Goal: Task Accomplishment & Management: Complete application form

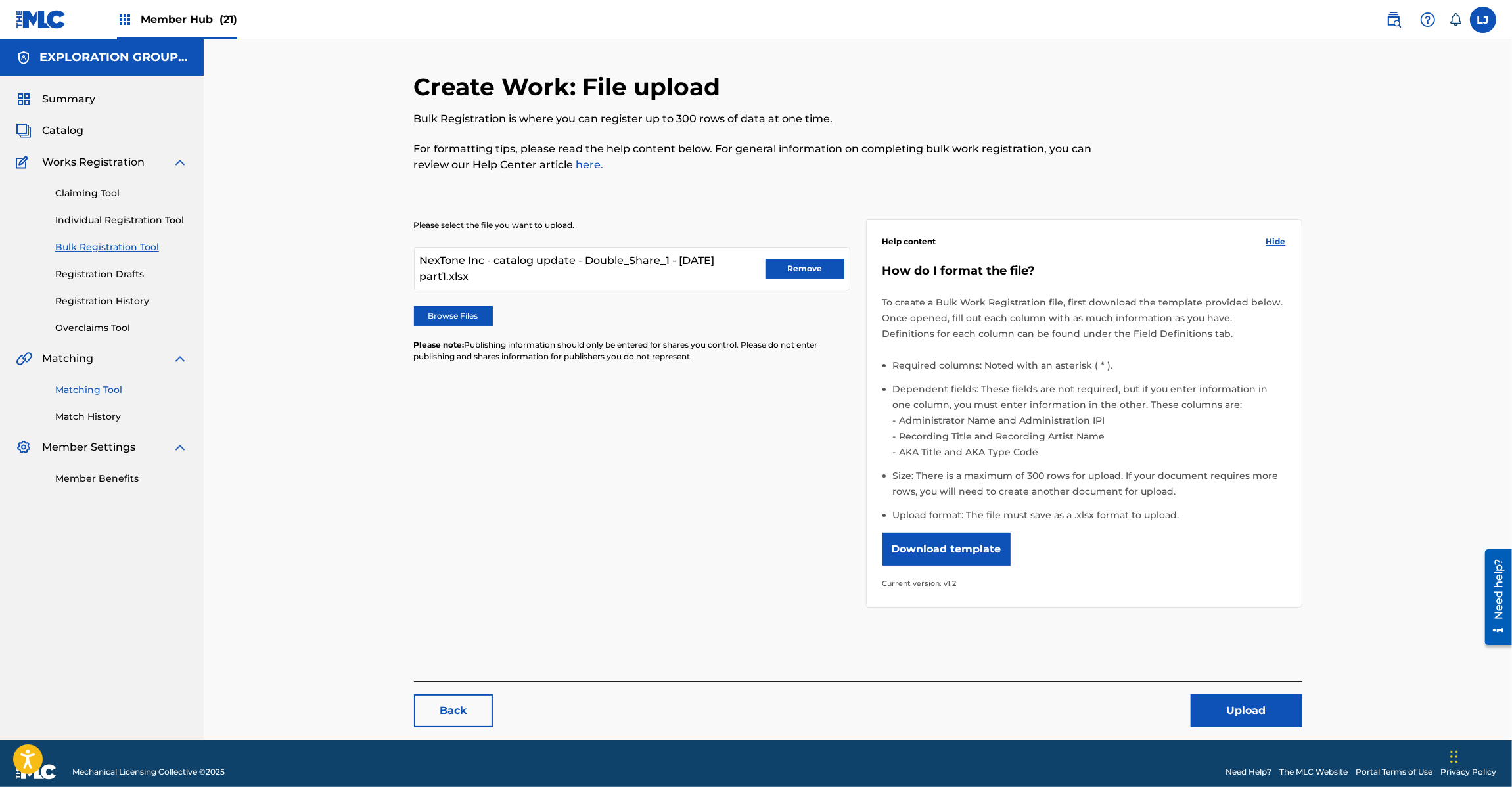
click at [79, 389] on link "Matching Tool" at bounding box center [121, 389] width 132 height 13
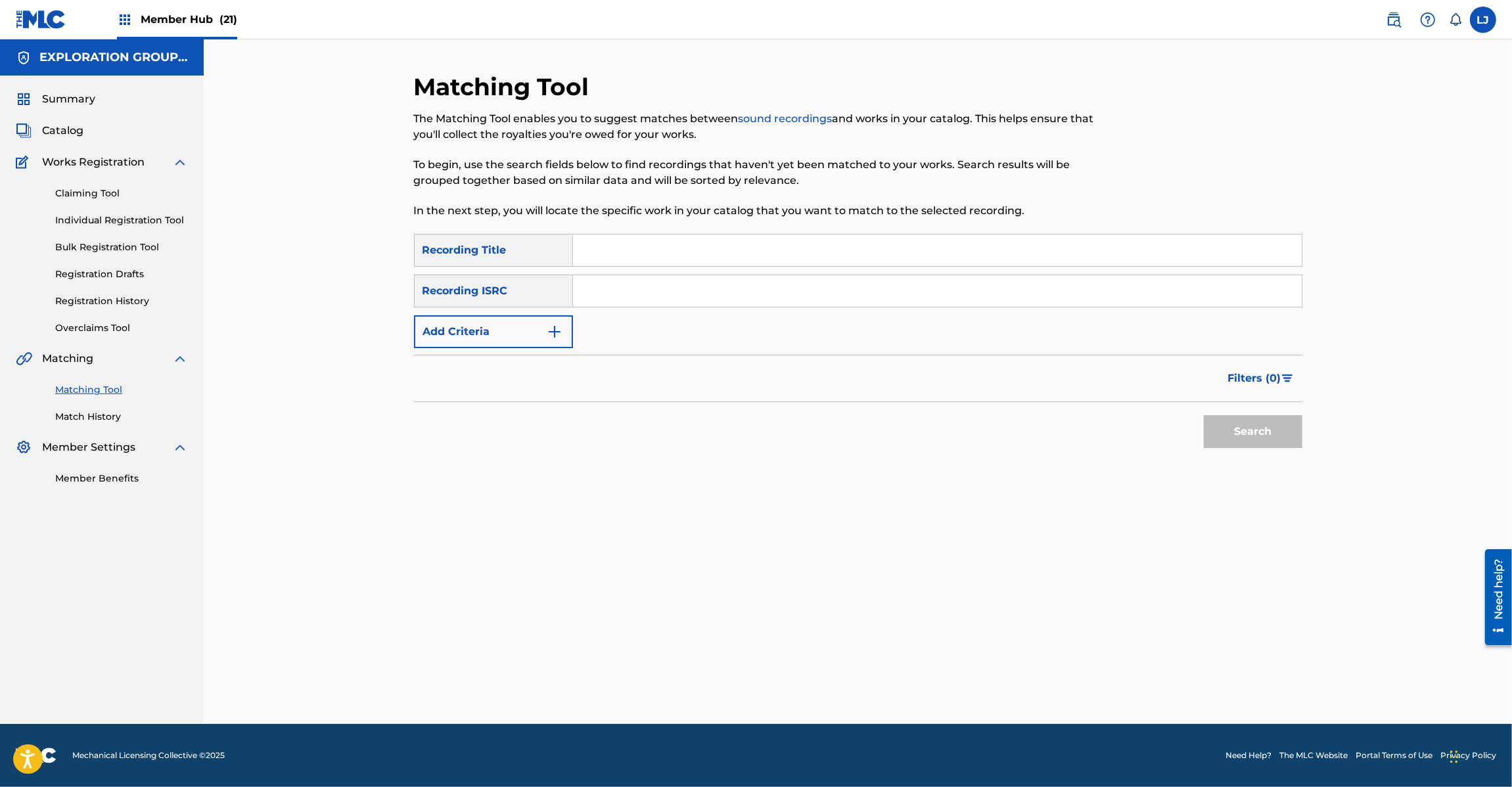
click at [603, 277] on input "Search Form" at bounding box center [937, 291] width 728 height 31
paste input "JPD102100046"
type input "JPD102100046"
click at [1245, 421] on button "Search" at bounding box center [1253, 431] width 99 height 33
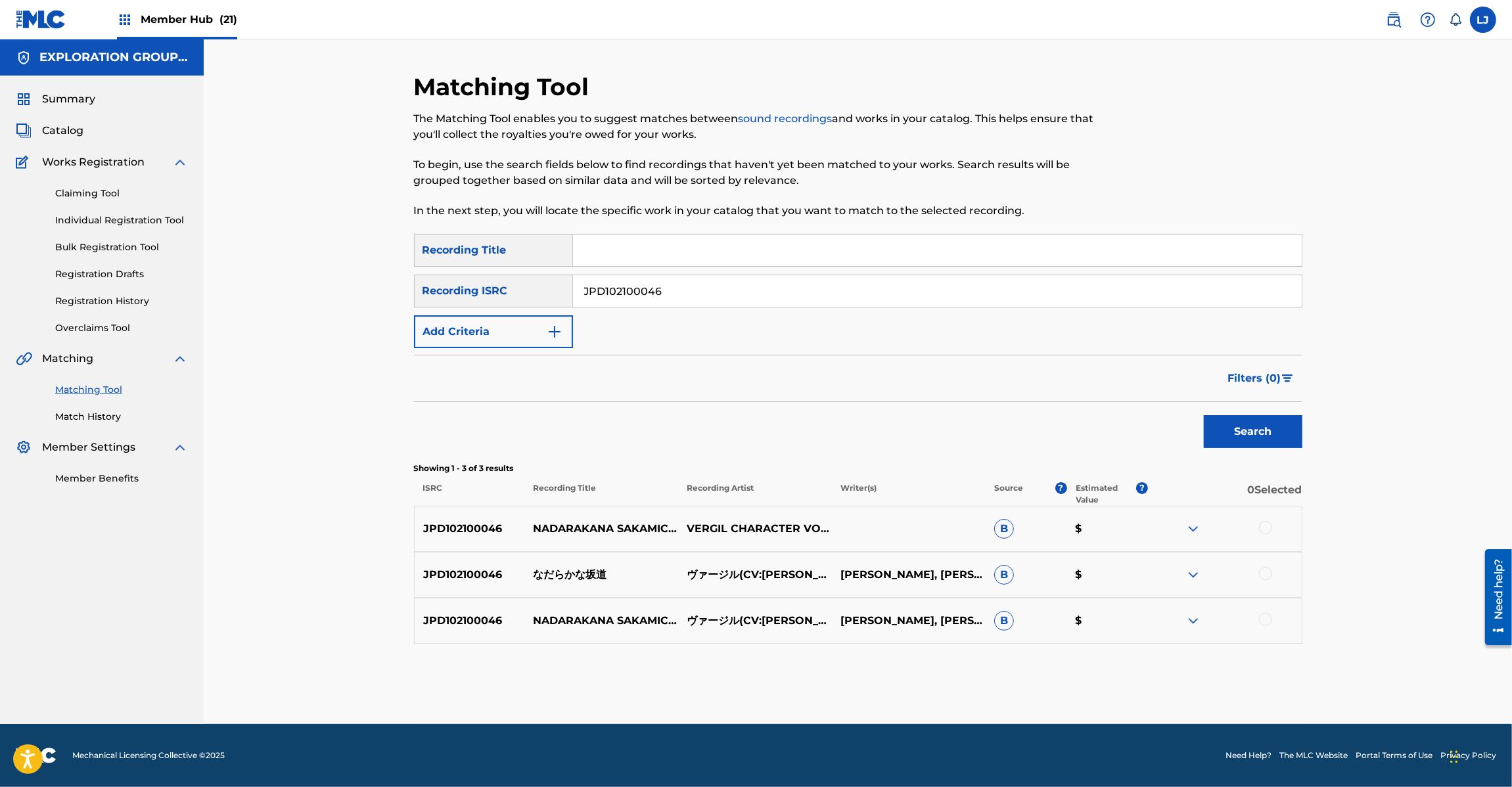
click at [1265, 522] on div at bounding box center [1266, 528] width 13 height 13
click at [1265, 575] on div at bounding box center [1266, 573] width 13 height 13
click at [1265, 620] on div at bounding box center [1266, 620] width 13 height 13
click at [863, 691] on button "Match 3 Groups" at bounding box center [924, 679] width 145 height 33
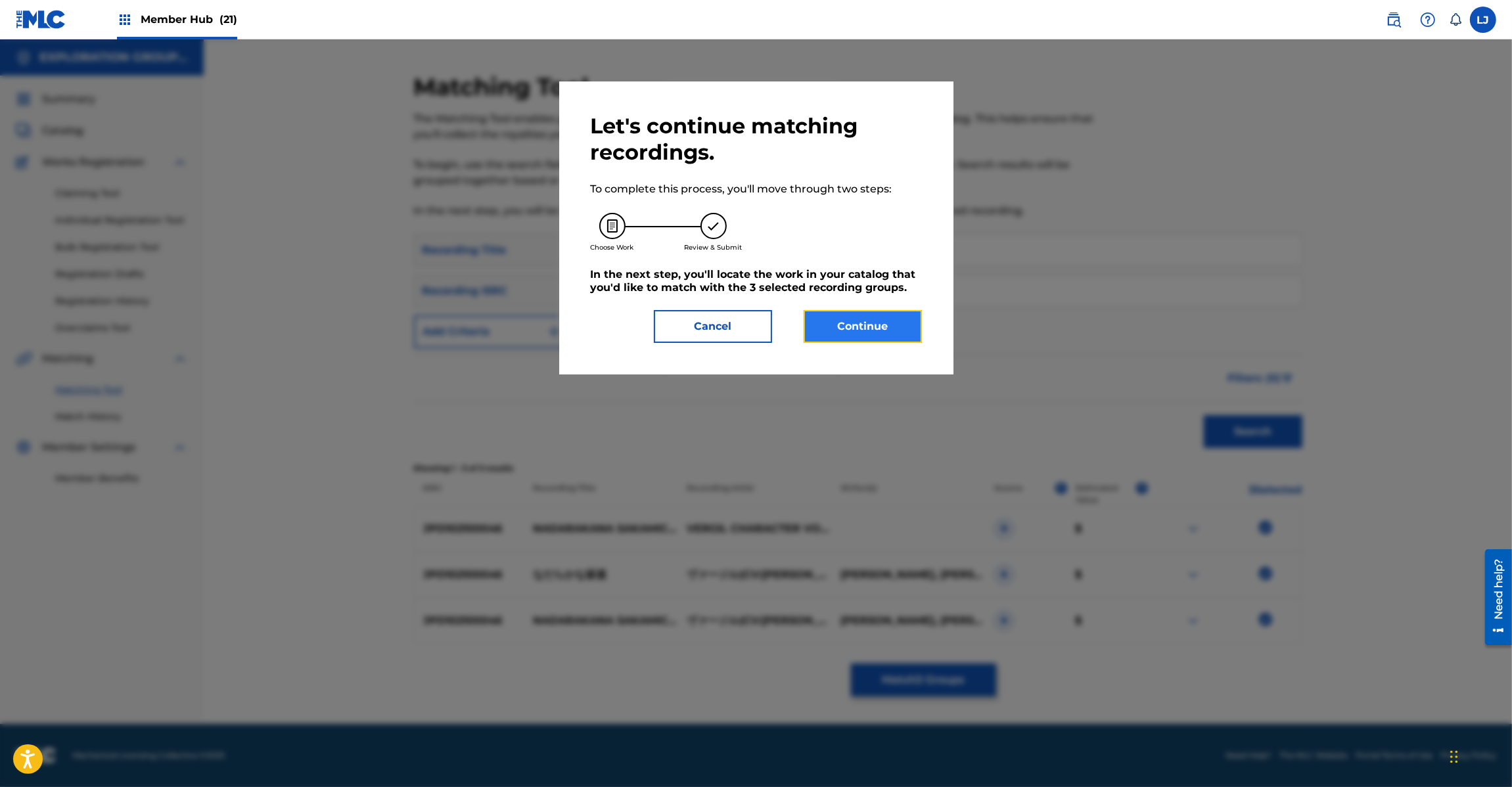
click at [835, 332] on button "Continue" at bounding box center [863, 327] width 118 height 33
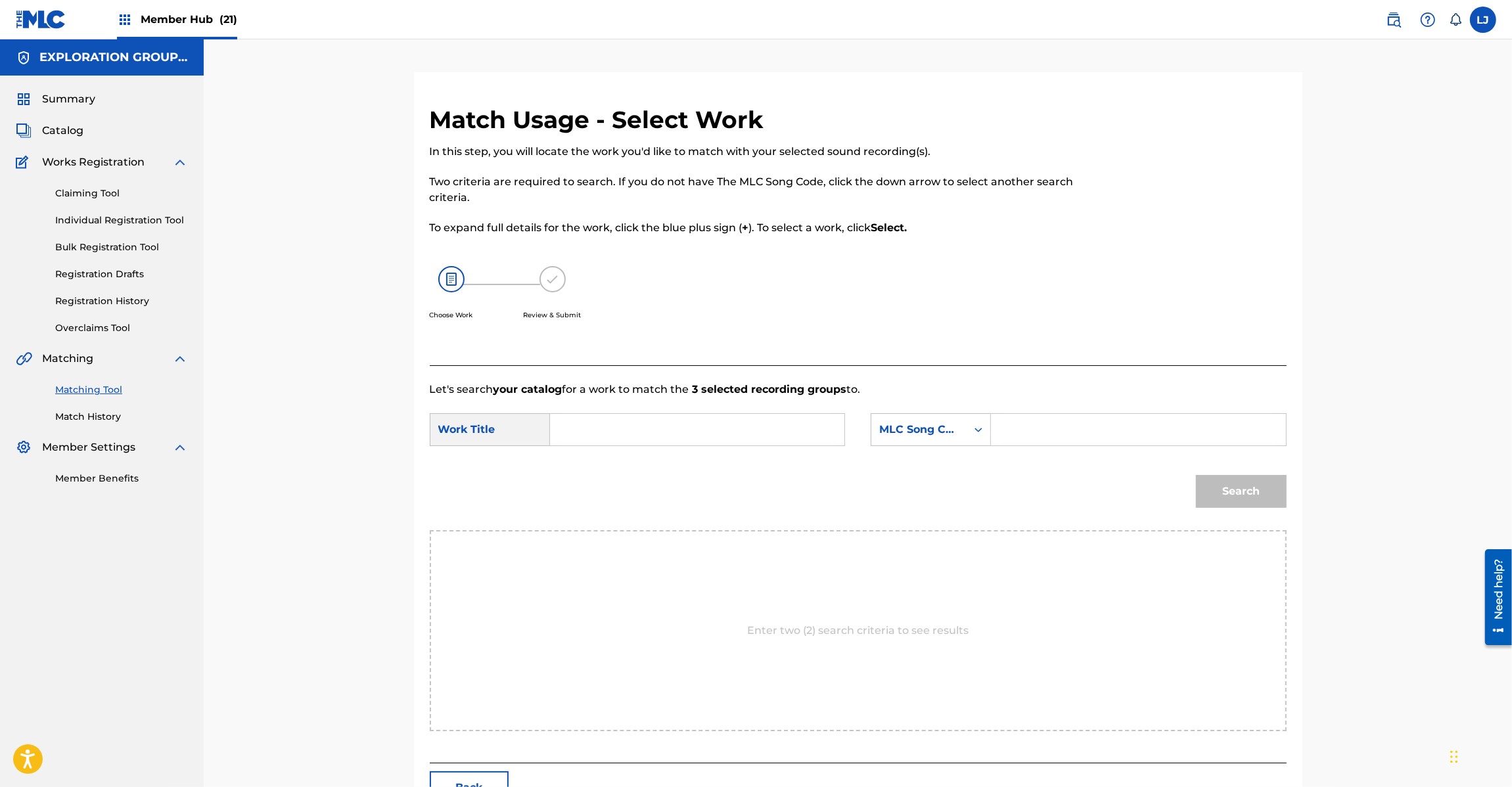
click at [666, 431] on input "Search Form" at bounding box center [697, 430] width 272 height 31
paste input "[PERSON_NAME] N74CDY"
click at [704, 430] on input "[PERSON_NAME] N74CDY" at bounding box center [697, 430] width 272 height 31
type input "[PERSON_NAME]"
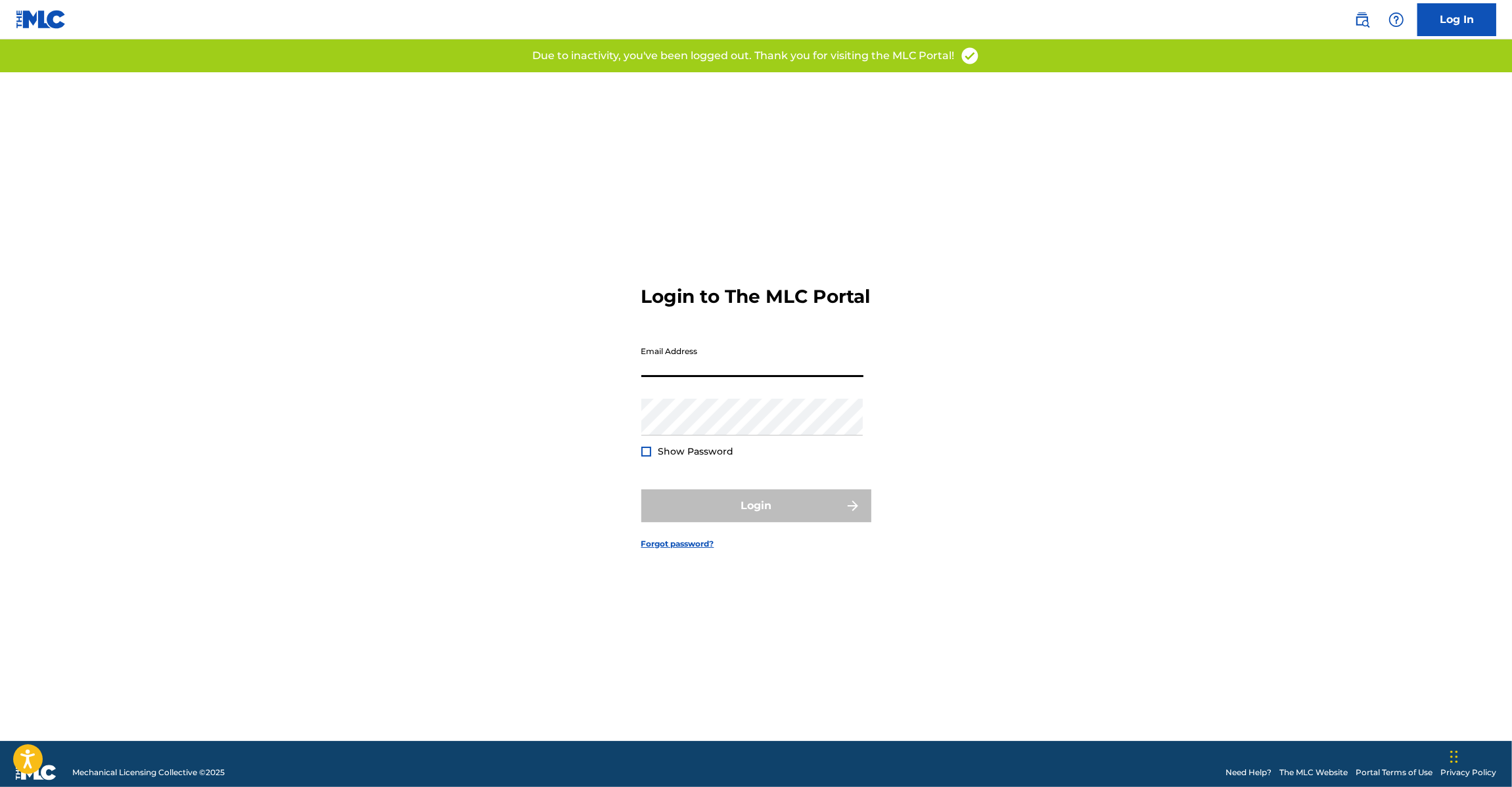
drag, startPoint x: 762, startPoint y: 352, endPoint x: 750, endPoint y: 374, distance: 25.1
click at [759, 359] on input "Email Address" at bounding box center [752, 358] width 222 height 37
click at [750, 374] on input "Email Address" at bounding box center [752, 358] width 222 height 37
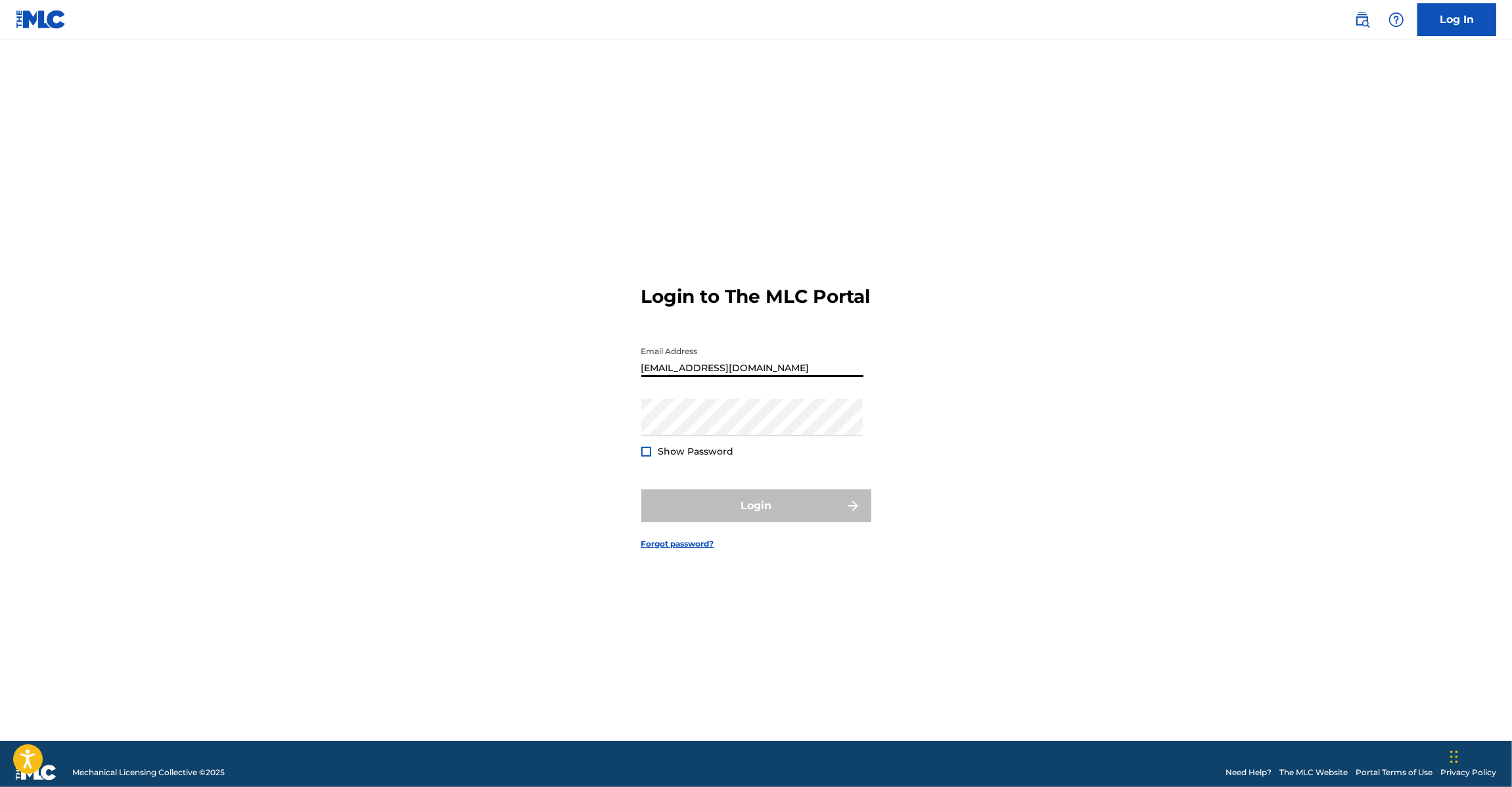
type input "[EMAIL_ADDRESS][DOMAIN_NAME]"
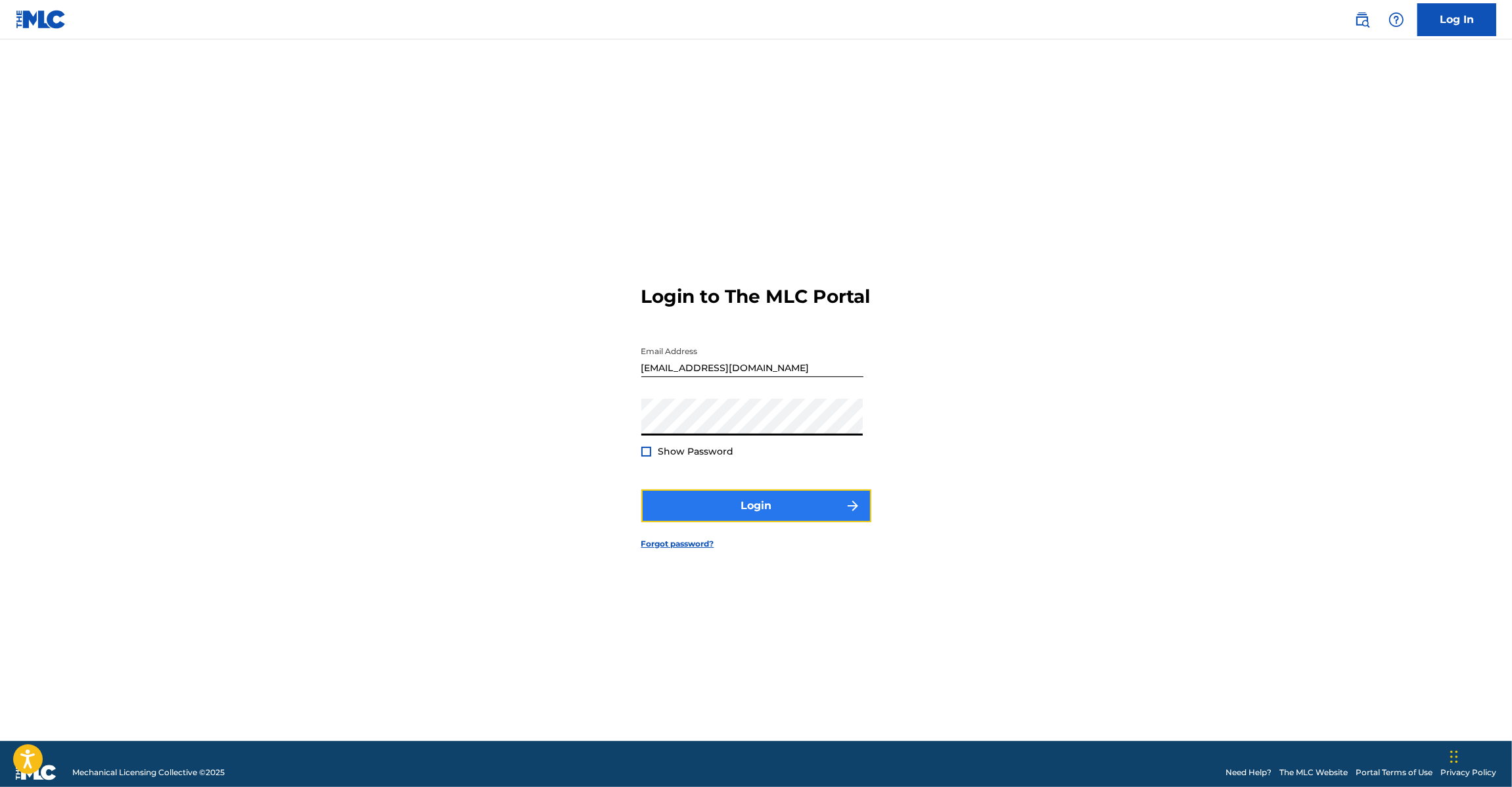
click at [787, 520] on button "Login" at bounding box center [757, 506] width 230 height 33
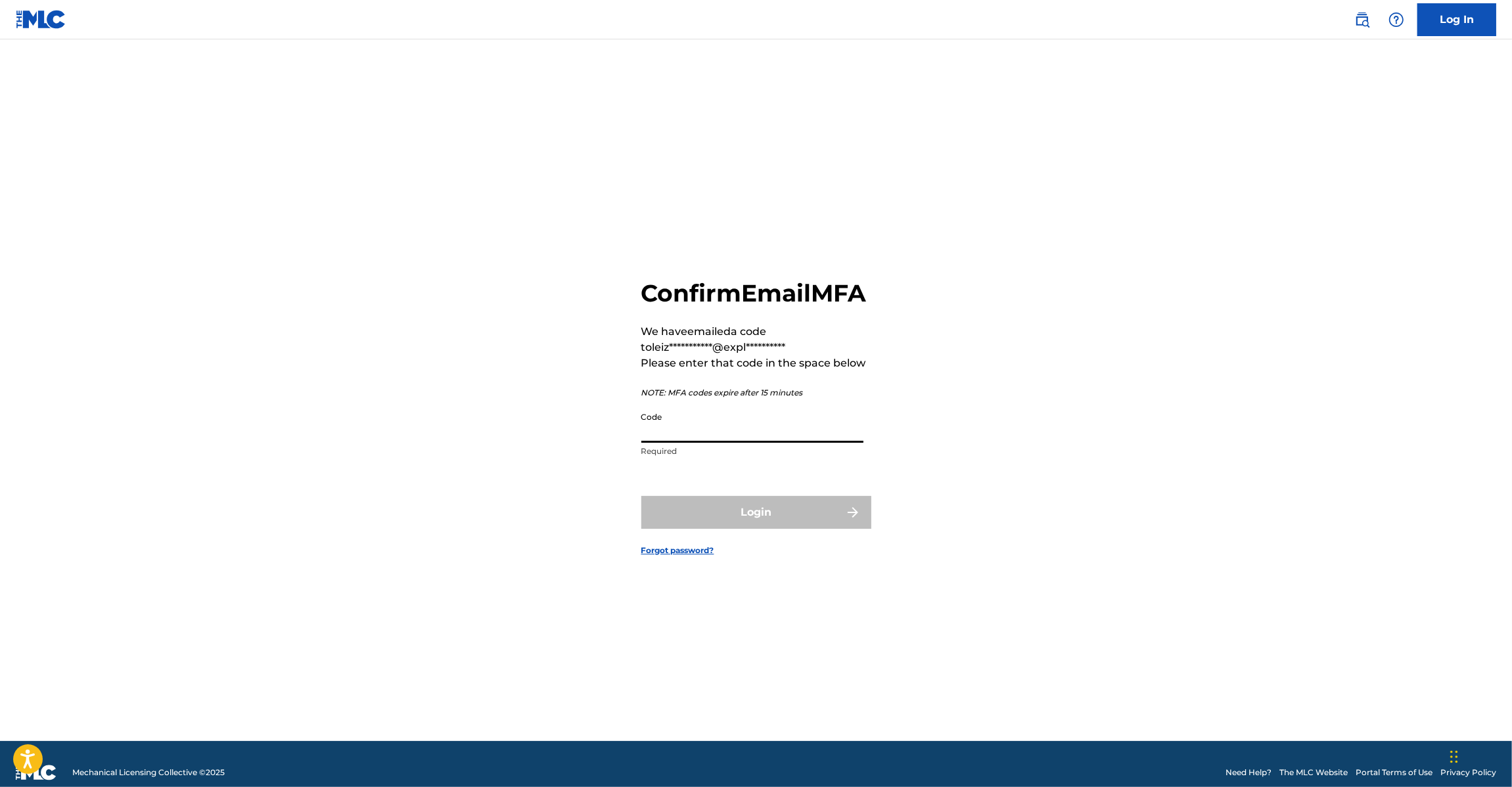
click at [710, 438] on input "Code" at bounding box center [752, 424] width 222 height 37
paste input "848677"
type input "848677"
click at [714, 522] on button "Login" at bounding box center [757, 512] width 230 height 33
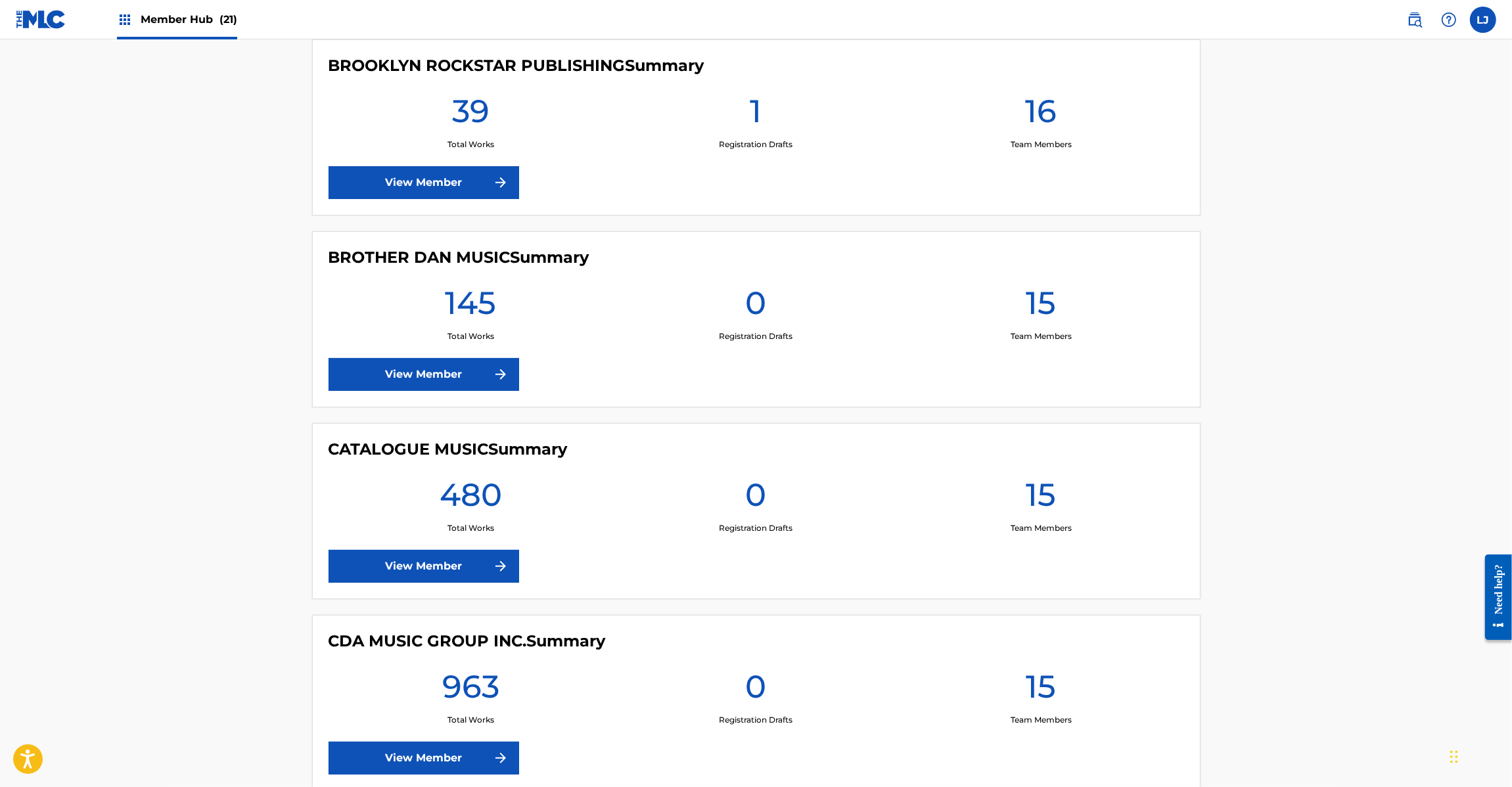
scroll to position [1970, 0]
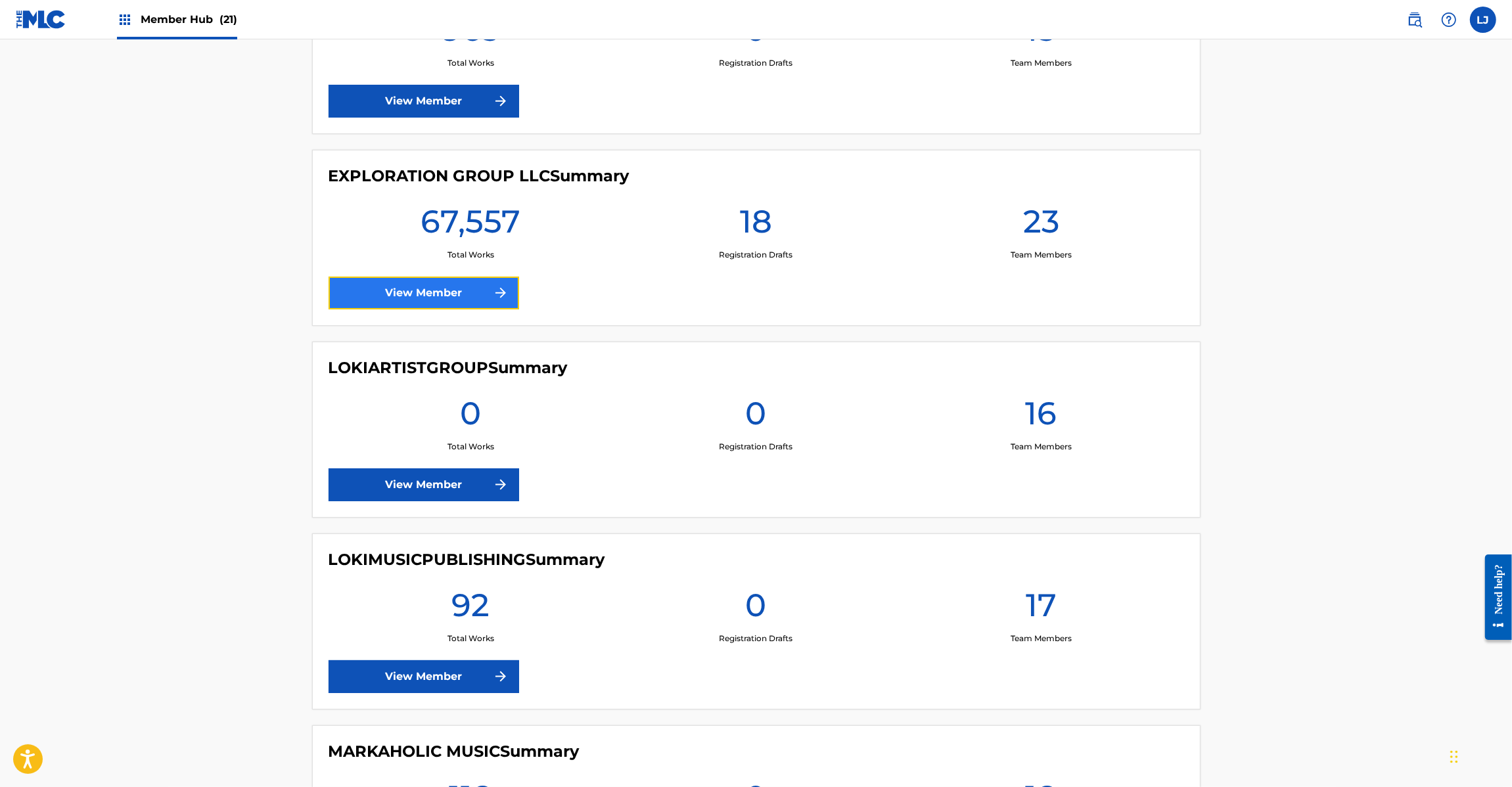
click at [393, 284] on link "View Member" at bounding box center [423, 293] width 191 height 33
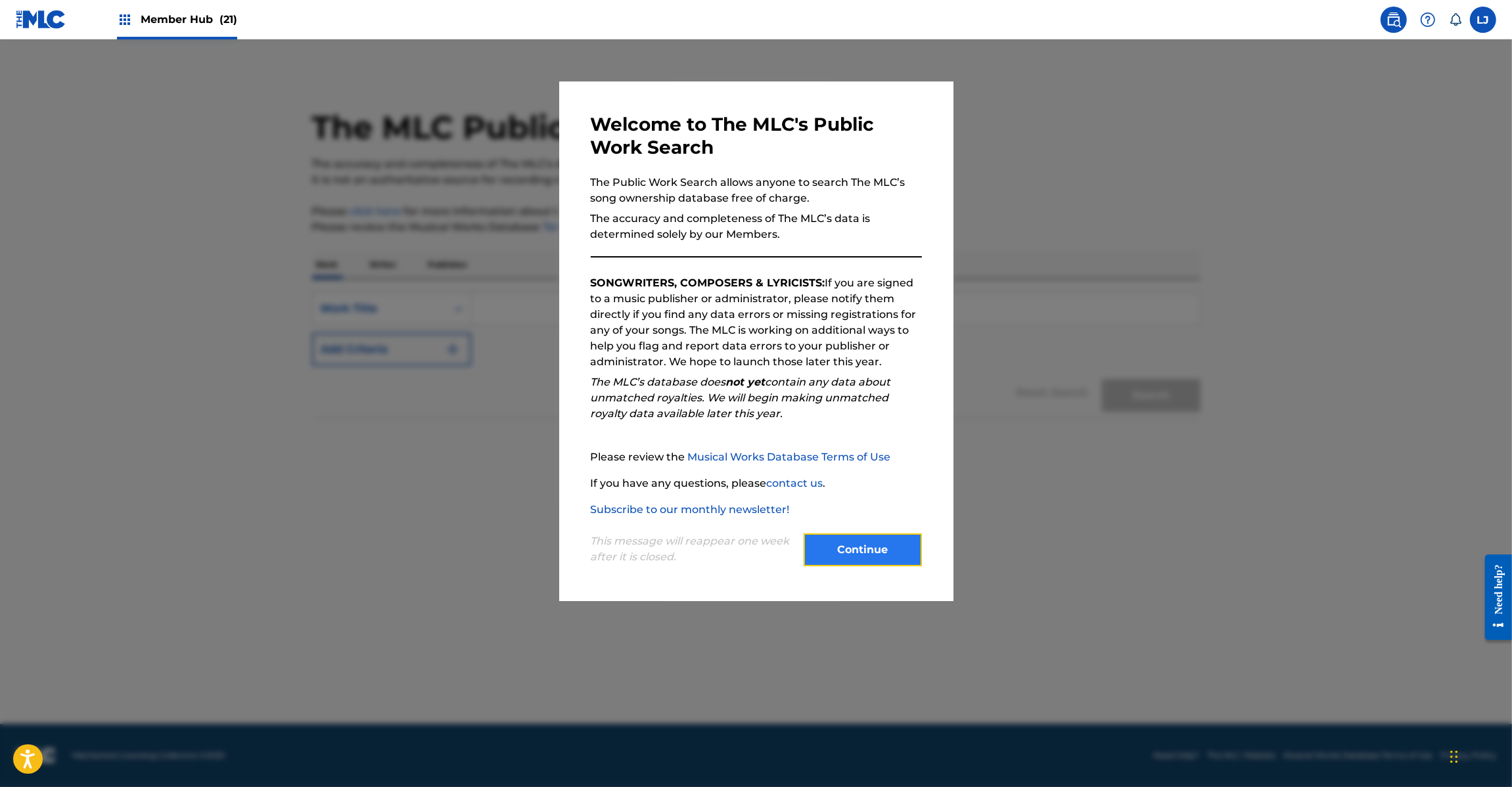
click at [841, 555] on button "Continue" at bounding box center [863, 550] width 118 height 33
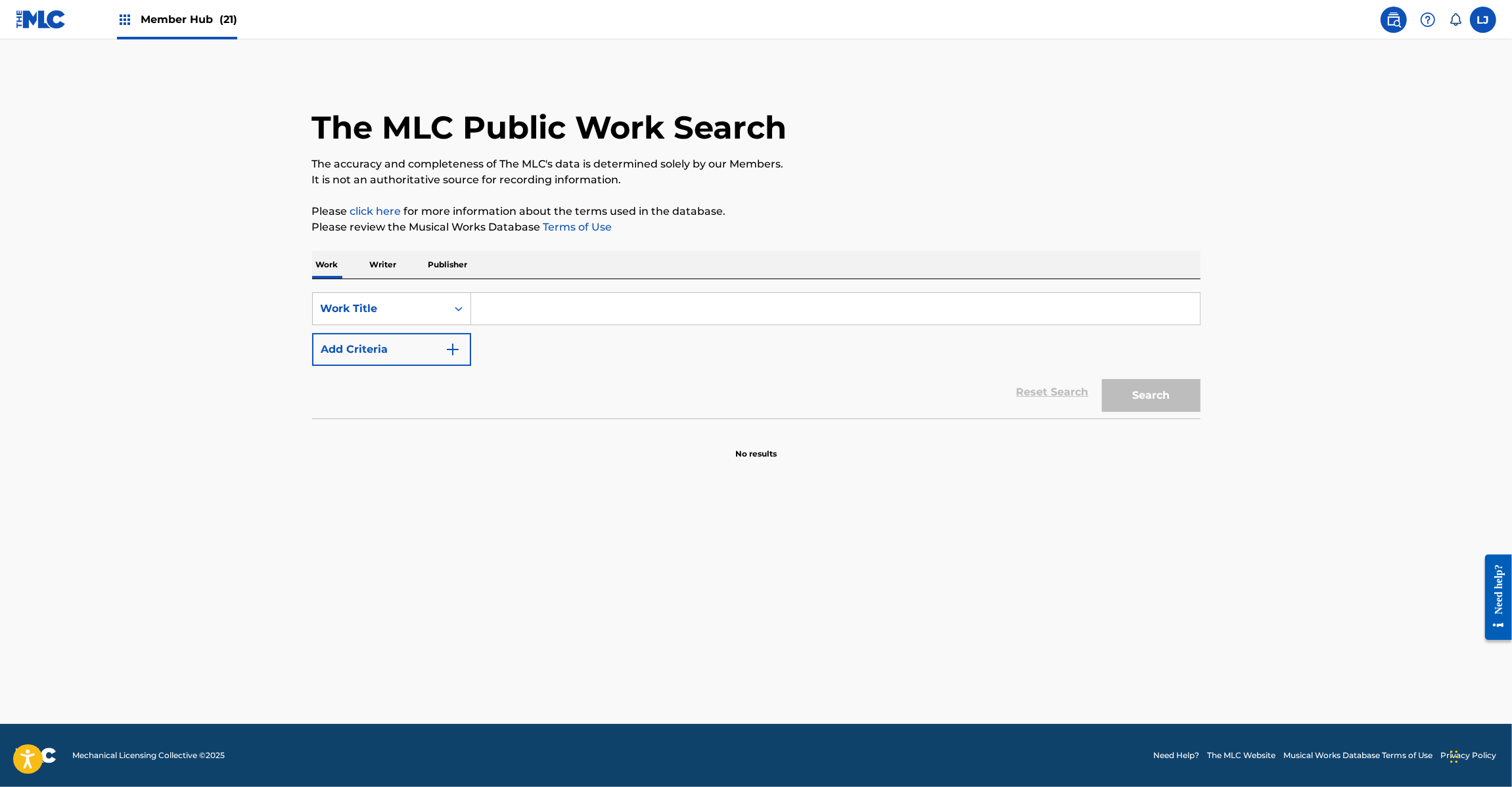
click at [28, 28] on img at bounding box center [41, 19] width 51 height 19
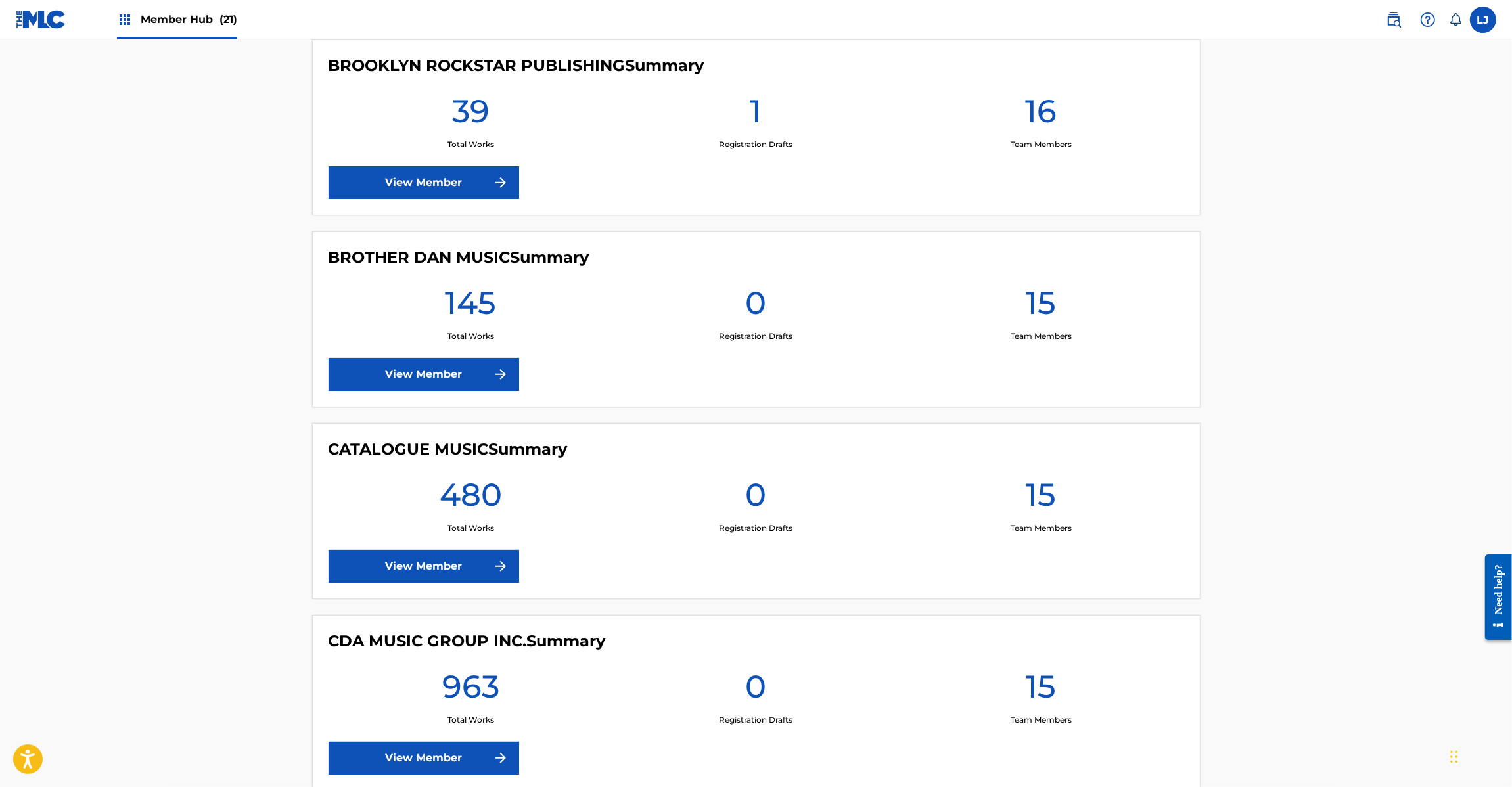
scroll to position [1970, 0]
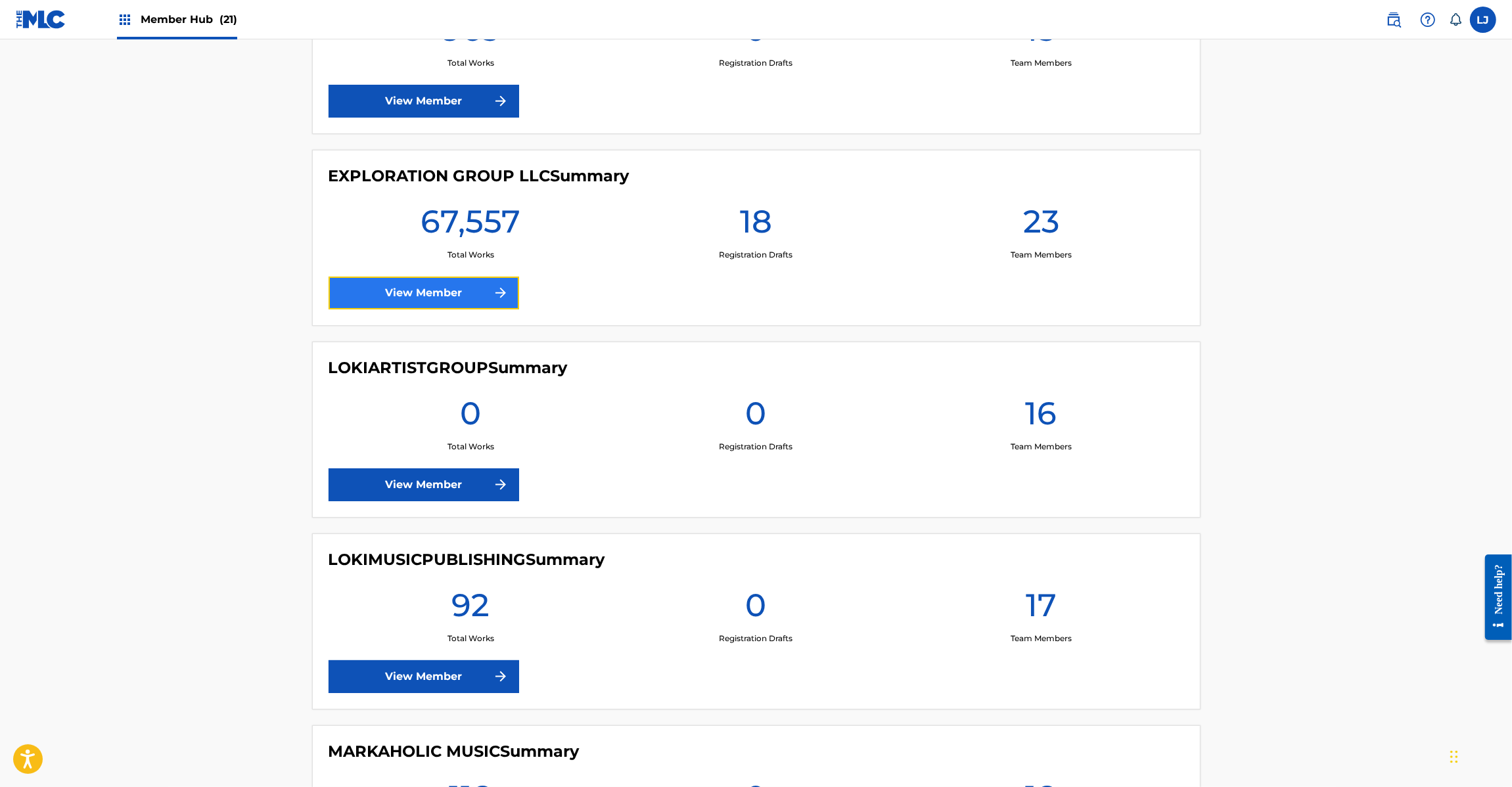
click at [395, 286] on link "View Member" at bounding box center [423, 293] width 191 height 33
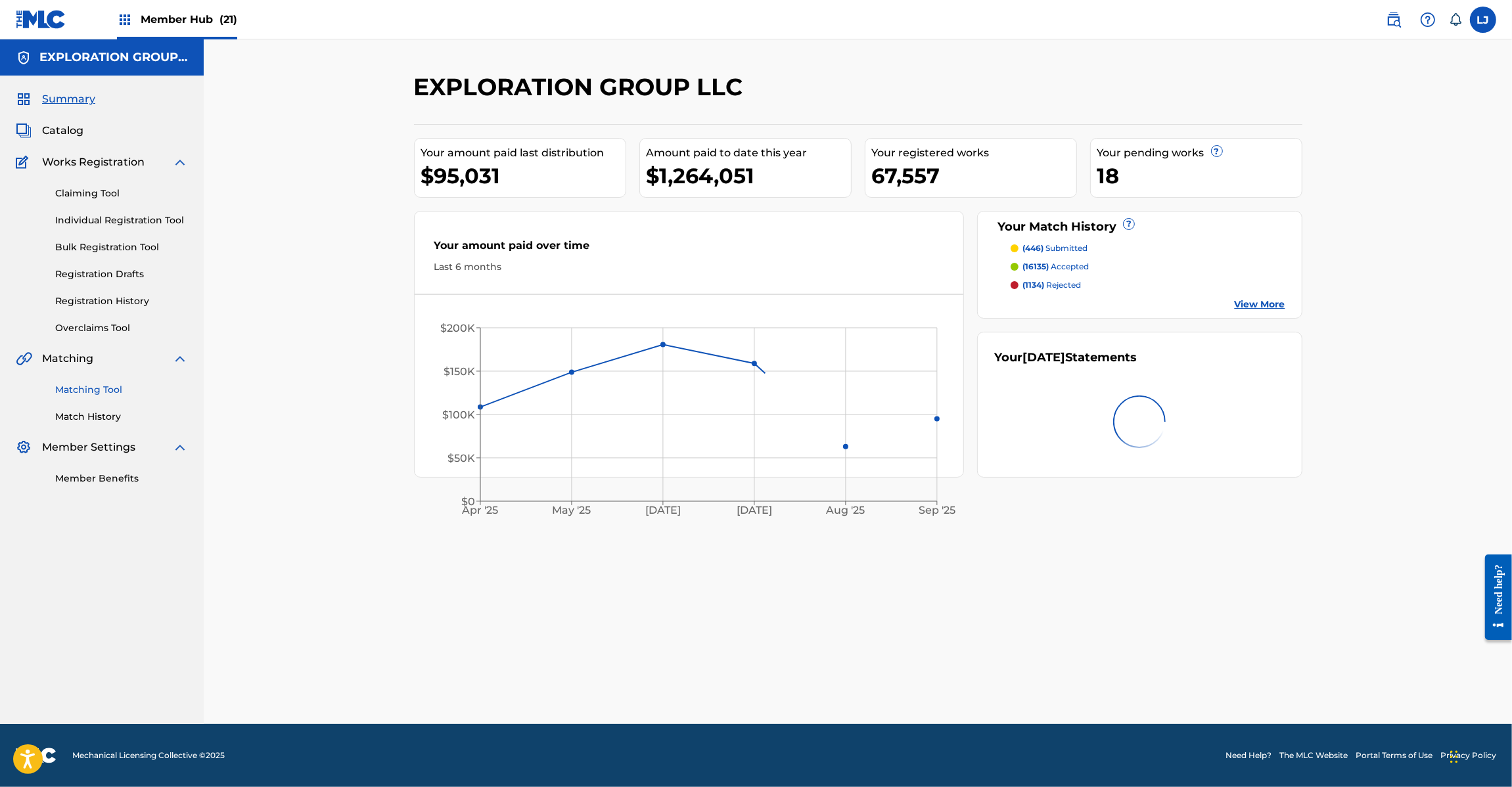
click at [102, 385] on link "Matching Tool" at bounding box center [121, 389] width 132 height 13
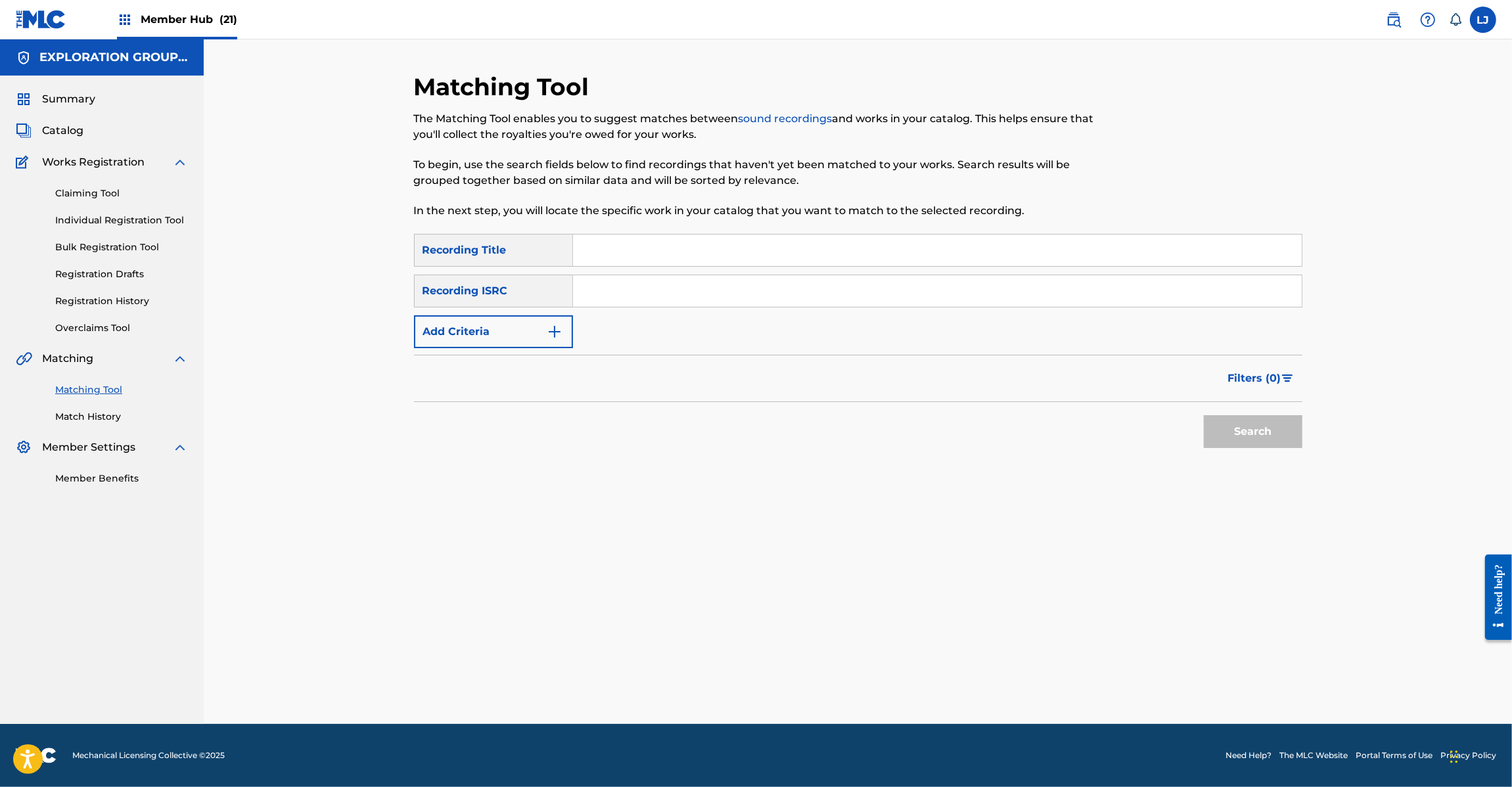
drag, startPoint x: 671, startPoint y: 309, endPoint x: 671, endPoint y: 288, distance: 21.0
click at [671, 307] on div "SearchWithCriteriade722ff2-0652-4e27-b8dd-cf94f3a75da4 Recording Title SearchWi…" at bounding box center [858, 291] width 888 height 114
click at [671, 288] on input "Search Form" at bounding box center [937, 291] width 728 height 31
click at [600, 288] on input "Search Form" at bounding box center [937, 291] width 728 height 31
paste input "JPD102100046"
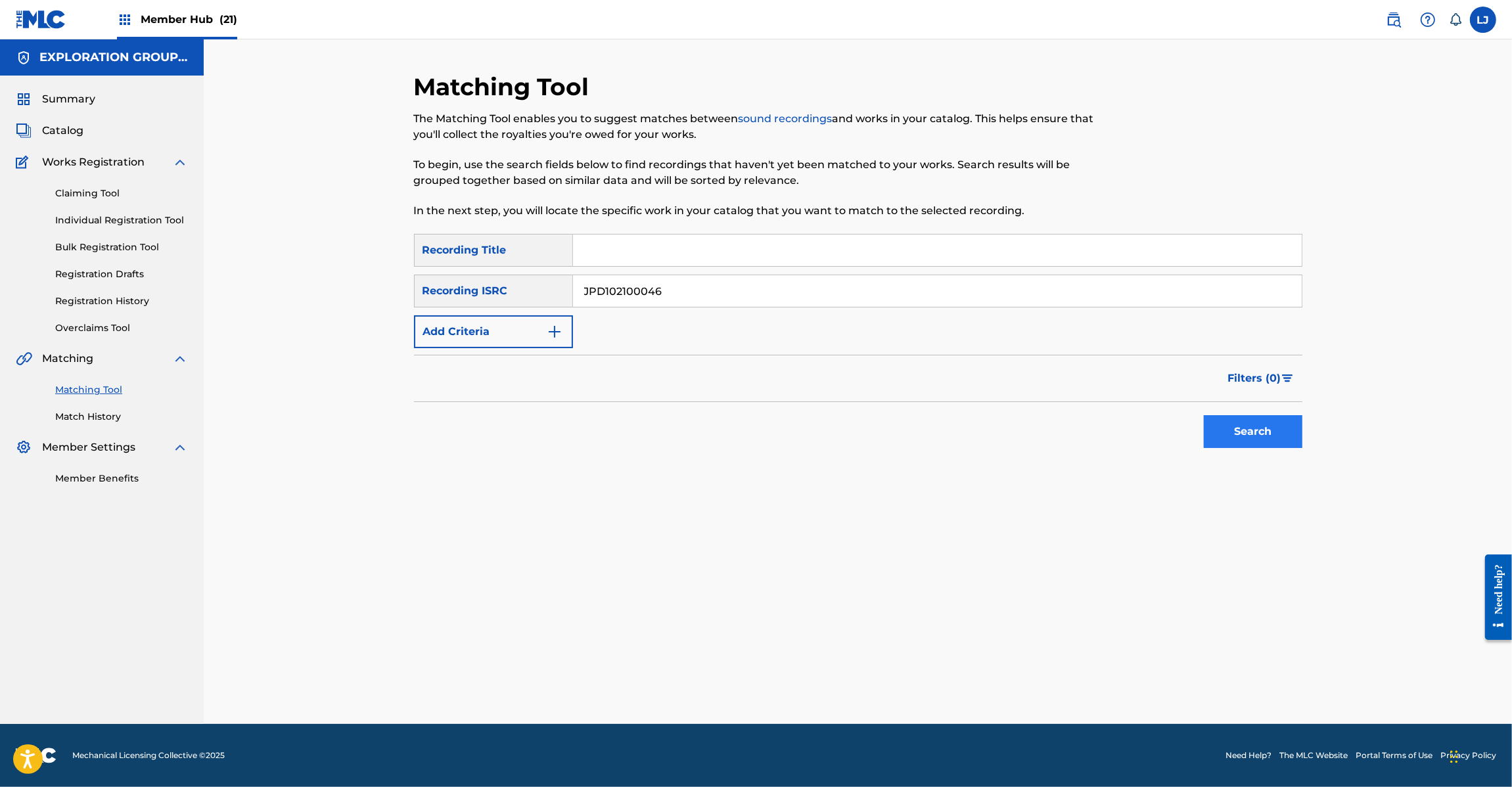
type input "JPD102100046"
click at [1234, 430] on button "Search" at bounding box center [1253, 431] width 99 height 33
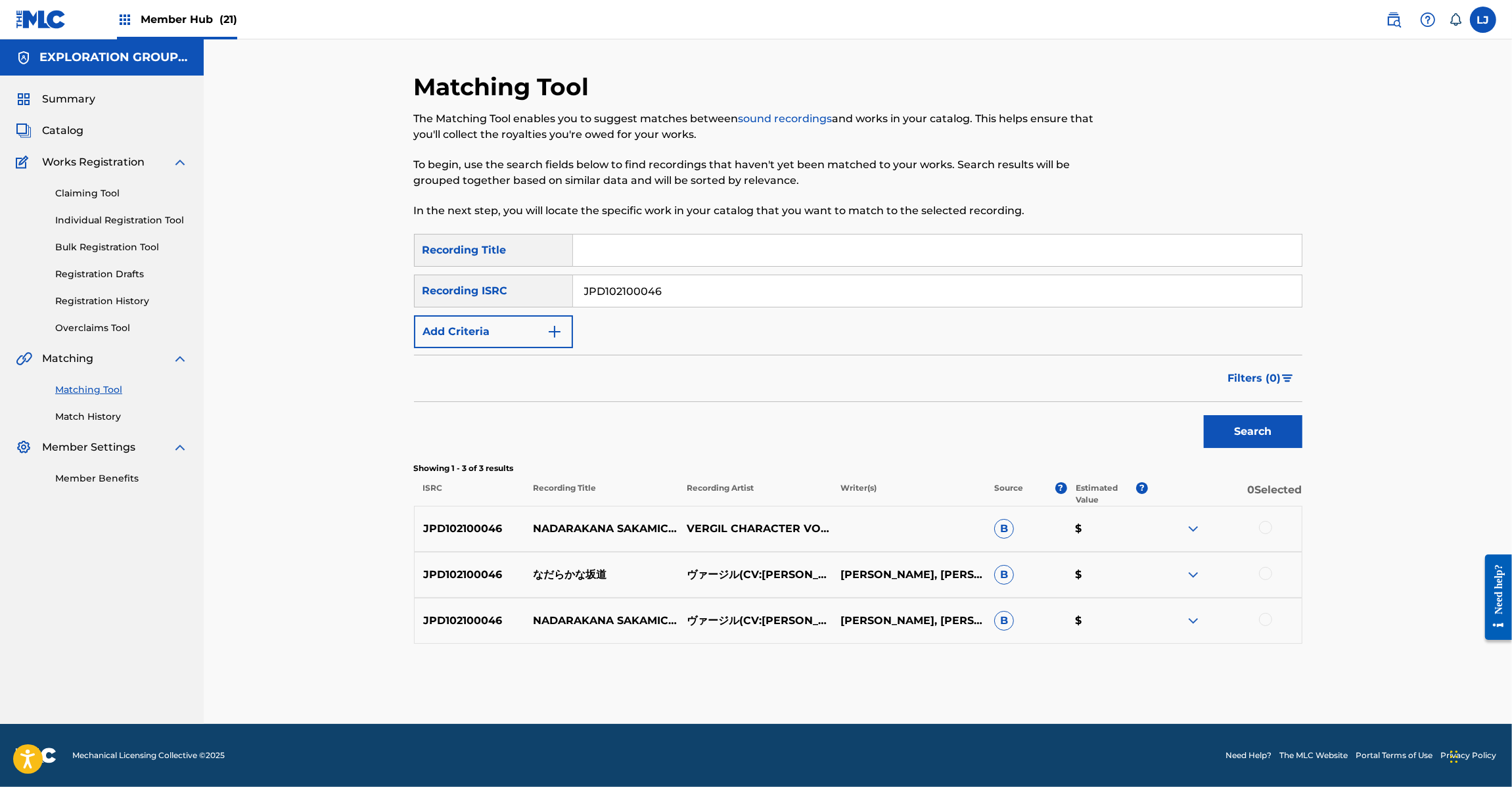
click at [1261, 534] on div at bounding box center [1225, 528] width 154 height 16
click at [1262, 567] on div at bounding box center [1225, 574] width 154 height 16
click at [1266, 572] on div at bounding box center [1266, 573] width 13 height 13
click at [1265, 529] on div at bounding box center [1266, 528] width 13 height 13
click at [1265, 615] on div at bounding box center [1266, 620] width 13 height 13
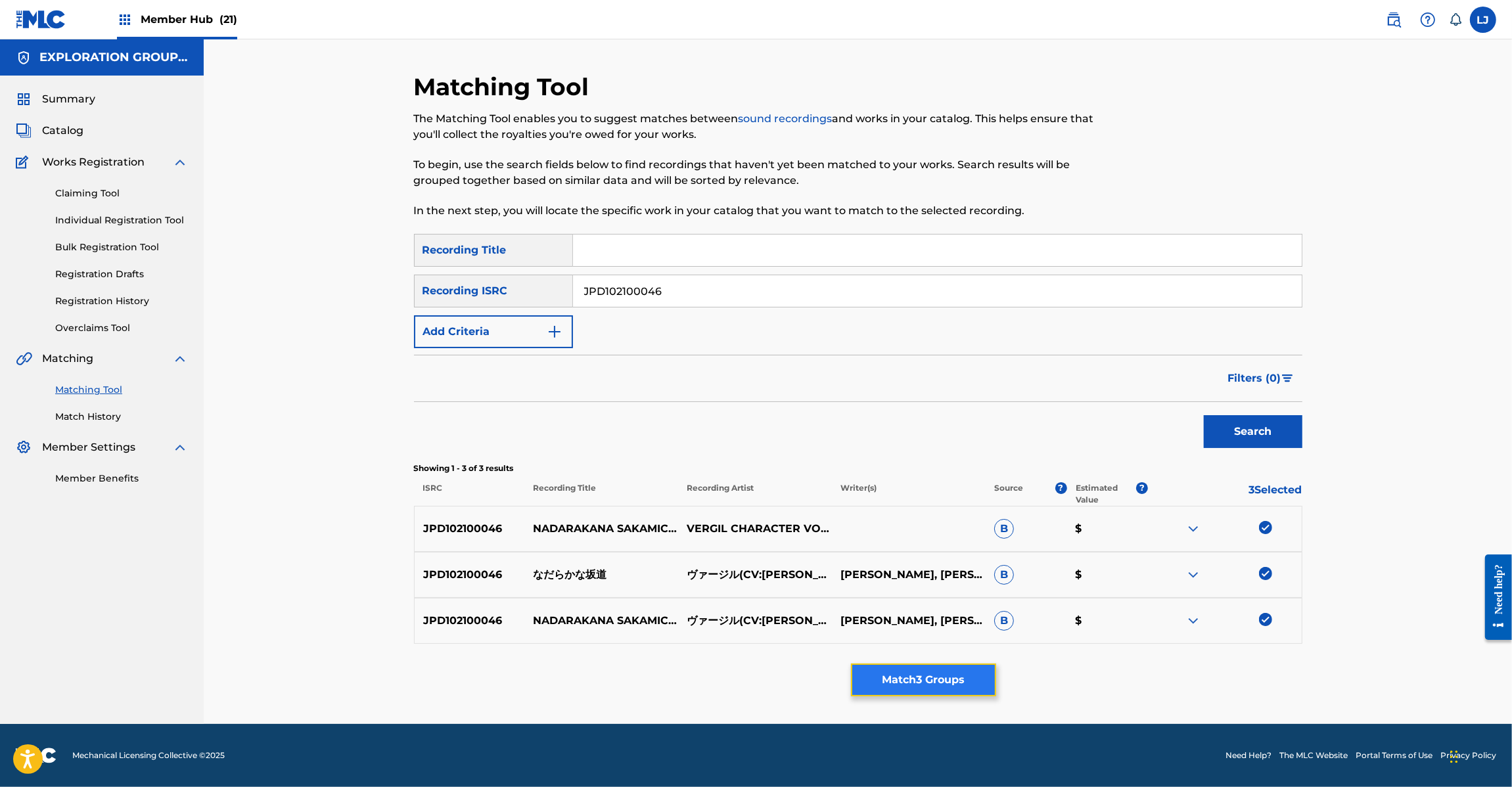
click at [935, 688] on button "Match 3 Groups" at bounding box center [924, 679] width 145 height 33
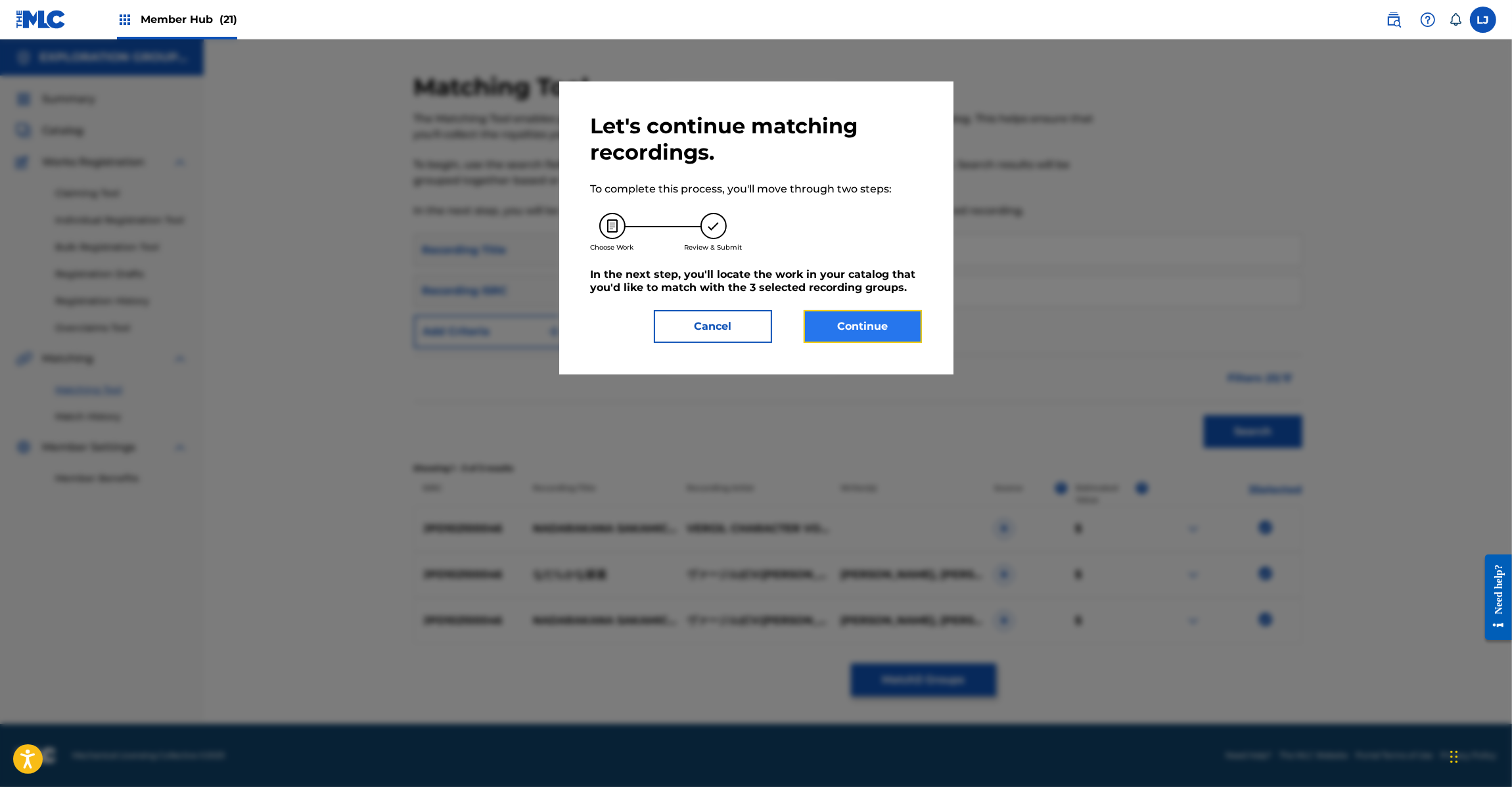
click at [865, 320] on button "Continue" at bounding box center [863, 327] width 118 height 33
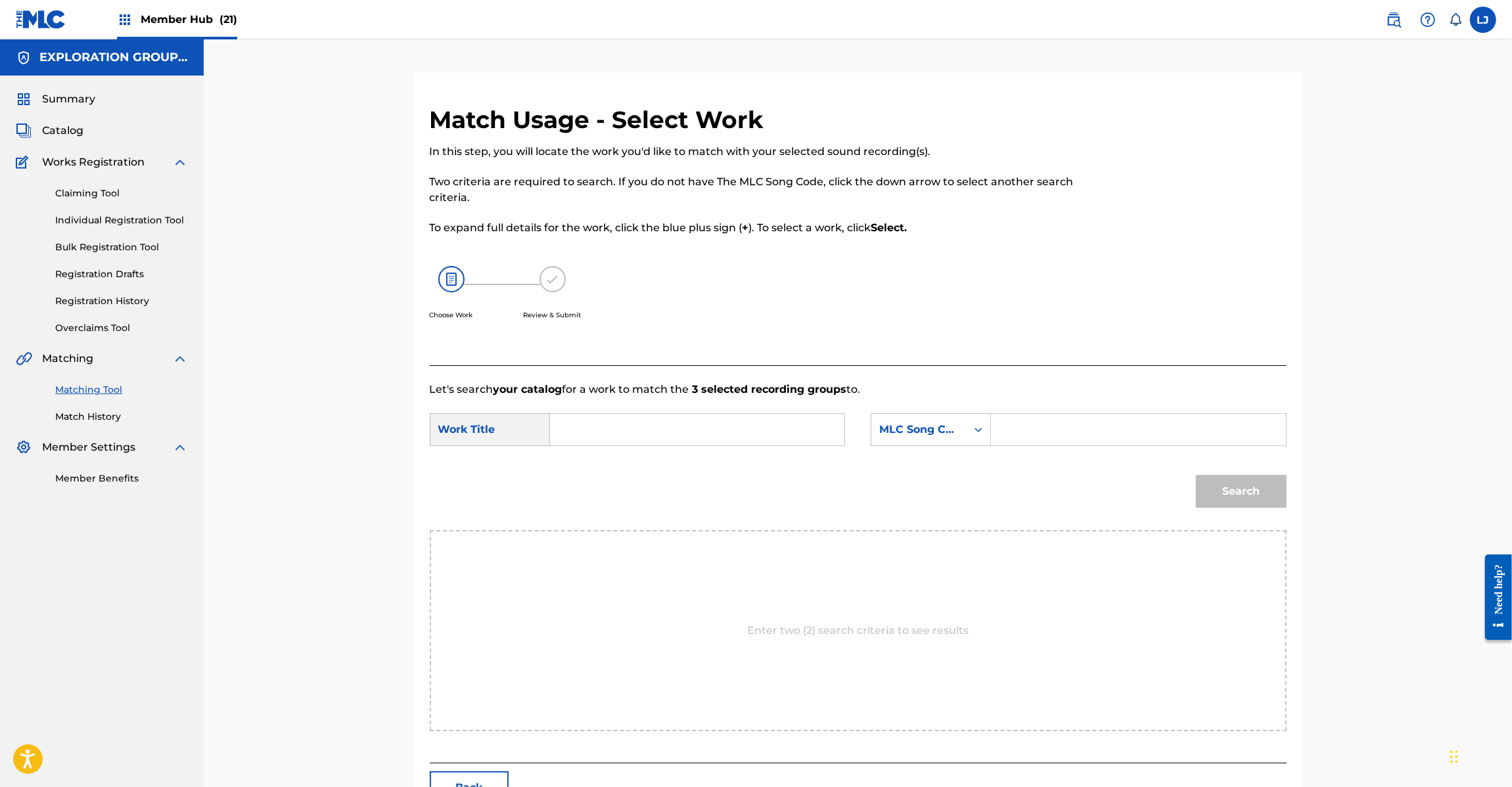
click at [675, 441] on input "Search Form" at bounding box center [697, 430] width 272 height 31
paste input "[PERSON_NAME] N74CDY"
click at [744, 422] on input "[PERSON_NAME] N74CDY" at bounding box center [697, 430] width 272 height 31
type input "[PERSON_NAME]"
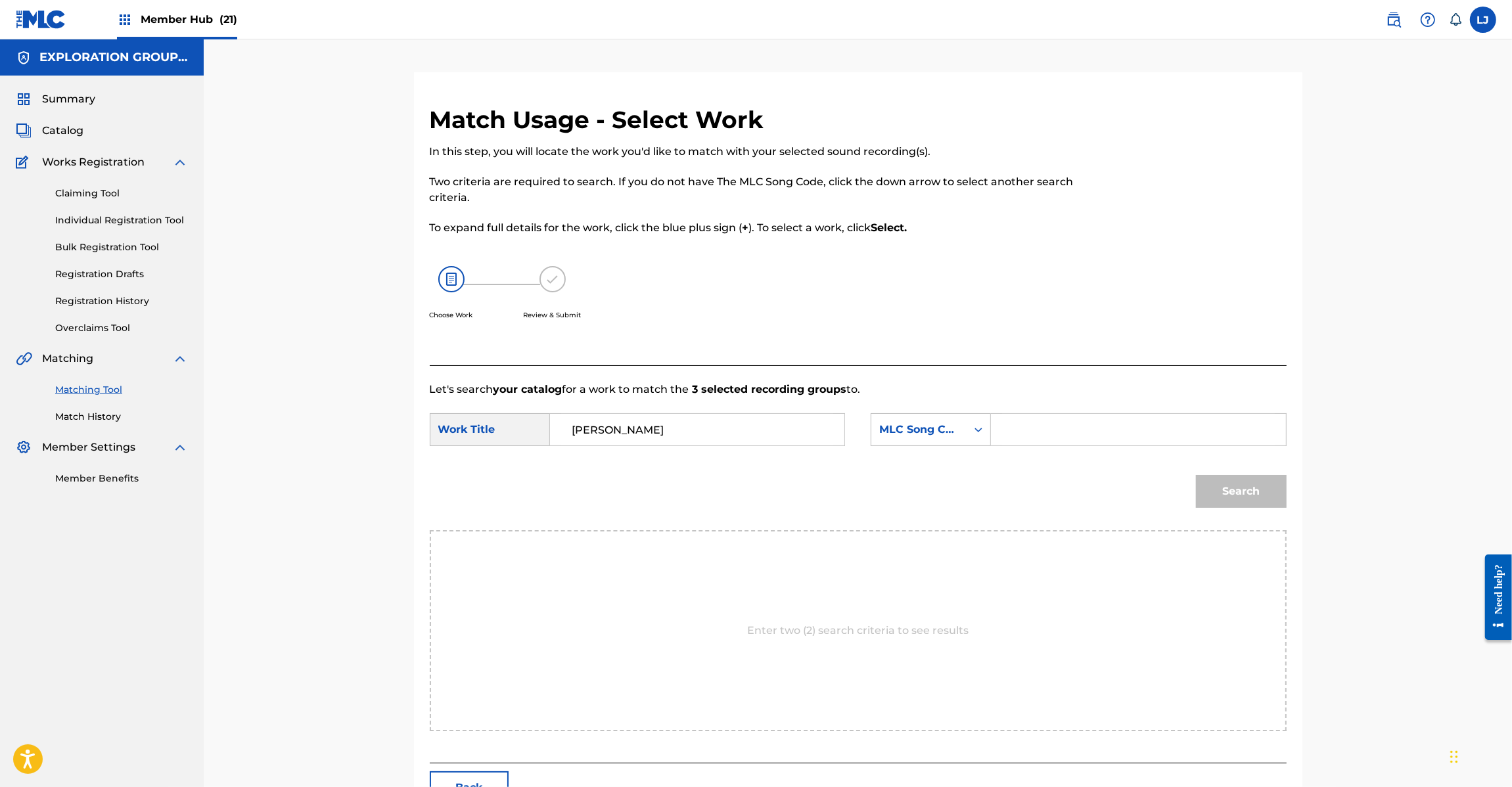
click at [1087, 431] on input "Search Form" at bounding box center [1138, 430] width 272 height 31
paste input "N74CDY"
type input "N74CDY"
click at [1250, 488] on button "Search" at bounding box center [1241, 491] width 90 height 33
click at [1243, 496] on button "Search" at bounding box center [1241, 491] width 90 height 33
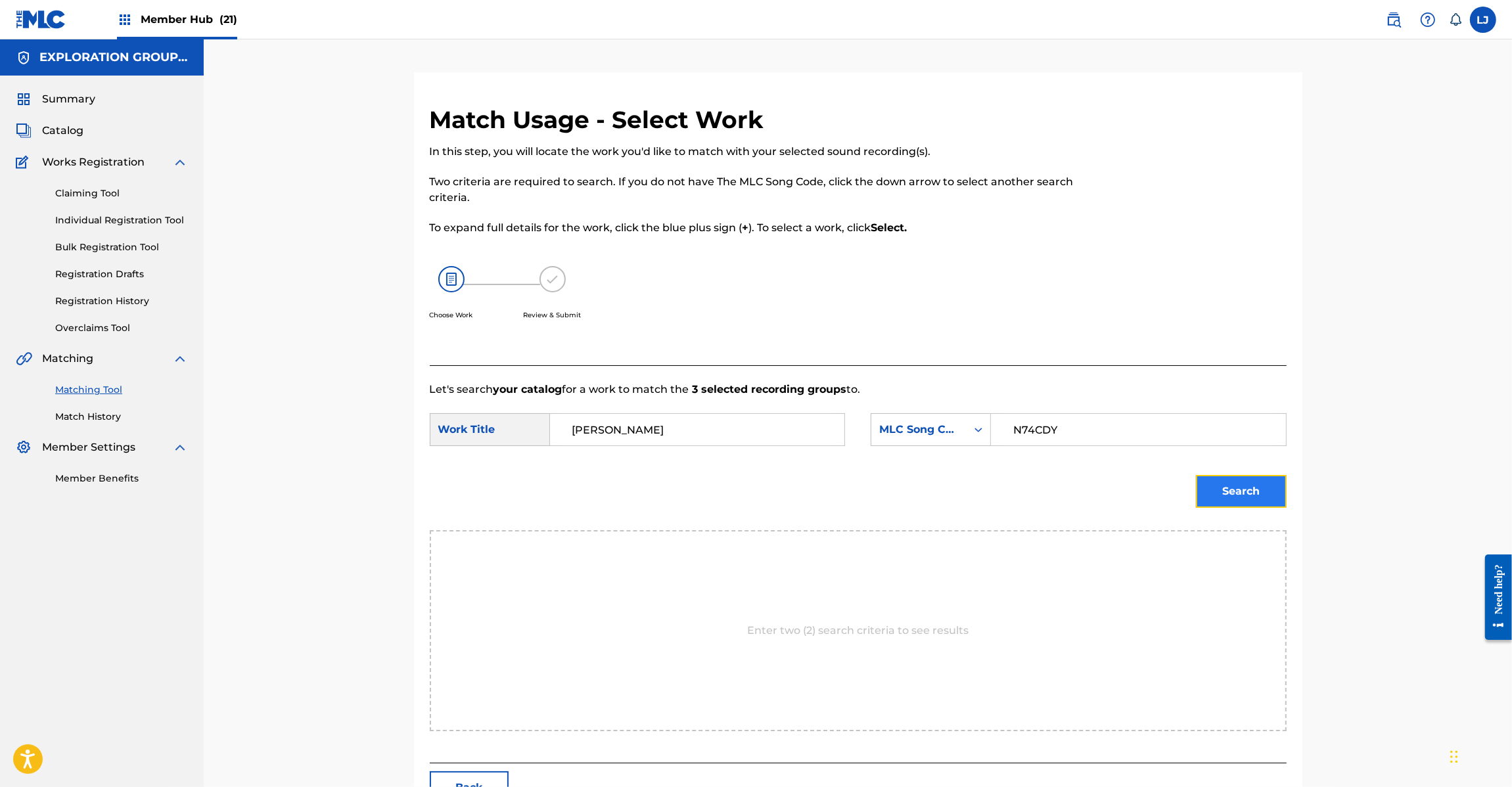
click at [1253, 507] on button "Search" at bounding box center [1241, 491] width 90 height 33
click at [84, 395] on link "Matching Tool" at bounding box center [121, 389] width 132 height 13
click at [80, 411] on link "Match History" at bounding box center [121, 416] width 132 height 13
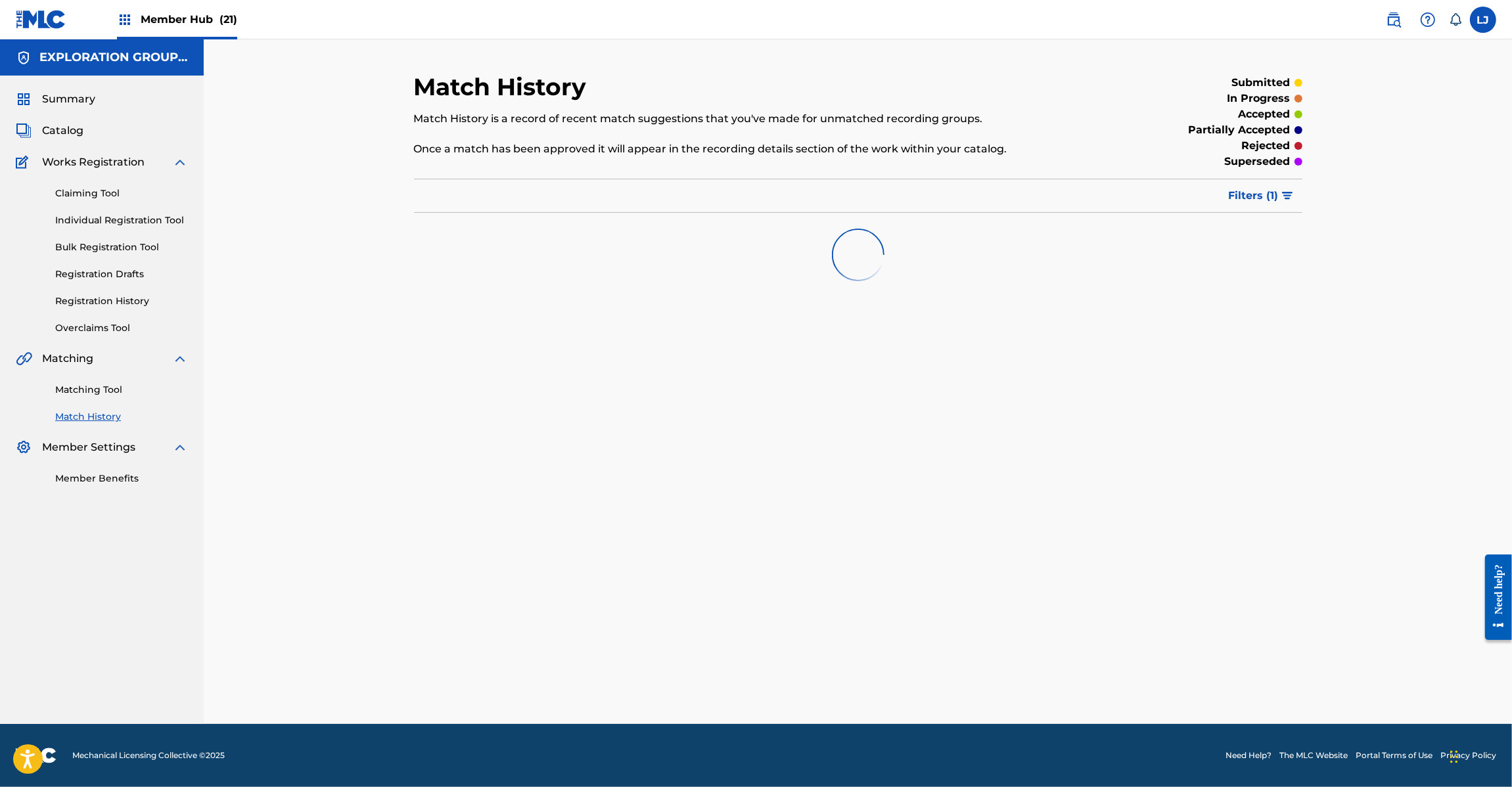
click at [40, 53] on h5 "EXPLORATION GROUP LLC" at bounding box center [114, 58] width 149 height 15
click at [34, 20] on img at bounding box center [41, 19] width 51 height 19
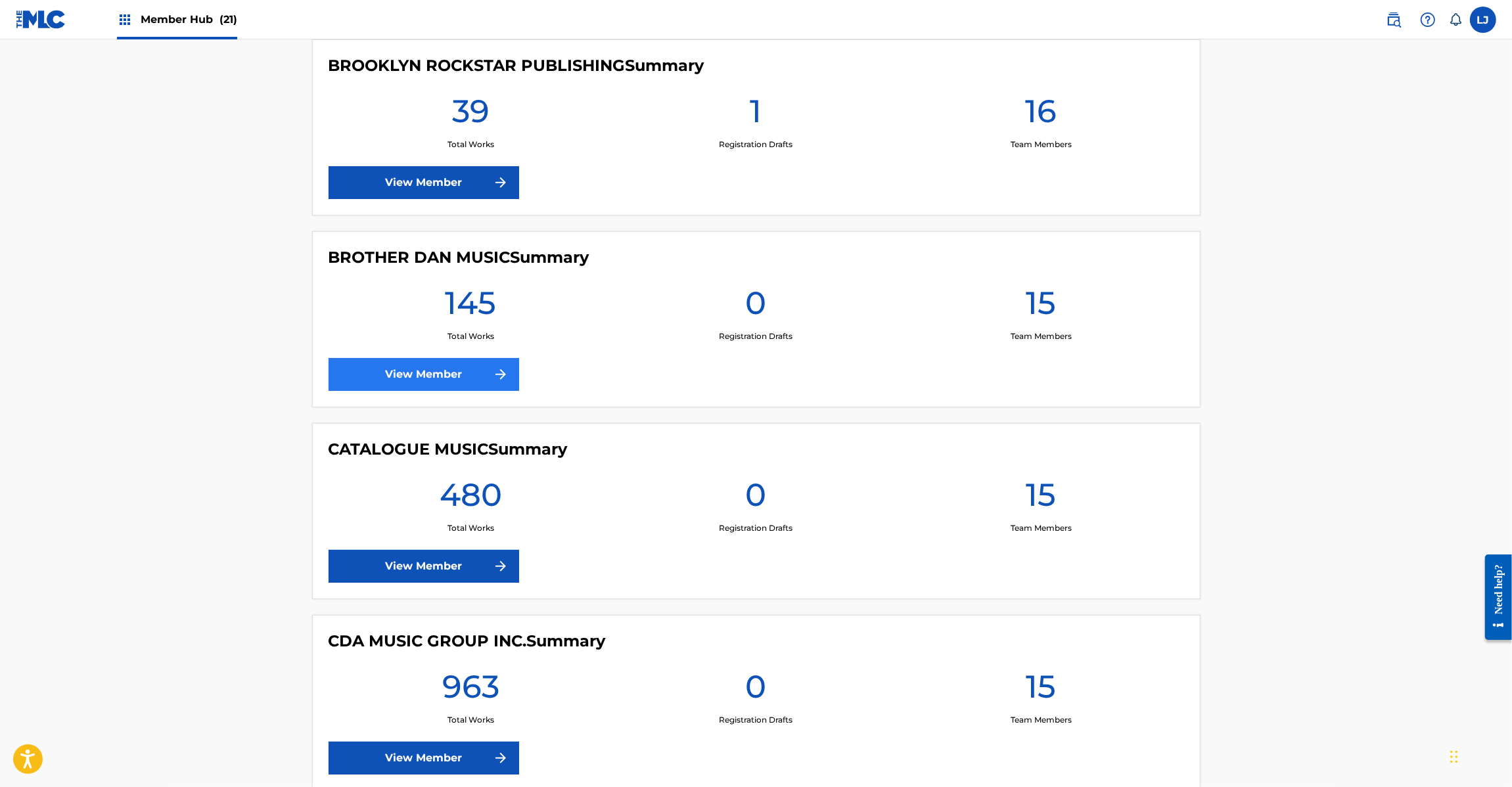
scroll to position [1970, 0]
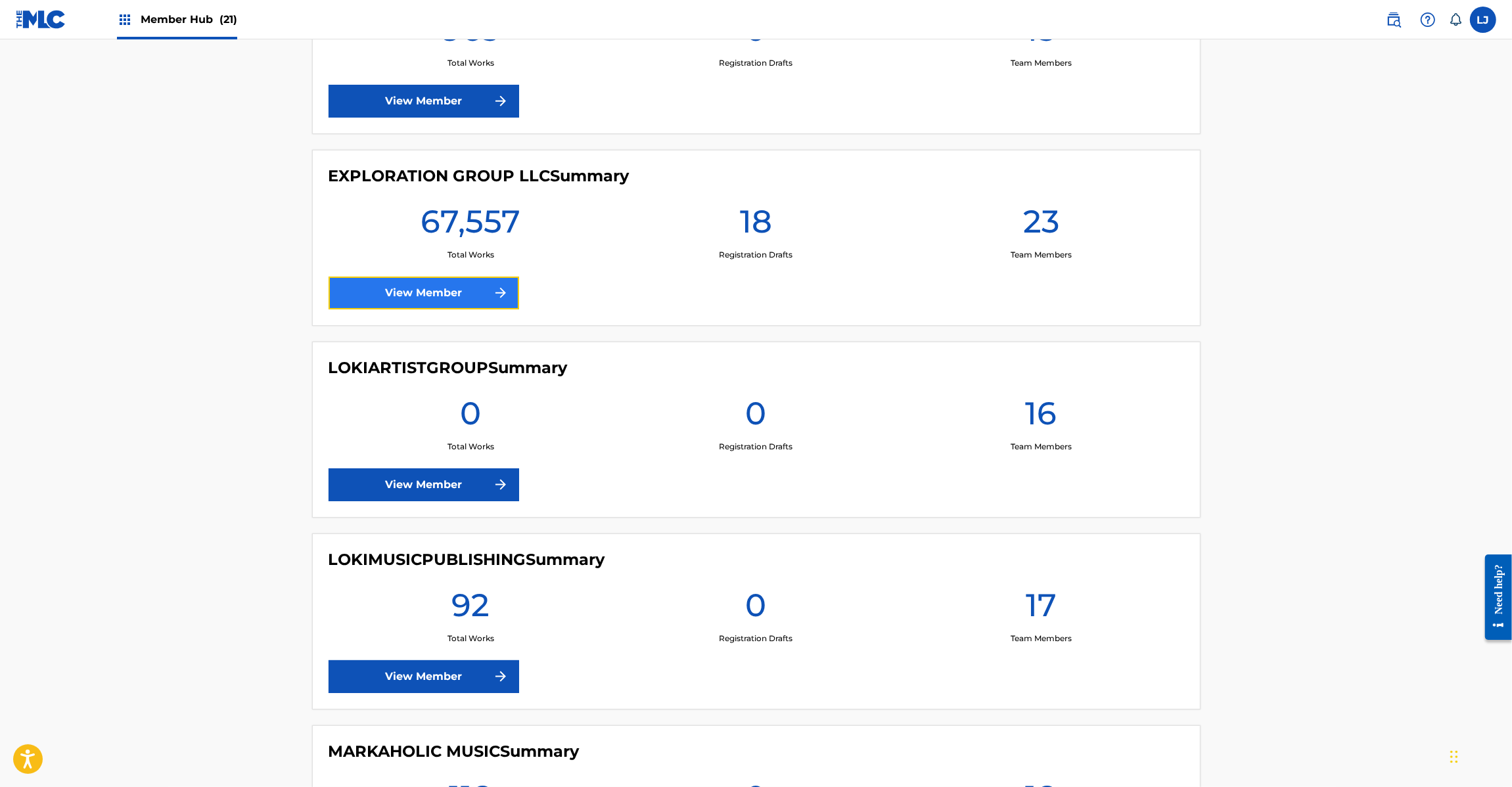
click at [398, 297] on link "View Member" at bounding box center [423, 293] width 191 height 33
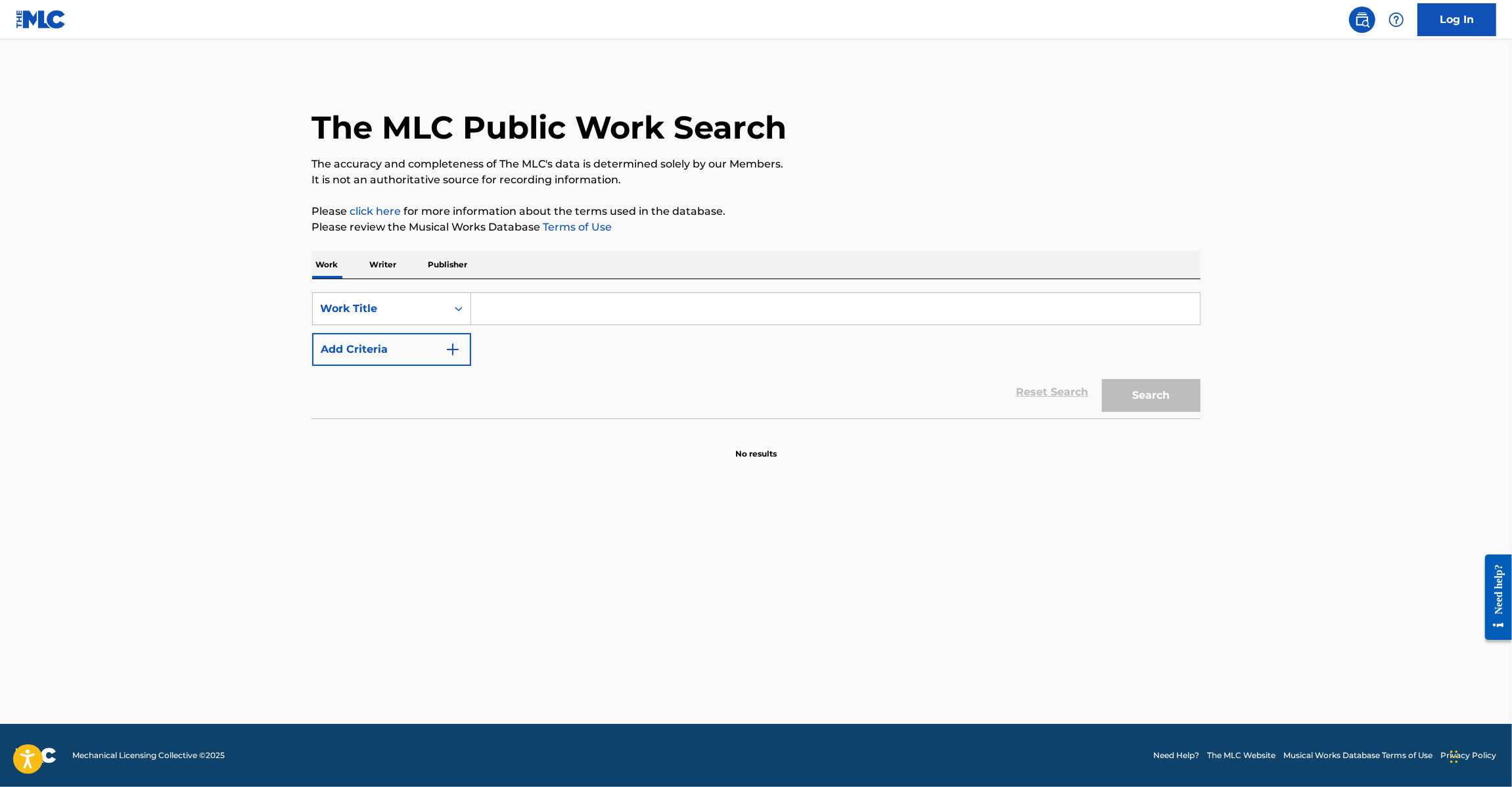
click at [28, 19] on img at bounding box center [41, 19] width 51 height 19
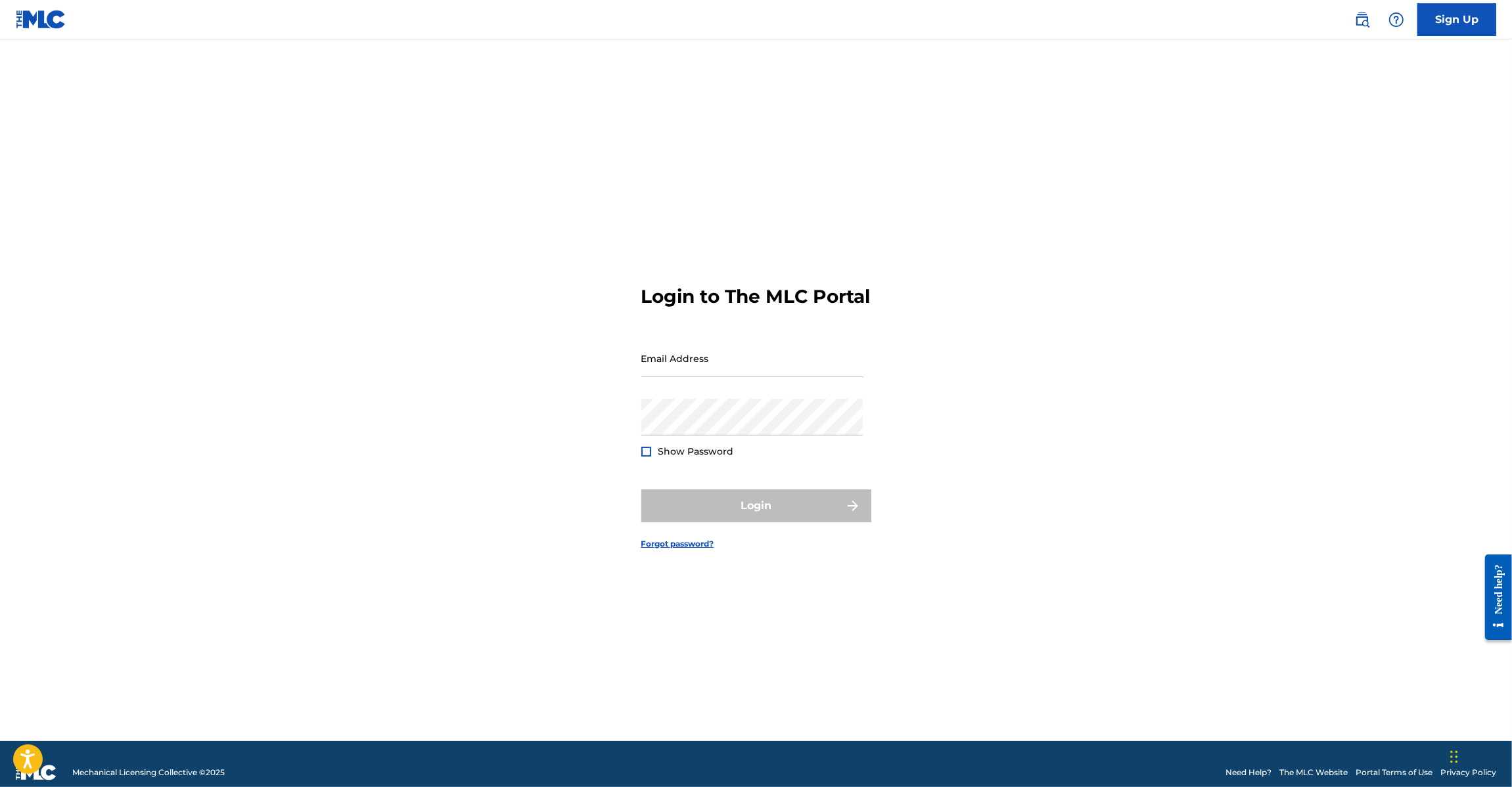
click at [701, 396] on div "Email Address" at bounding box center [752, 368] width 222 height 59
click at [698, 376] on input "Email Address" at bounding box center [752, 358] width 222 height 37
type input "[EMAIL_ADDRESS][DOMAIN_NAME]"
click at [771, 522] on button "Login" at bounding box center [757, 506] width 230 height 33
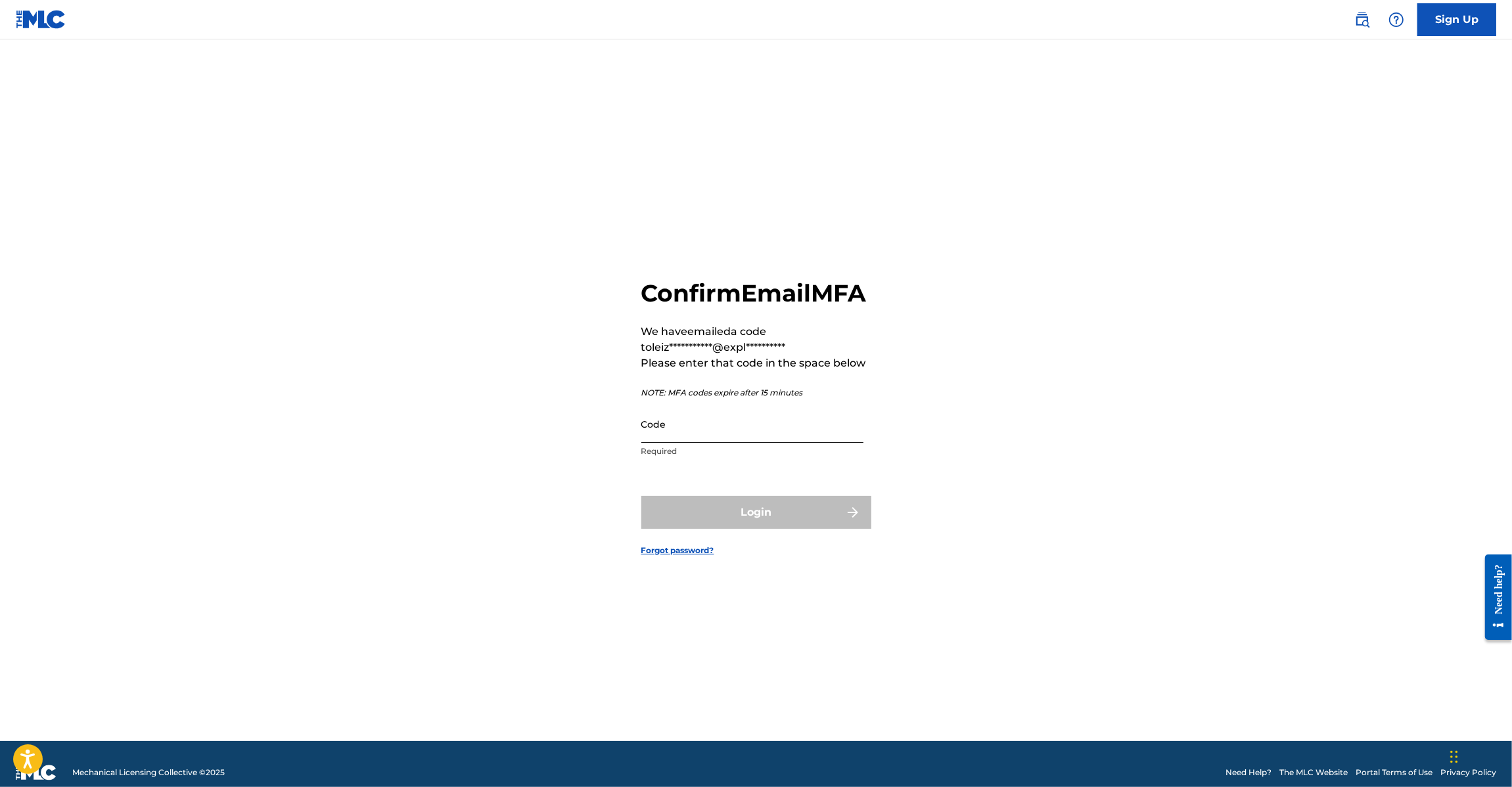
click at [649, 442] on input "Code" at bounding box center [752, 424] width 222 height 37
paste input "495452"
type input "495452"
click at [757, 528] on button "Login" at bounding box center [757, 512] width 230 height 33
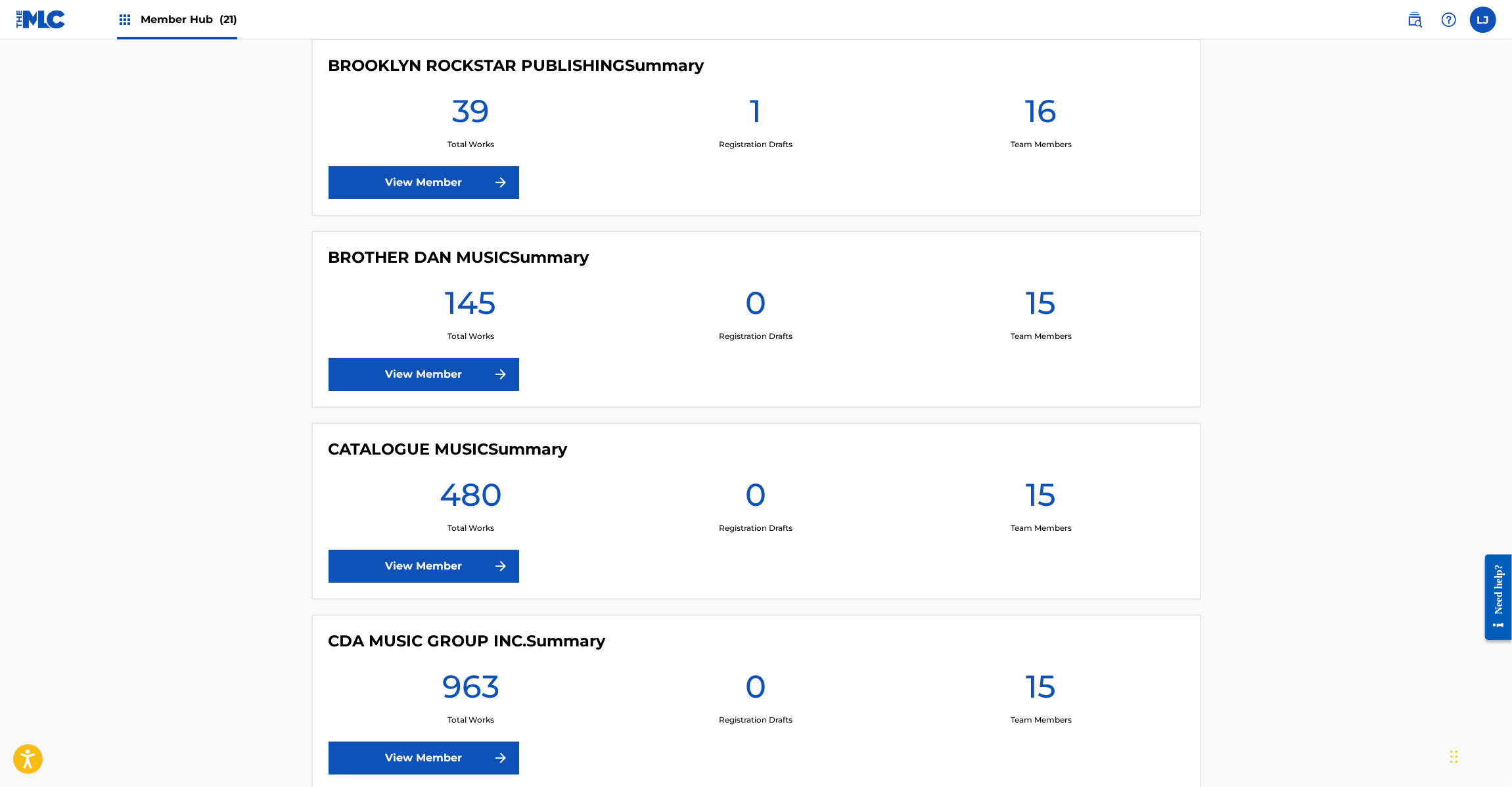
scroll to position [1970, 0]
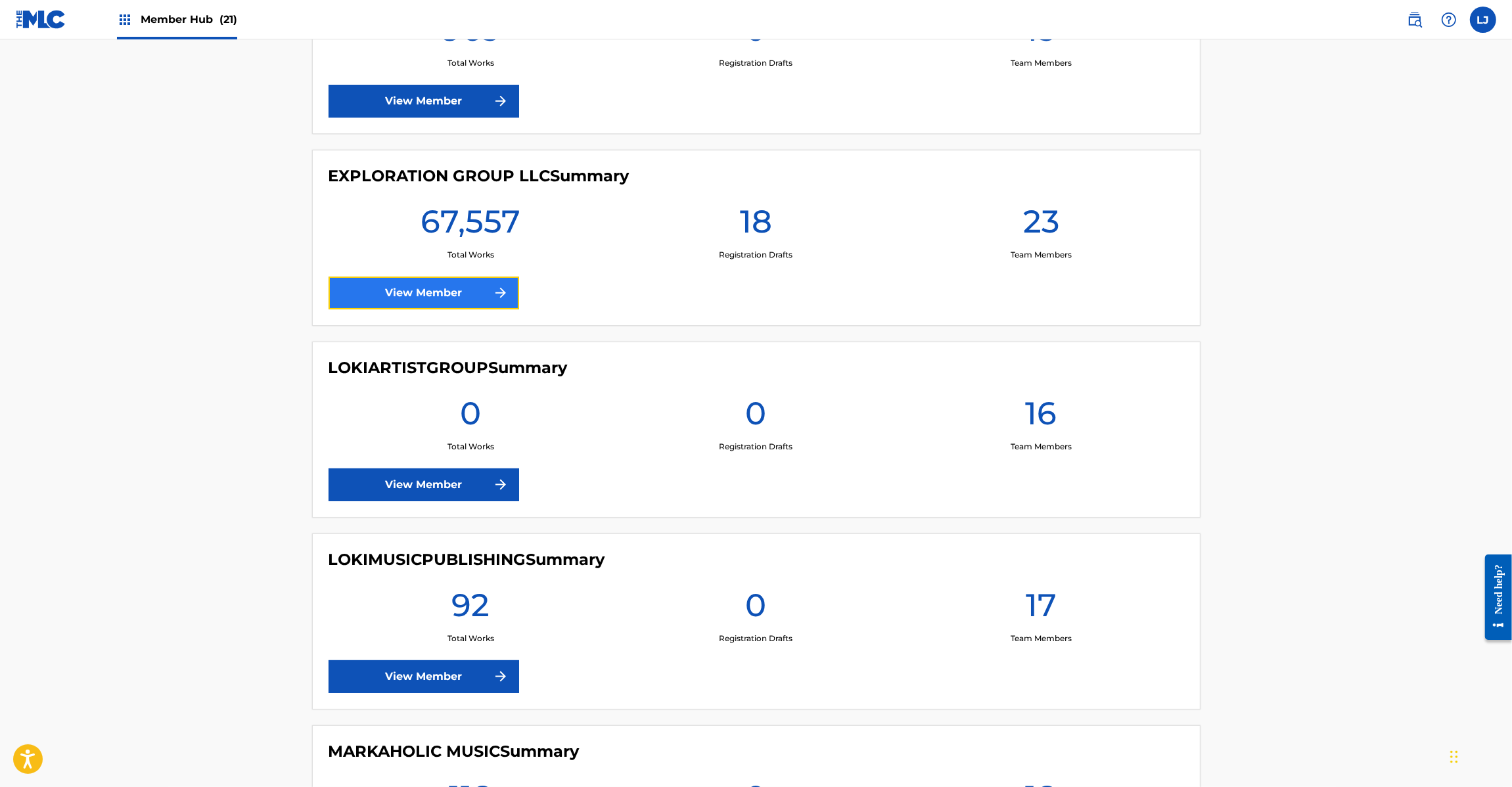
click at [441, 290] on link "View Member" at bounding box center [423, 293] width 191 height 33
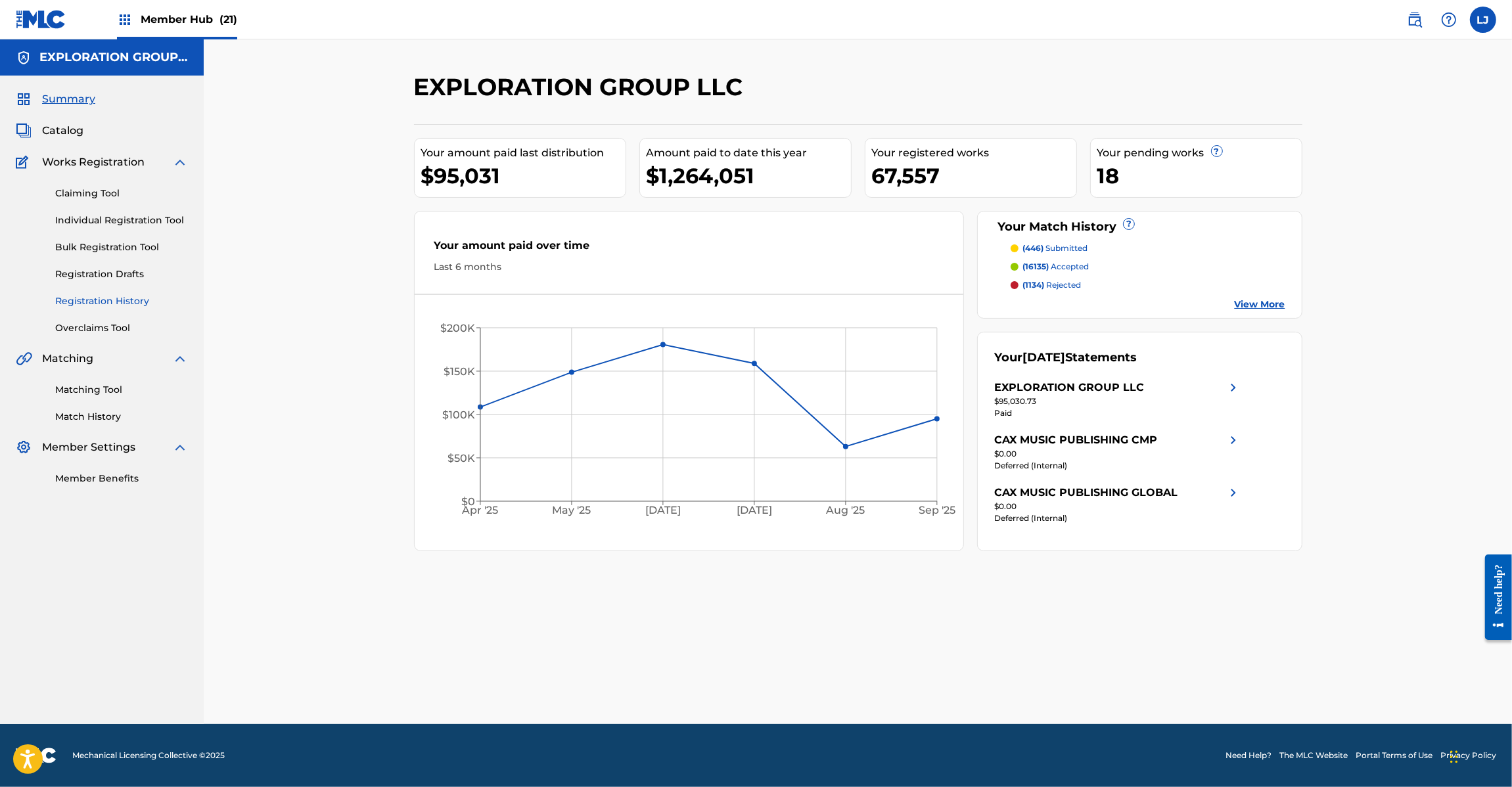
click at [122, 297] on link "Registration History" at bounding box center [121, 301] width 132 height 13
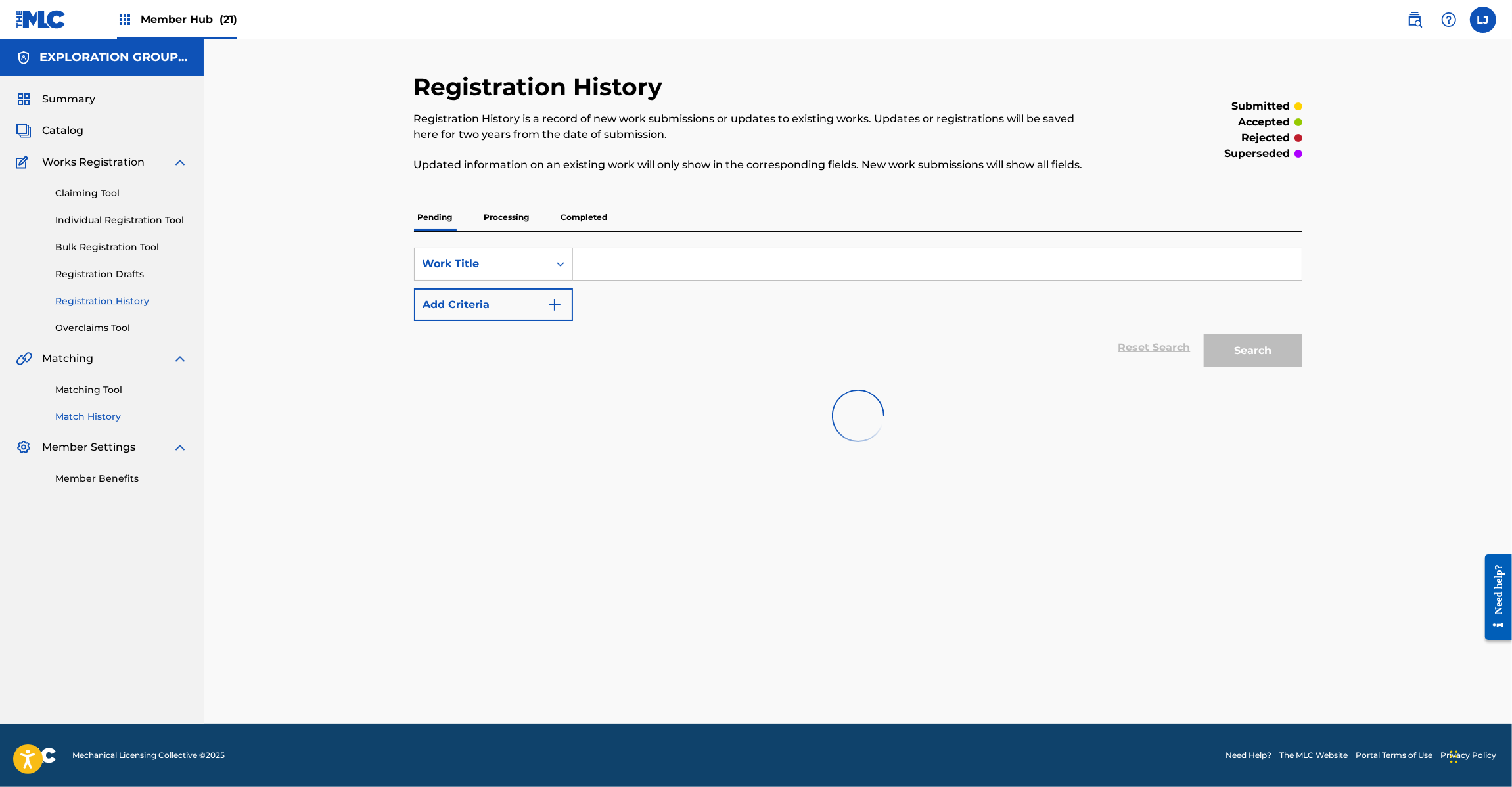
click at [90, 411] on link "Match History" at bounding box center [121, 416] width 132 height 13
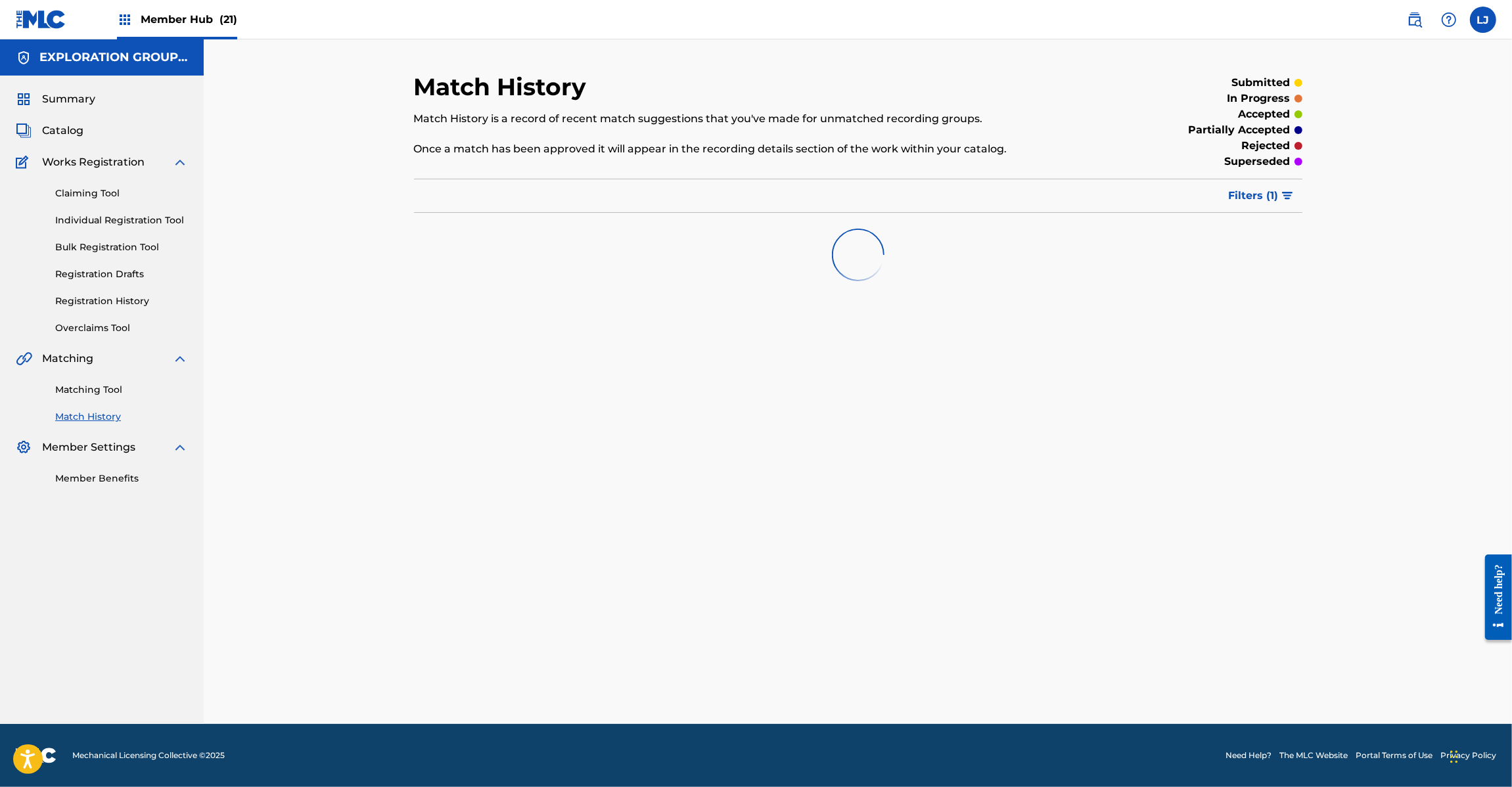
click at [96, 371] on div "Matching Tool Match History" at bounding box center [102, 395] width 172 height 57
click at [96, 385] on link "Matching Tool" at bounding box center [121, 389] width 132 height 13
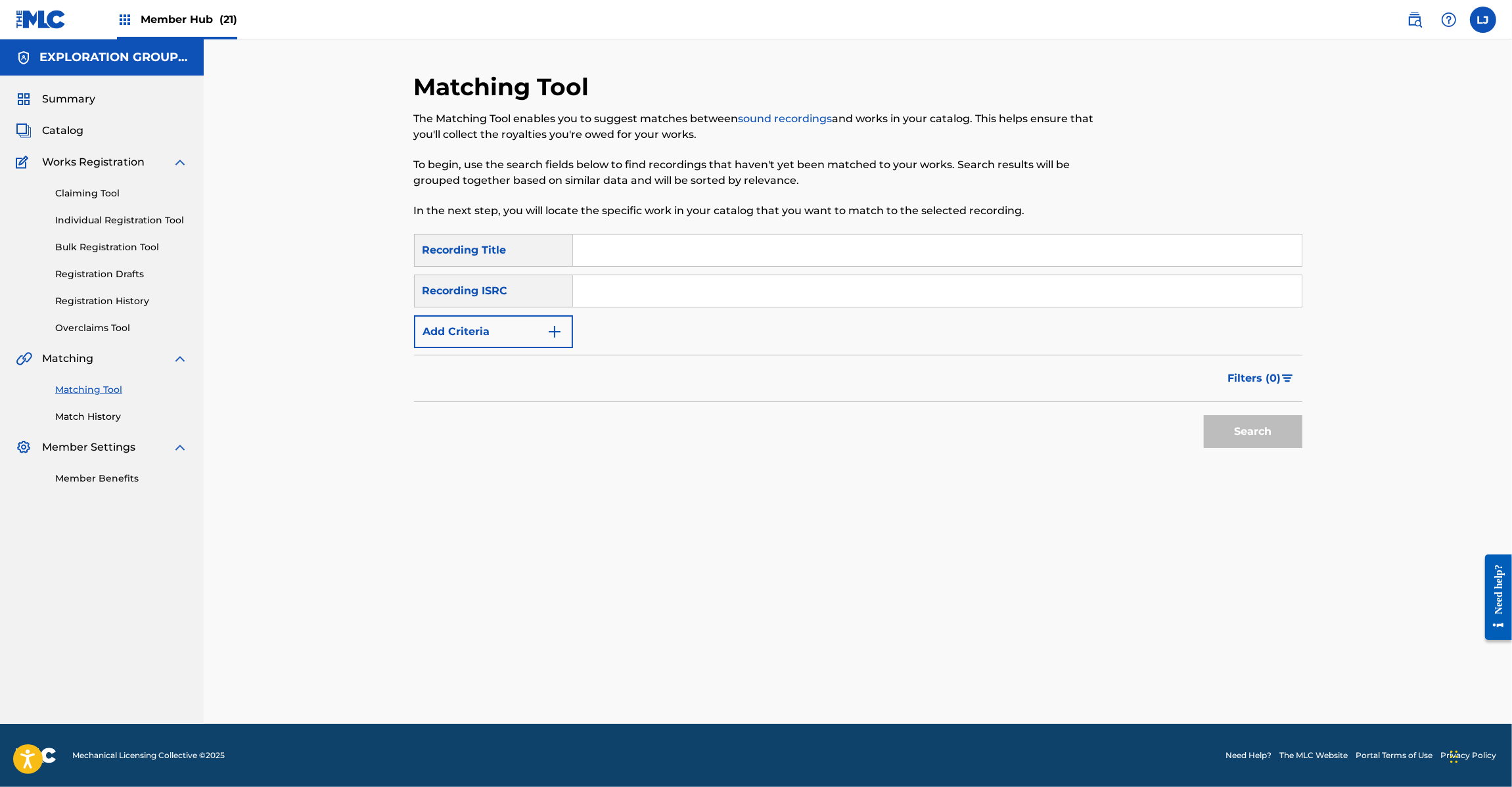
click at [695, 291] on input "Search Form" at bounding box center [937, 291] width 728 height 31
paste input "JPD102100046"
type input "JPD102100046"
click at [1244, 422] on button "Search" at bounding box center [1253, 431] width 99 height 33
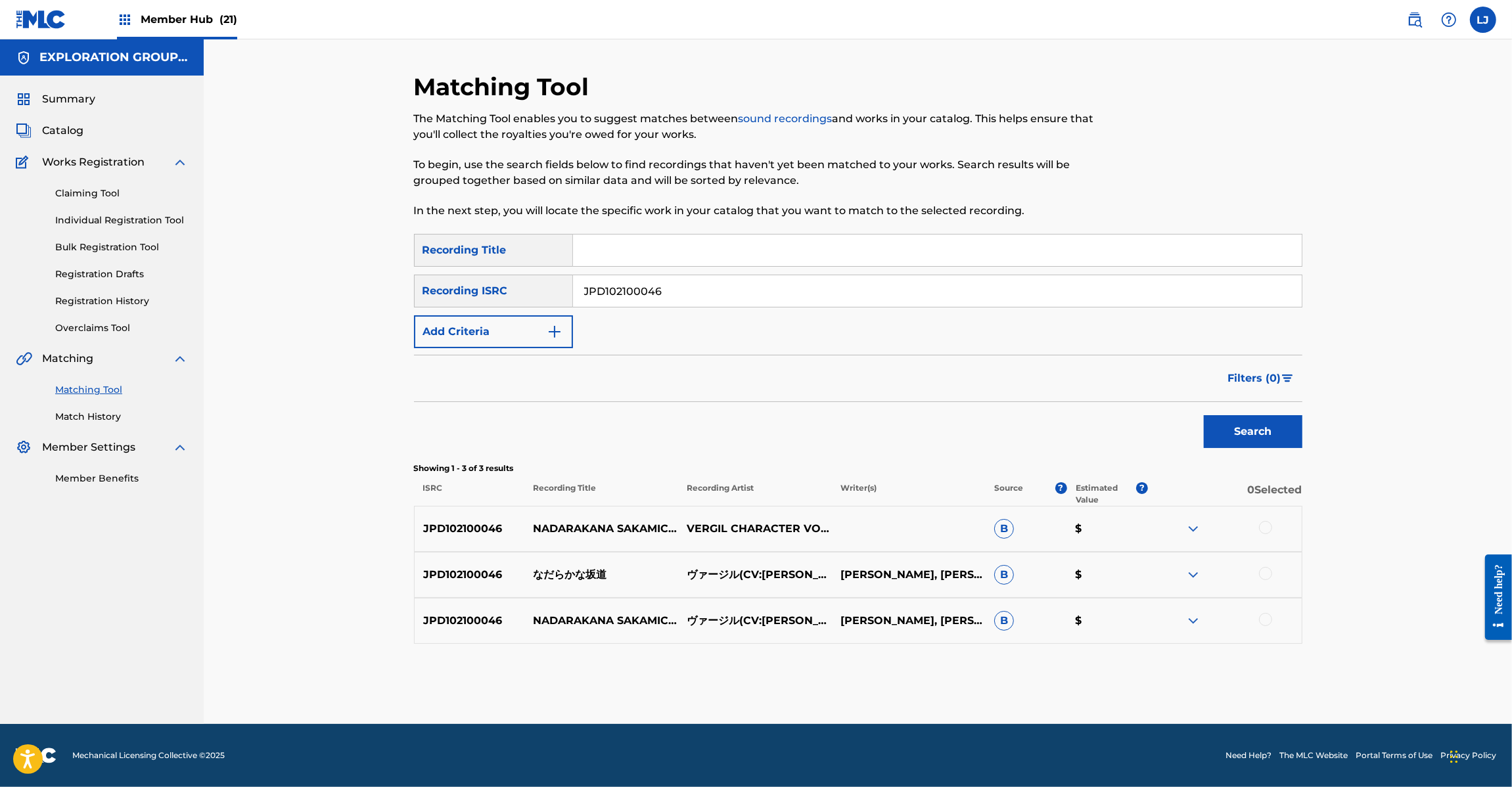
click at [1261, 528] on div at bounding box center [1266, 528] width 13 height 13
click at [1263, 575] on div at bounding box center [1266, 573] width 13 height 13
click at [1265, 618] on div at bounding box center [1266, 620] width 13 height 13
click at [950, 679] on button "Match 3 Groups" at bounding box center [924, 679] width 145 height 33
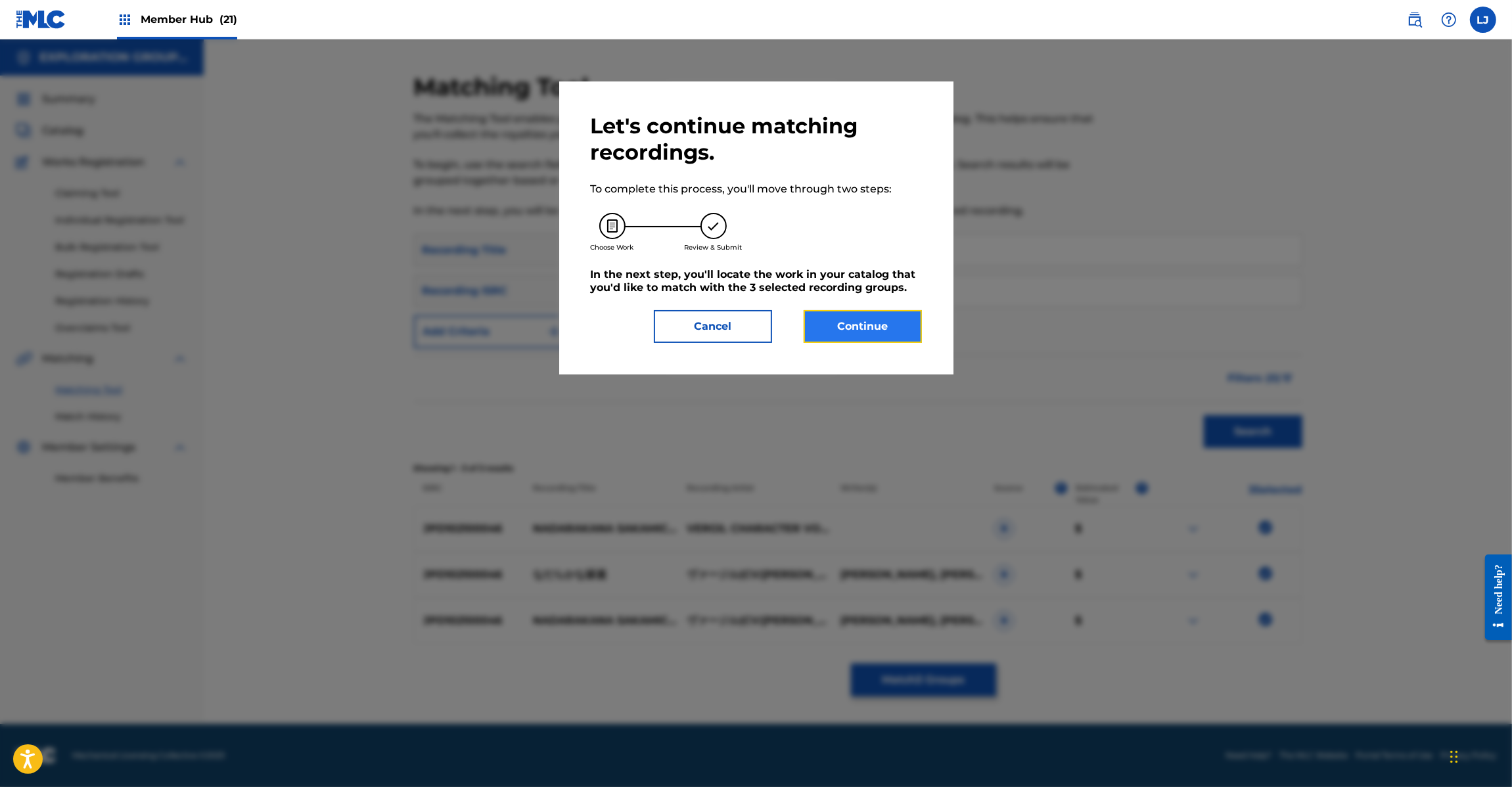
click at [836, 336] on button "Continue" at bounding box center [863, 327] width 118 height 33
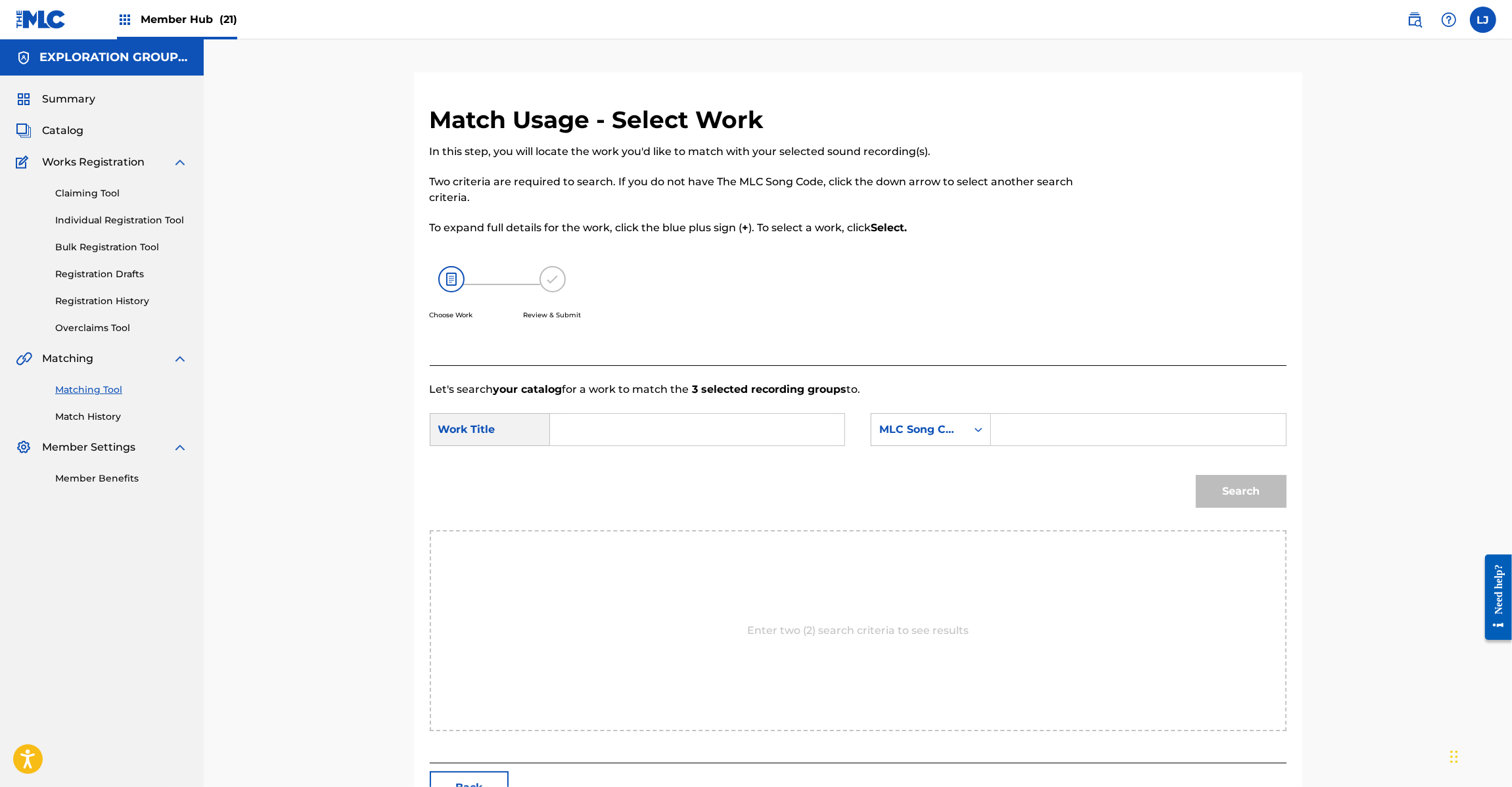
click at [620, 428] on input "Search Form" at bounding box center [697, 430] width 272 height 31
paste input "Nadarakana Sakamichi N74CDY"
click at [737, 432] on input "Nadarakana Sakamichi N74CDY" at bounding box center [697, 430] width 272 height 31
type input "Nadarakana Sakamichi"
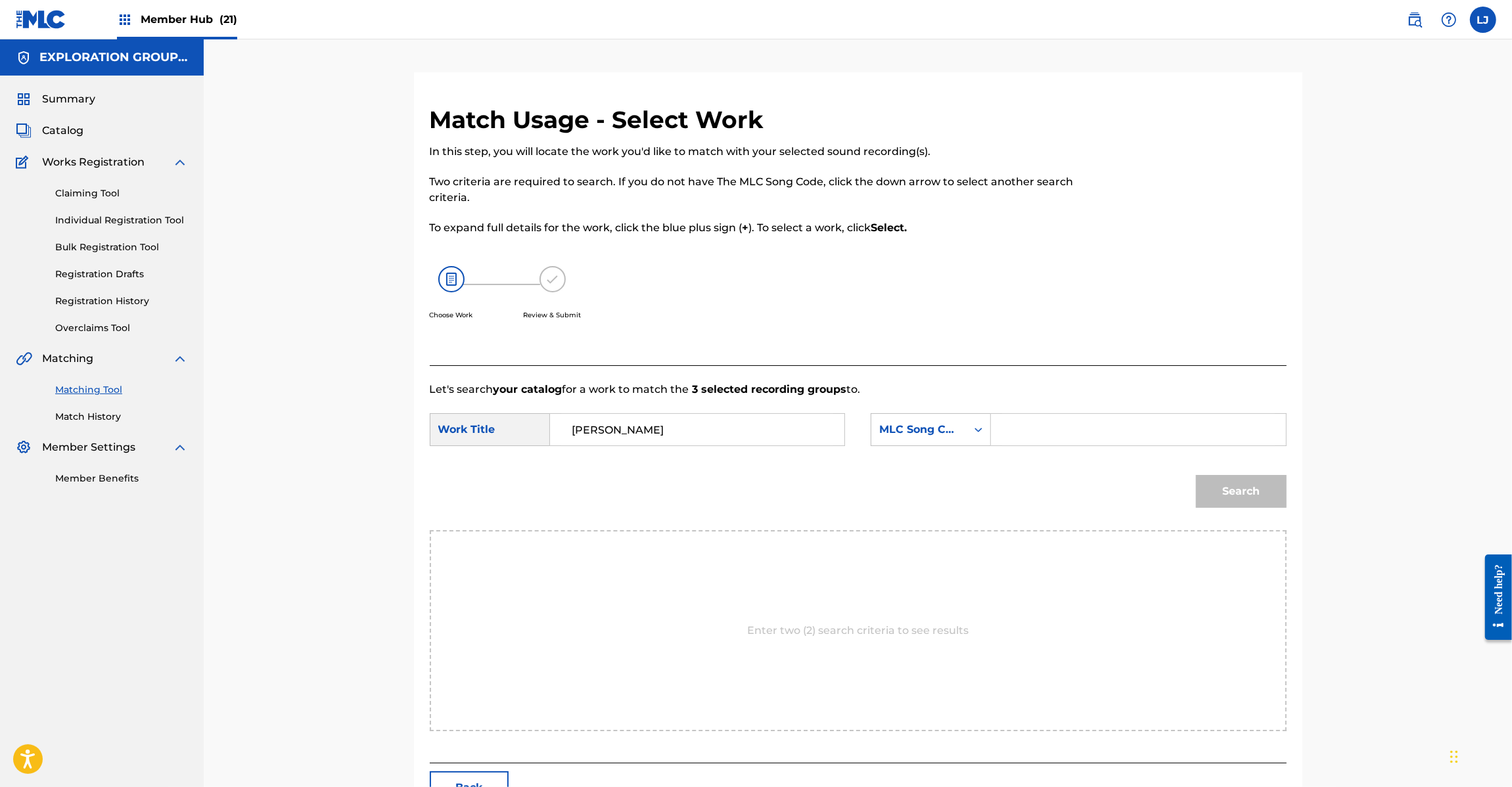
click at [1107, 425] on input "Search Form" at bounding box center [1138, 430] width 272 height 31
paste input "N74CDY"
type input "N74CDY"
click at [1209, 483] on button "Search" at bounding box center [1241, 491] width 90 height 33
click at [1249, 501] on button "Search" at bounding box center [1241, 491] width 90 height 33
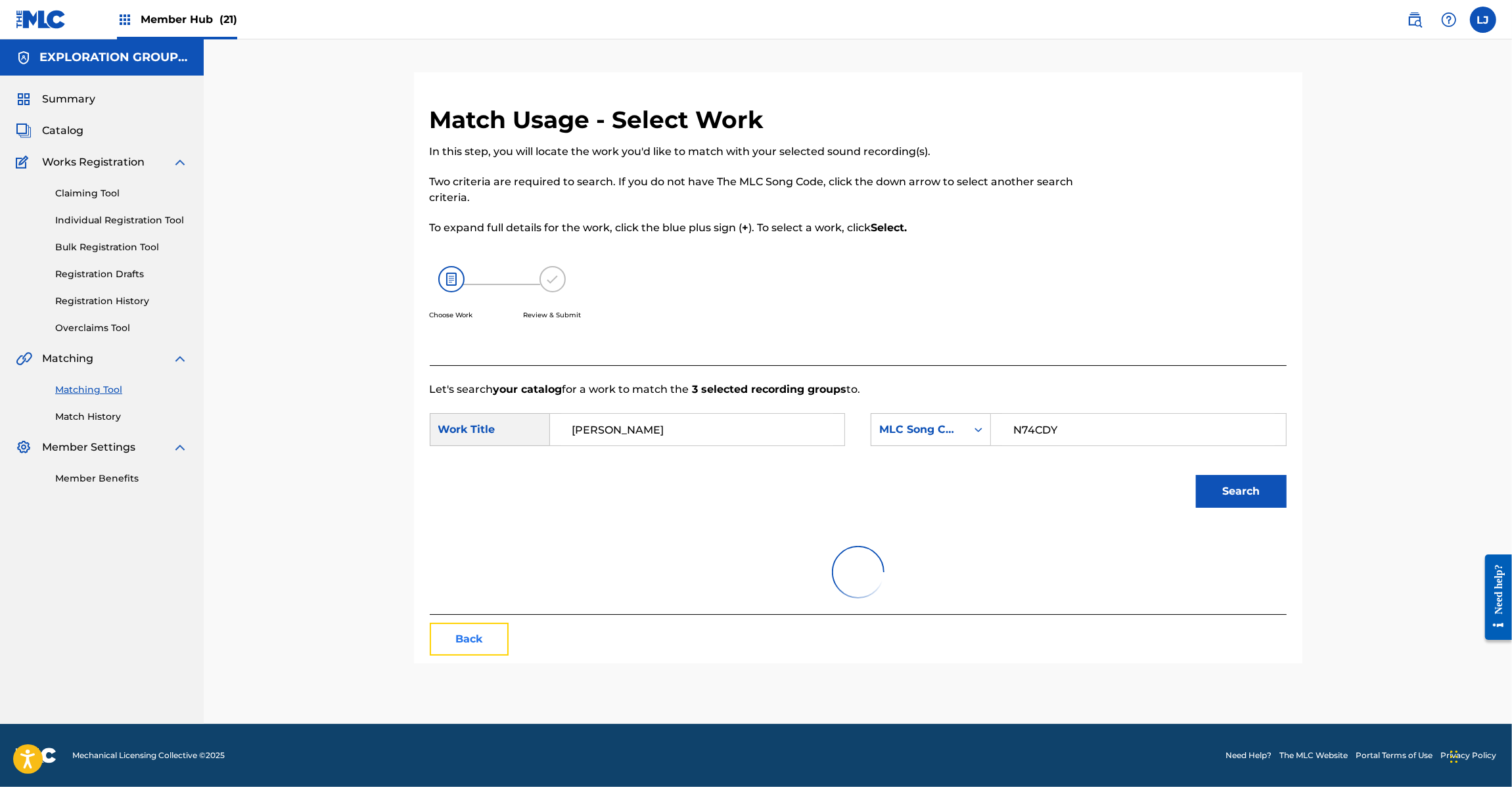
click at [454, 638] on button "Back" at bounding box center [469, 639] width 79 height 33
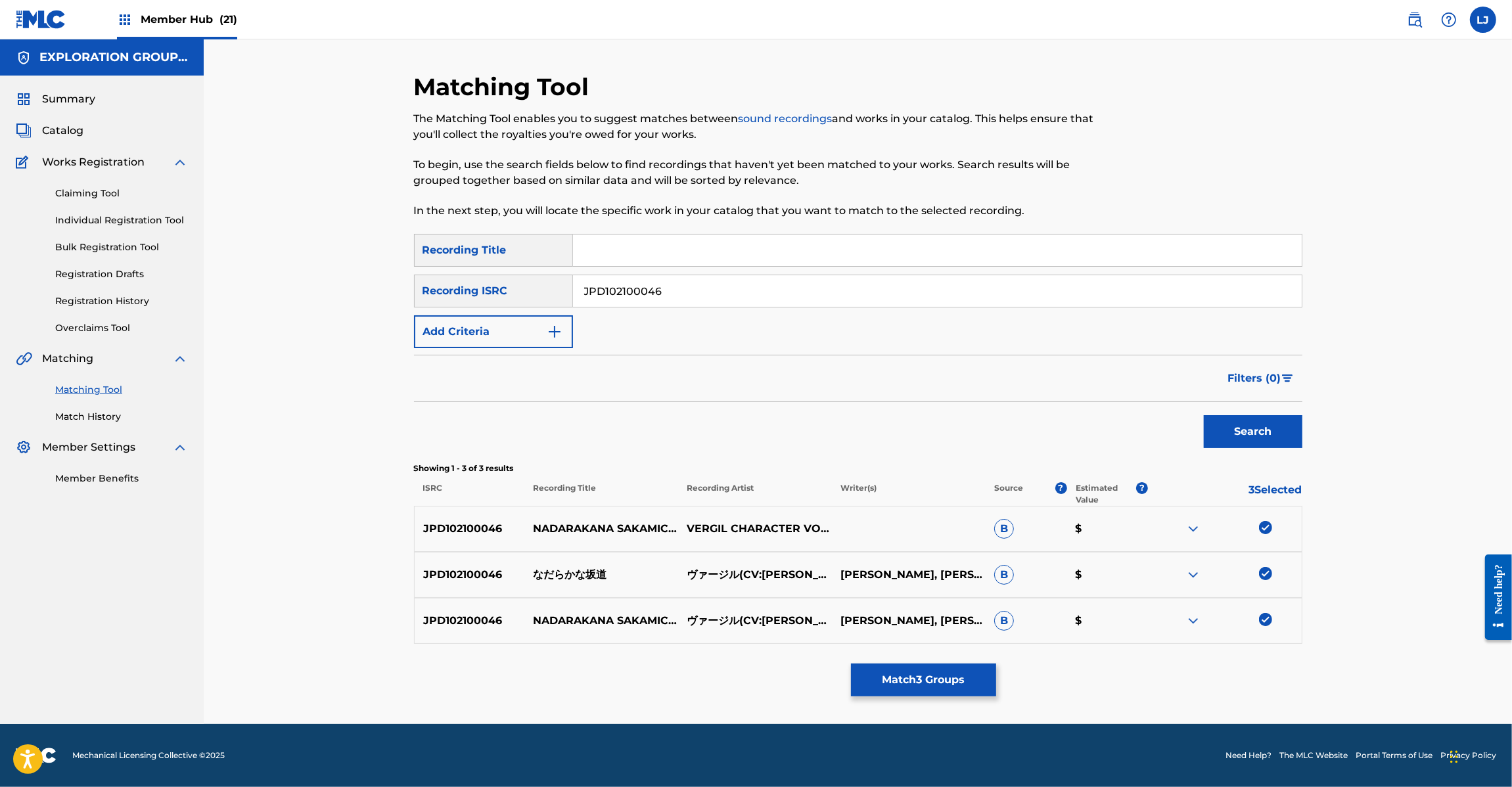
click at [470, 522] on p "JPD102100046" at bounding box center [470, 528] width 111 height 16
copy p "JPD102100046"
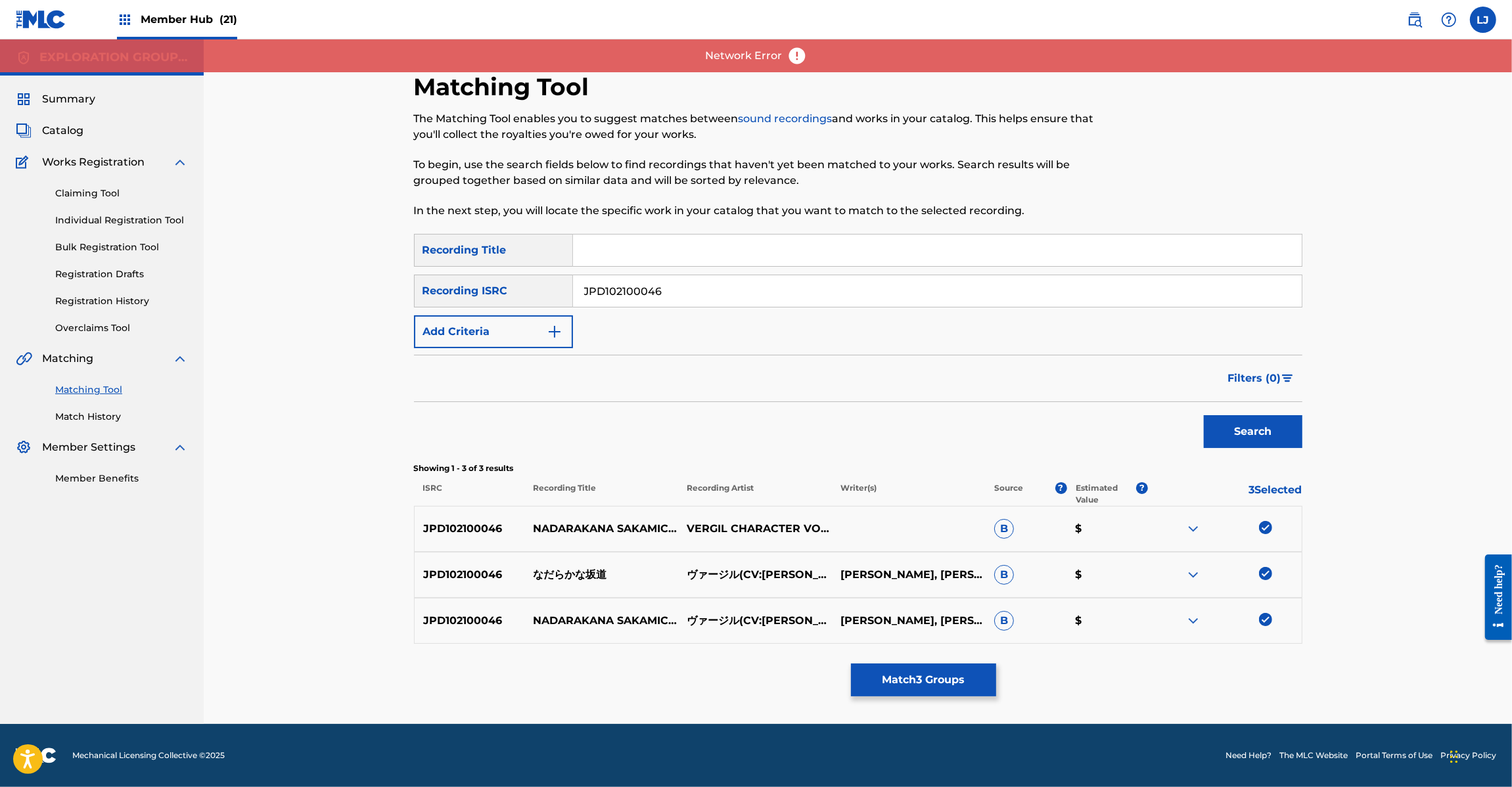
click at [677, 296] on input "JPD102100046" at bounding box center [937, 291] width 728 height 31
paste input "9"
click at [677, 296] on input "JPD102100946" at bounding box center [937, 291] width 728 height 31
click at [1297, 421] on button "Search" at bounding box center [1253, 431] width 99 height 33
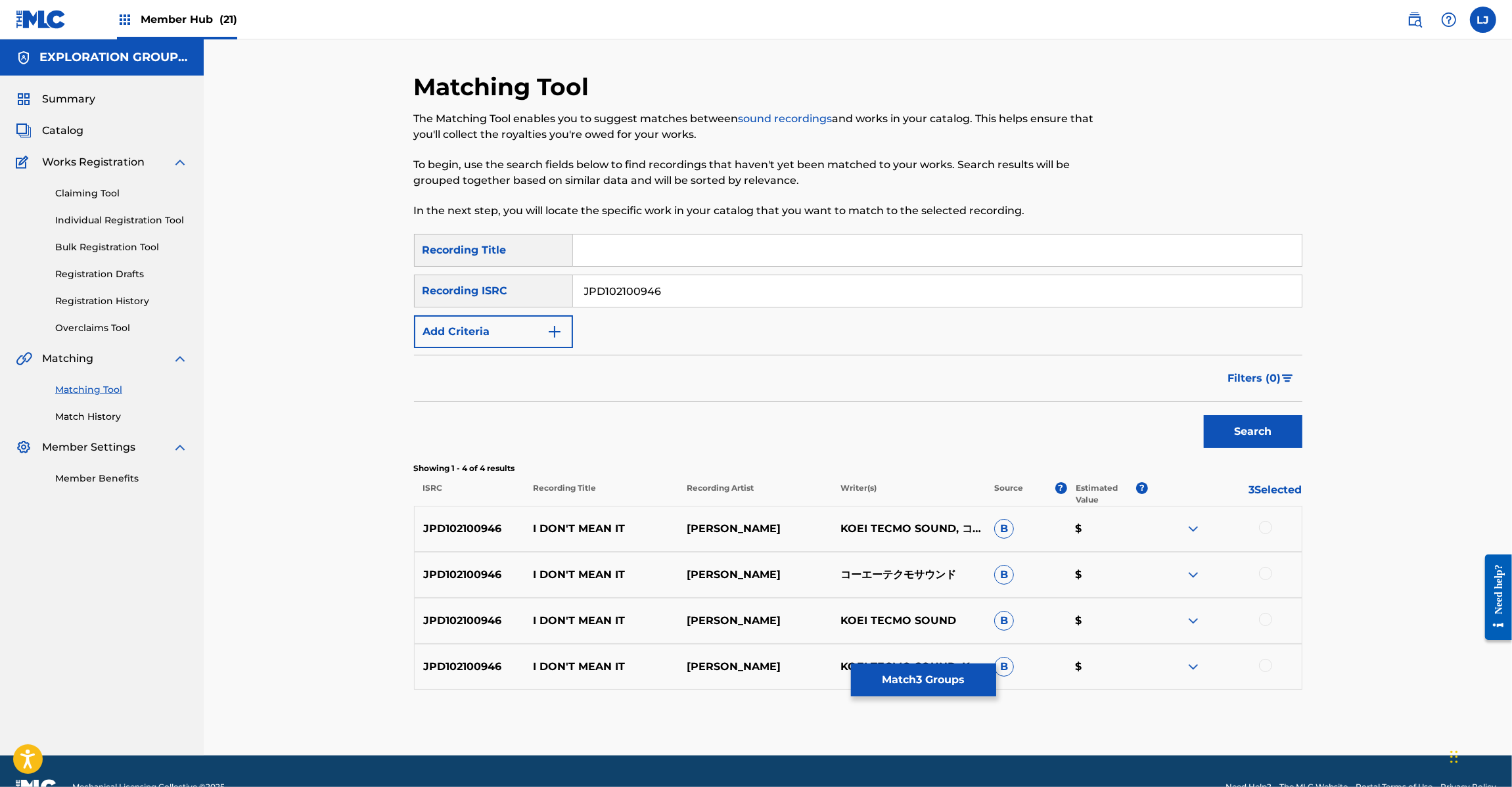
click at [655, 306] on input "JPD102100946" at bounding box center [937, 291] width 728 height 31
click at [646, 297] on input "JPD102100946" at bounding box center [937, 291] width 728 height 31
paste input "000224 | JPD102000219"
click at [646, 297] on input "JPD102000224 | JPD102000219" at bounding box center [937, 291] width 728 height 31
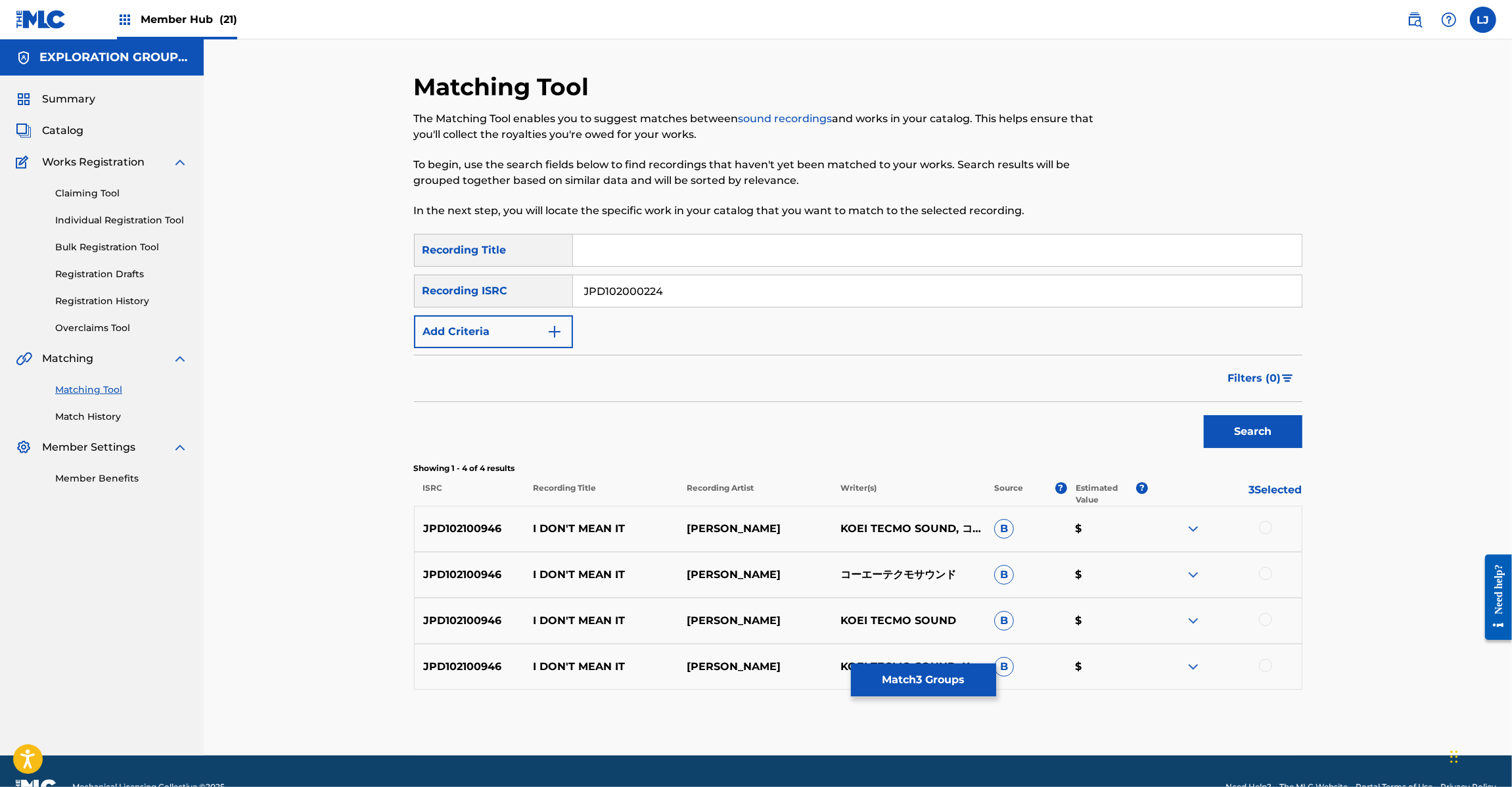
drag, startPoint x: 663, startPoint y: 293, endPoint x: 1054, endPoint y: 295, distance: 391.0
click at [1054, 295] on input "JPD102000224" at bounding box center [937, 291] width 728 height 31
click at [1229, 443] on button "Search" at bounding box center [1253, 431] width 99 height 33
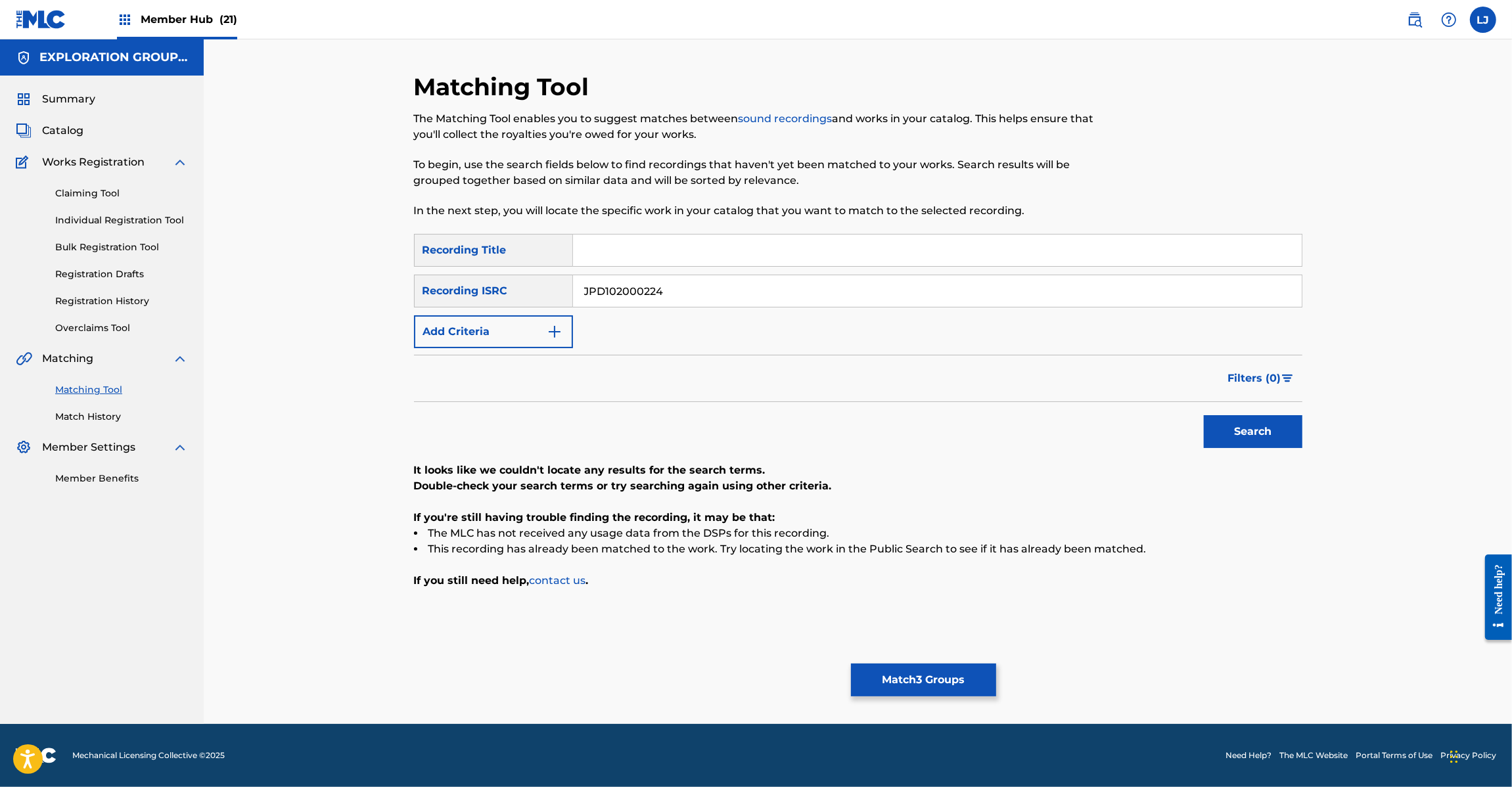
click at [621, 296] on input "JPD102000224" at bounding box center [937, 291] width 728 height 31
paste input "| JPD102000219"
click at [634, 290] on input "JPD102000224 | JPD102000219" at bounding box center [937, 291] width 728 height 31
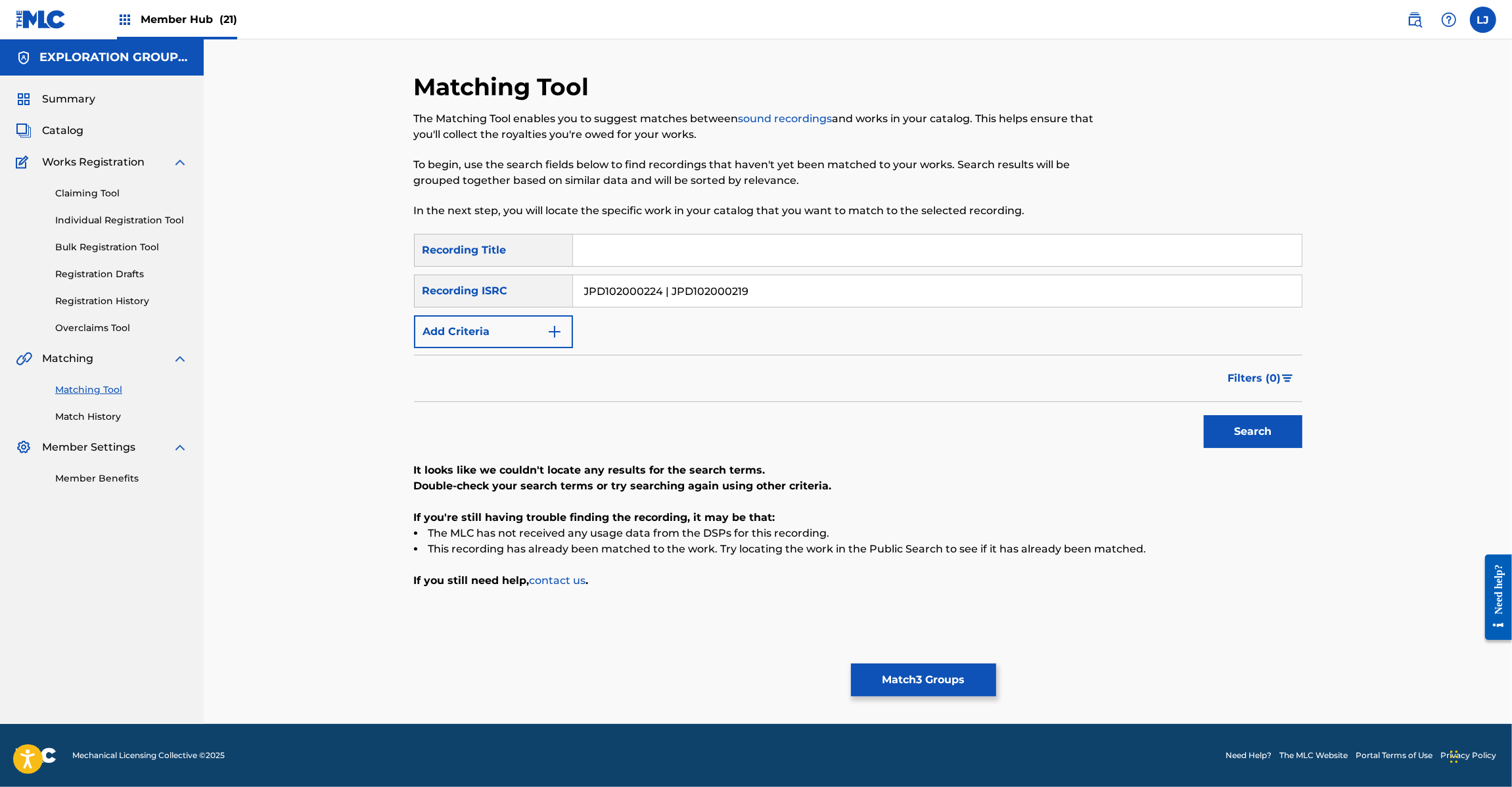
click at [634, 290] on input "JPD102000224 | JPD102000219" at bounding box center [937, 291] width 728 height 31
click at [1204, 415] on button "Search" at bounding box center [1253, 431] width 99 height 33
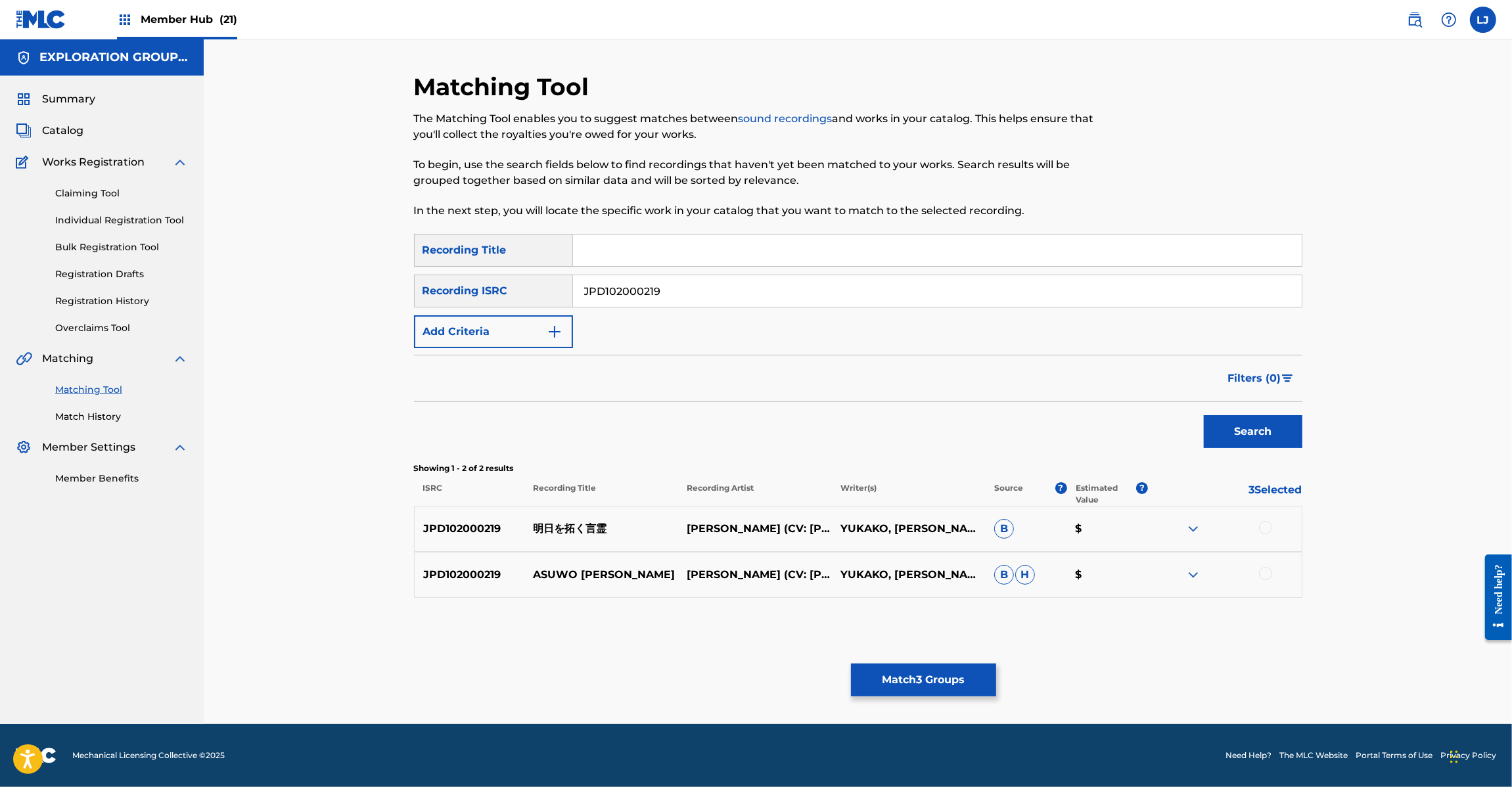
click at [705, 290] on input "JPD102000219" at bounding box center [937, 291] width 728 height 31
paste input "20 | JPD102000225"
click at [705, 290] on input "JPD102000220 | JPD102000225" at bounding box center [937, 291] width 728 height 31
click at [672, 291] on input "JPD102000220 | JPD102000225" at bounding box center [937, 291] width 728 height 31
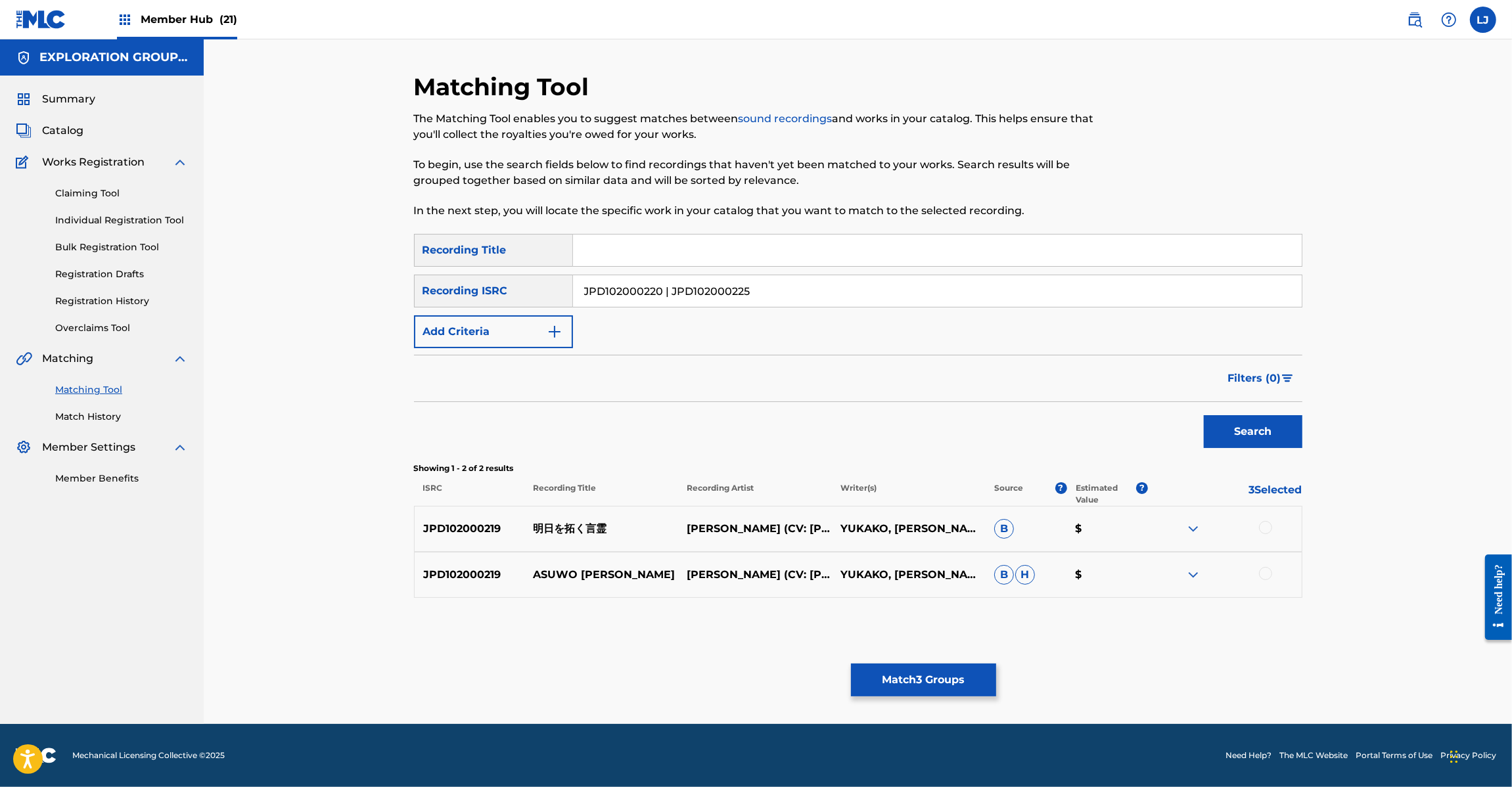
click at [674, 291] on input "JPD102000220 | JPD102000225" at bounding box center [937, 291] width 728 height 31
click at [698, 294] on input "JPD102000220JPD102000225" at bounding box center [937, 291] width 728 height 31
click at [649, 294] on input "JPD102000220JPD102000225" at bounding box center [937, 291] width 728 height 31
drag, startPoint x: 663, startPoint y: 287, endPoint x: 1164, endPoint y: 323, distance: 502.3
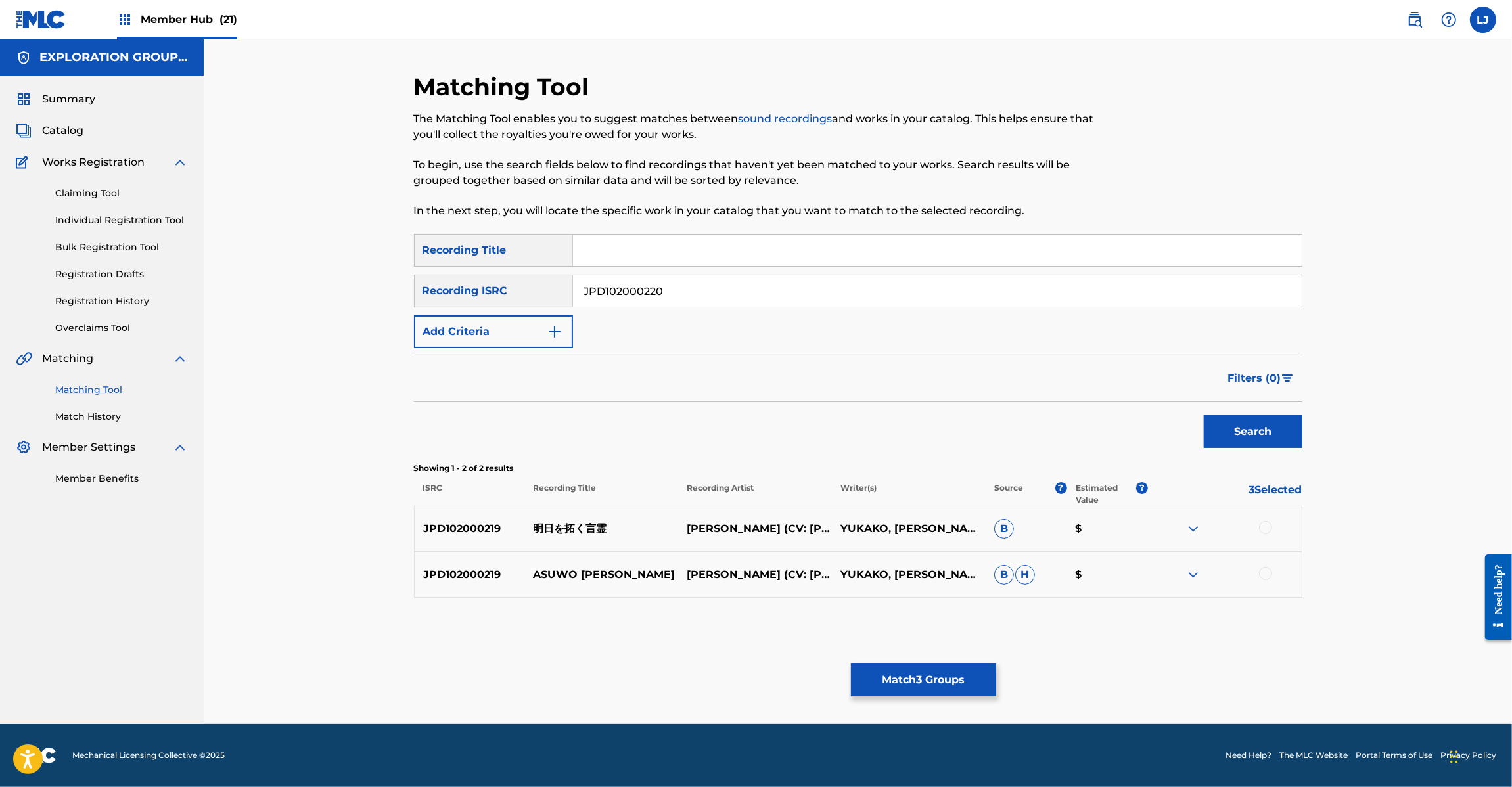
click at [1122, 290] on input "JPD102000220" at bounding box center [937, 291] width 728 height 31
click at [1272, 415] on button "Search" at bounding box center [1253, 431] width 99 height 33
click at [634, 284] on input "JPD102000220" at bounding box center [937, 291] width 728 height 31
paste input "| JPD102000225"
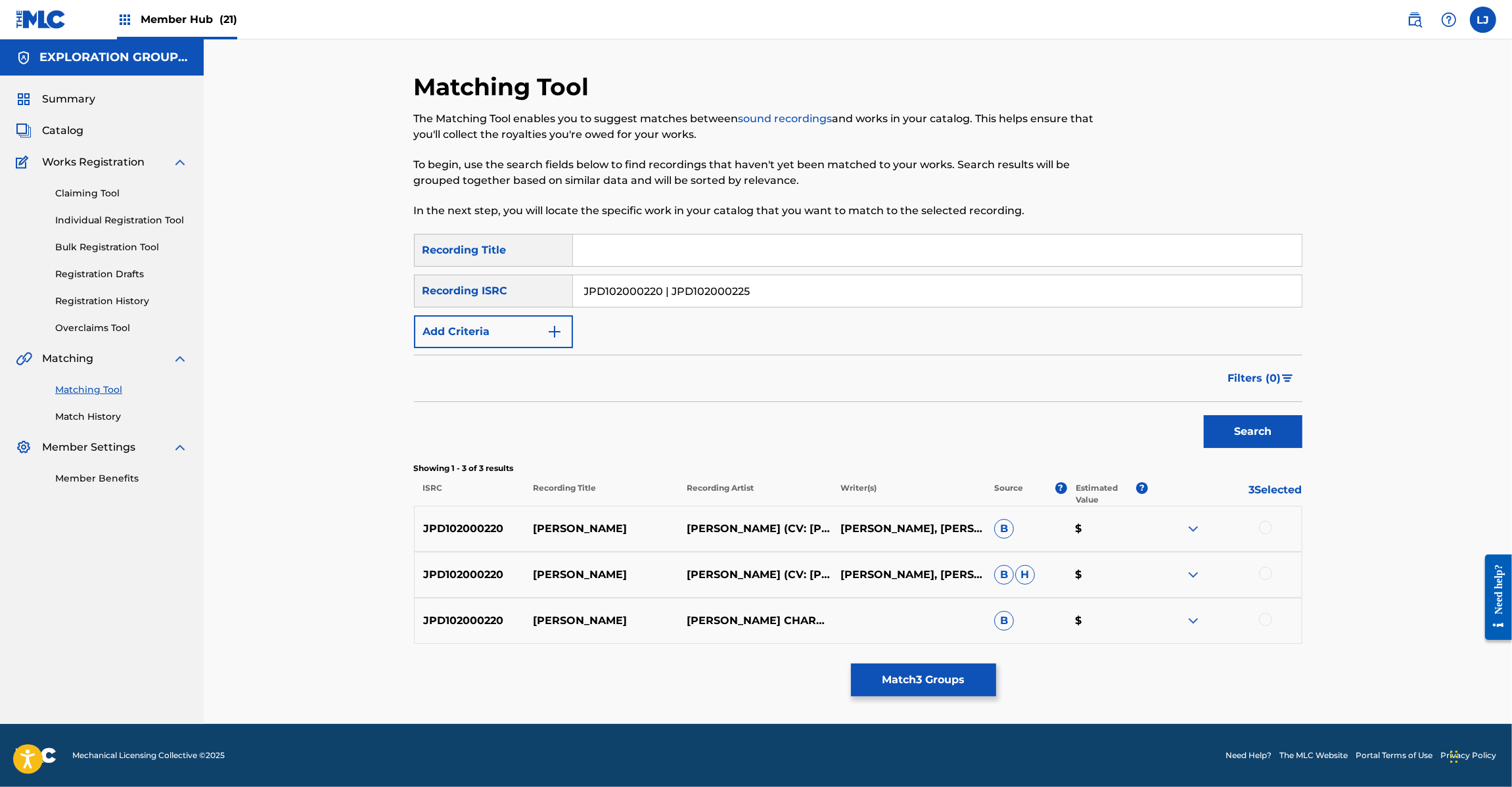
drag, startPoint x: 669, startPoint y: 292, endPoint x: 168, endPoint y: 290, distance: 501.0
click at [123, 290] on main "EXPLORATION GROUP LLC Summary Catalog Works Registration Claiming Tool Individu…" at bounding box center [756, 382] width 1512 height 685
click at [1267, 425] on button "Search" at bounding box center [1253, 431] width 99 height 33
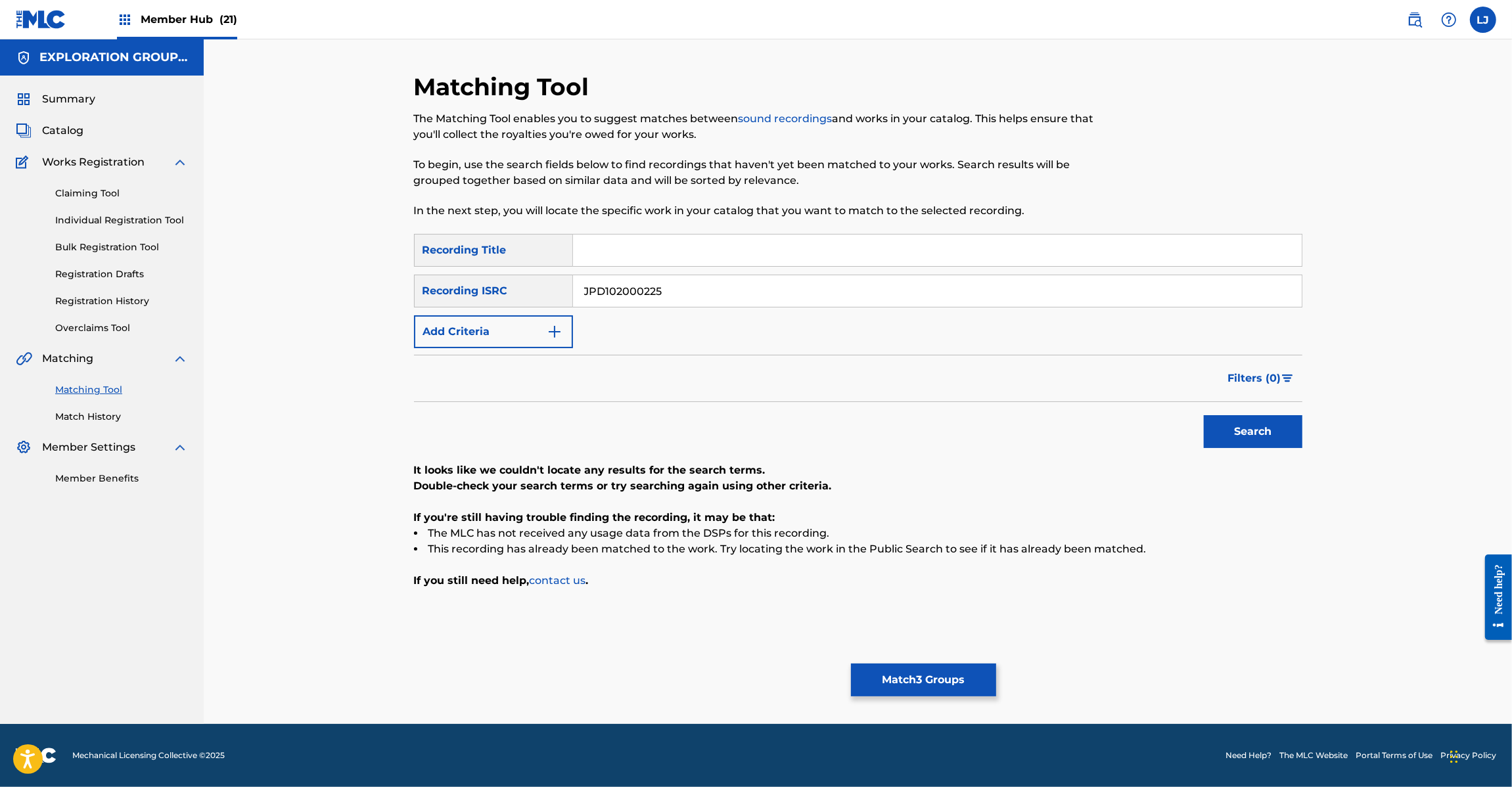
drag, startPoint x: 703, startPoint y: 250, endPoint x: 693, endPoint y: 291, distance: 42.2
click at [696, 283] on div "SearchWithCriteriabe91cd10-5ee2-4eab-874c-063a8cbcac87 Recording Title SearchWi…" at bounding box center [858, 291] width 888 height 114
click at [693, 291] on input "JPD102000225" at bounding box center [937, 291] width 728 height 31
paste input "JPD102000226 | JPD102000221"
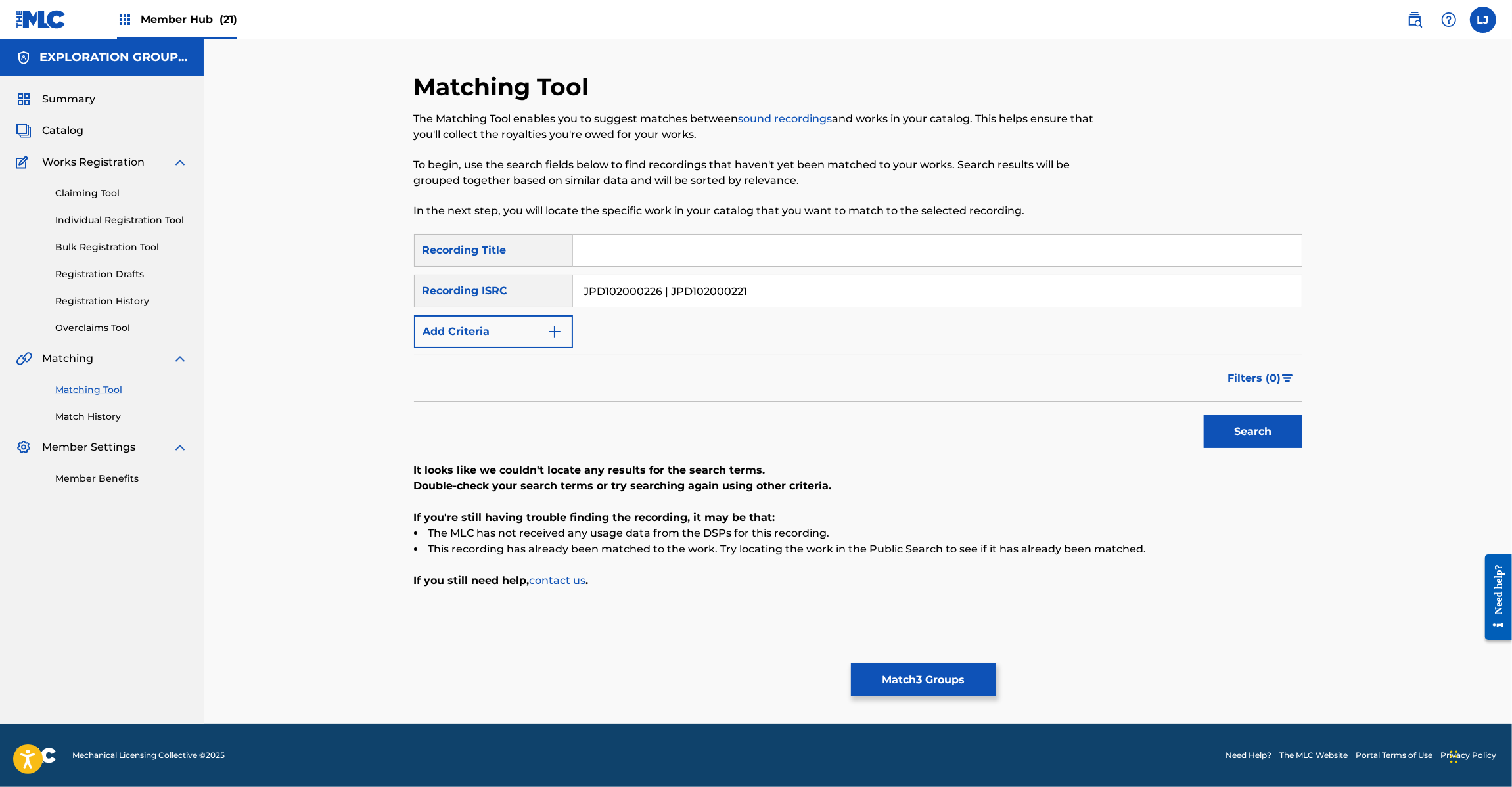
click at [693, 291] on input "JPD102000226 | JPD102000221" at bounding box center [937, 291] width 728 height 31
click at [748, 290] on input "JPD102000226 | JPD102000221" at bounding box center [937, 291] width 728 height 31
click at [749, 290] on input "JPD102000226 | JPD102000221" at bounding box center [937, 291] width 728 height 31
click at [1221, 425] on button "Search" at bounding box center [1253, 431] width 99 height 33
click at [631, 286] on input "JPD102000226" at bounding box center [937, 291] width 728 height 31
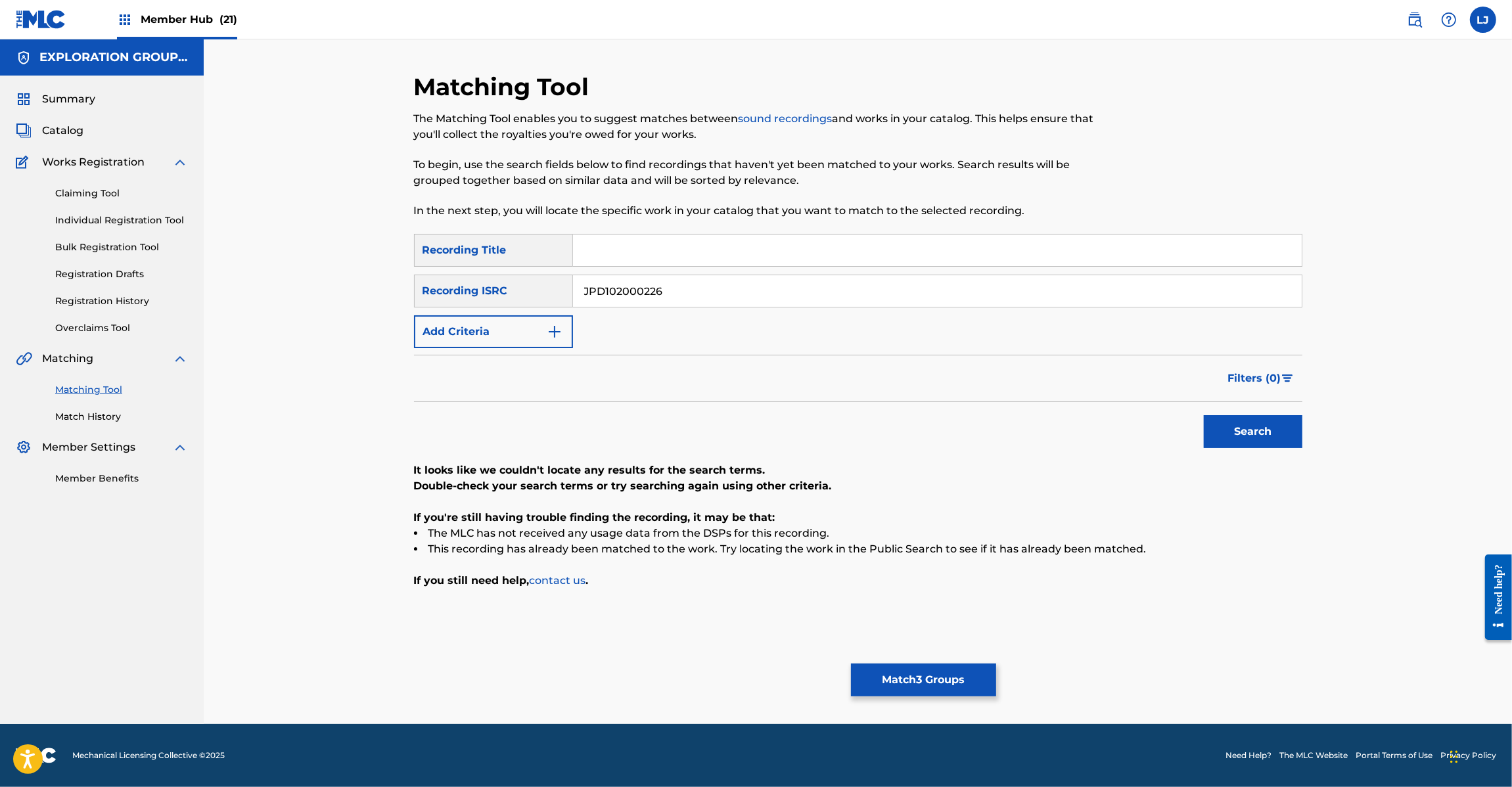
click at [631, 286] on input "JPD102000226" at bounding box center [937, 291] width 728 height 31
paste input "| JPD102000221"
click at [672, 274] on div "SearchWithCriteriabe91cd10-5ee2-4eab-874c-063a8cbcac87 Recording Title SearchWi…" at bounding box center [858, 291] width 888 height 114
click at [654, 284] on input "JPD102000226 | JPD102000221" at bounding box center [937, 291] width 728 height 31
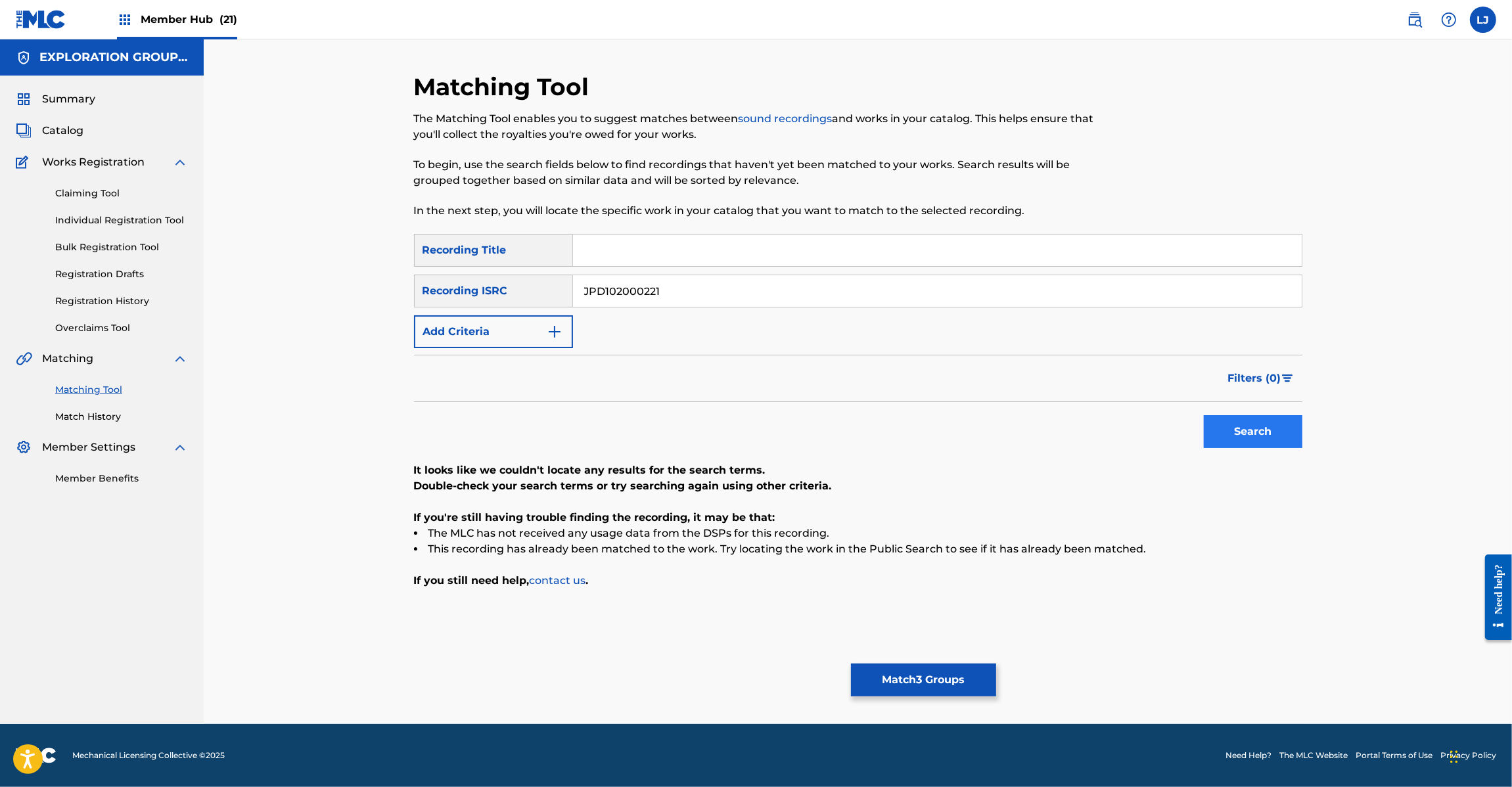
type input "JPD102000221"
click at [1236, 438] on button "Search" at bounding box center [1253, 431] width 99 height 33
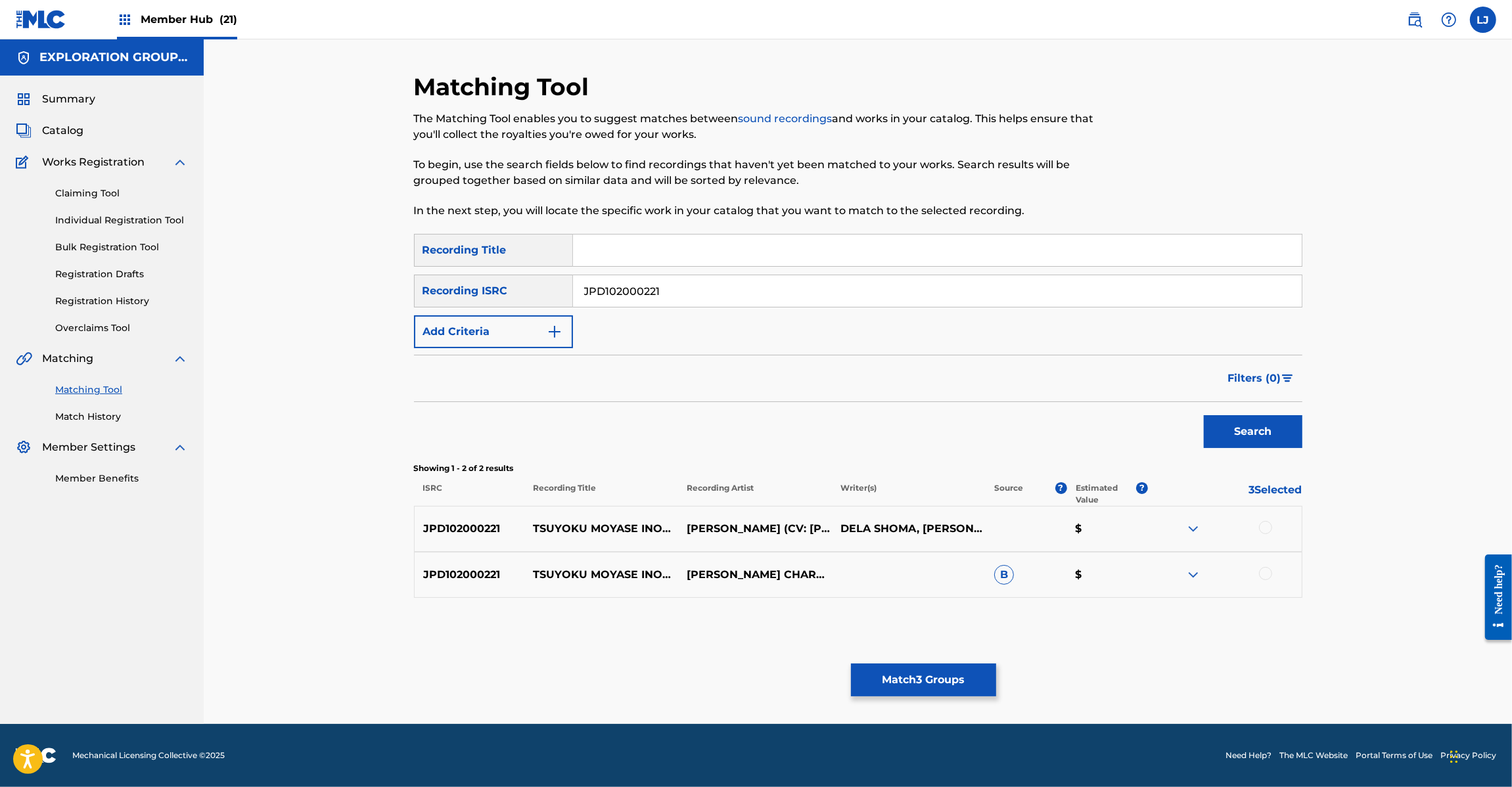
click at [1259, 534] on div at bounding box center [1225, 528] width 154 height 16
click at [61, 14] on img at bounding box center [41, 19] width 51 height 19
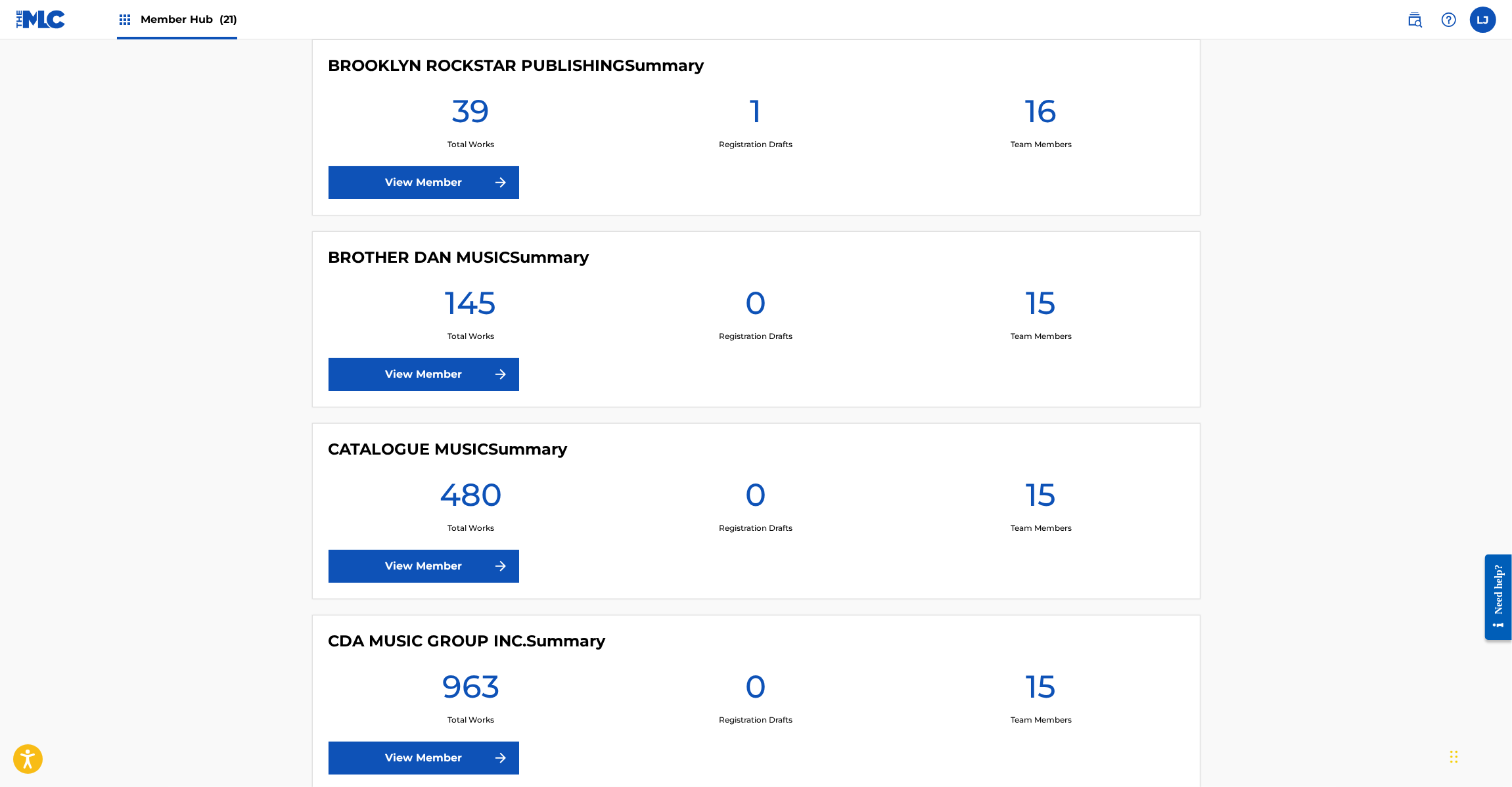
scroll to position [1970, 0]
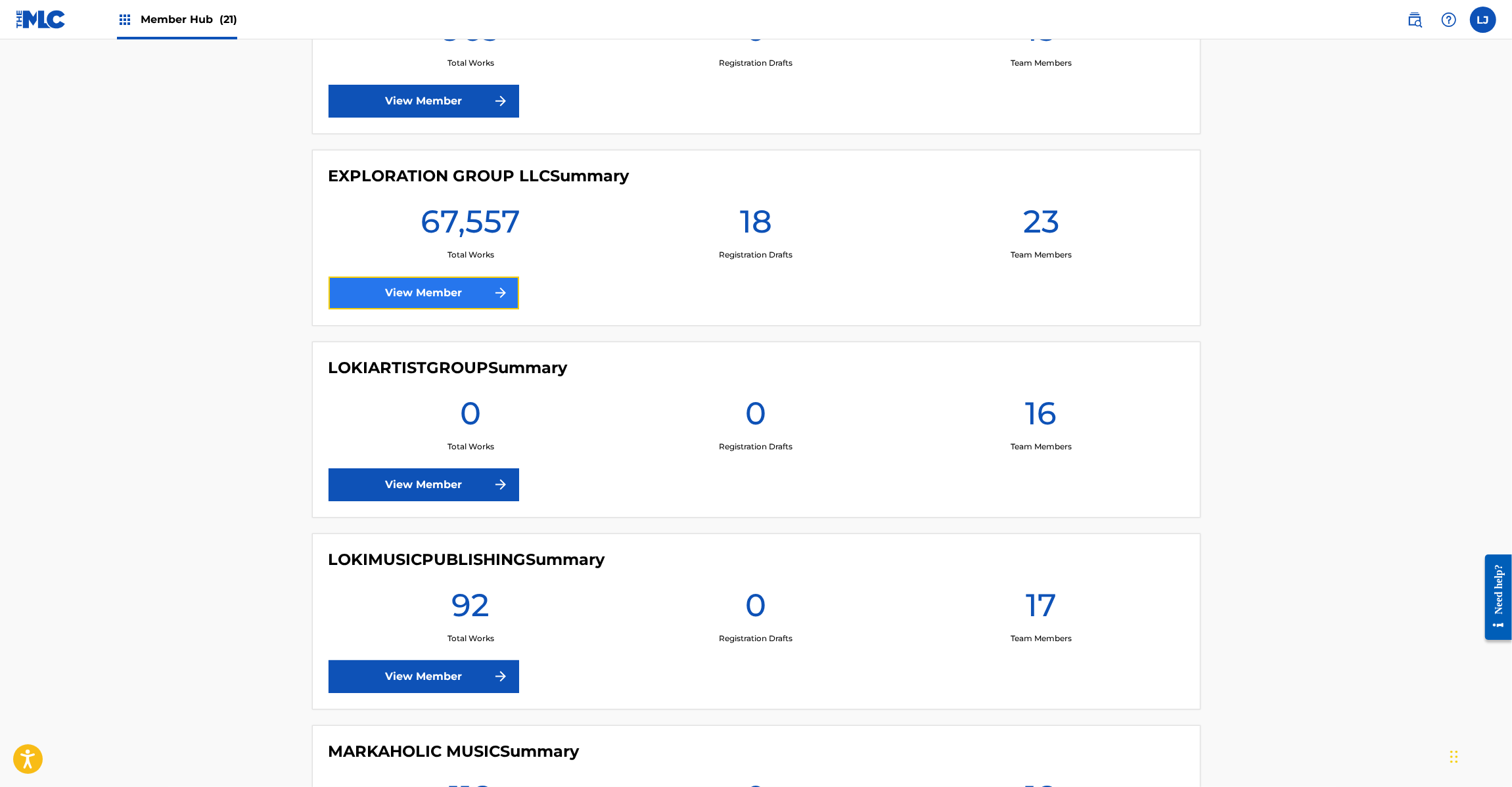
click at [420, 290] on link "View Member" at bounding box center [423, 293] width 191 height 33
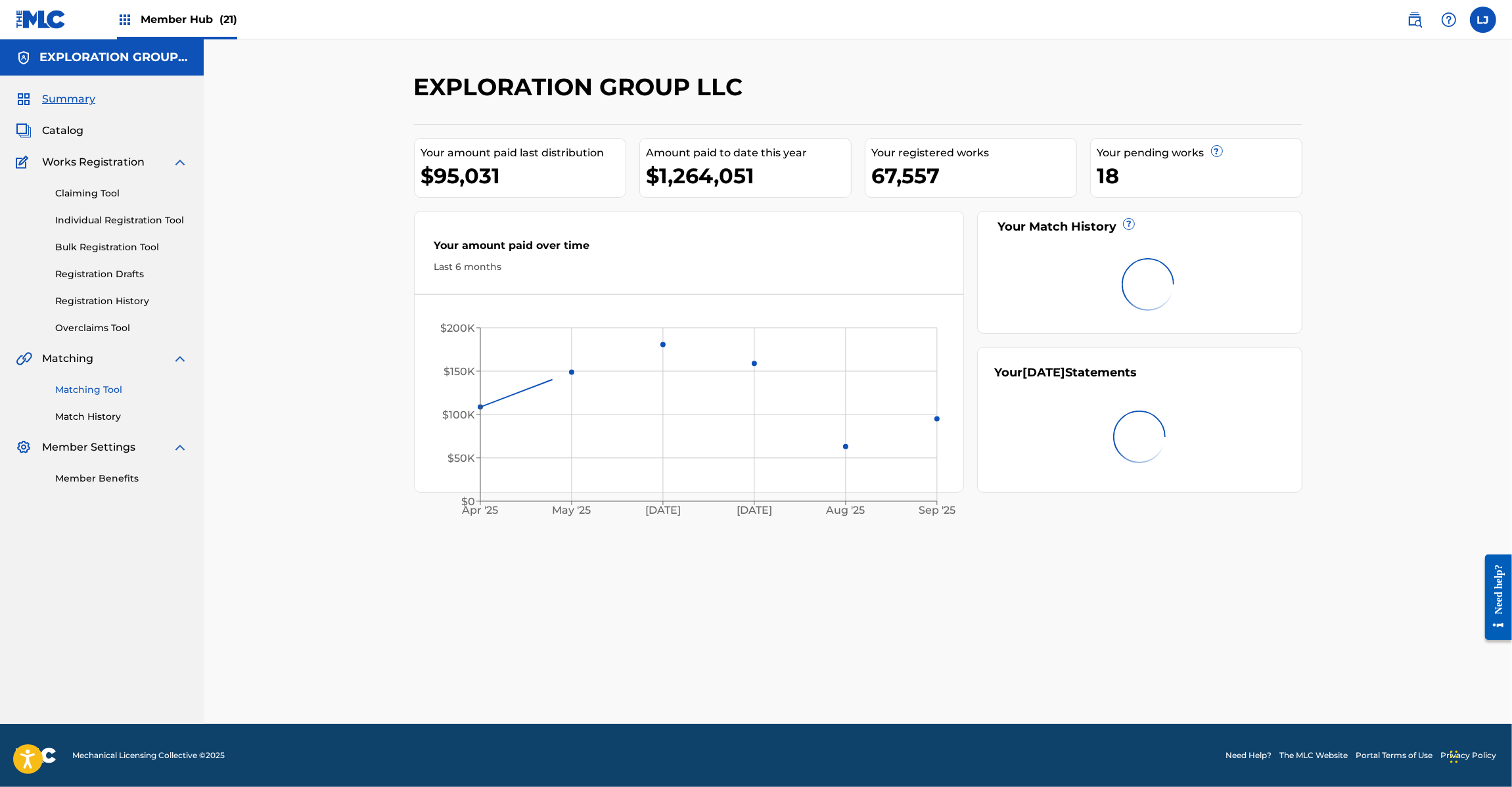
click at [114, 392] on link "Matching Tool" at bounding box center [121, 389] width 132 height 13
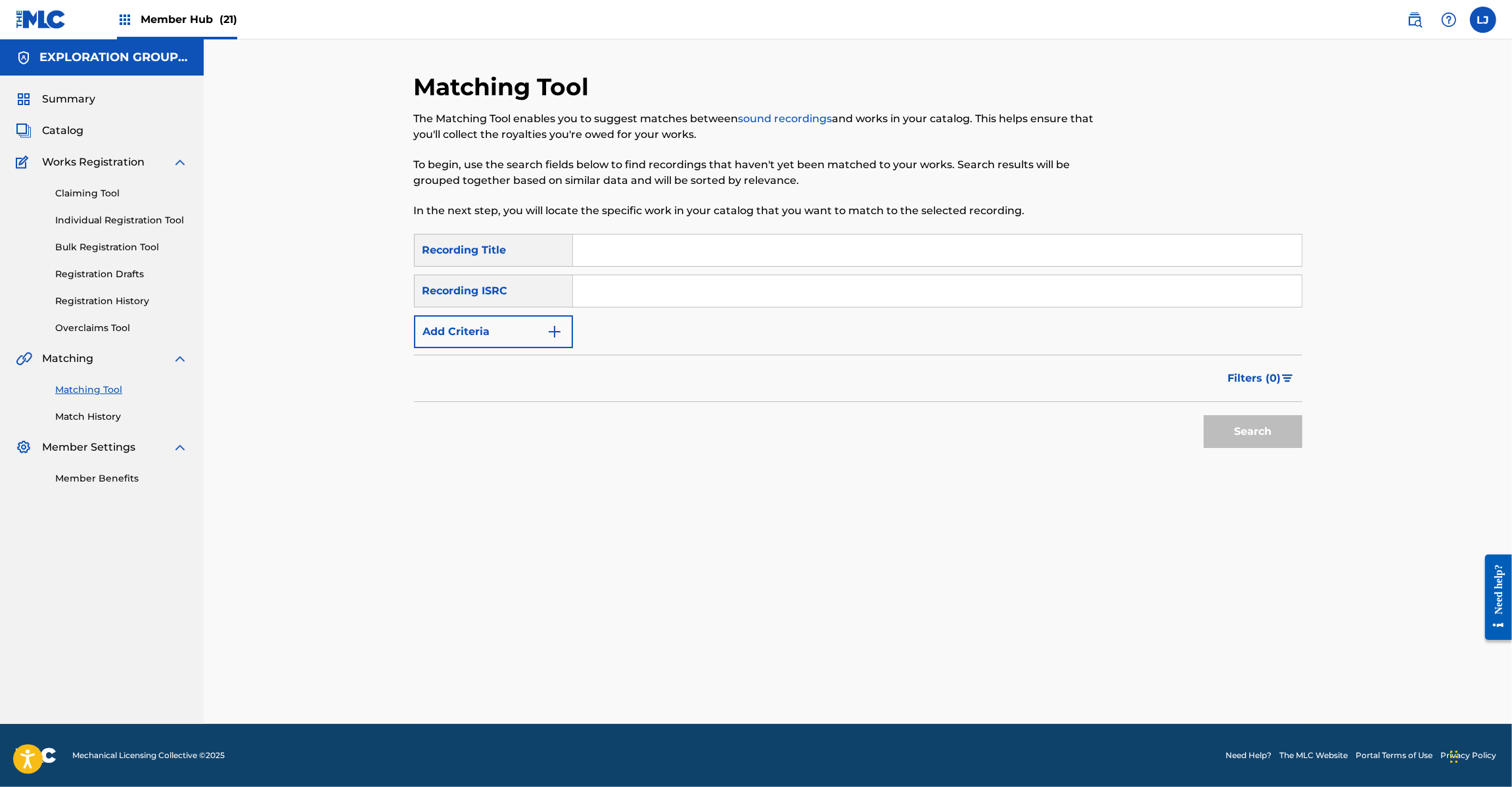
drag, startPoint x: 589, startPoint y: 262, endPoint x: 613, endPoint y: 259, distance: 24.2
click at [596, 262] on input "Search Form" at bounding box center [937, 250] width 728 height 31
paste input "JPD102000226 | JPD102000221"
type input "JPD102000226 | JPD102000221"
click at [621, 287] on input "Search Form" at bounding box center [937, 291] width 728 height 31
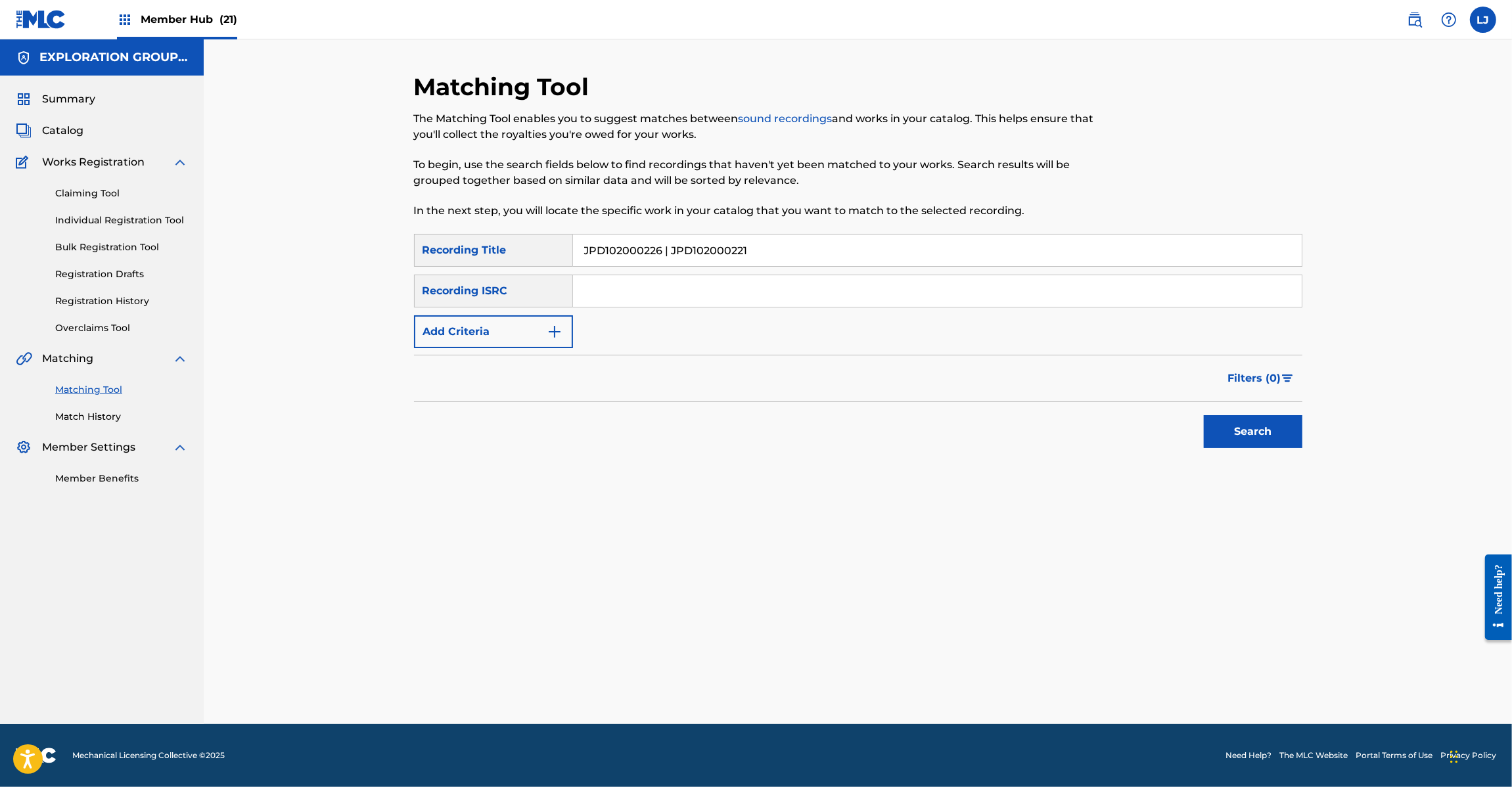
paste input "JPD102000226 | JPD102000221"
type input "JPD102000226 | JPD102000221"
click at [666, 254] on input "JPD102000226 | JPD102000221" at bounding box center [937, 250] width 728 height 31
click at [666, 254] on input "Search Form" at bounding box center [937, 250] width 728 height 31
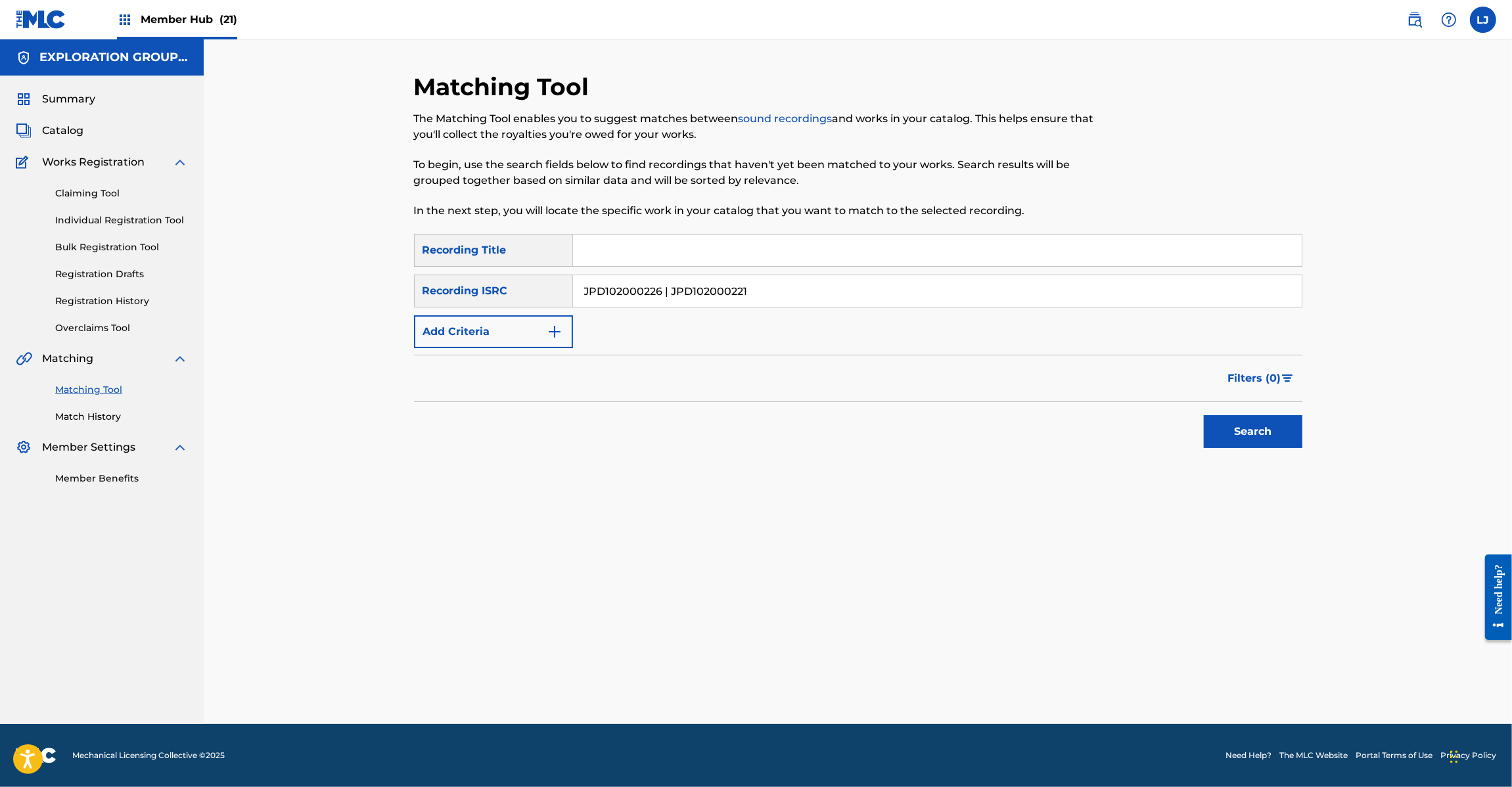
drag, startPoint x: 669, startPoint y: 290, endPoint x: 300, endPoint y: 290, distance: 369.0
click at [300, 290] on div "Matching Tool The Matching Tool enables you to suggest matches between sound re…" at bounding box center [857, 382] width 1308 height 685
type input "JPD102000221"
click at [1238, 430] on button "Search" at bounding box center [1253, 431] width 99 height 33
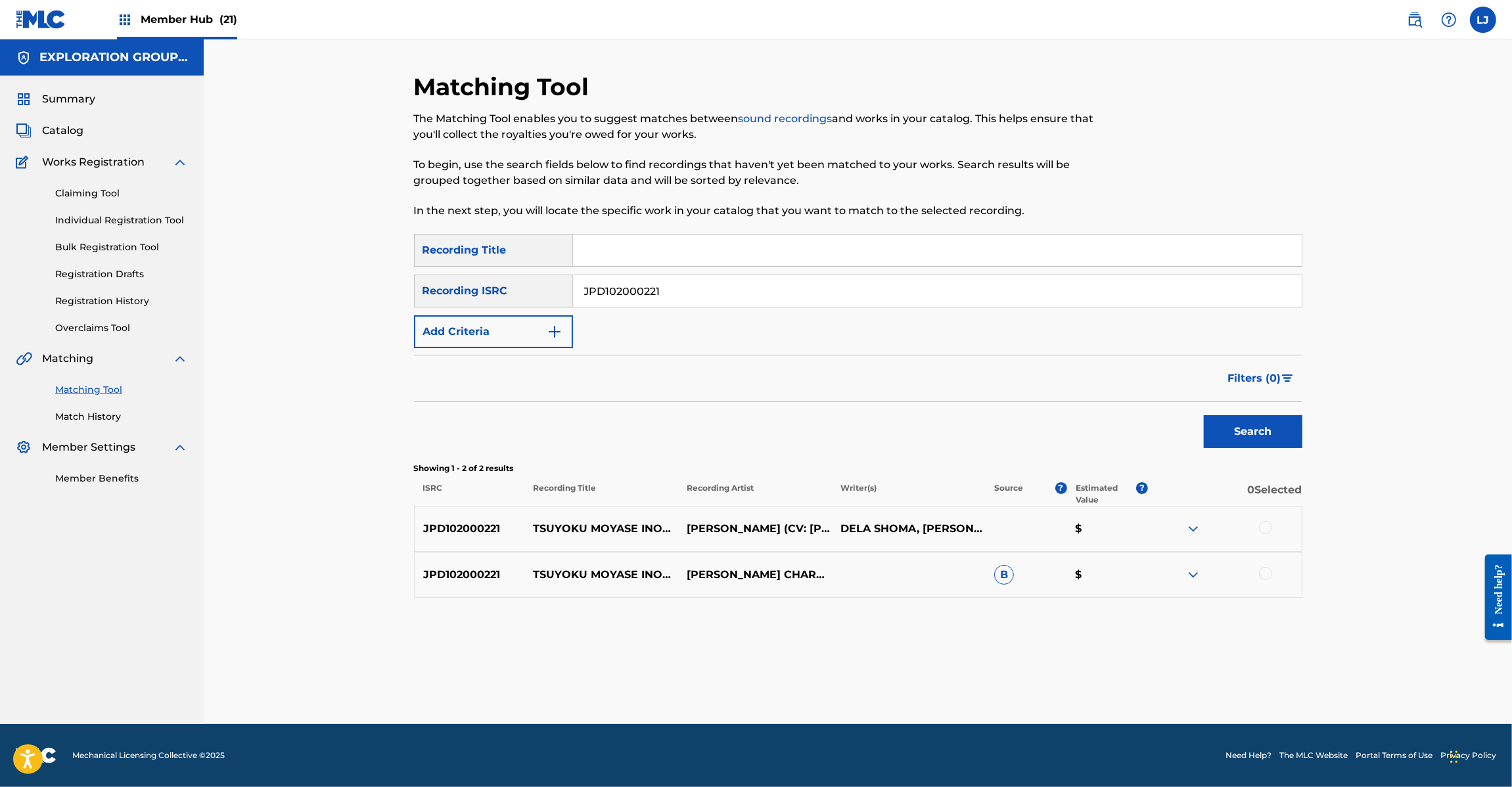
click at [1268, 522] on div at bounding box center [1266, 528] width 13 height 13
click at [1264, 578] on div at bounding box center [1266, 573] width 13 height 13
click at [920, 667] on button "Match 2 Groups" at bounding box center [924, 679] width 145 height 33
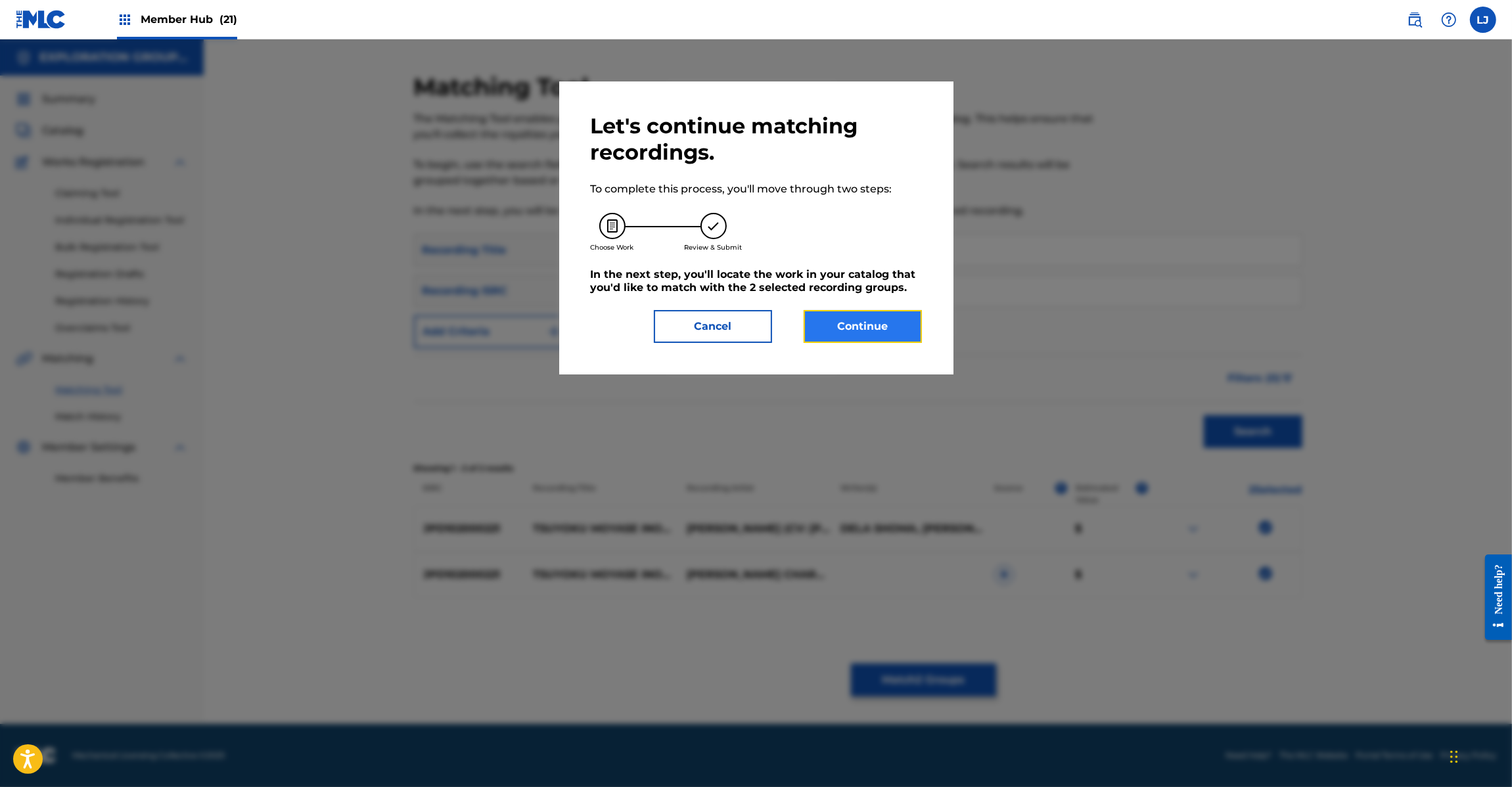
click at [891, 329] on button "Continue" at bounding box center [863, 327] width 118 height 33
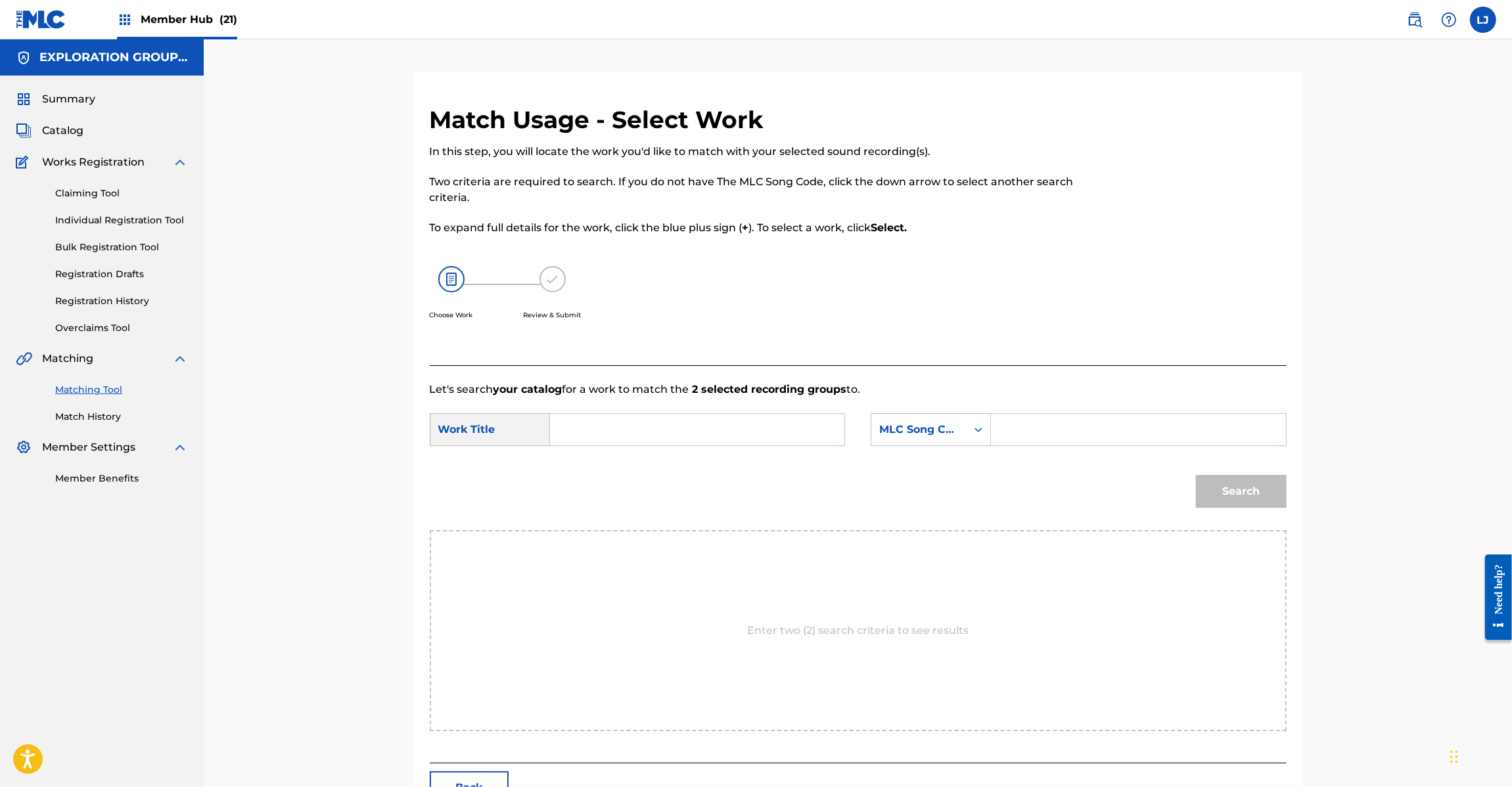
click at [698, 421] on input "Search Form" at bounding box center [697, 430] width 272 height 31
paste input "Tsuyoku Moyase Inochi TW8PSY"
click at [775, 409] on form "SearchWithCriteriaf4a074da-2f8d-4b34-8f8a-bf4ade643ac0 Work Title Tsuyoku Moyas…" at bounding box center [858, 463] width 857 height 132
click at [749, 433] on input "Tsuyoku Moyase Inochi TW8PSY" at bounding box center [697, 430] width 272 height 31
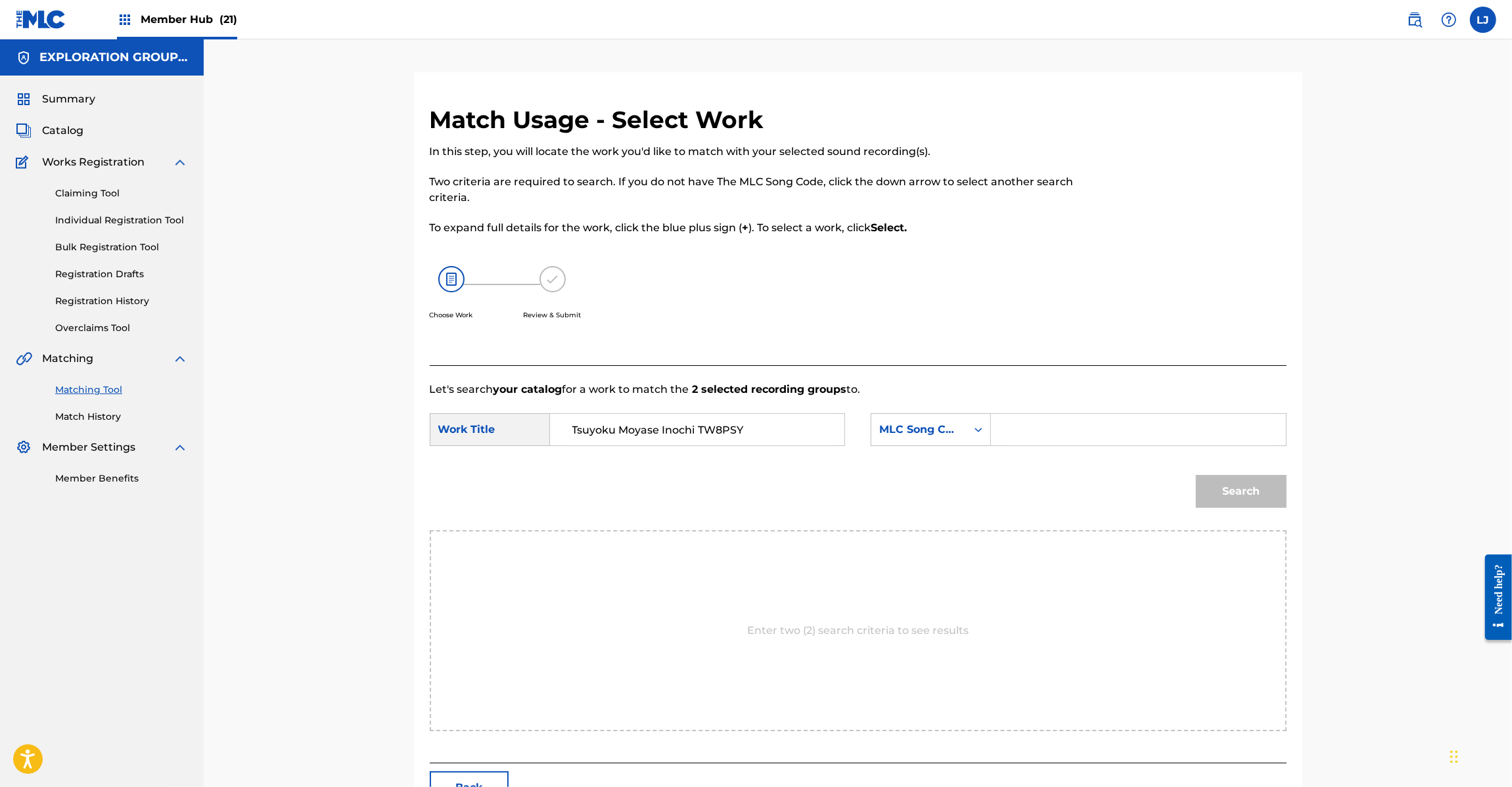
click at [749, 433] on input "Tsuyoku Moyase Inochi TW8PSY" at bounding box center [697, 430] width 272 height 31
type input "Tsuyoku Moyase Inochi"
click at [1117, 480] on div "Search" at bounding box center [858, 496] width 857 height 68
click at [1099, 427] on input "Search Form" at bounding box center [1138, 430] width 272 height 31
paste input "TW8PSY"
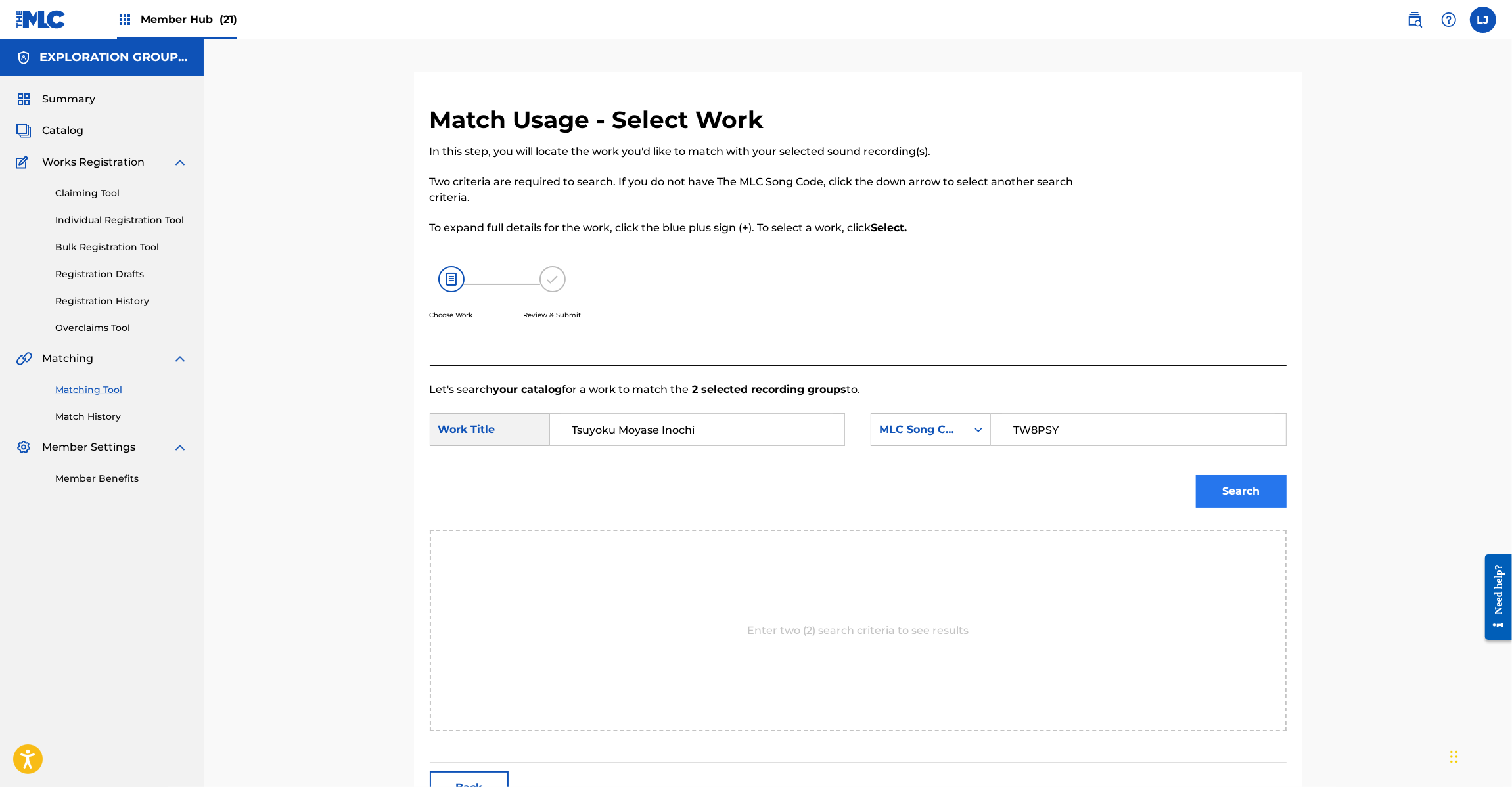
type input "TW8PSY"
click at [1220, 498] on button "Search" at bounding box center [1241, 491] width 90 height 33
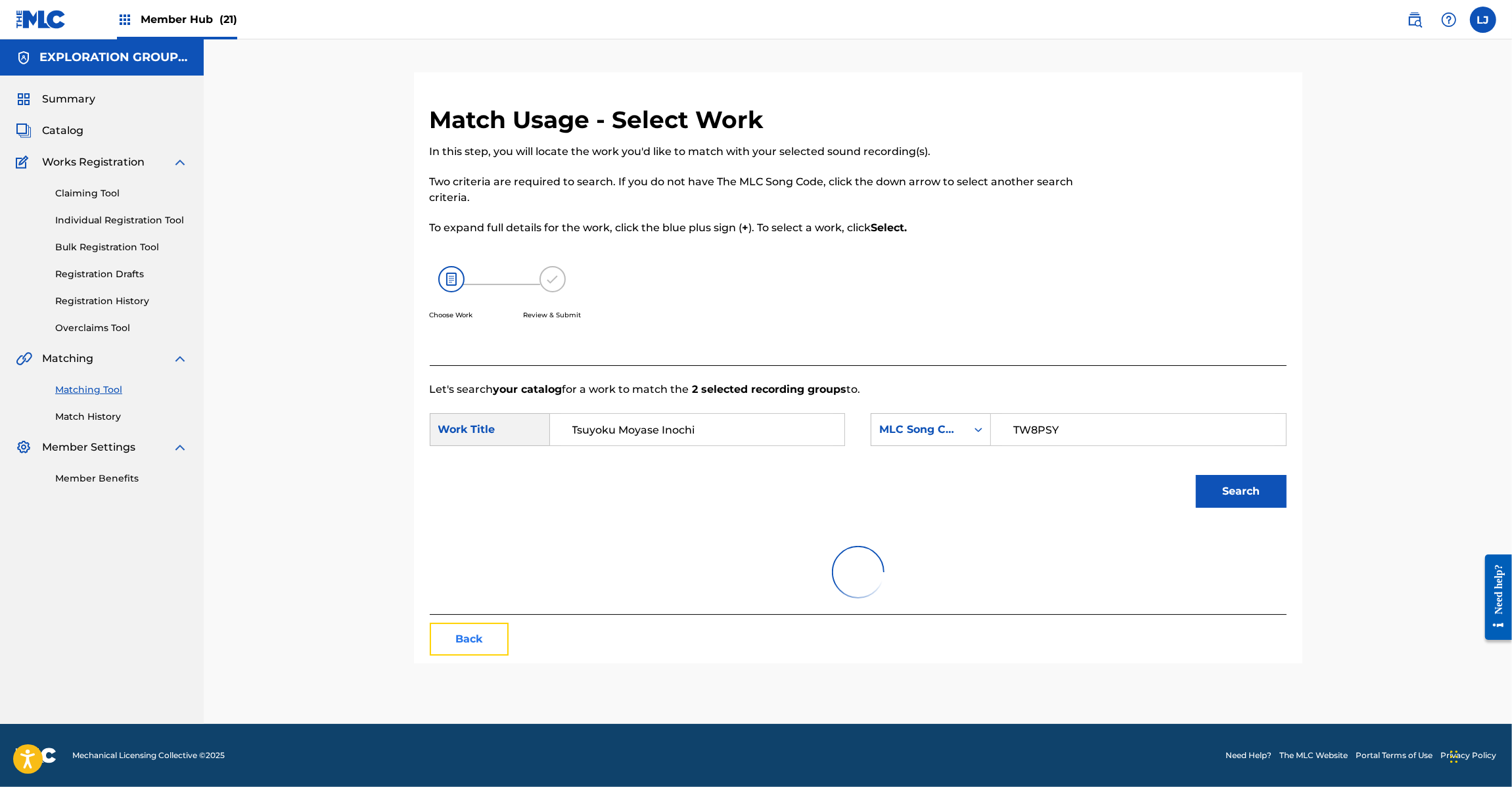
click at [464, 639] on button "Back" at bounding box center [469, 639] width 79 height 33
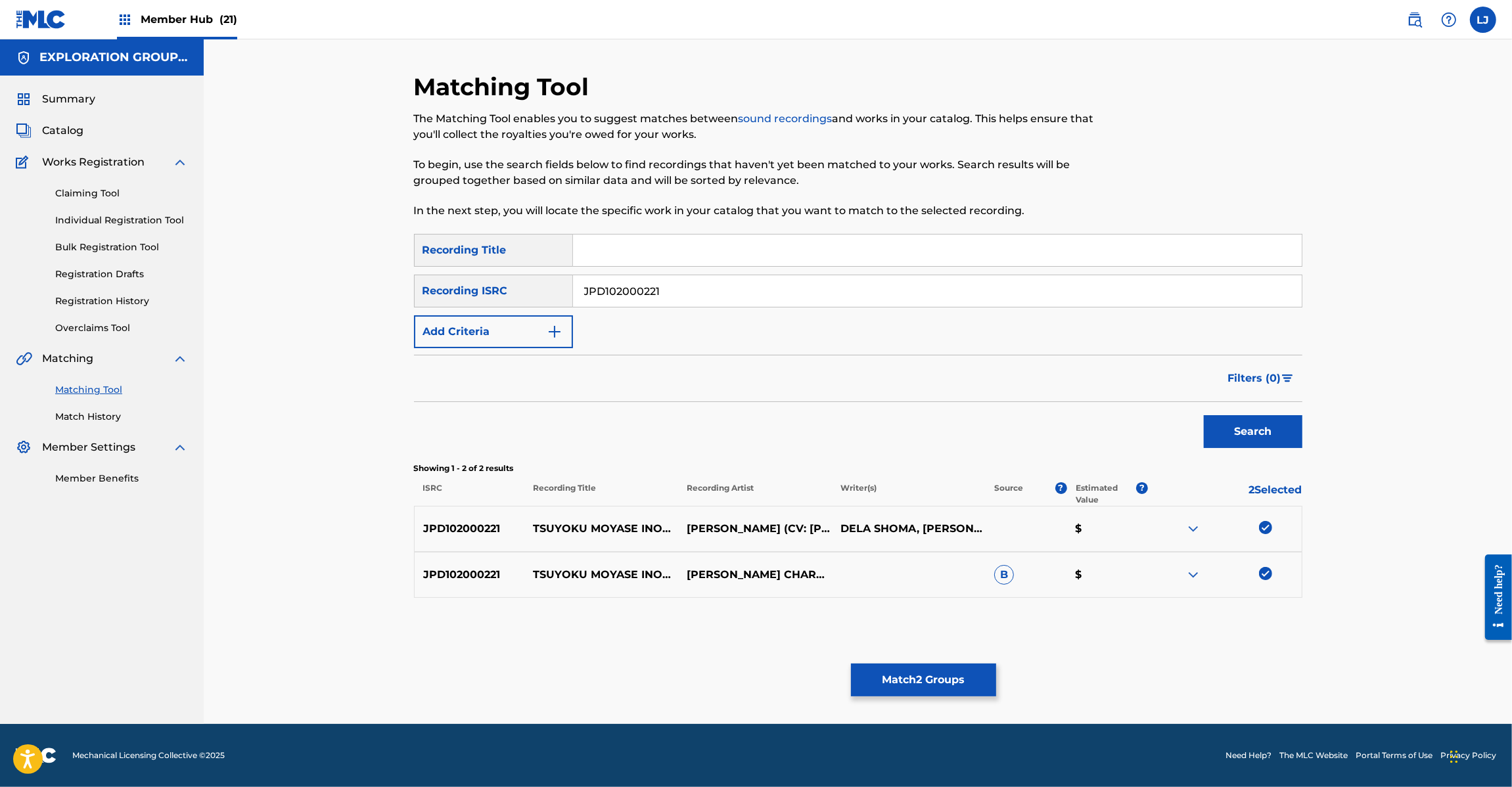
click at [707, 303] on input "JPD102000221" at bounding box center [937, 291] width 728 height 31
paste input "JPD102000227 | JPD102000222"
click at [707, 303] on input "JPD102000227 | JPD102000222" at bounding box center [937, 291] width 728 height 31
click at [710, 286] on input "JPD102000227 | JPD102000222" at bounding box center [937, 291] width 728 height 31
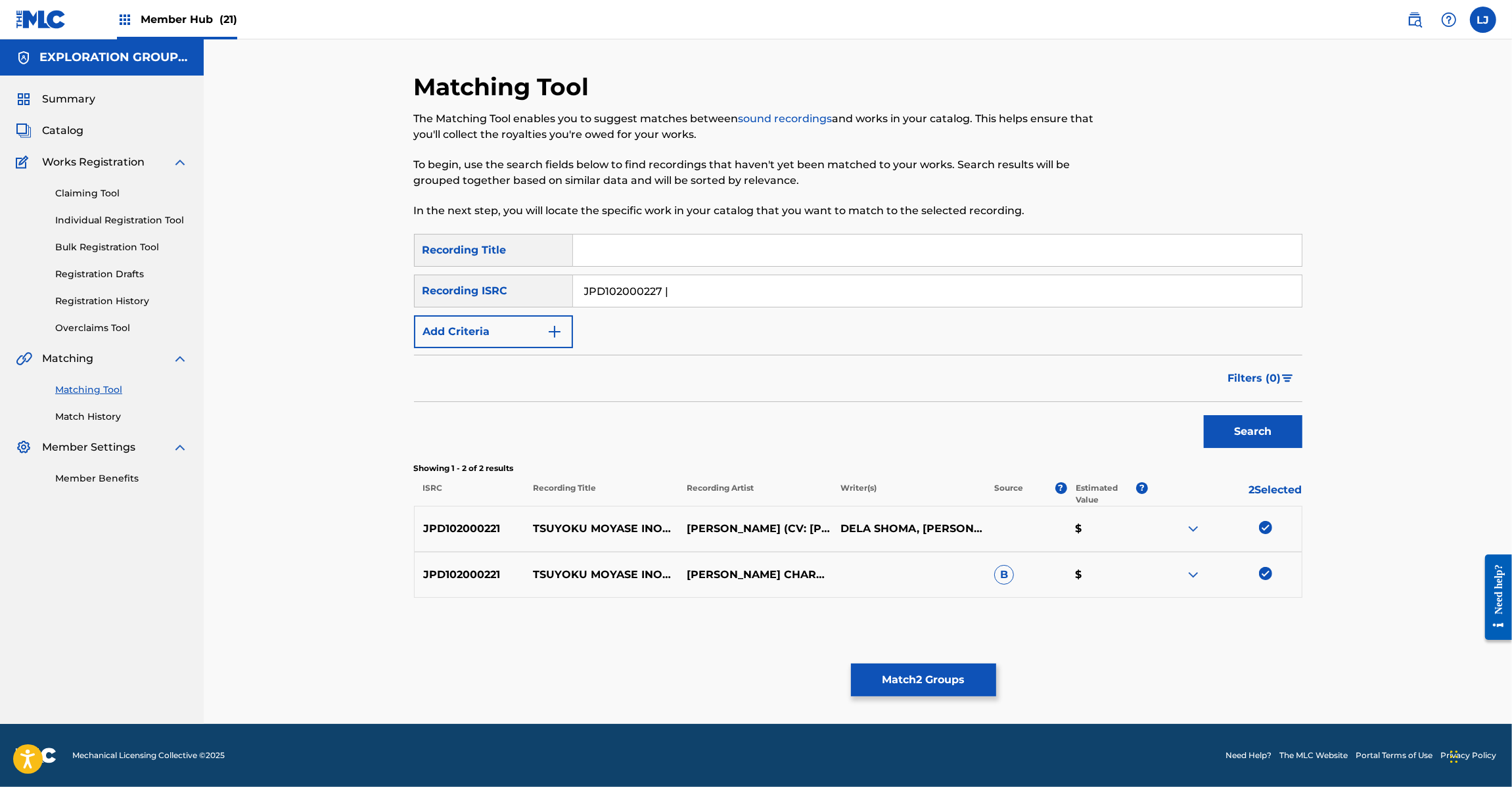
click at [710, 286] on input "JPD102000227 |" at bounding box center [937, 291] width 728 height 31
click at [1256, 417] on button "Search" at bounding box center [1253, 431] width 99 height 33
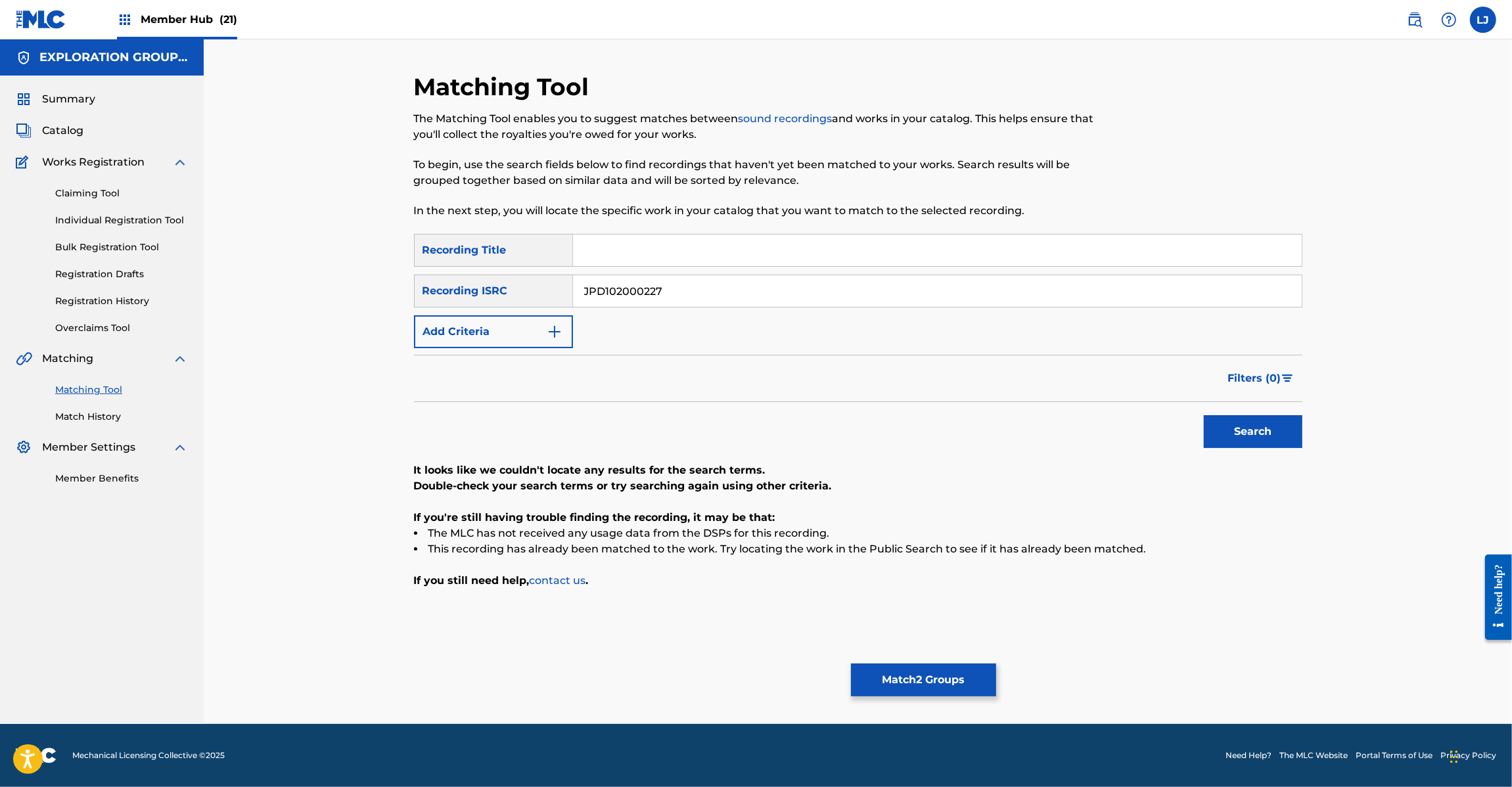
click at [682, 291] on input "JPD102000227" at bounding box center [937, 291] width 728 height 31
paste input "| JPD102000222"
click at [630, 293] on input "JPD102000227 | JPD102000222" at bounding box center [937, 291] width 728 height 31
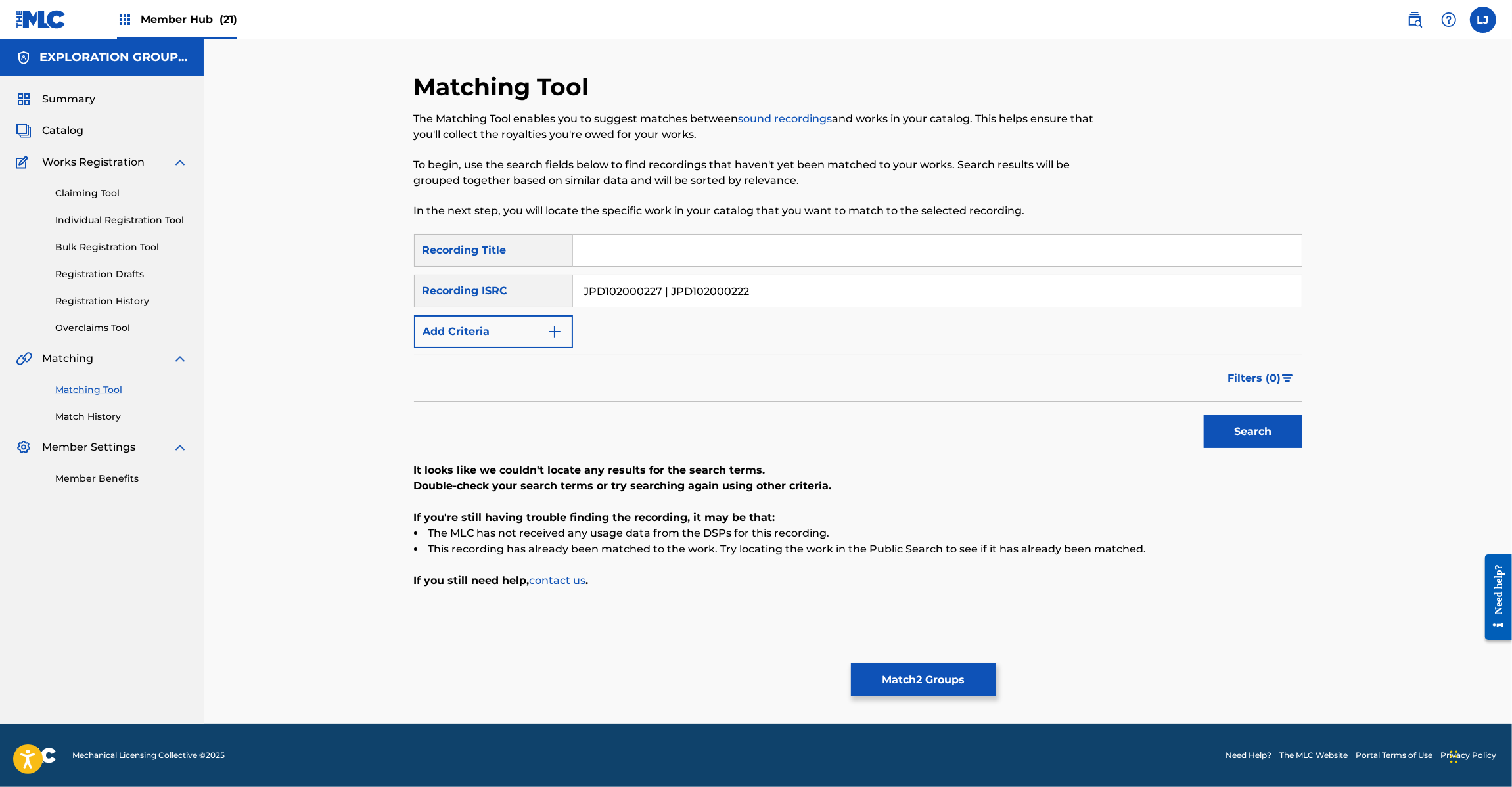
click at [630, 293] on input "JPD102000227 | JPD102000222" at bounding box center [937, 291] width 728 height 31
click at [1253, 425] on button "Search" at bounding box center [1253, 431] width 99 height 33
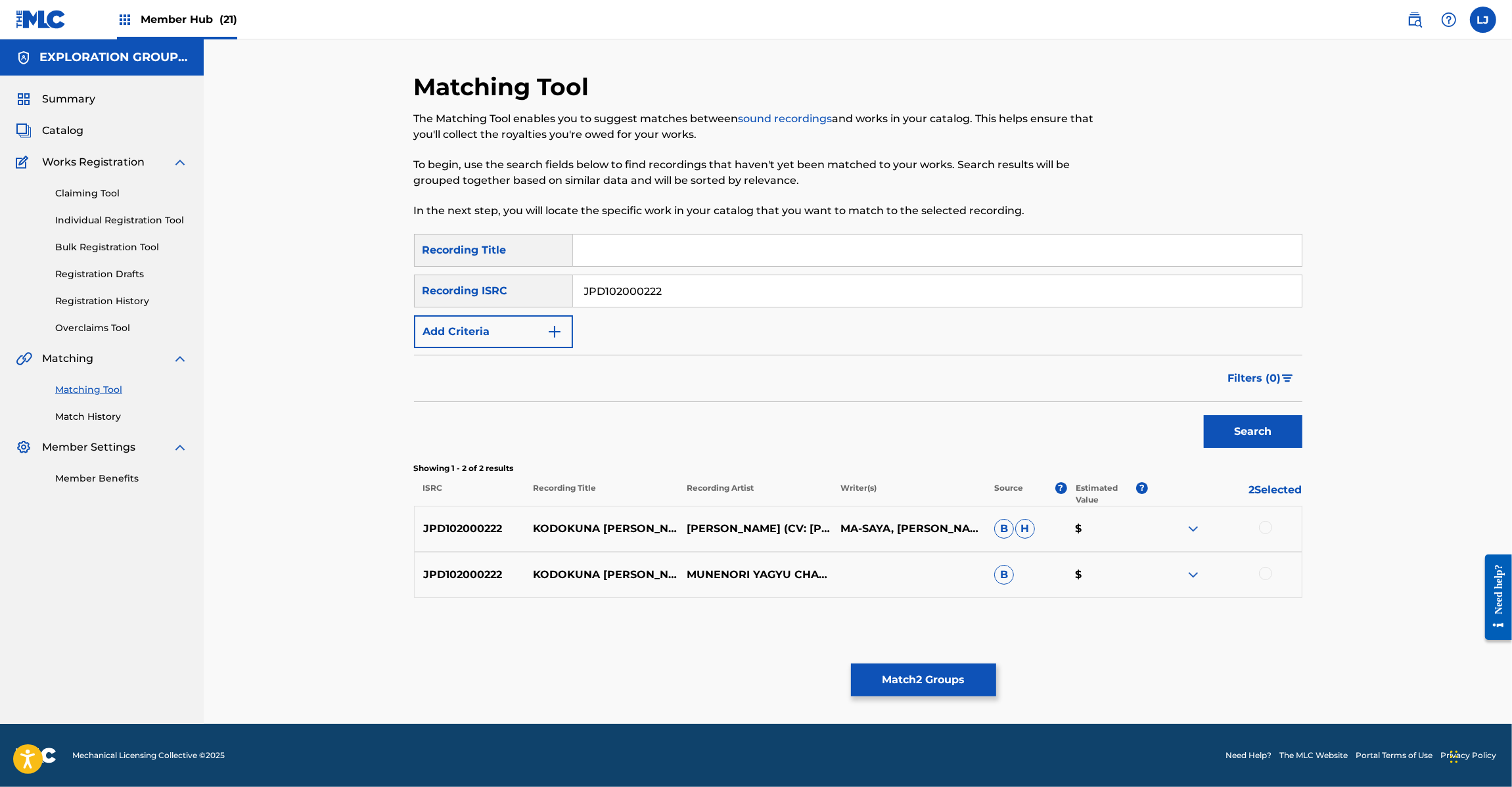
click at [609, 283] on input "JPD102000222" at bounding box center [937, 291] width 728 height 31
paste input "100945"
click at [1243, 428] on button "Search" at bounding box center [1253, 431] width 99 height 33
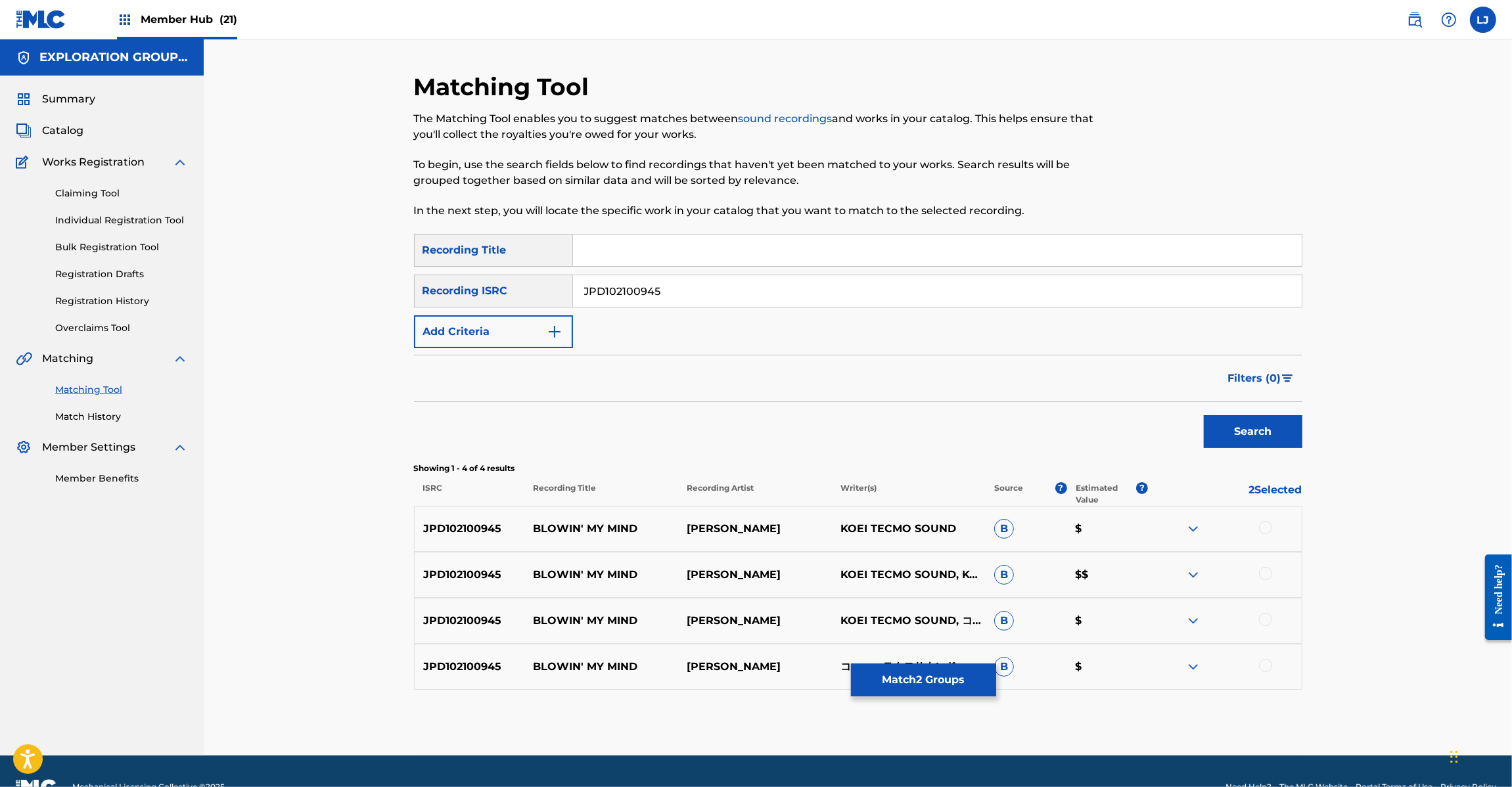
click at [619, 300] on input "JPD102100945" at bounding box center [937, 291] width 728 height 31
paste input "050143"
click at [1253, 425] on button "Search" at bounding box center [1253, 431] width 99 height 33
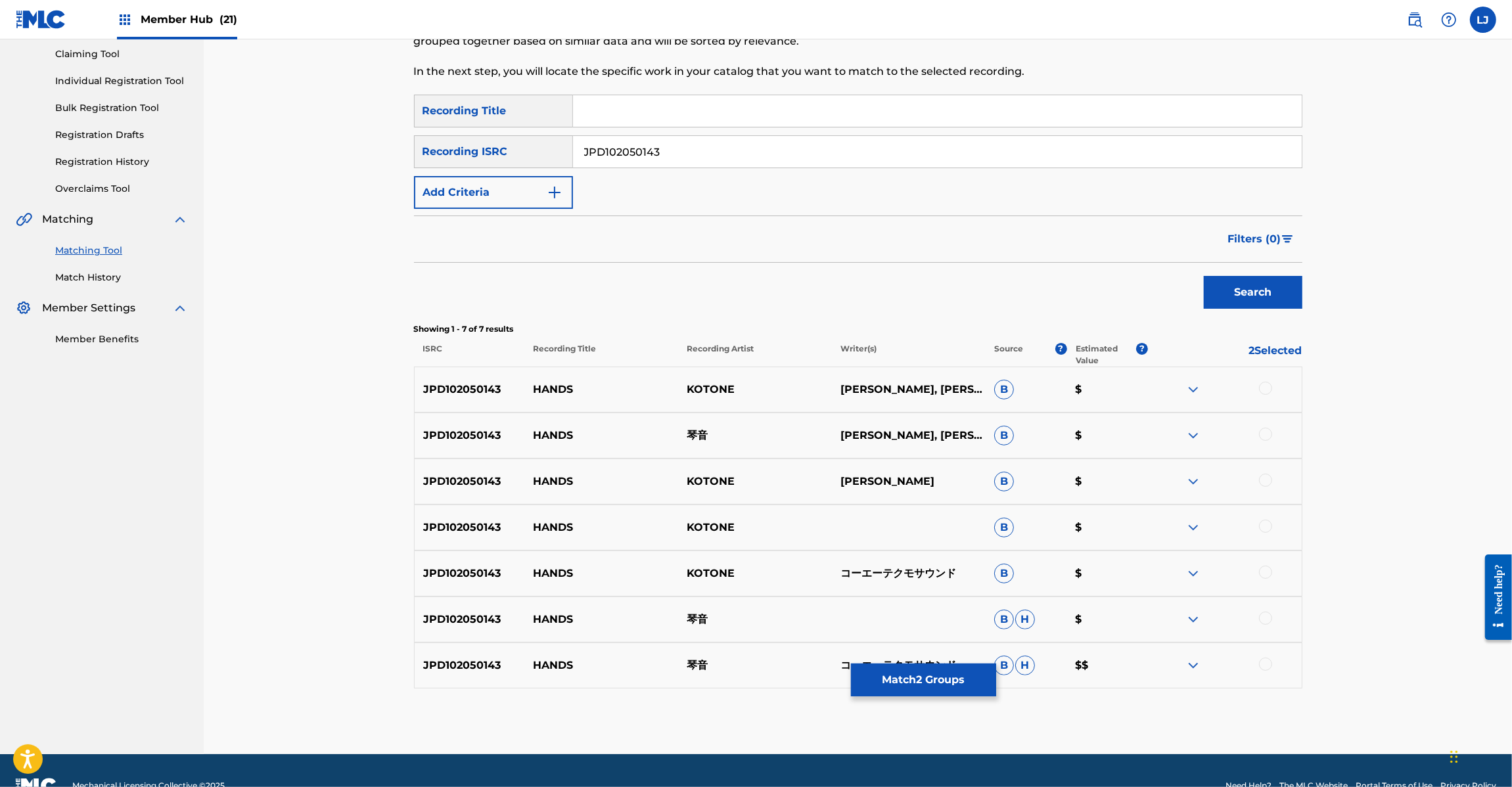
scroll to position [169, 0]
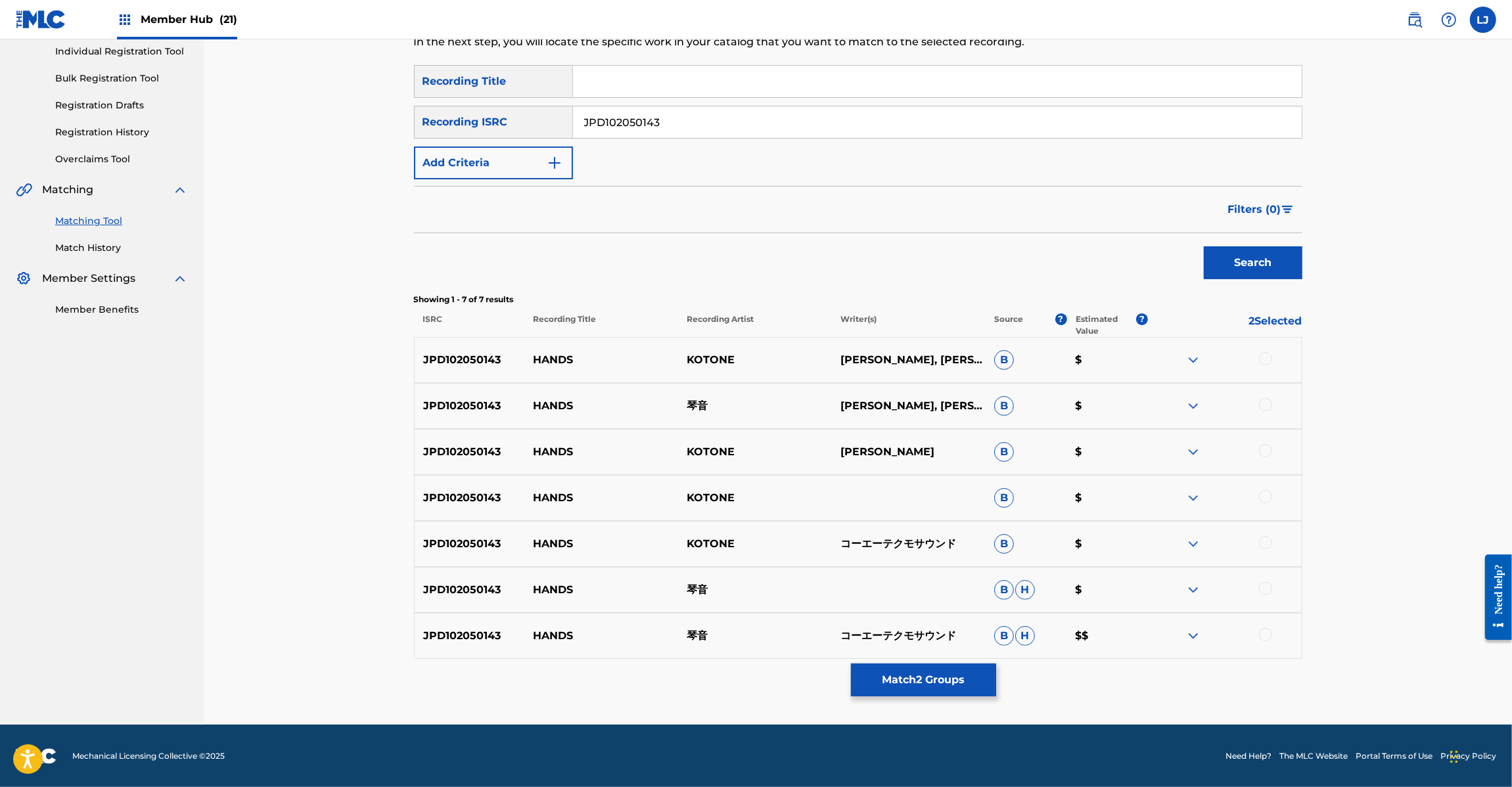
click at [633, 126] on input "JPD102050143" at bounding box center [937, 122] width 728 height 31
paste input "084"
click at [1285, 251] on button "Search" at bounding box center [1253, 263] width 99 height 33
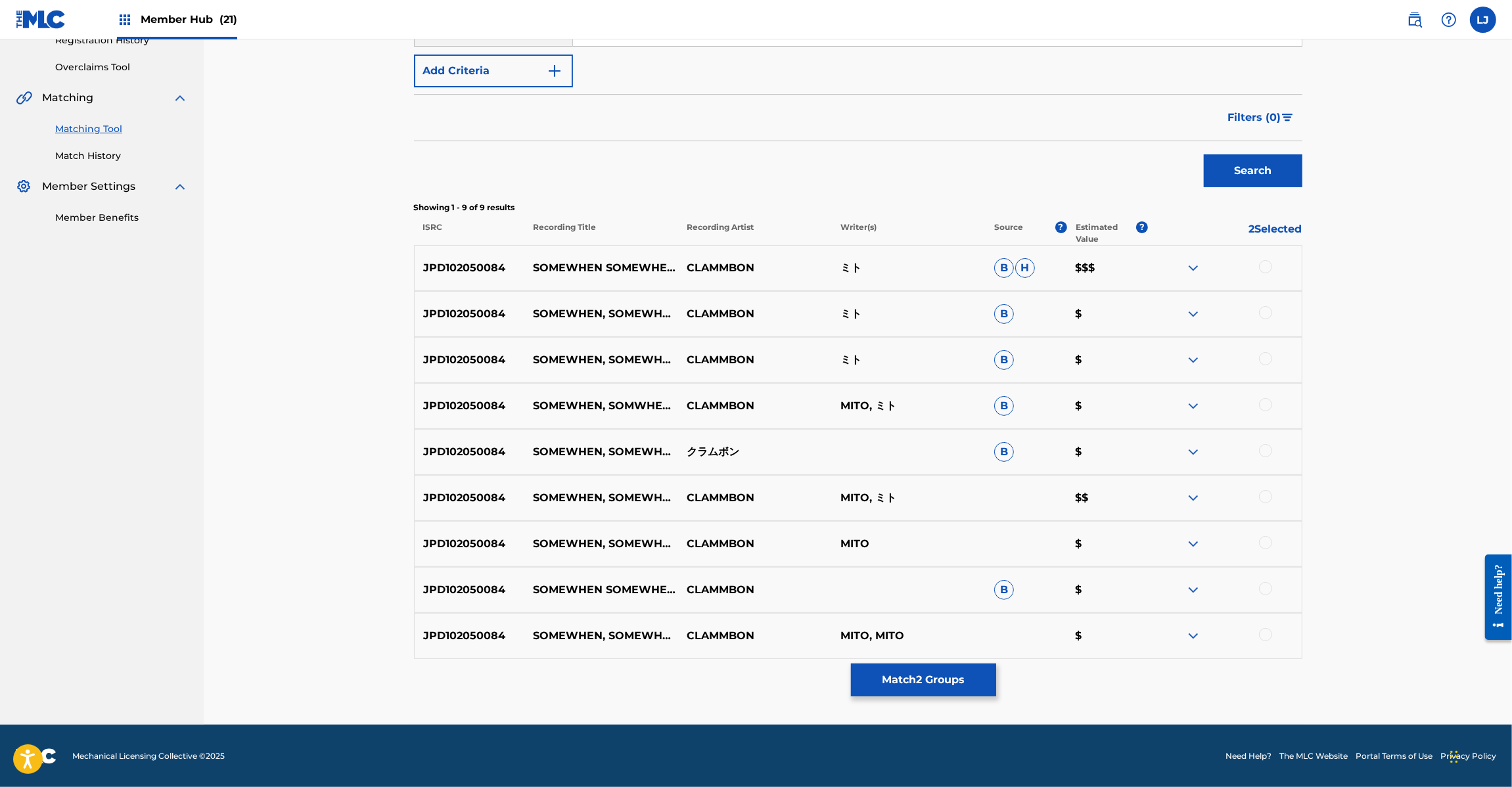
scroll to position [0, 0]
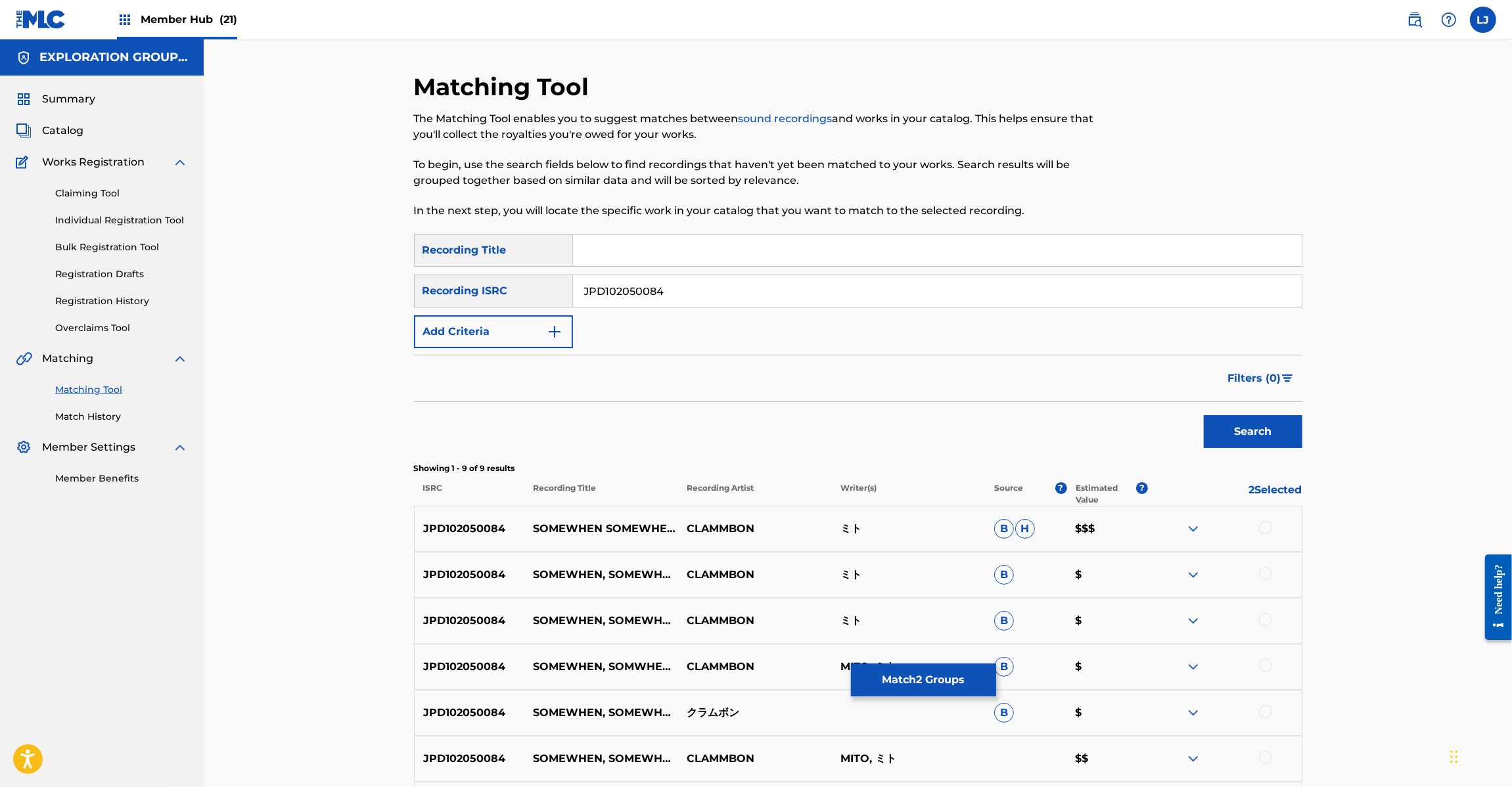
drag, startPoint x: 593, startPoint y: 311, endPoint x: 619, endPoint y: 289, distance: 34.1
click at [595, 312] on div "SearchWithCriteriabe91cd10-5ee2-4eab-874c-063a8cbcac87 Recording Title SearchWi…" at bounding box center [858, 291] width 888 height 114
click at [619, 289] on input "JPD102050084" at bounding box center [937, 291] width 728 height 31
paste input "109"
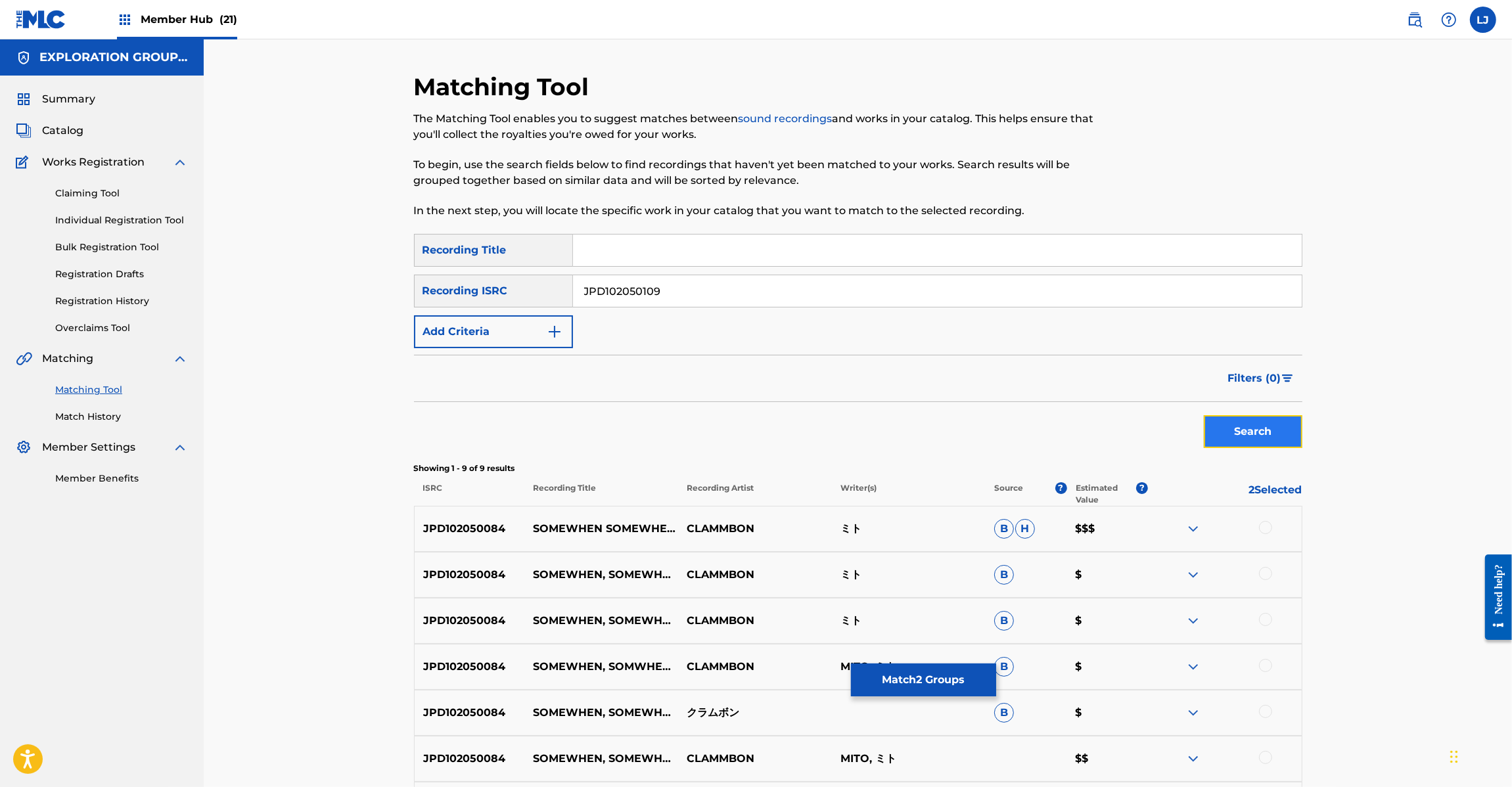
click at [1249, 434] on button "Search" at bounding box center [1253, 431] width 99 height 33
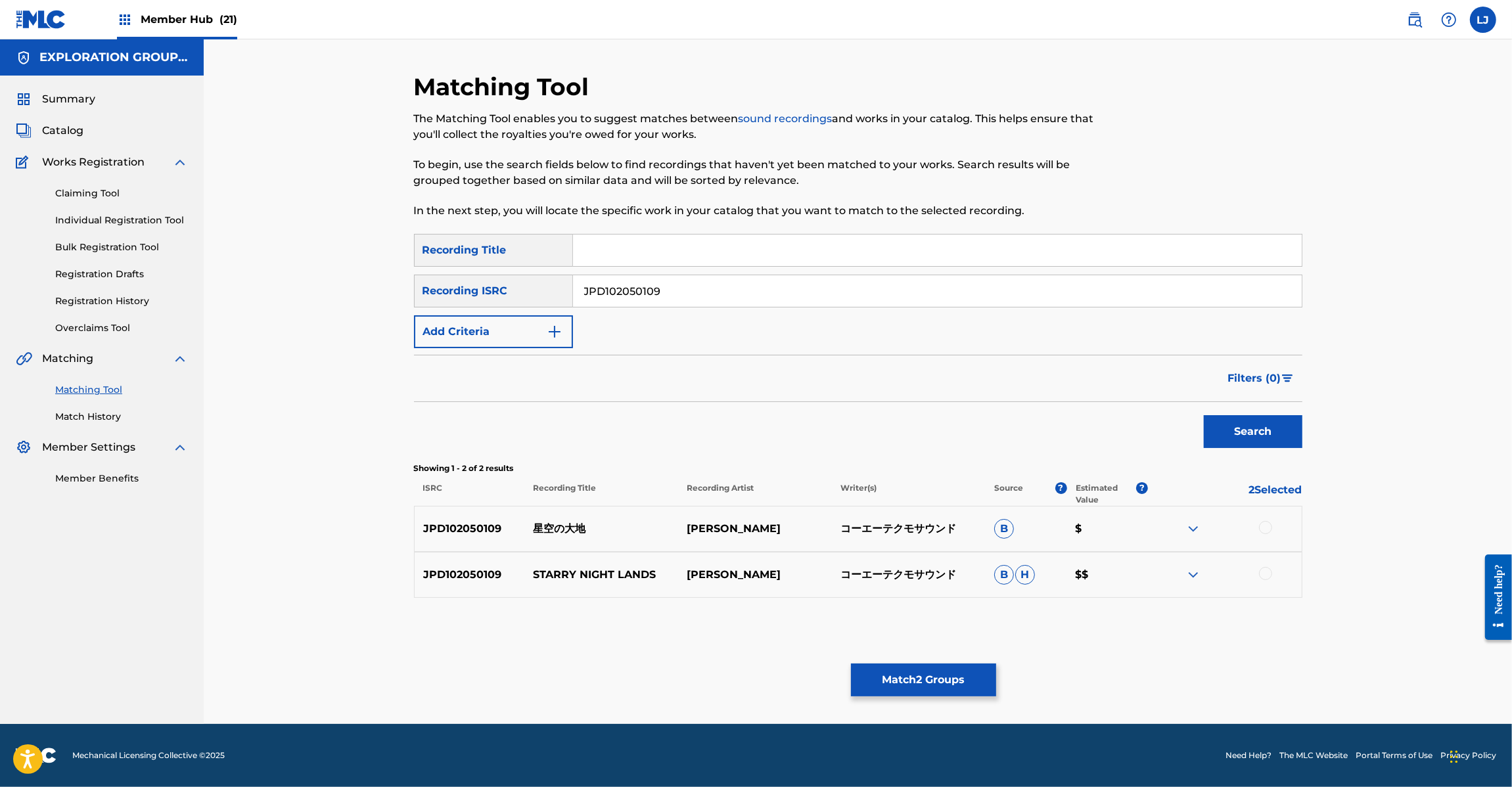
click at [662, 283] on input "JPD102050109" at bounding box center [937, 291] width 728 height 31
paste input "8"
click at [1288, 428] on button "Search" at bounding box center [1253, 431] width 99 height 33
click at [632, 300] on input "JPD102050108" at bounding box center [937, 291] width 728 height 31
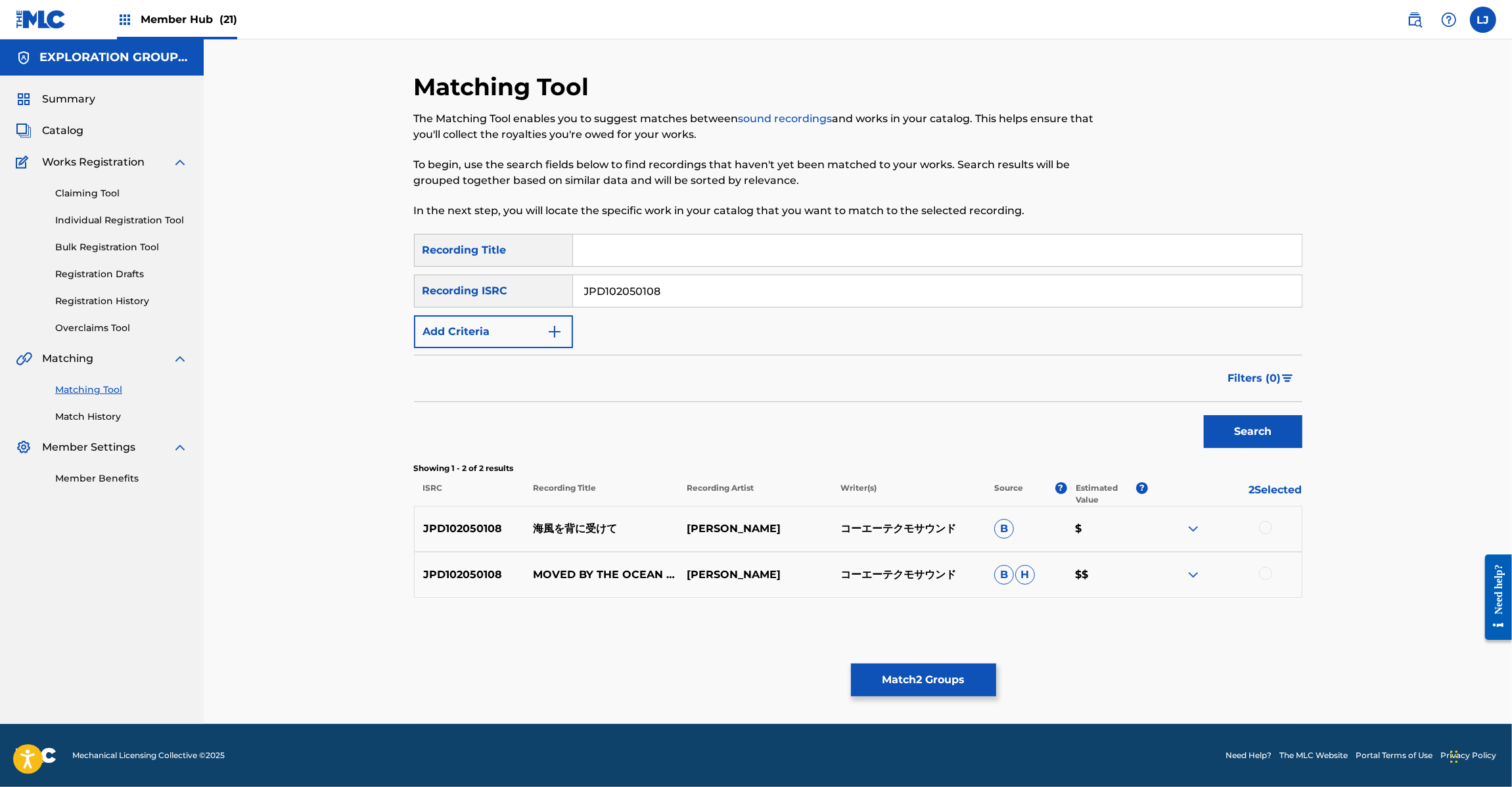
paste input "7"
click at [632, 300] on input "JPD102050107" at bounding box center [937, 291] width 728 height 31
click at [1267, 441] on button "Search" at bounding box center [1253, 431] width 99 height 33
click at [659, 277] on input "JPD102050107" at bounding box center [937, 291] width 728 height 31
paste input "6"
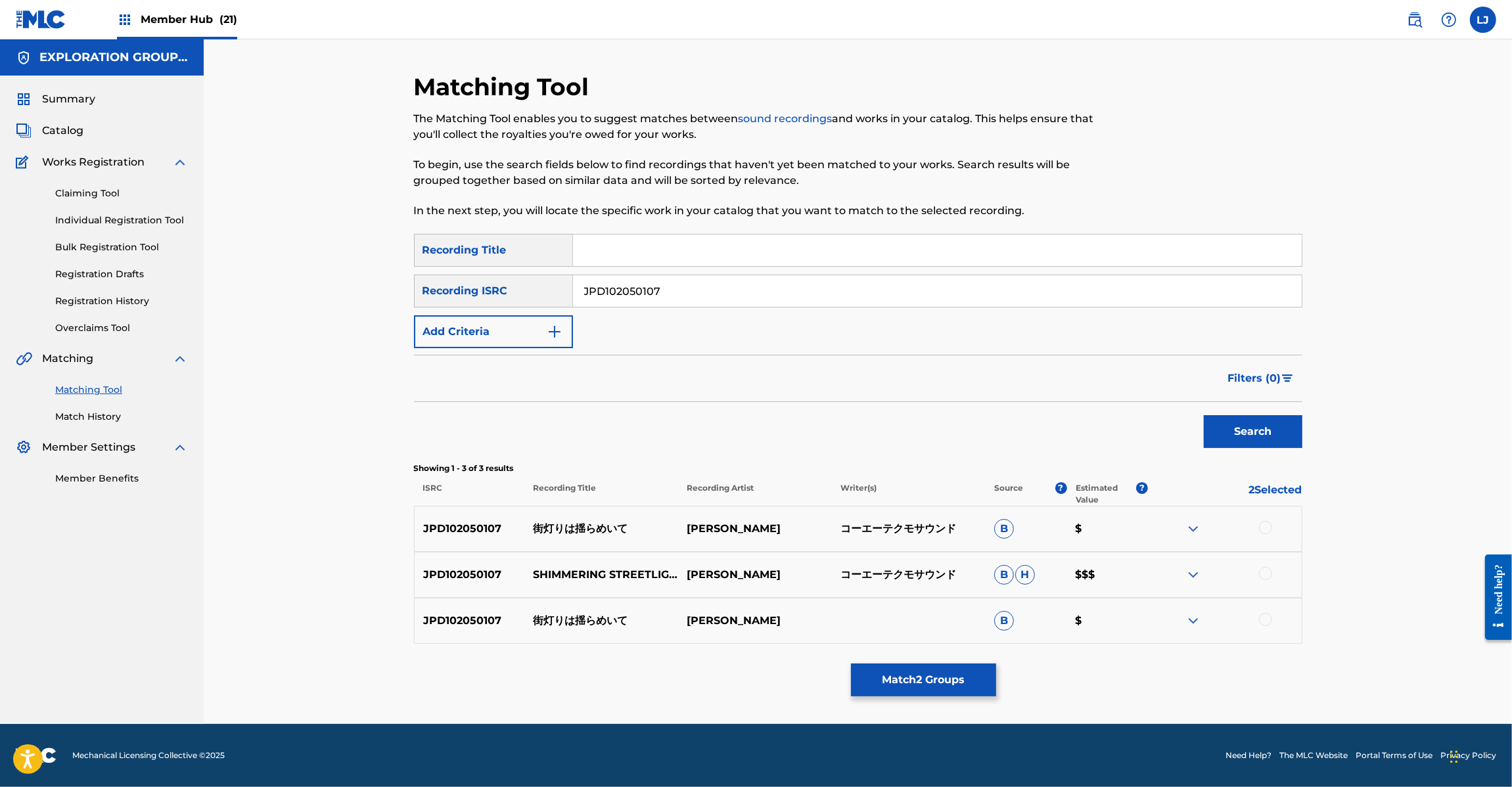
click at [659, 277] on input "JPD102050107" at bounding box center [937, 291] width 728 height 31
click at [1247, 439] on button "Search" at bounding box center [1253, 431] width 99 height 33
click at [723, 310] on div "SearchWithCriteriabe91cd10-5ee2-4eab-874c-063a8cbcac87 Recording Title SearchWi…" at bounding box center [858, 291] width 888 height 114
click at [723, 288] on input "JPD102050106" at bounding box center [937, 291] width 728 height 31
paste input "37"
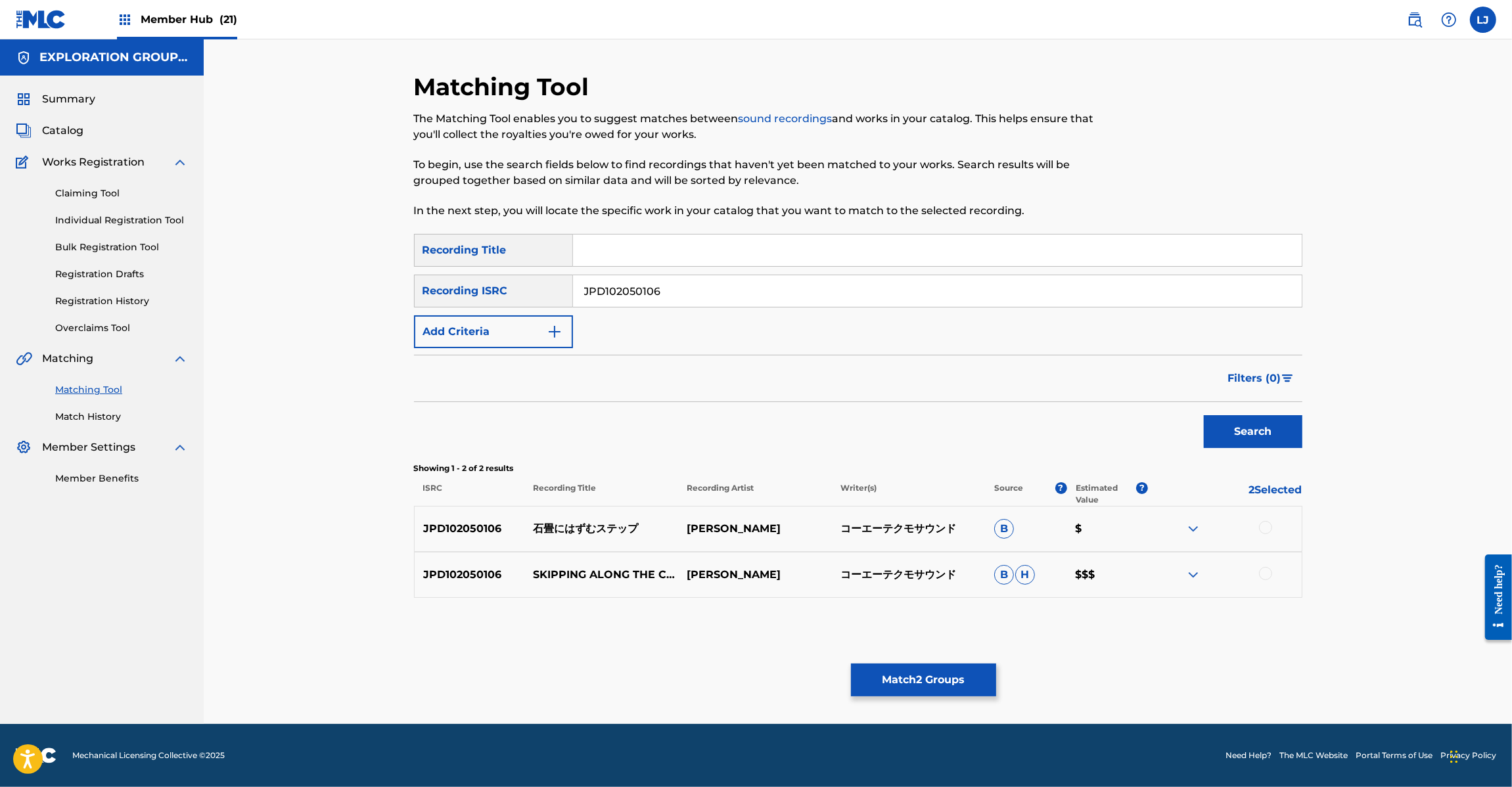
click at [723, 288] on input "JPD102050106" at bounding box center [937, 291] width 728 height 31
click at [1227, 414] on div "Search" at bounding box center [1250, 428] width 105 height 52
click at [1229, 422] on button "Search" at bounding box center [1253, 431] width 99 height 33
click at [642, 281] on input "JPD102050137" at bounding box center [937, 291] width 728 height 31
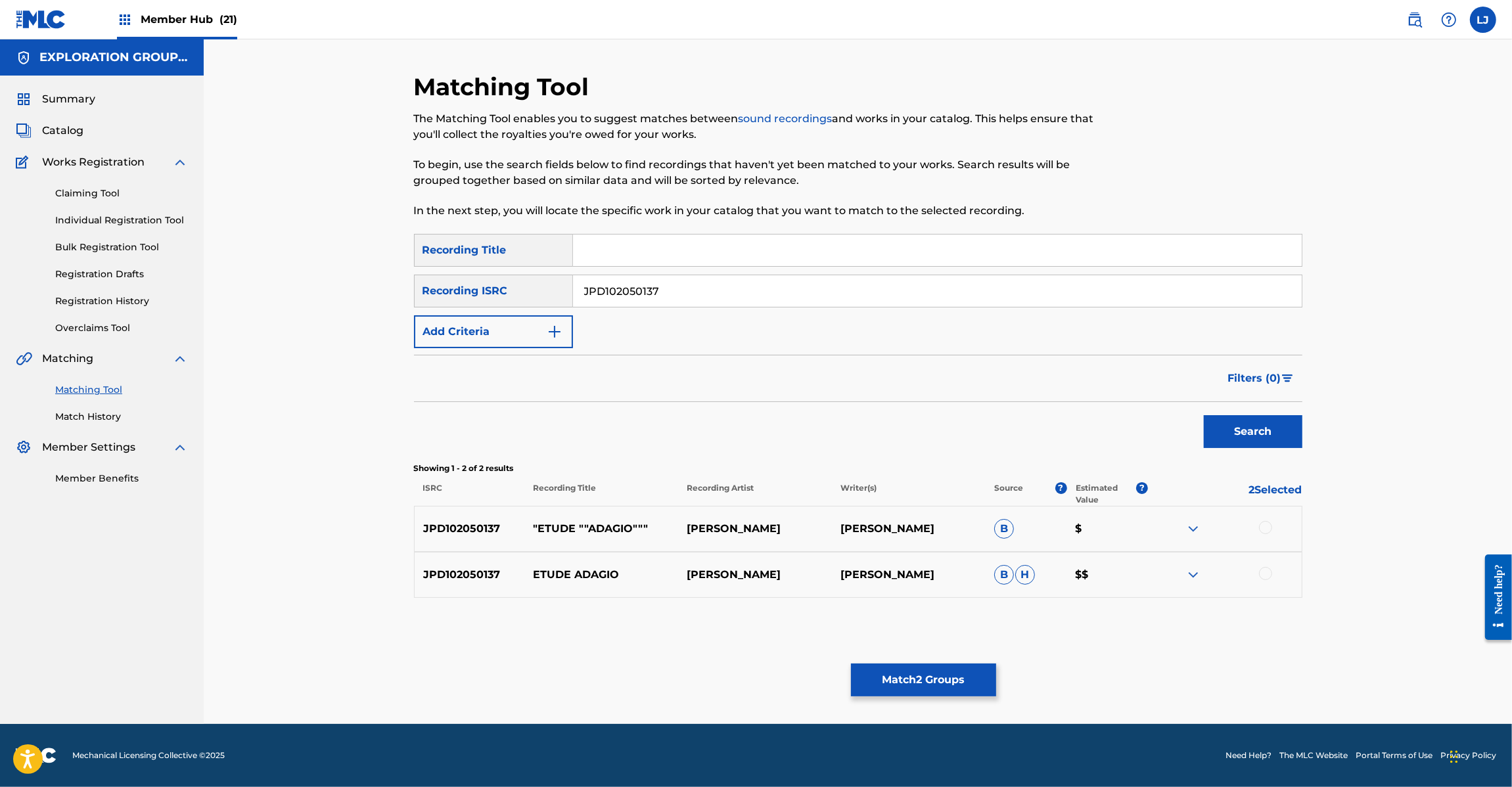
paste input "05"
type input "JPD102050105"
click at [1259, 430] on button "Search" at bounding box center [1253, 431] width 99 height 33
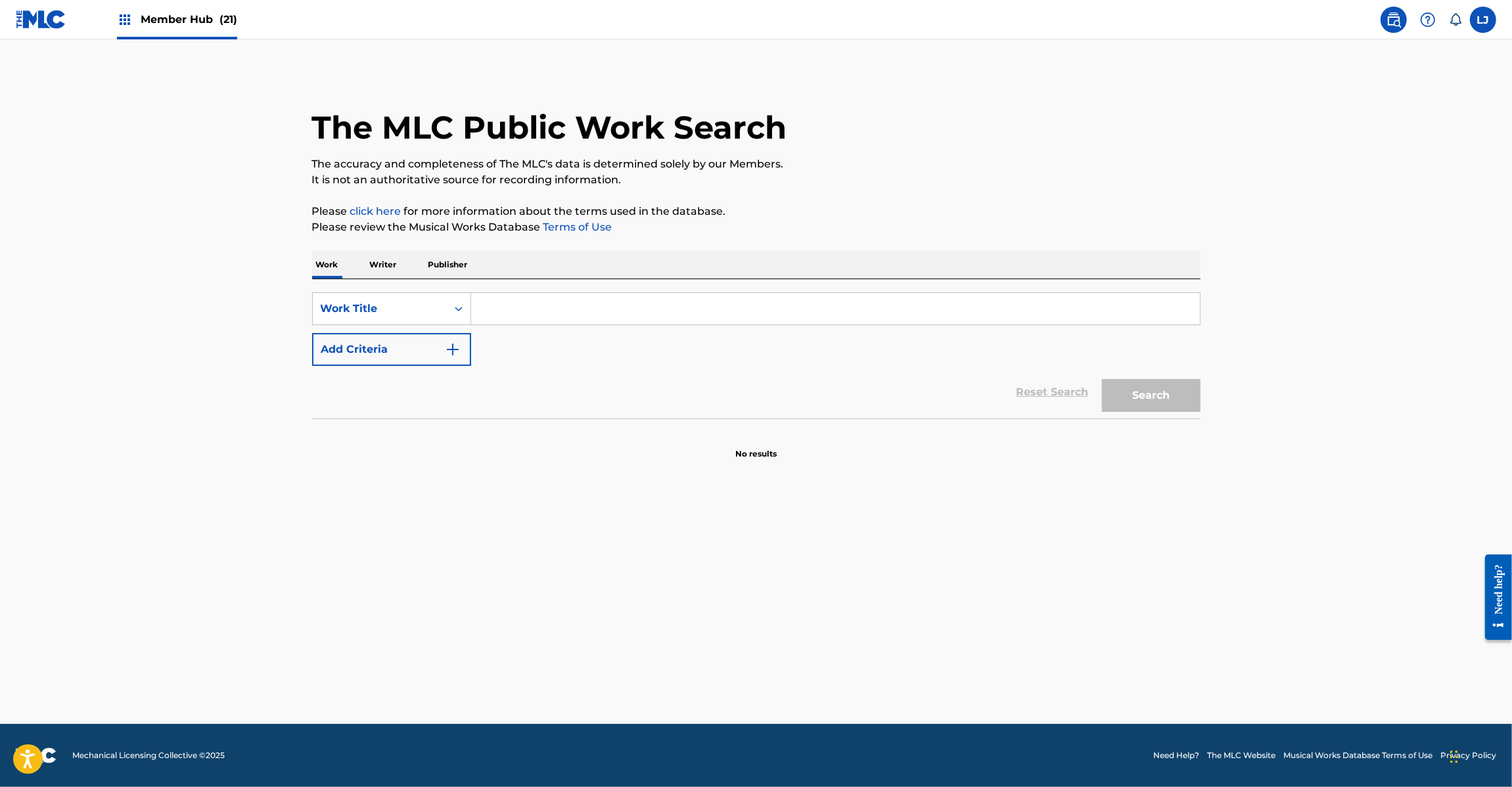
click at [47, 31] on link at bounding box center [41, 19] width 51 height 39
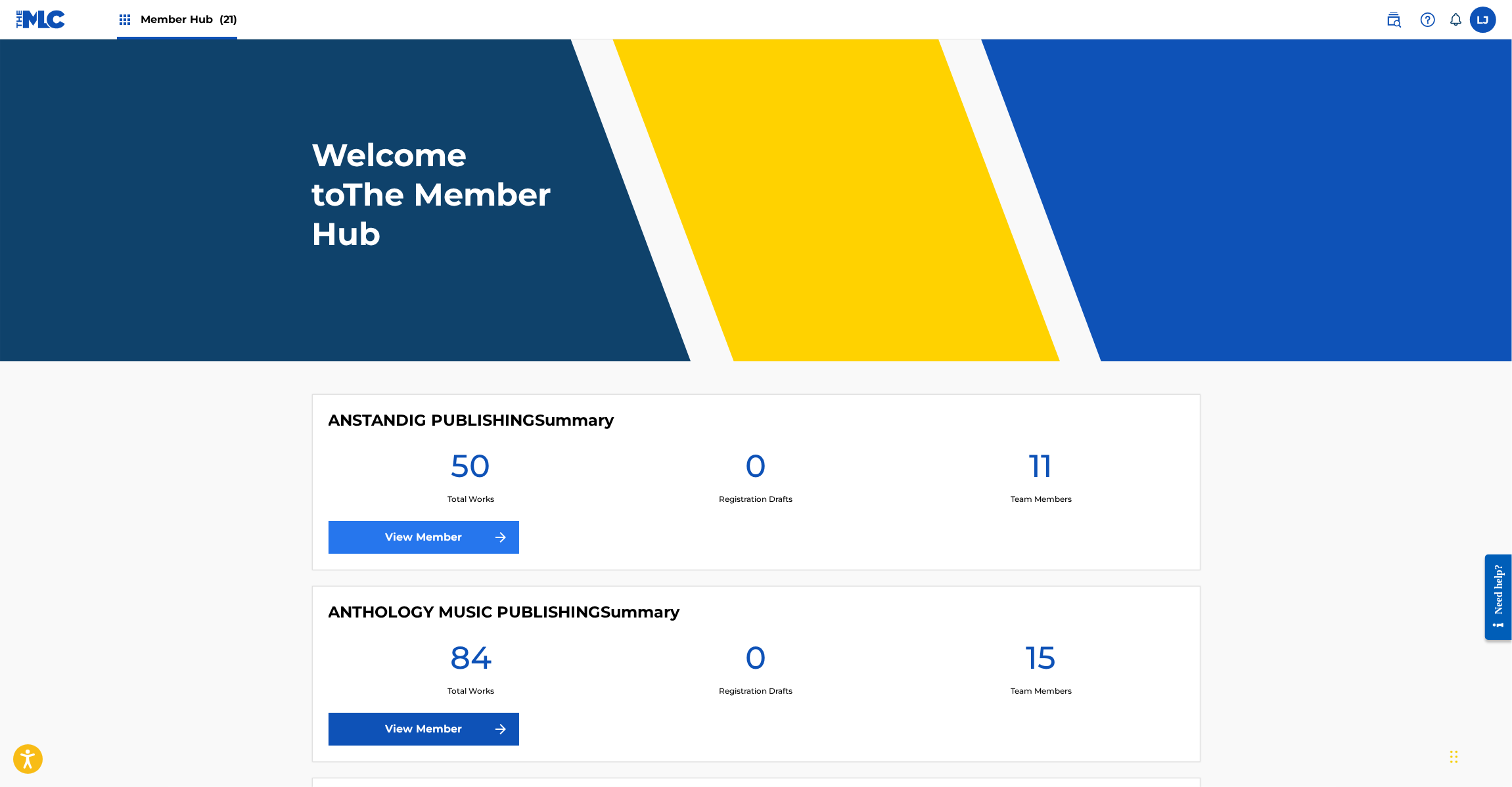
scroll to position [1970, 0]
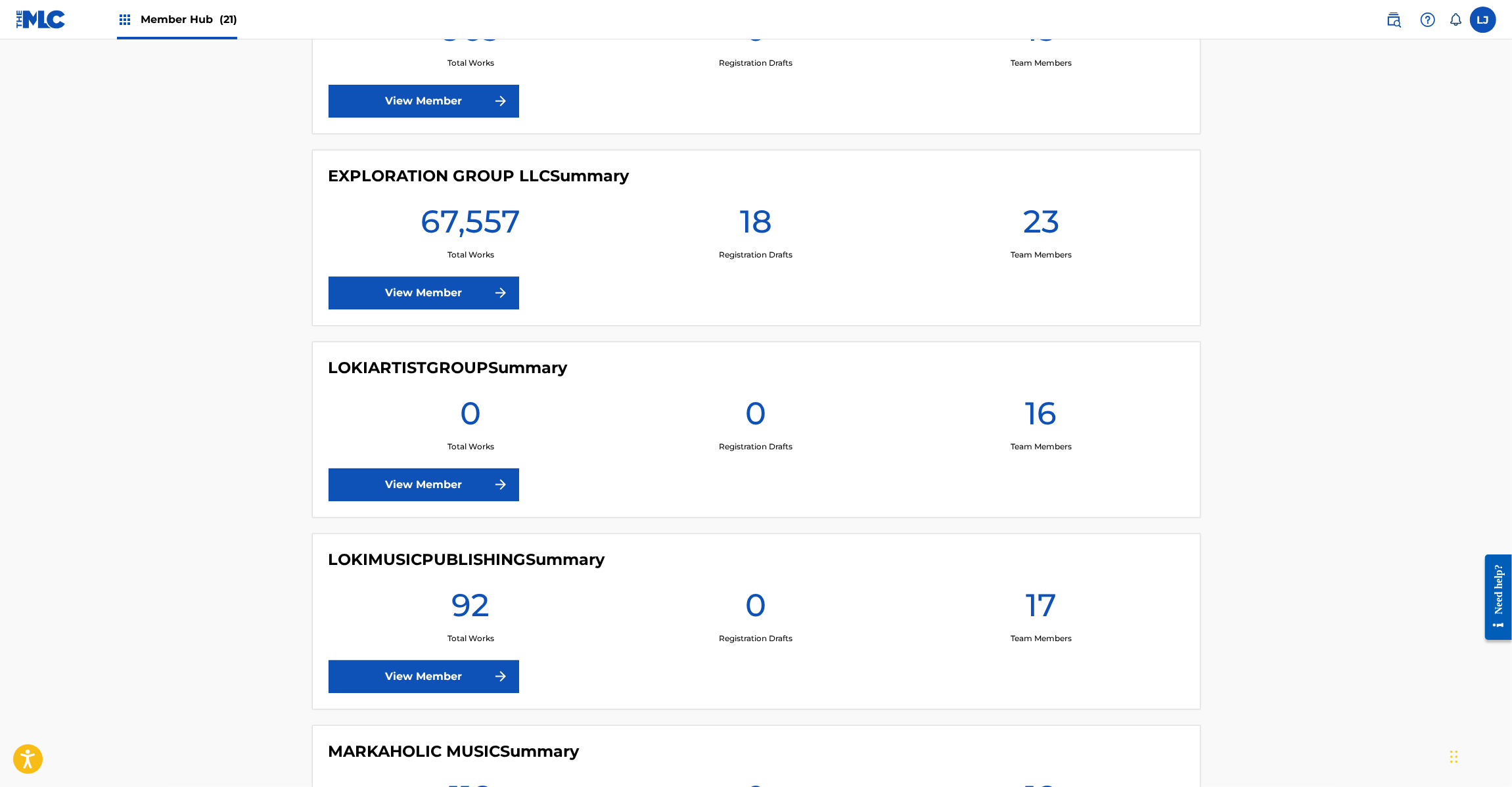
click at [393, 325] on div "EXPLORATION GROUP LLC Summary 67,557 Total Works 18 Registration Drafts 23 Team…" at bounding box center [756, 237] width 888 height 176
click at [399, 300] on link "View Member" at bounding box center [423, 293] width 191 height 33
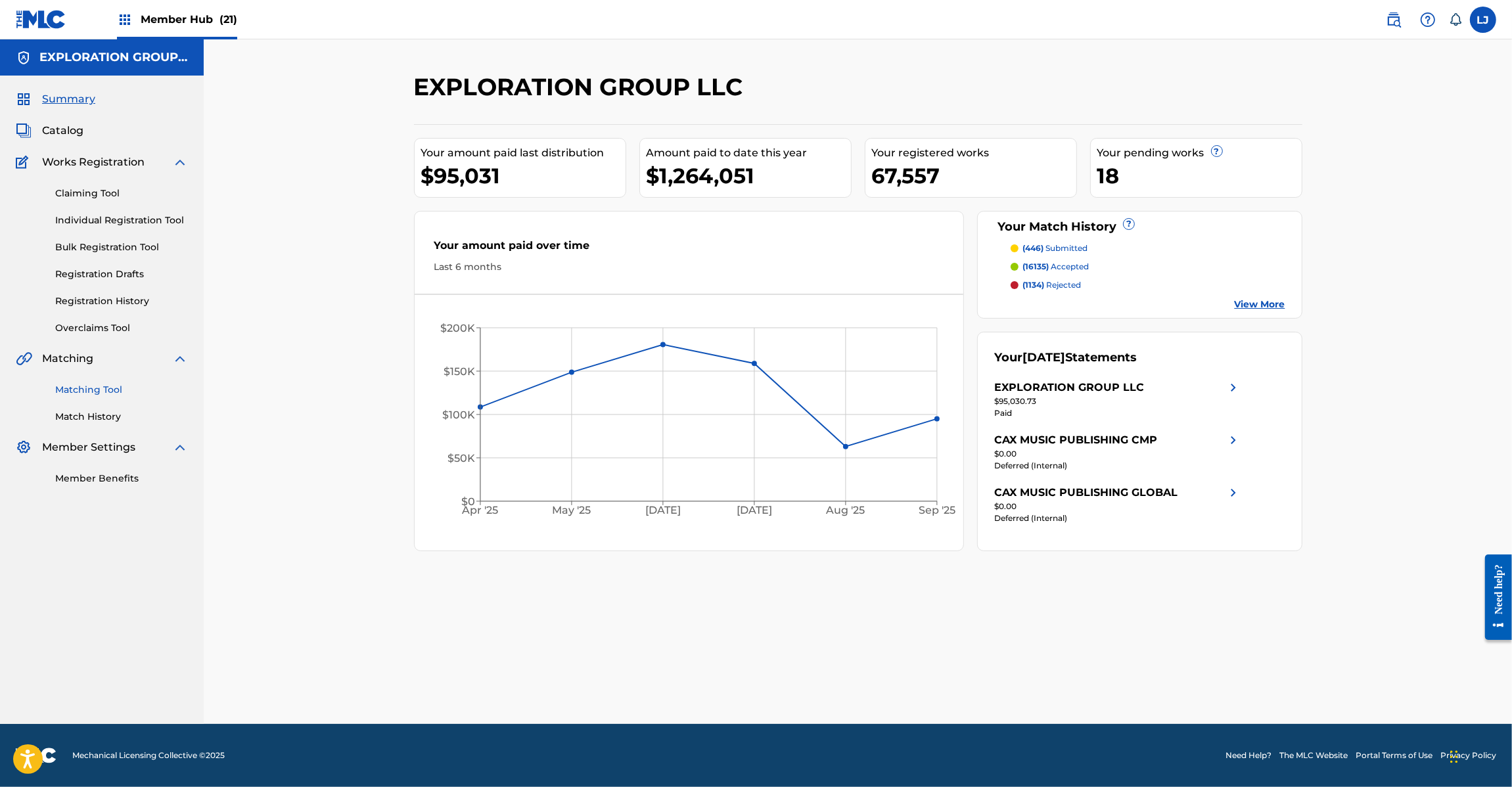
click at [104, 388] on link "Matching Tool" at bounding box center [121, 389] width 132 height 13
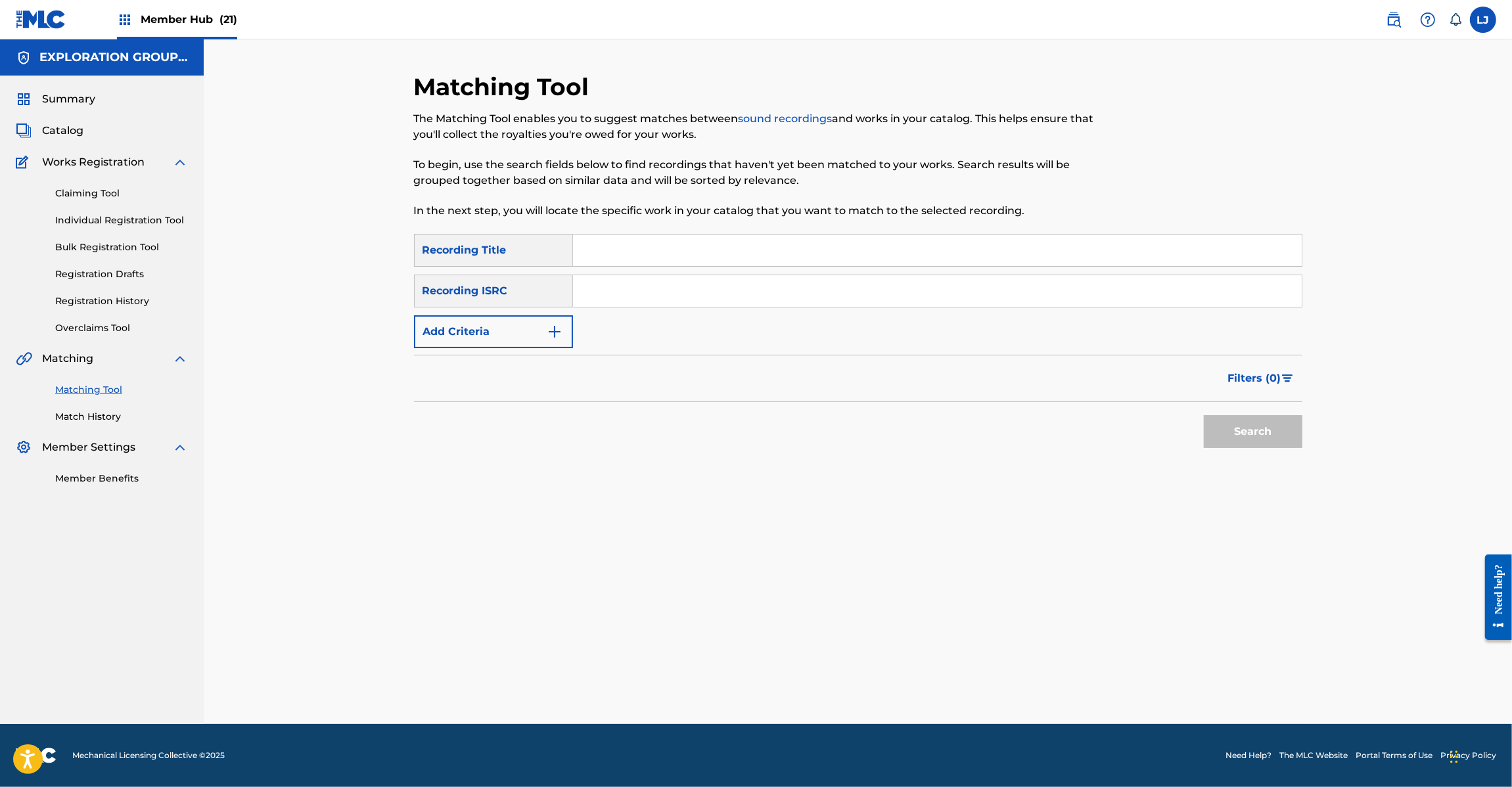
click at [641, 284] on input "Search Form" at bounding box center [937, 291] width 728 height 31
paste input "JPD102050093"
type input "JPD102050093"
click at [1211, 430] on button "Search" at bounding box center [1253, 431] width 99 height 33
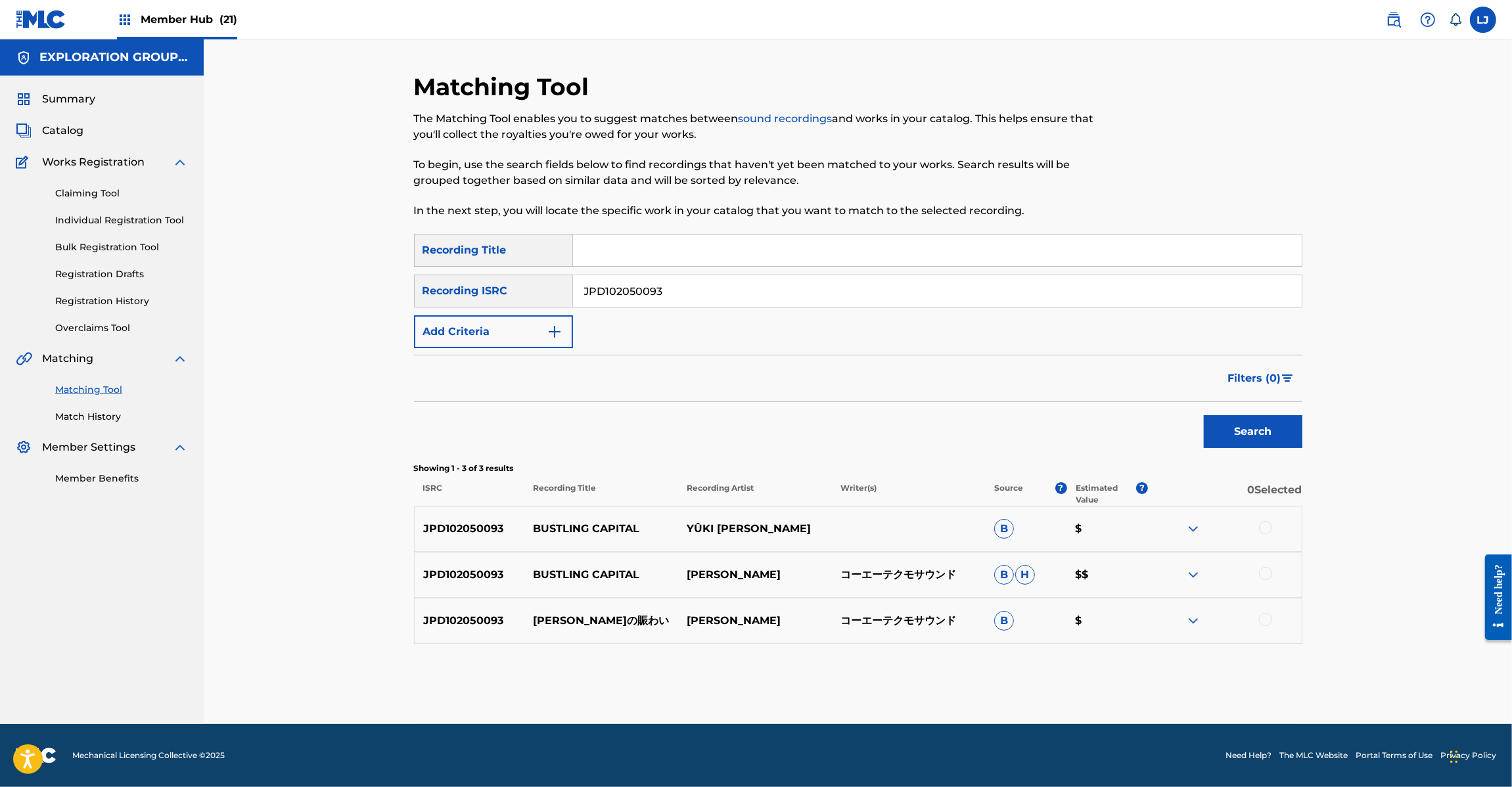
click at [1270, 528] on div at bounding box center [1266, 528] width 13 height 13
drag, startPoint x: 1265, startPoint y: 570, endPoint x: 1265, endPoint y: 614, distance: 44.0
click at [1265, 570] on div at bounding box center [1266, 573] width 13 height 13
drag, startPoint x: 1265, startPoint y: 618, endPoint x: 1075, endPoint y: 669, distance: 196.7
click at [1266, 619] on div at bounding box center [1266, 620] width 13 height 13
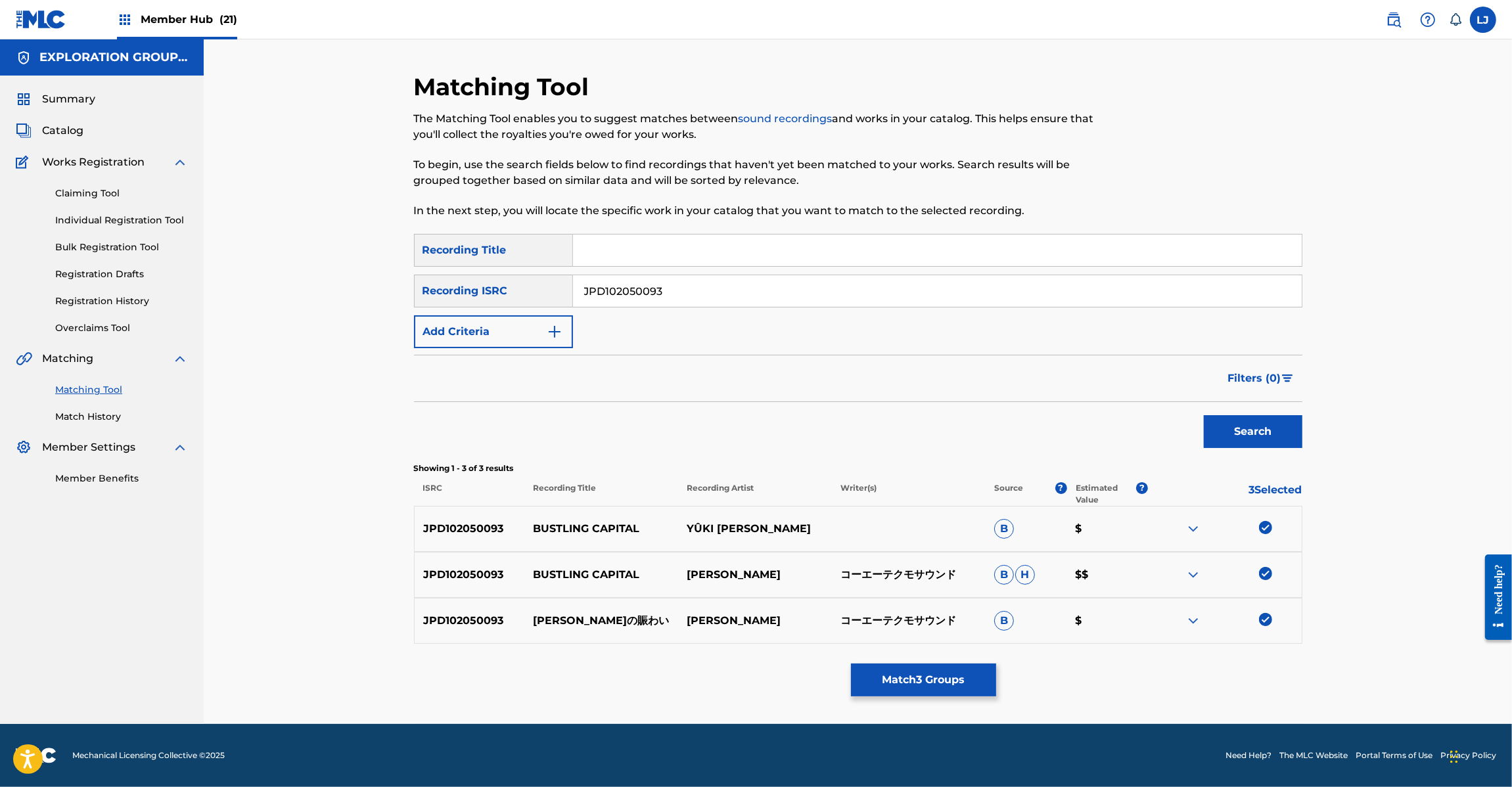
click at [999, 677] on div "Matching Tool The Matching Tool enables you to suggest matches between sound re…" at bounding box center [858, 398] width 888 height 652
click at [962, 670] on button "Match 3 Groups" at bounding box center [924, 679] width 145 height 33
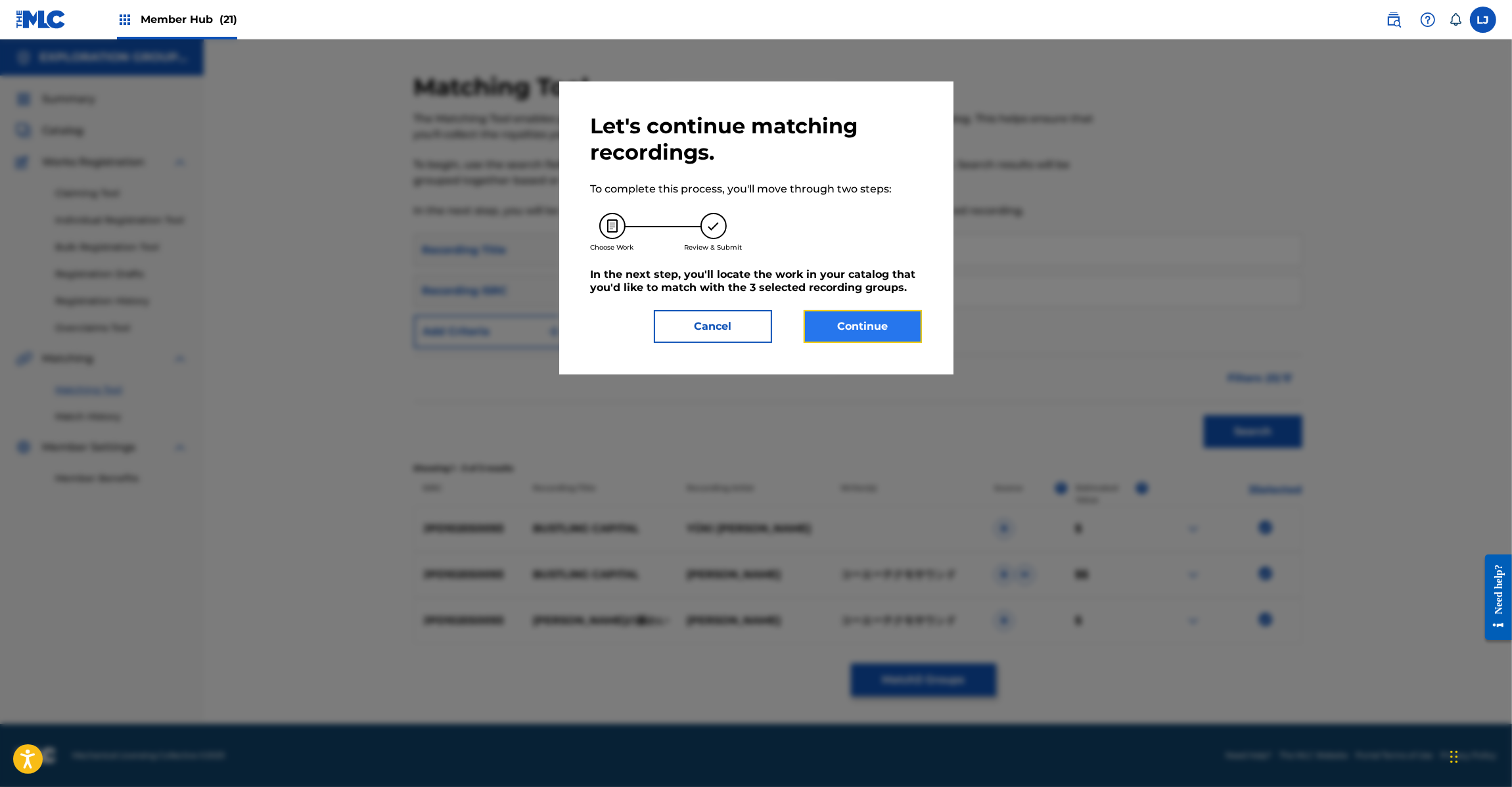
click at [870, 316] on button "Continue" at bounding box center [863, 327] width 118 height 33
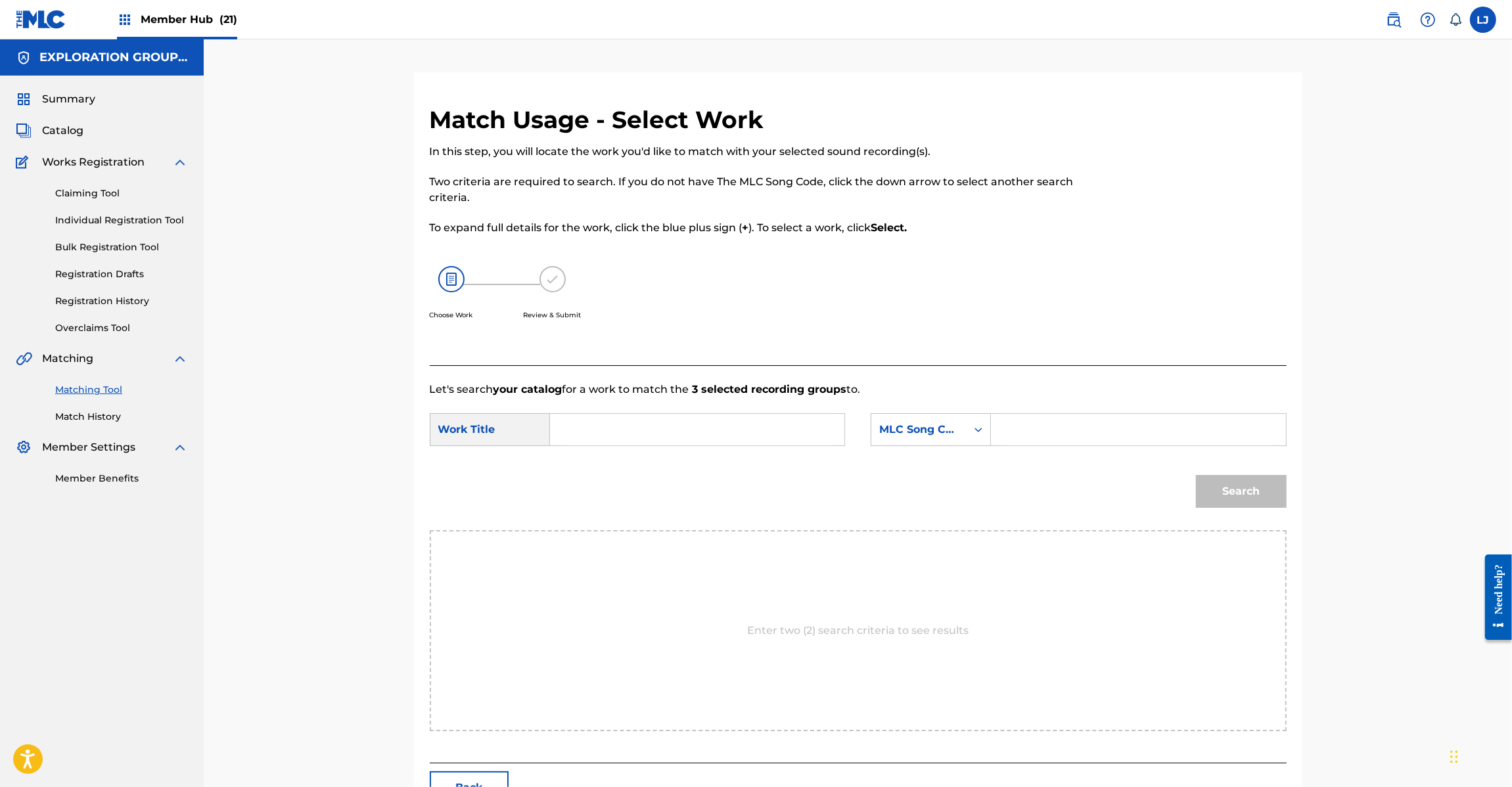
drag, startPoint x: 677, startPoint y: 409, endPoint x: 661, endPoint y: 427, distance: 24.1
click at [661, 427] on form "SearchWithCriteria1943f99b-0b9a-4a73-a15b-35c54d8d73fb Work Title SearchWithCri…" at bounding box center [858, 463] width 857 height 132
click at [661, 427] on input "Search Form" at bounding box center [697, 430] width 272 height 31
paste input "Spring Garden S62LAE"
click at [698, 433] on input "Spring Garden S62LAE" at bounding box center [697, 430] width 272 height 31
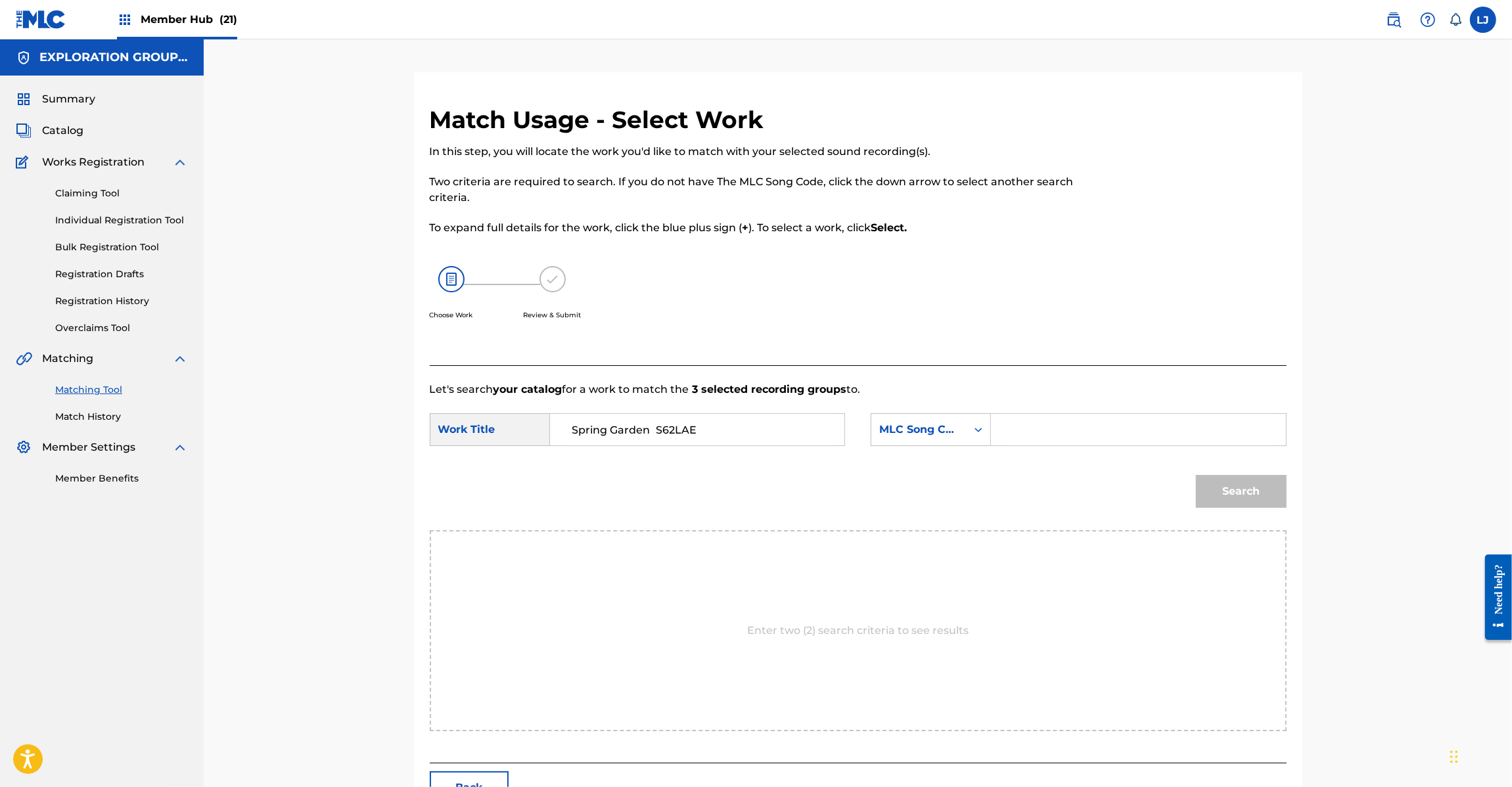
click at [698, 435] on input "Spring Garden S62LAE" at bounding box center [697, 430] width 272 height 31
type input "Spring Garden"
click at [1108, 448] on div "SearchWithCriteria1943f99b-0b9a-4a73-a15b-35c54d8d73fb Work Title Spring Garden…" at bounding box center [858, 433] width 857 height 40
click at [1113, 434] on input "Search Form" at bounding box center [1138, 430] width 272 height 31
paste input "S62LAE"
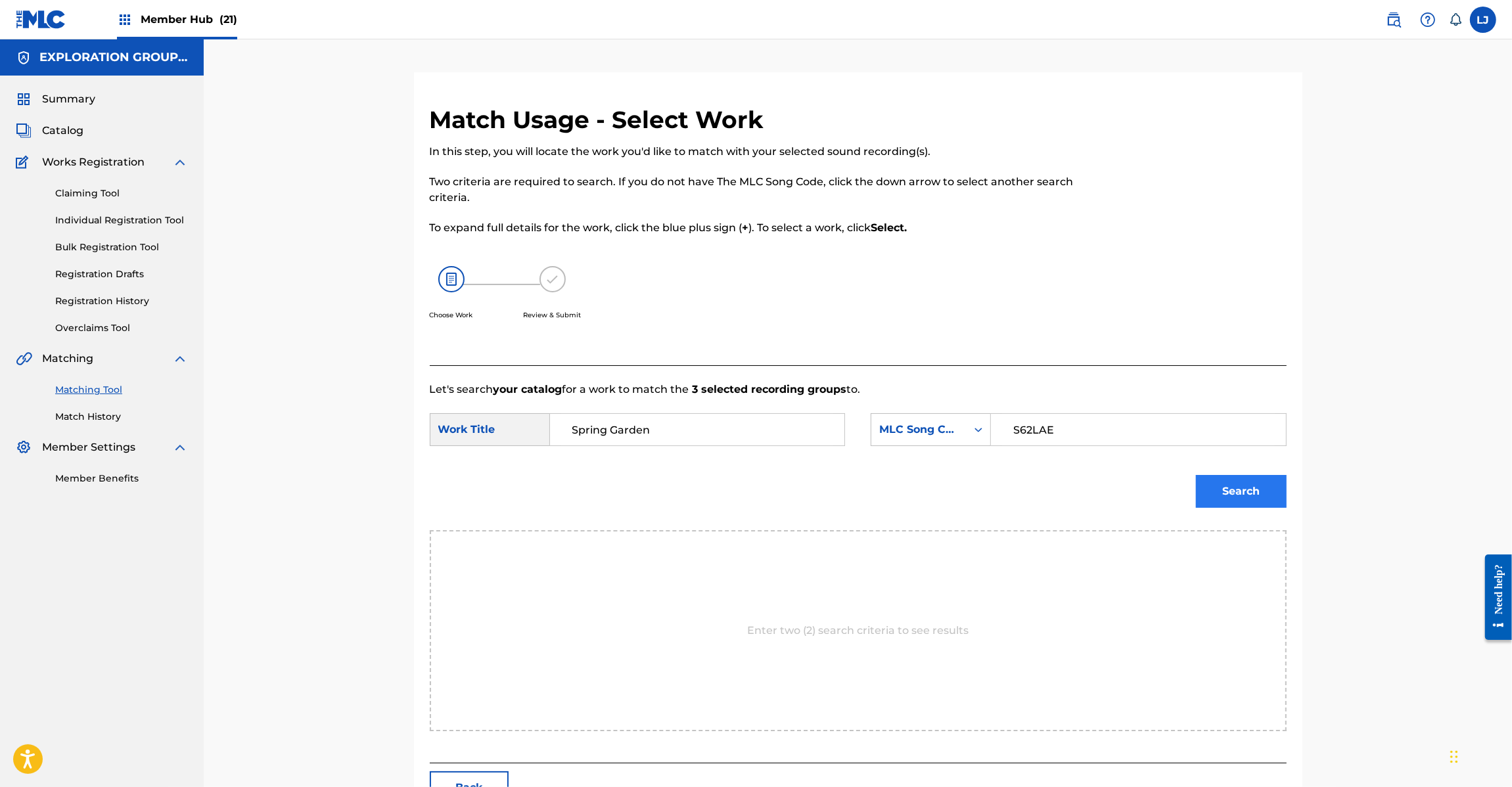
type input "S62LAE"
click at [1259, 496] on button "Search" at bounding box center [1241, 491] width 90 height 33
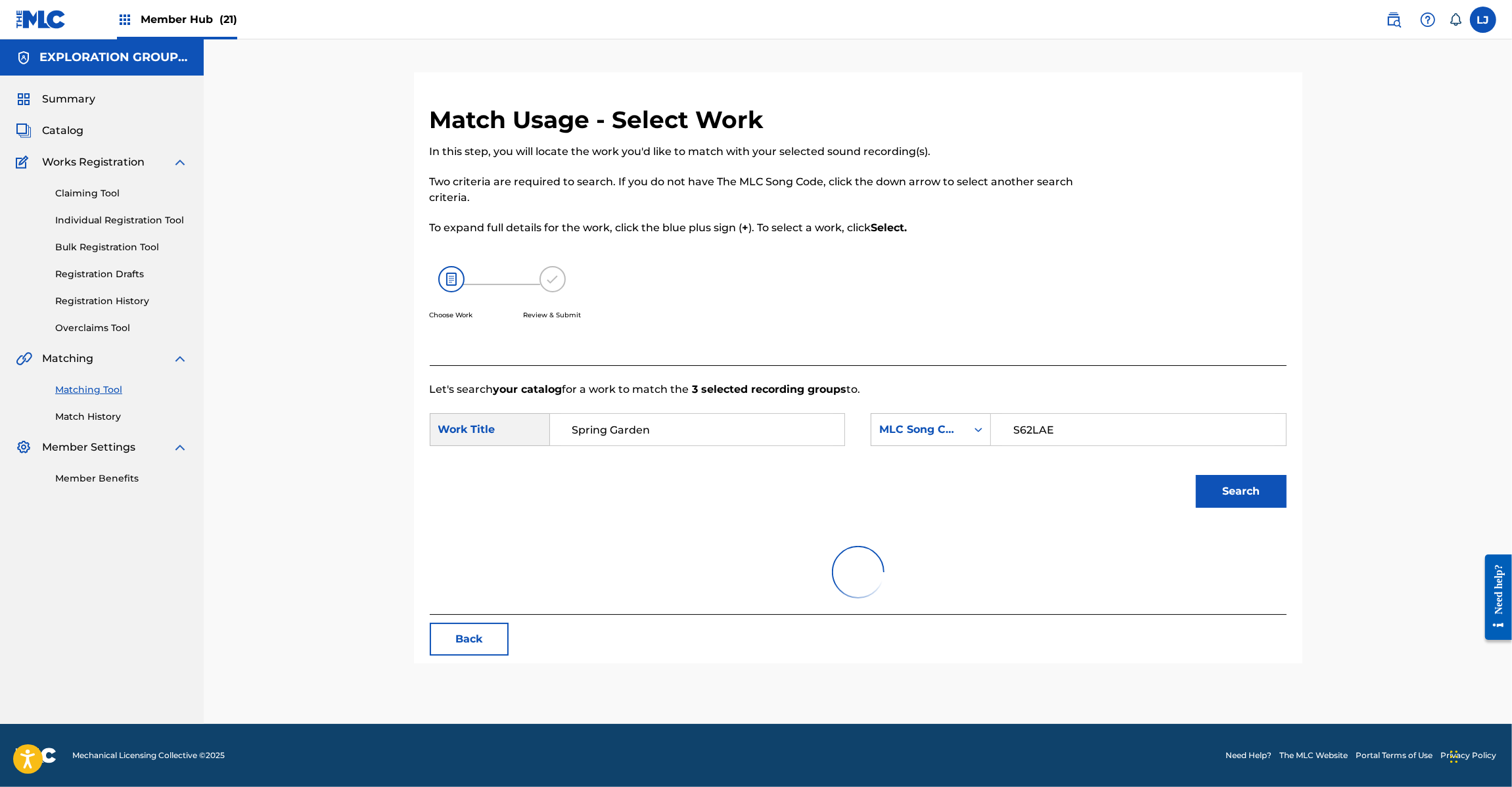
click at [85, 386] on link "Matching Tool" at bounding box center [121, 389] width 132 height 13
click at [482, 647] on button "Back" at bounding box center [469, 639] width 79 height 33
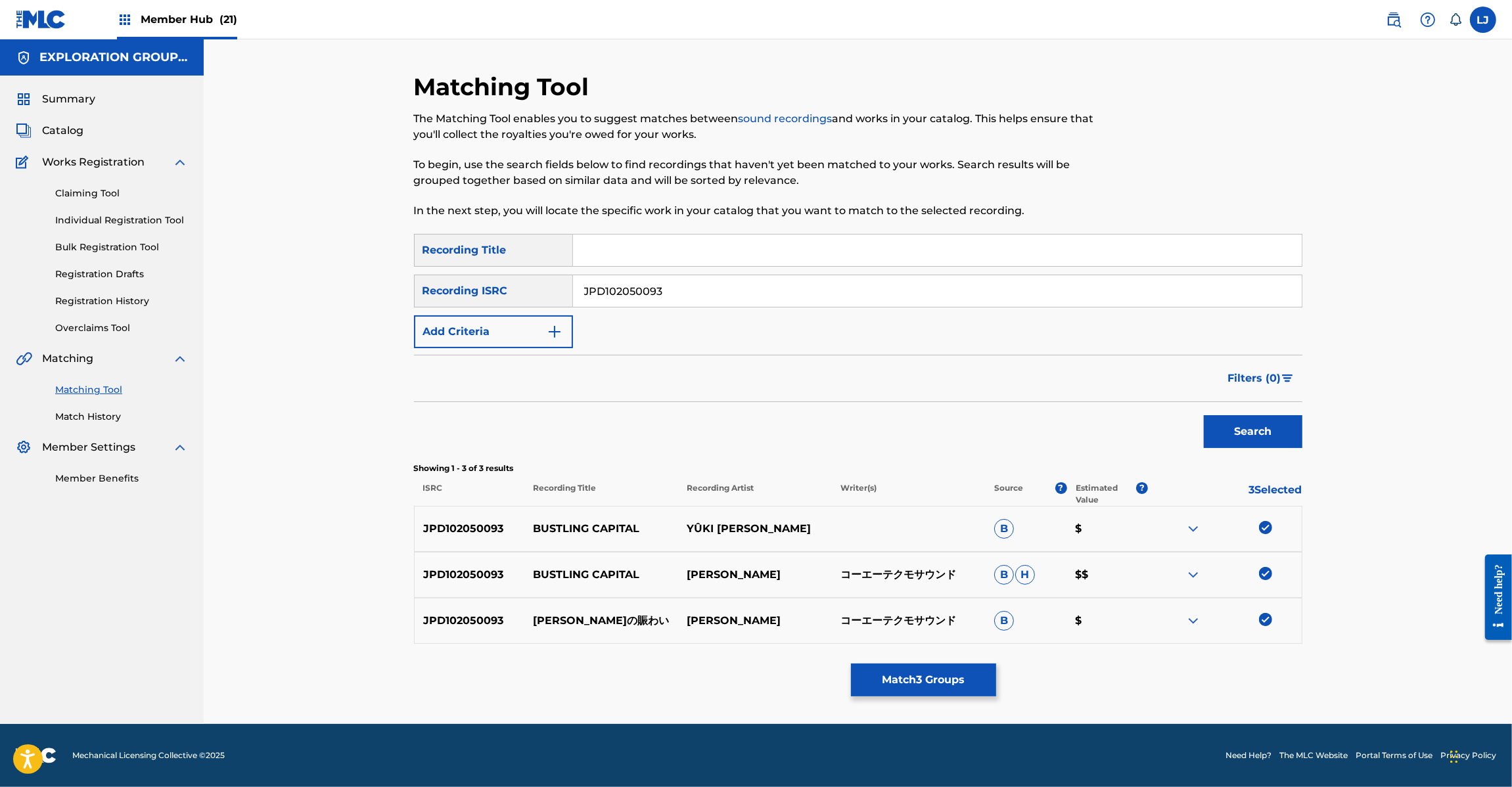
click at [750, 290] on input "JPD102050093" at bounding box center [937, 291] width 728 height 31
paste input "1200395"
click at [750, 290] on input "JPD102050093" at bounding box center [937, 291] width 728 height 31
click at [1263, 415] on button "Search" at bounding box center [1253, 431] width 99 height 33
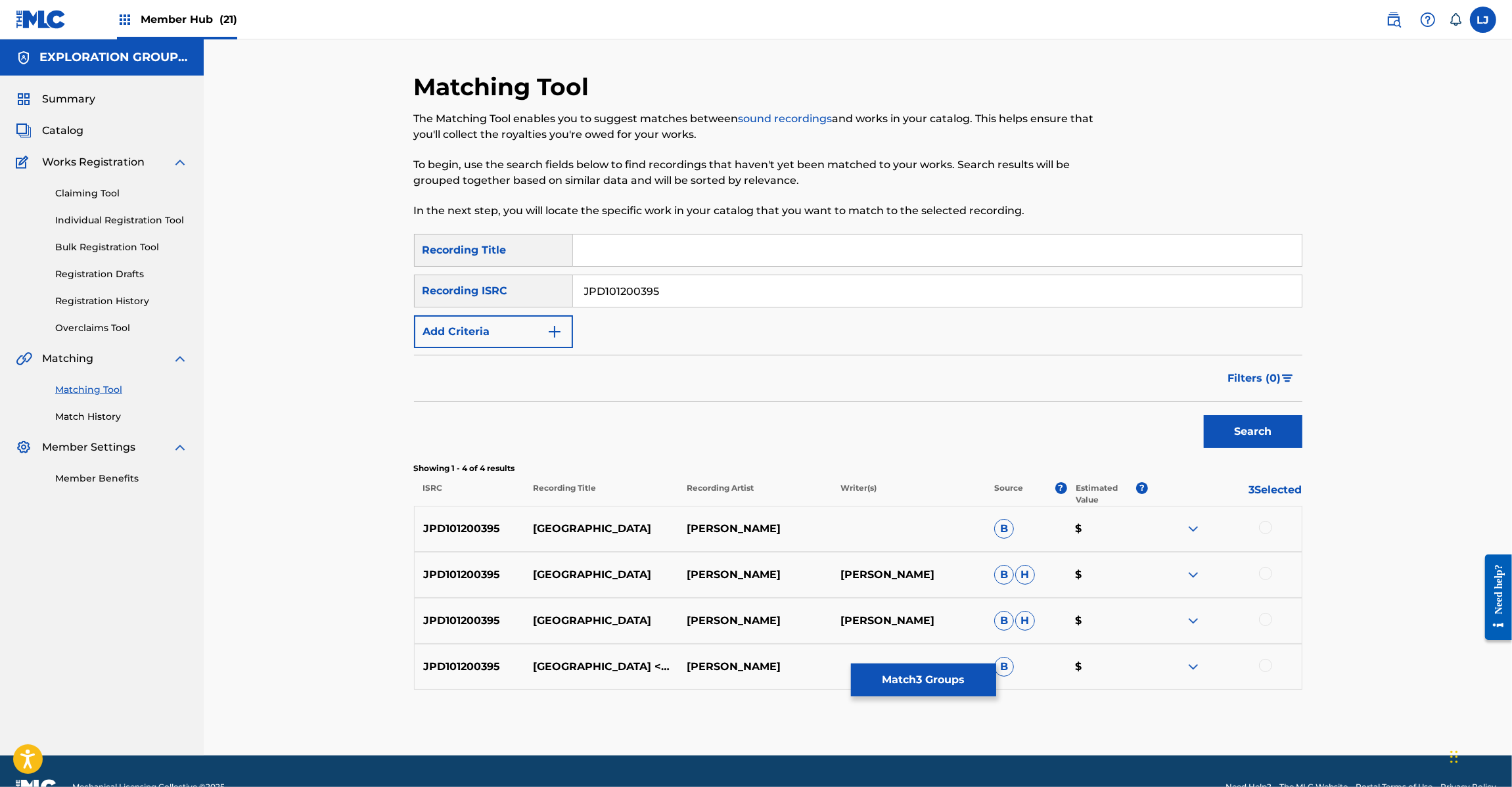
click at [658, 289] on input "JPD101200395" at bounding box center [937, 291] width 728 height 31
paste input "2050091"
drag, startPoint x: 658, startPoint y: 289, endPoint x: 755, endPoint y: 320, distance: 101.8
click at [661, 288] on input "JPD101200395" at bounding box center [937, 291] width 728 height 31
type input "JPD102050091"
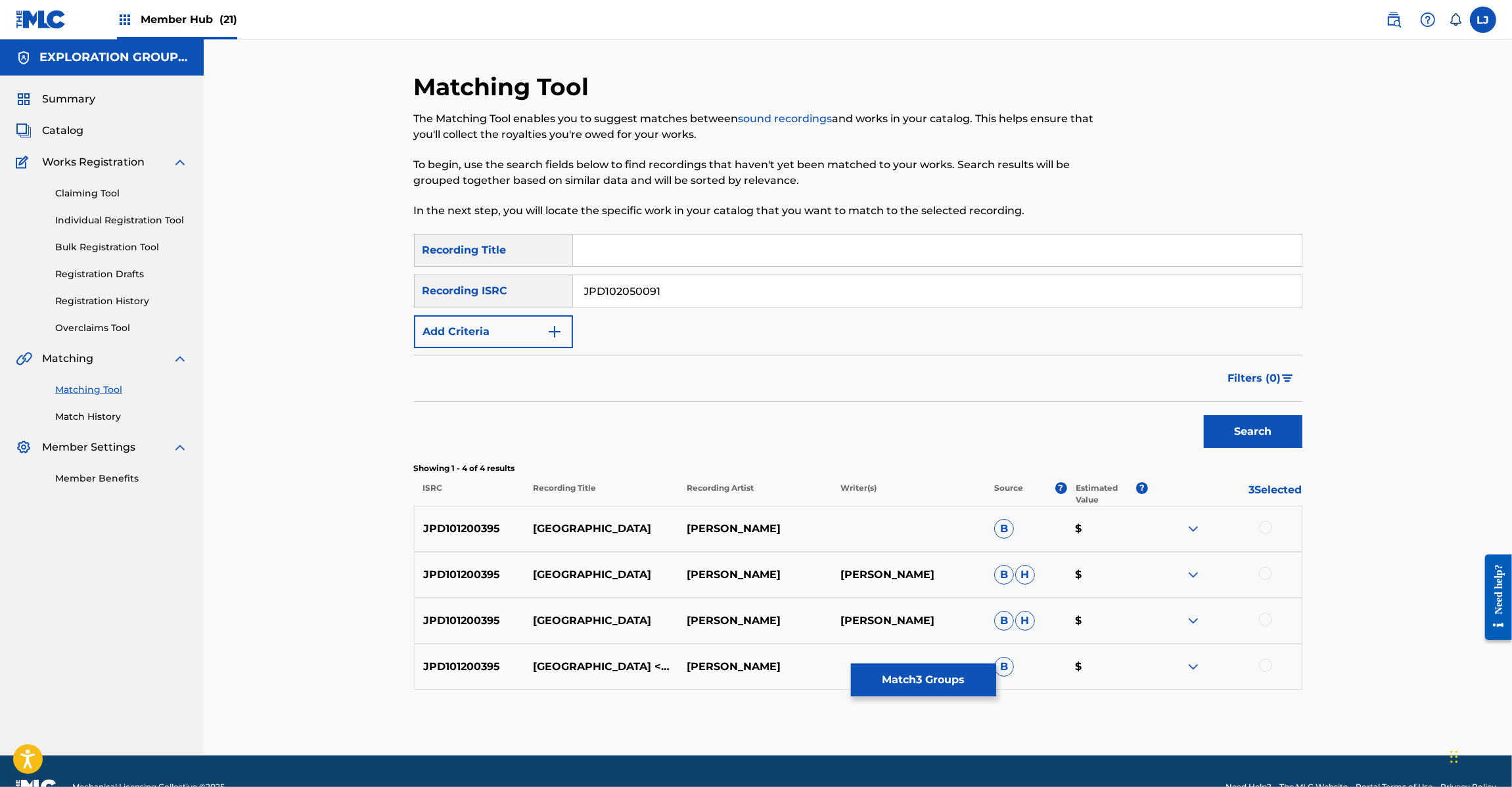
click at [1304, 421] on div "Matching Tool The Matching Tool enables you to suggest matches between sound re…" at bounding box center [858, 414] width 920 height 683
click at [1259, 422] on button "Search" at bounding box center [1253, 431] width 99 height 33
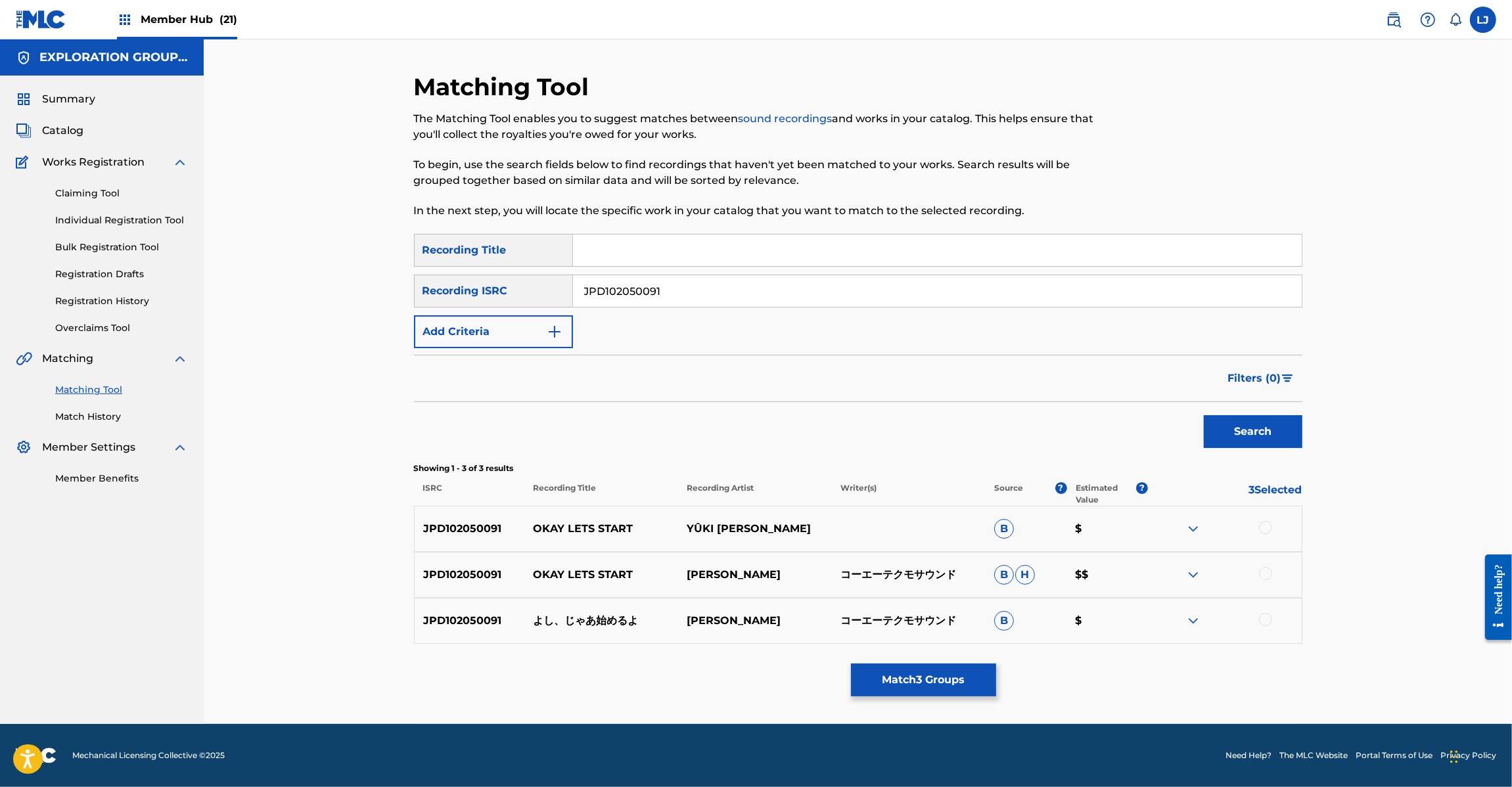
click at [756, 306] on input "JPD102050091" at bounding box center [937, 291] width 728 height 31
paste input "85"
click at [1245, 424] on button "Search" at bounding box center [1253, 431] width 99 height 33
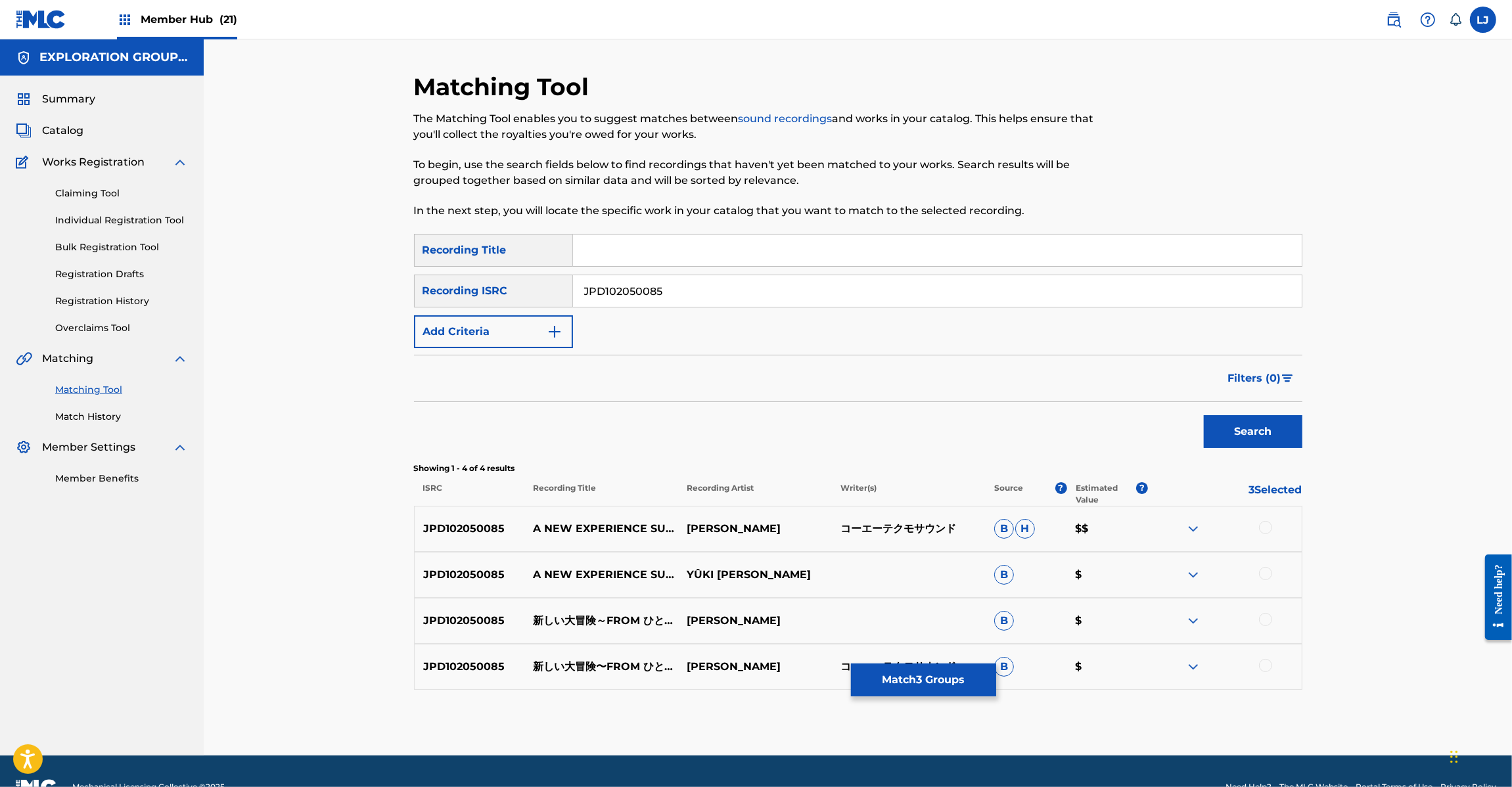
click at [701, 288] on input "JPD102050085" at bounding box center [937, 291] width 728 height 31
paste input "92"
click at [701, 288] on input "JPD102050085" at bounding box center [937, 291] width 728 height 31
click at [1244, 444] on button "Search" at bounding box center [1253, 431] width 99 height 33
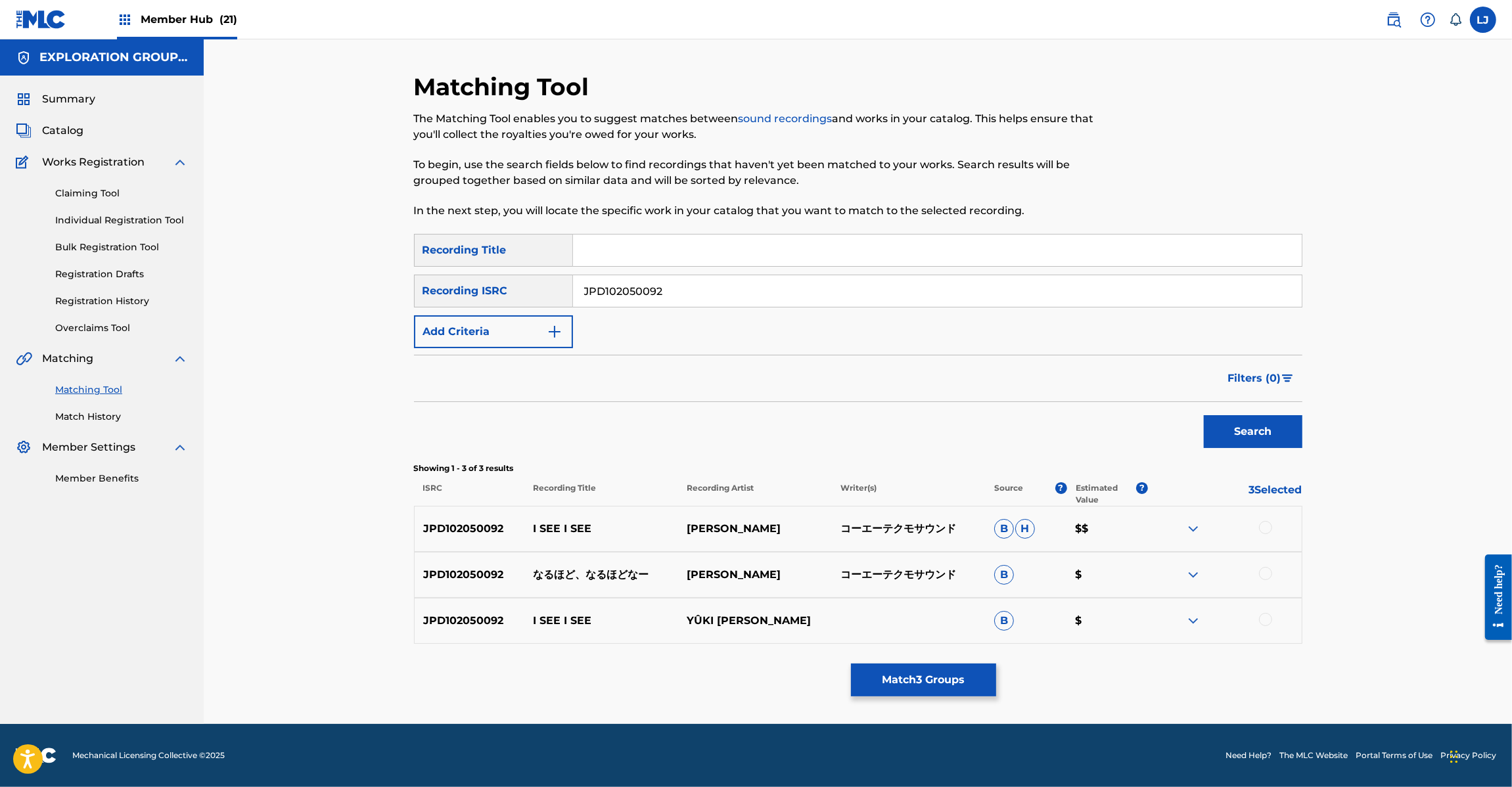
click at [603, 294] on input "JPD102050092" at bounding box center [937, 291] width 728 height 31
drag, startPoint x: 603, startPoint y: 294, endPoint x: 685, endPoint y: 312, distance: 84.0
click at [604, 295] on input "JPD102050092" at bounding box center [937, 291] width 728 height 31
paste input "116"
click at [1247, 425] on button "Search" at bounding box center [1253, 431] width 99 height 33
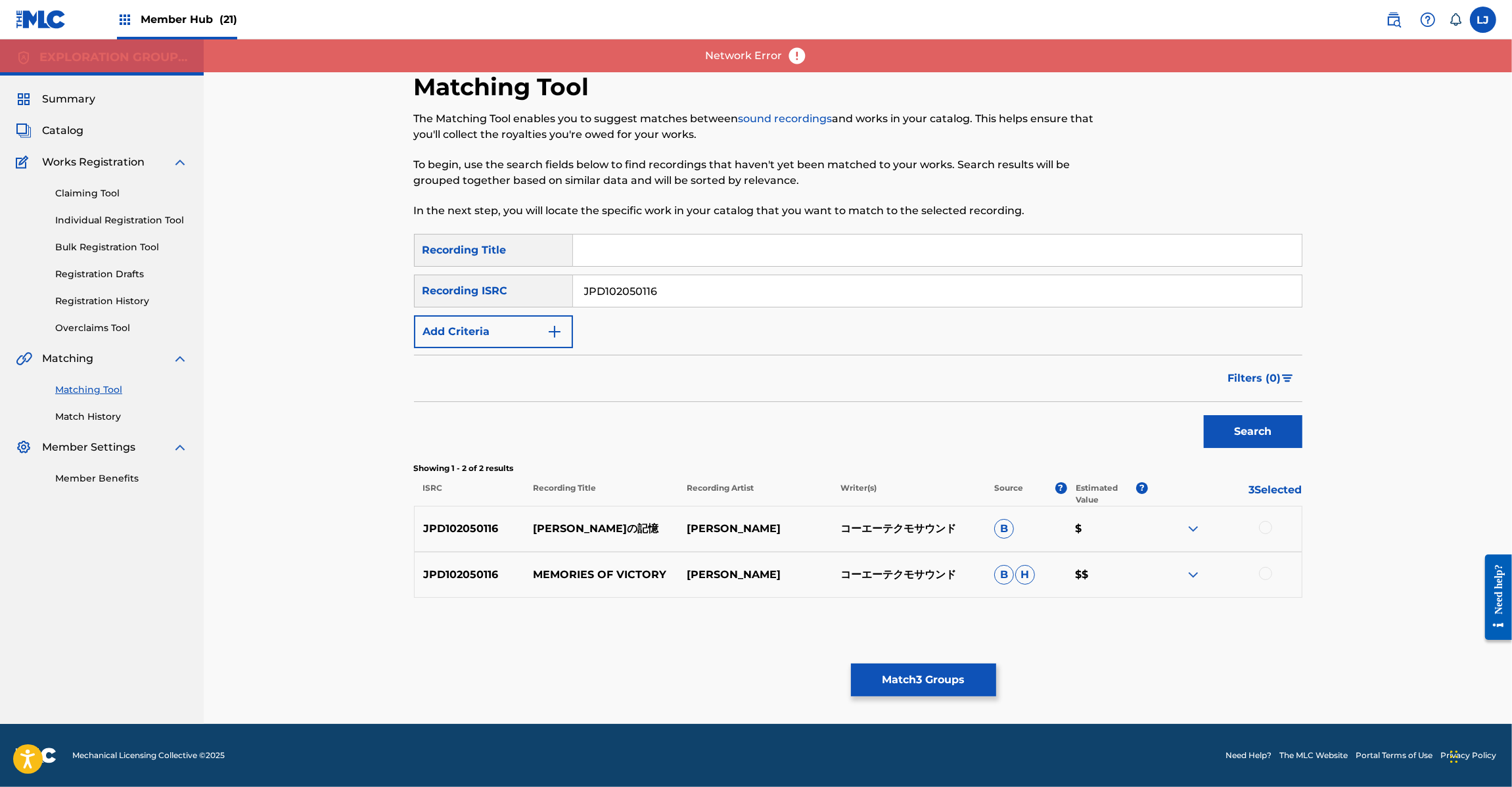
click at [677, 290] on input "JPD102050116" at bounding box center [937, 291] width 728 height 31
paste input "090"
click at [677, 290] on input "JPD102050116" at bounding box center [937, 291] width 728 height 31
click at [1243, 436] on button "Search" at bounding box center [1253, 431] width 99 height 33
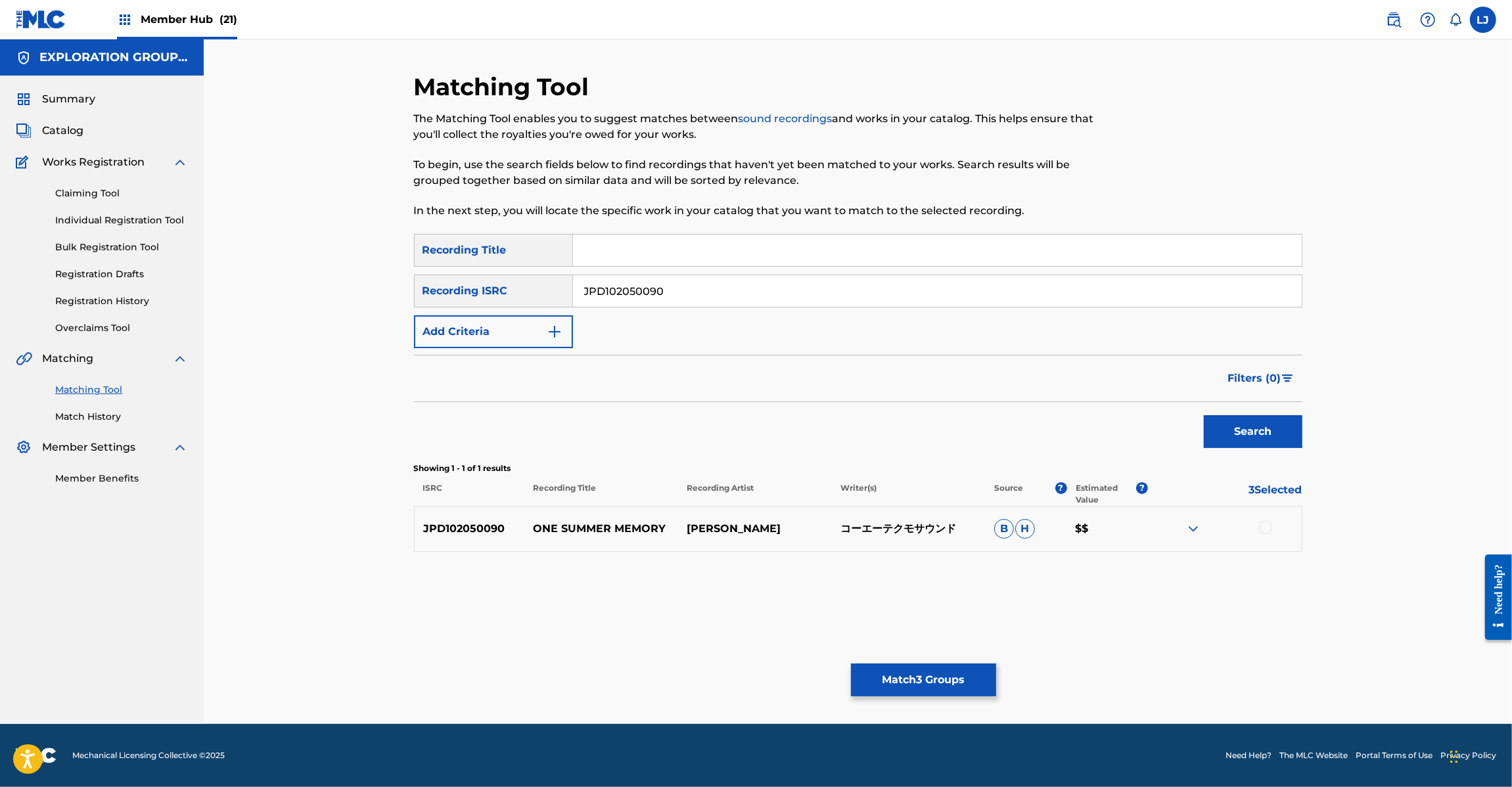
click at [748, 286] on input "JPD102050090" at bounding box center [937, 291] width 728 height 31
paste input "121"
drag, startPoint x: 748, startPoint y: 286, endPoint x: 924, endPoint y: 360, distance: 190.9
click at [750, 284] on input "JPD102050121" at bounding box center [937, 291] width 728 height 31
click at [1242, 430] on button "Search" at bounding box center [1253, 431] width 99 height 33
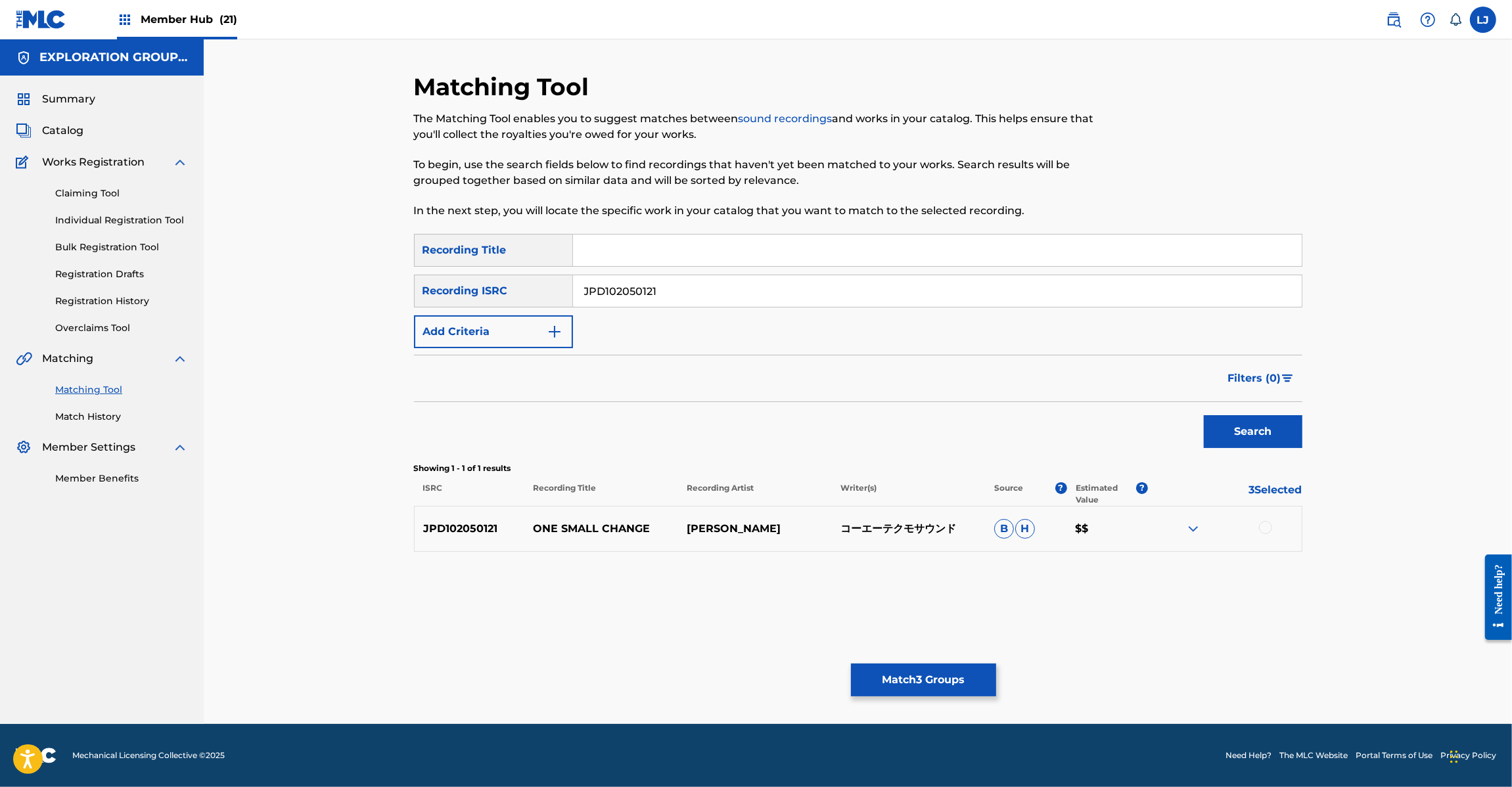
click at [733, 295] on input "JPD102050121" at bounding box center [937, 291] width 728 height 31
paste input "2"
click at [1208, 432] on button "Search" at bounding box center [1253, 431] width 99 height 33
click at [734, 284] on input "JPD102050122" at bounding box center [937, 291] width 728 height 31
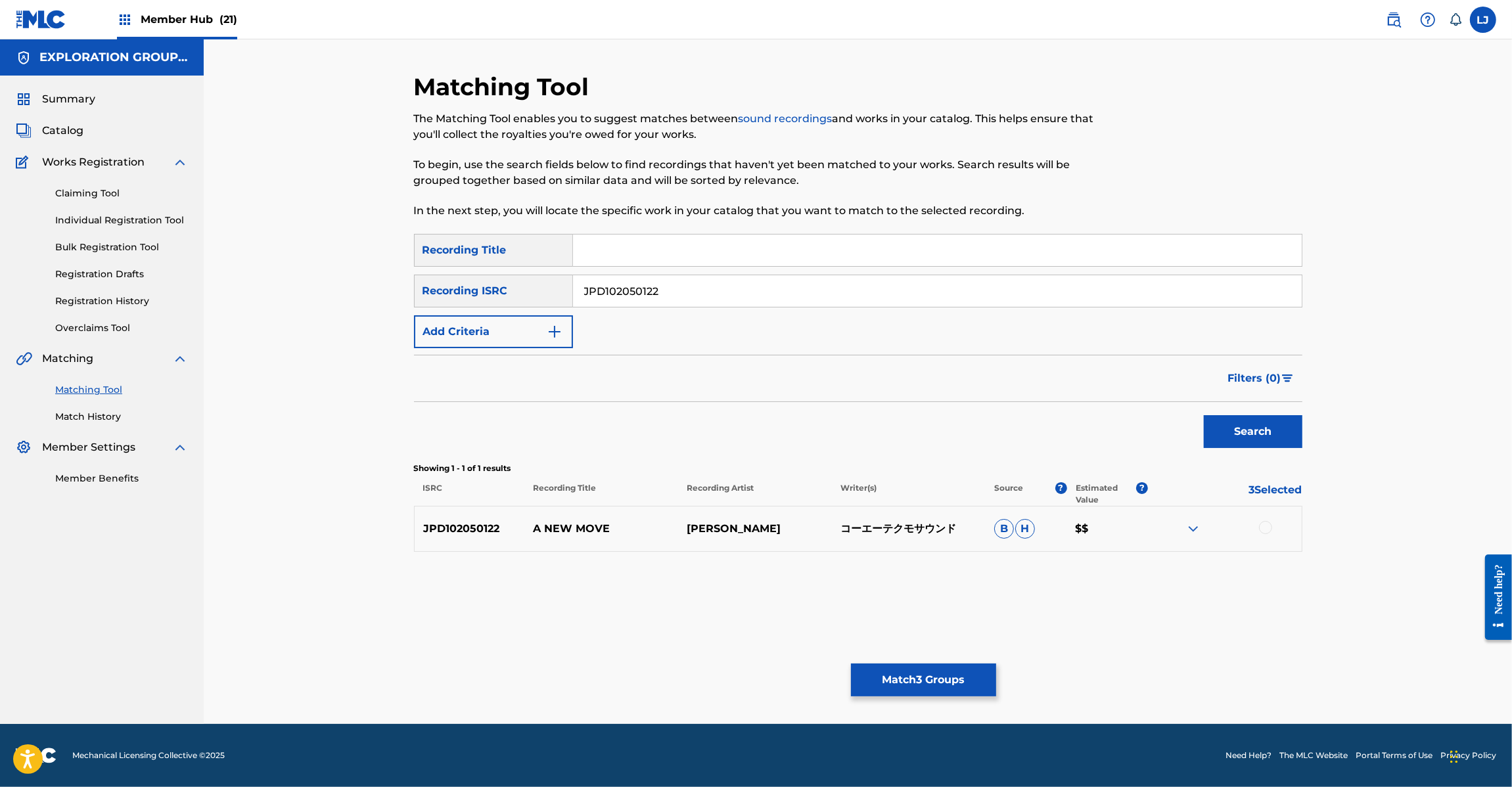
click at [734, 284] on input "JPD102050122" at bounding box center [937, 291] width 728 height 31
paste input "100947"
click at [1268, 422] on button "Search" at bounding box center [1253, 431] width 99 height 33
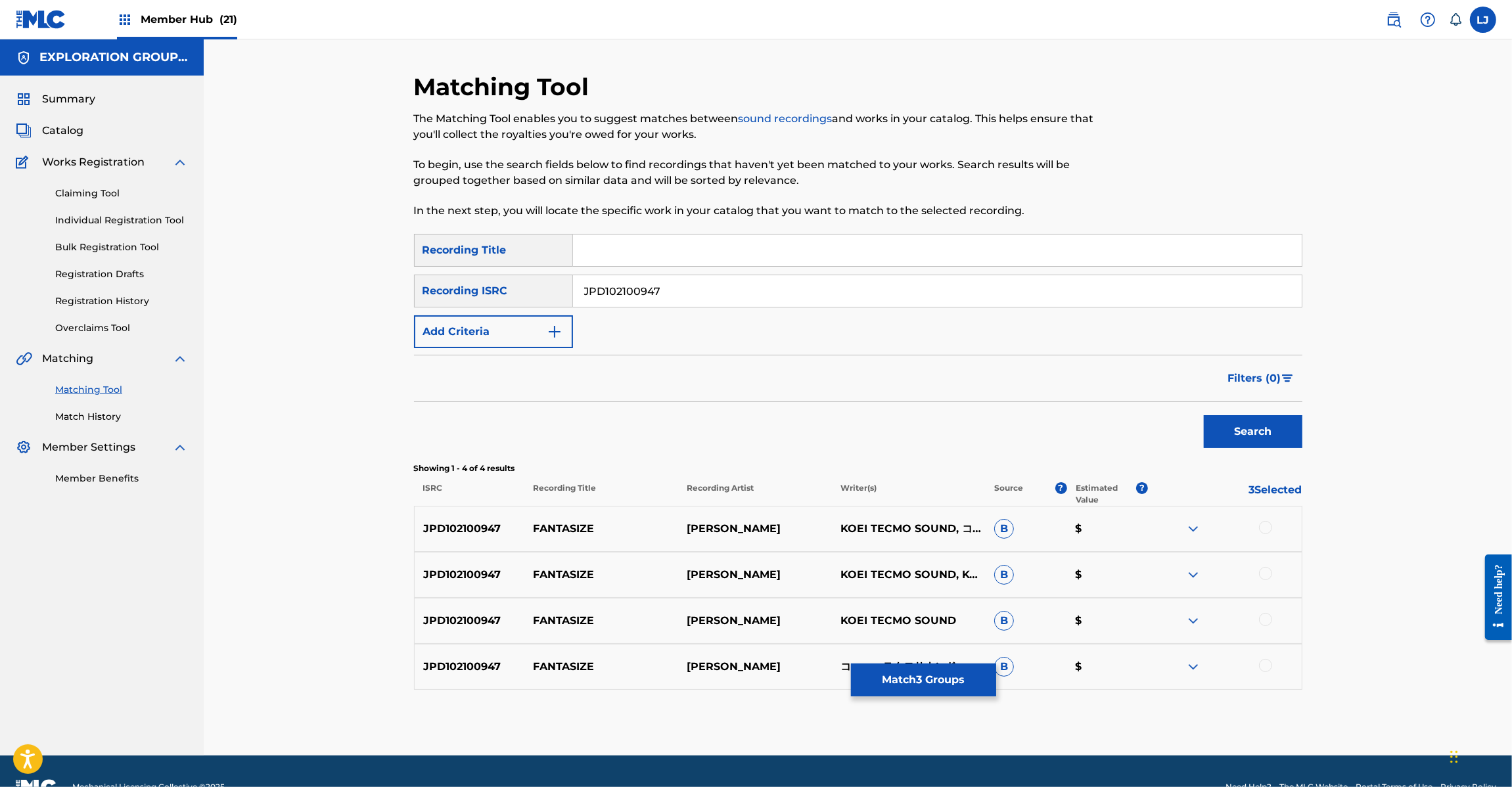
click at [621, 281] on input "JPD102100947" at bounding box center [937, 291] width 728 height 31
paste input "050123"
click at [621, 281] on input "JPD102100947" at bounding box center [937, 291] width 728 height 31
click at [1226, 436] on button "Search" at bounding box center [1253, 431] width 99 height 33
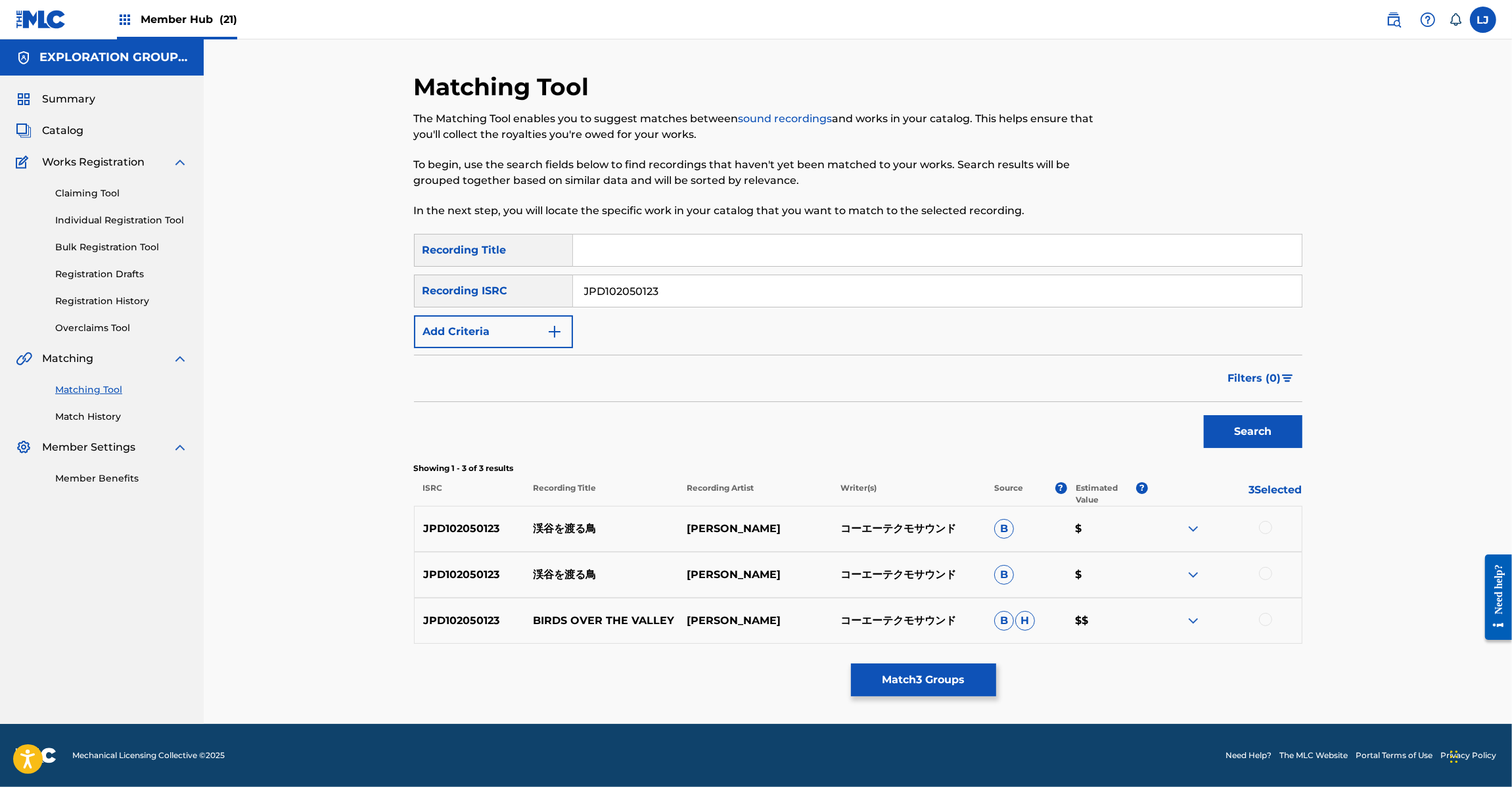
click at [677, 283] on input "JPD102050123" at bounding box center [937, 291] width 728 height 31
paste input "1850344"
click at [1254, 427] on button "Search" at bounding box center [1253, 431] width 99 height 33
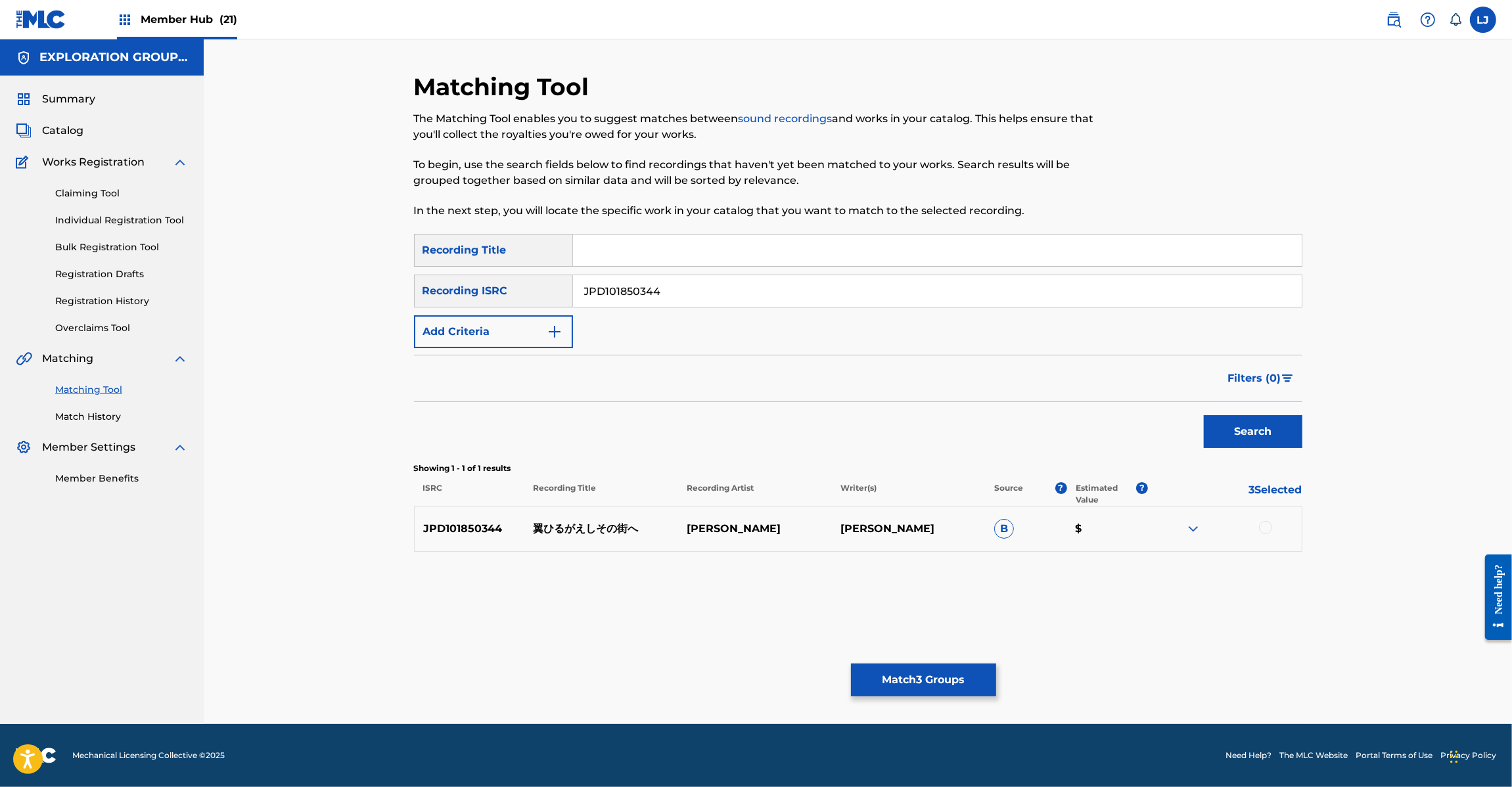
click at [613, 284] on input "JPD101850344" at bounding box center [937, 291] width 728 height 31
paste input "TCJPM202822"
click at [1272, 438] on button "Search" at bounding box center [1253, 431] width 99 height 33
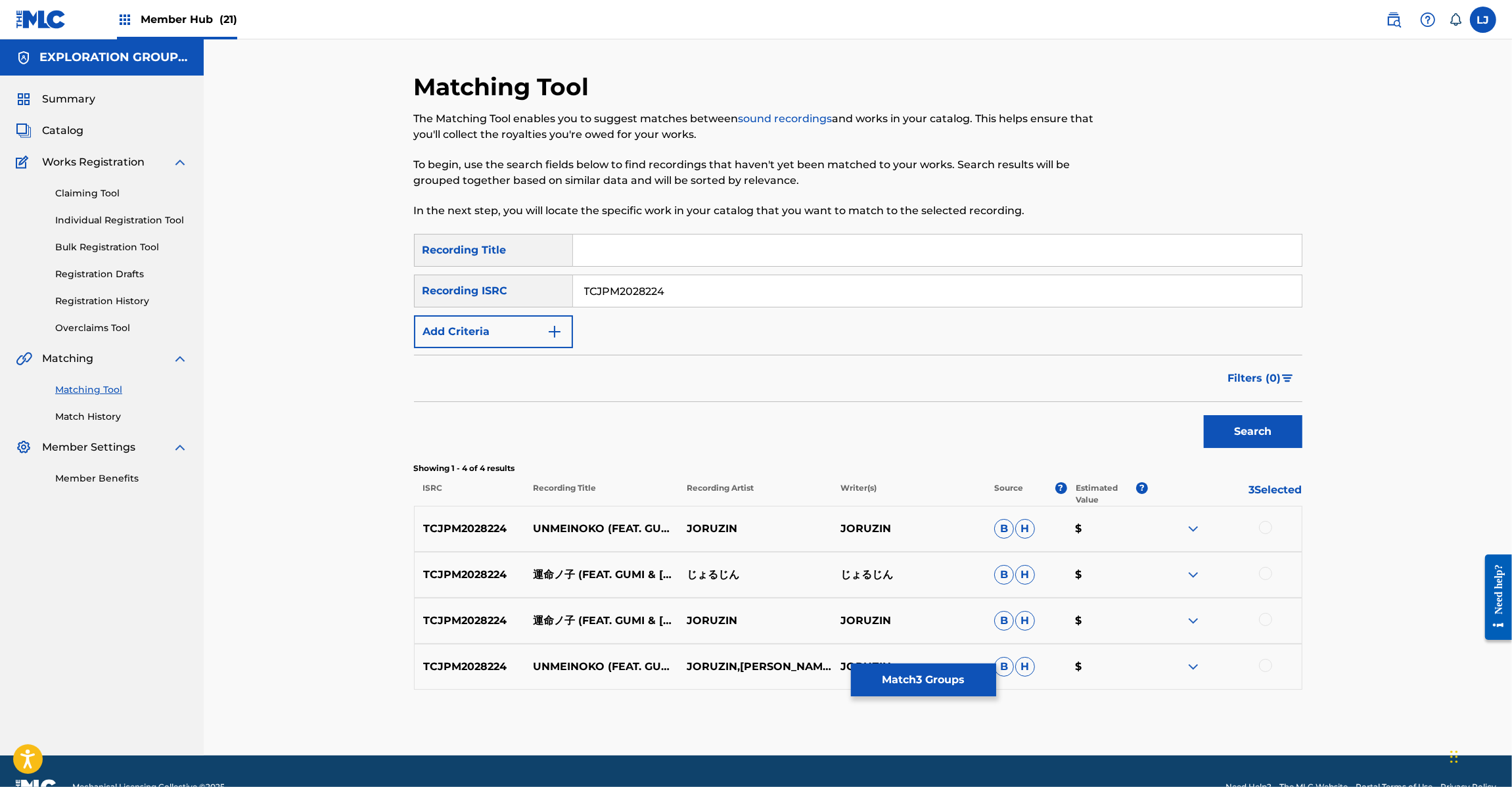
click at [707, 300] on input "TCJPM2028224" at bounding box center [937, 291] width 728 height 31
paste input "JPD102250045"
click at [1273, 429] on button "Search" at bounding box center [1253, 431] width 99 height 33
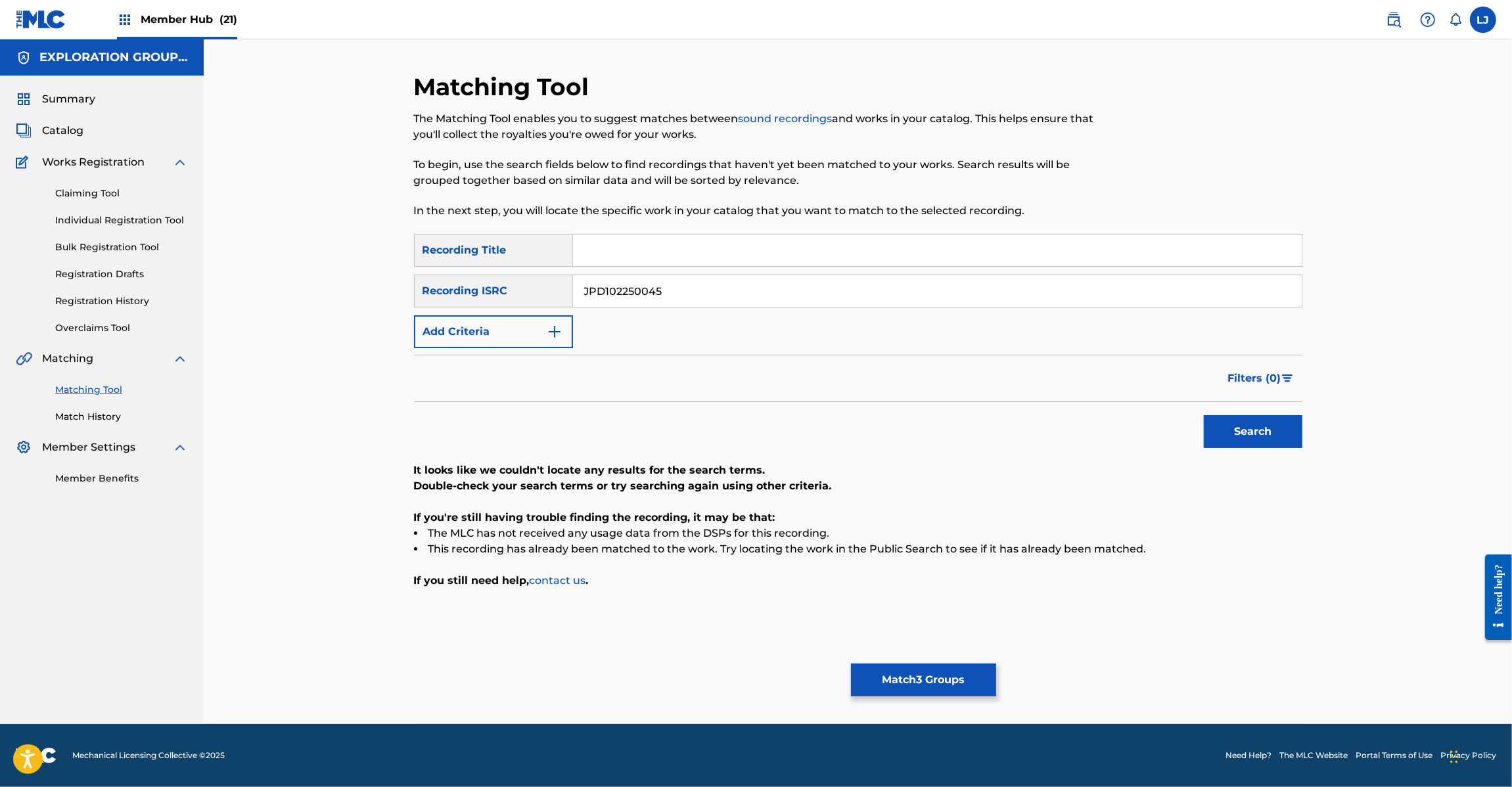
click at [697, 300] on input "JPD102250045" at bounding box center [937, 291] width 728 height 31
paste input "7"
click at [1220, 422] on button "Search" at bounding box center [1253, 431] width 99 height 33
click at [642, 288] on input "JPD102250047" at bounding box center [937, 291] width 728 height 31
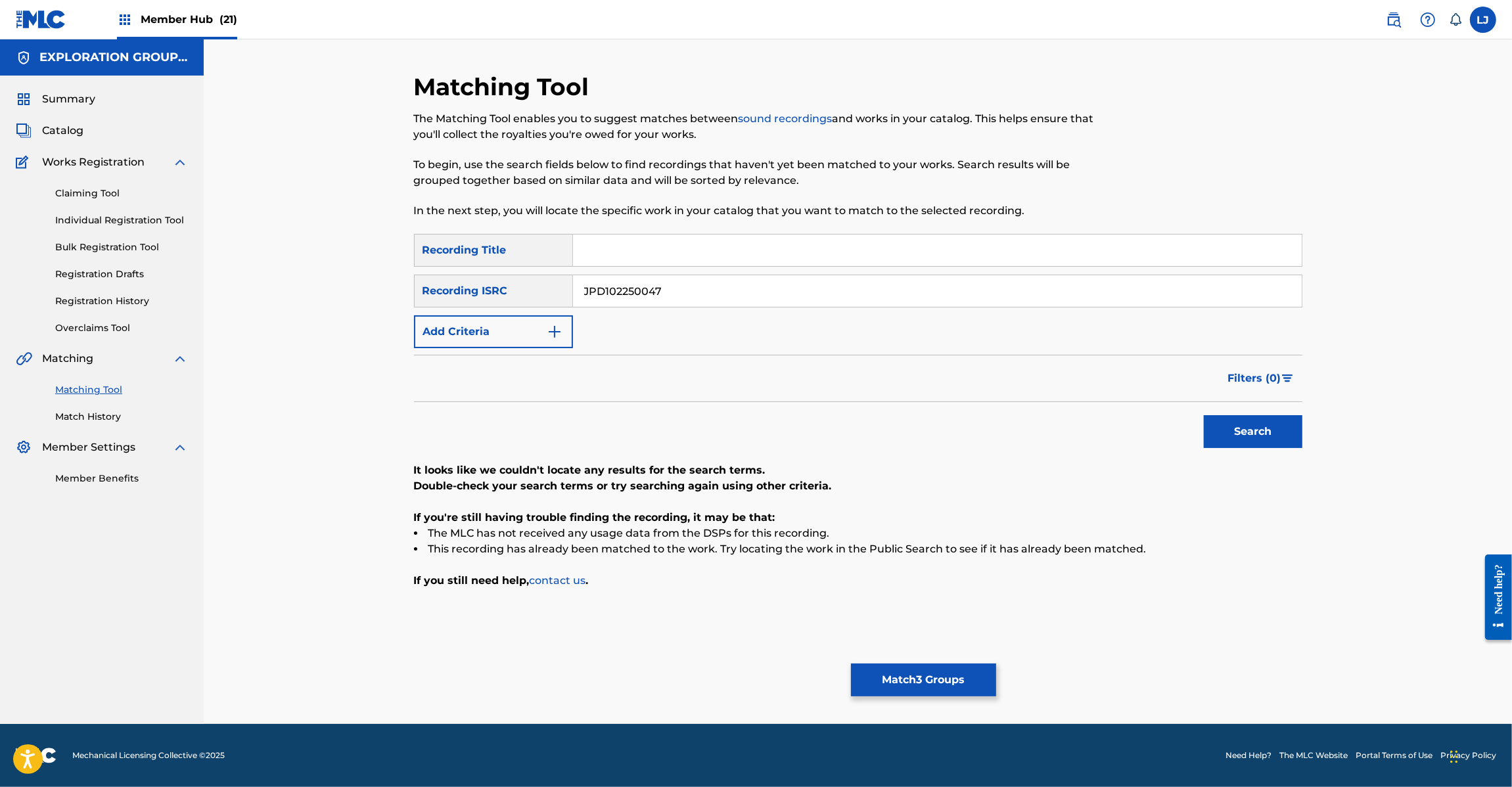
click at [642, 288] on input "JPD102250047" at bounding box center [937, 291] width 728 height 31
paste input "6"
click at [1243, 441] on button "Search" at bounding box center [1253, 431] width 99 height 33
click at [701, 284] on input "JPD102250046" at bounding box center [937, 291] width 728 height 31
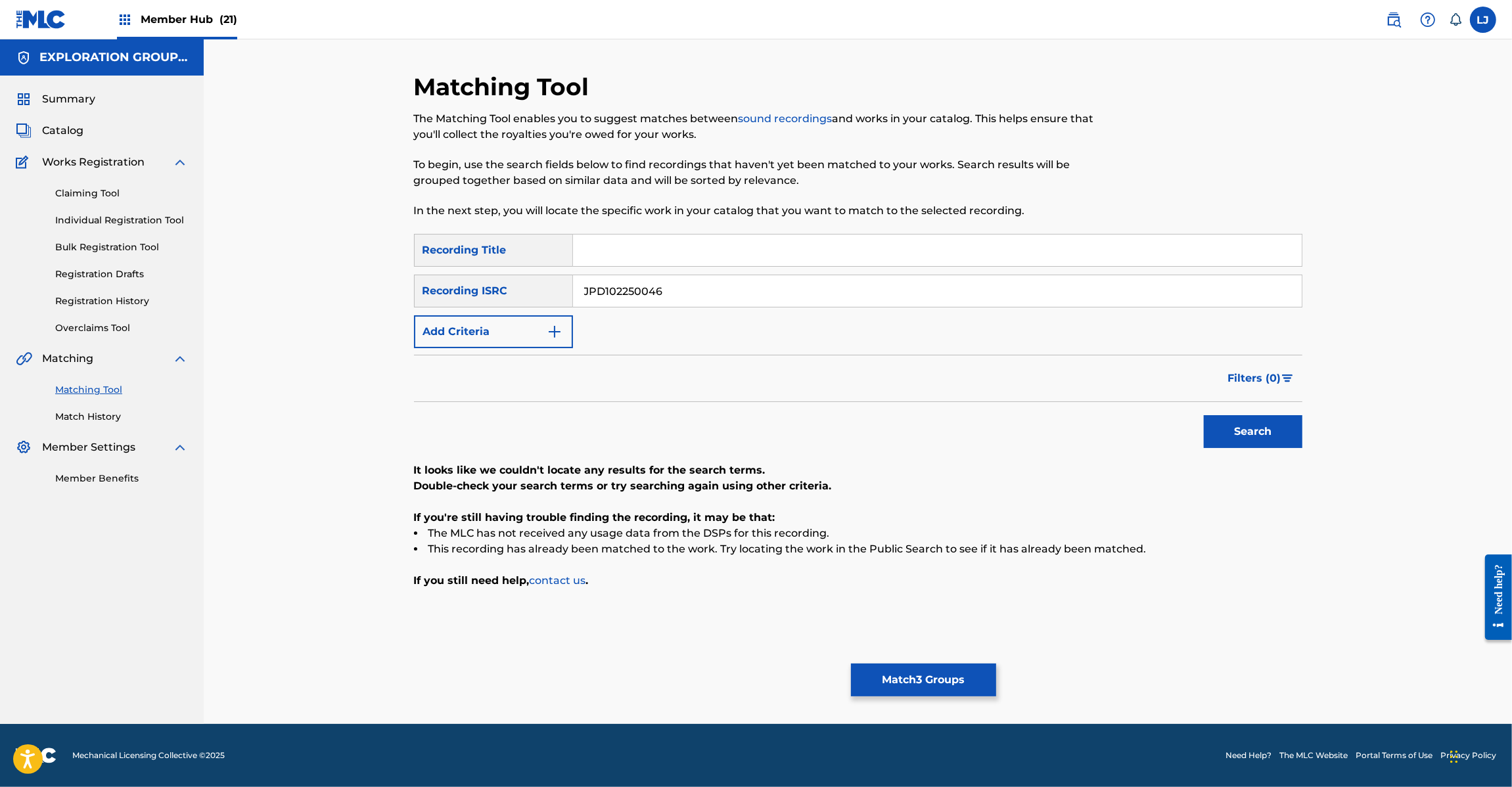
paste input "4"
type input "JPD102250044"
click at [1233, 430] on button "Search" at bounding box center [1253, 431] width 99 height 33
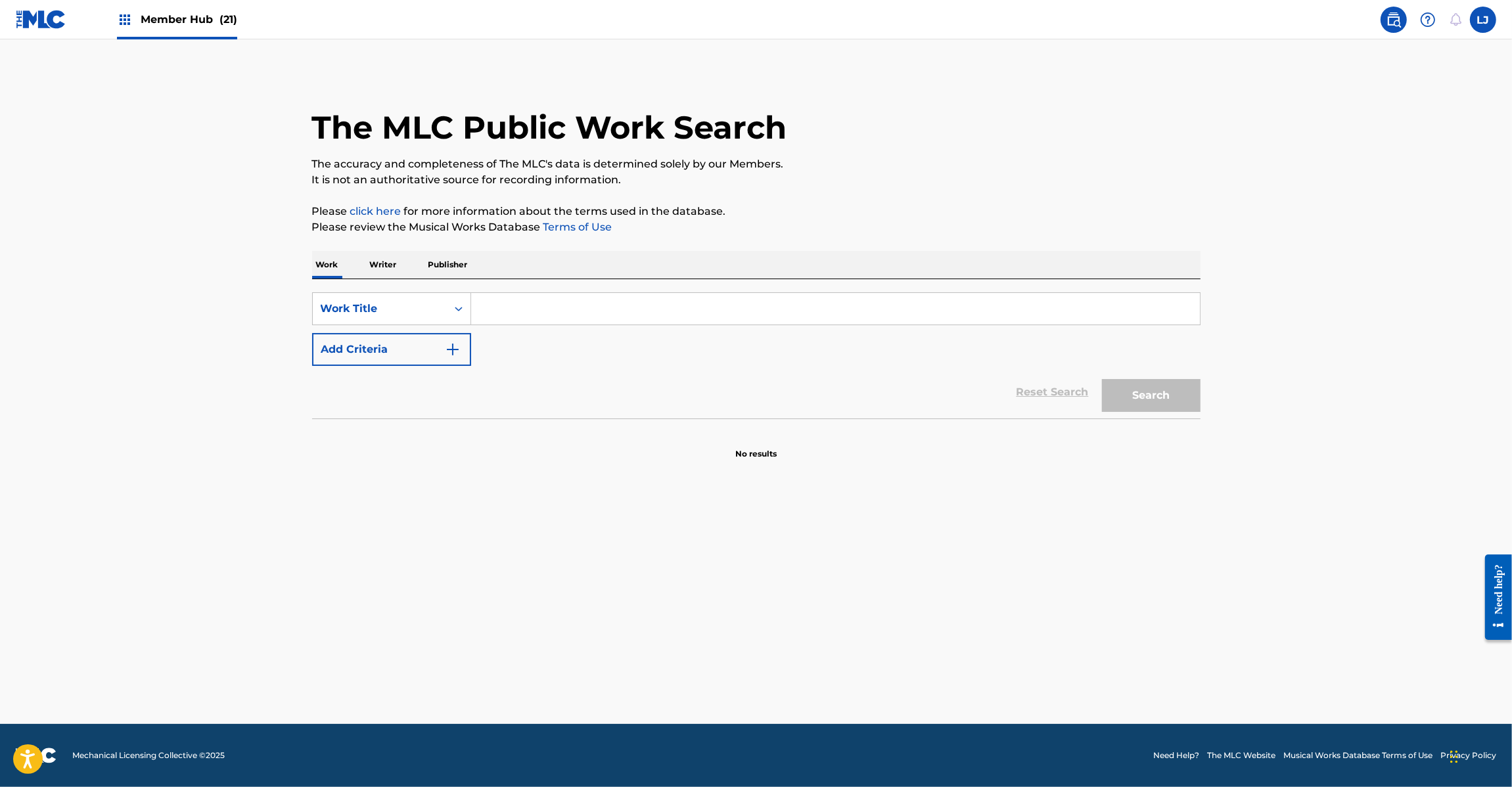
click at [43, 26] on img at bounding box center [41, 19] width 51 height 19
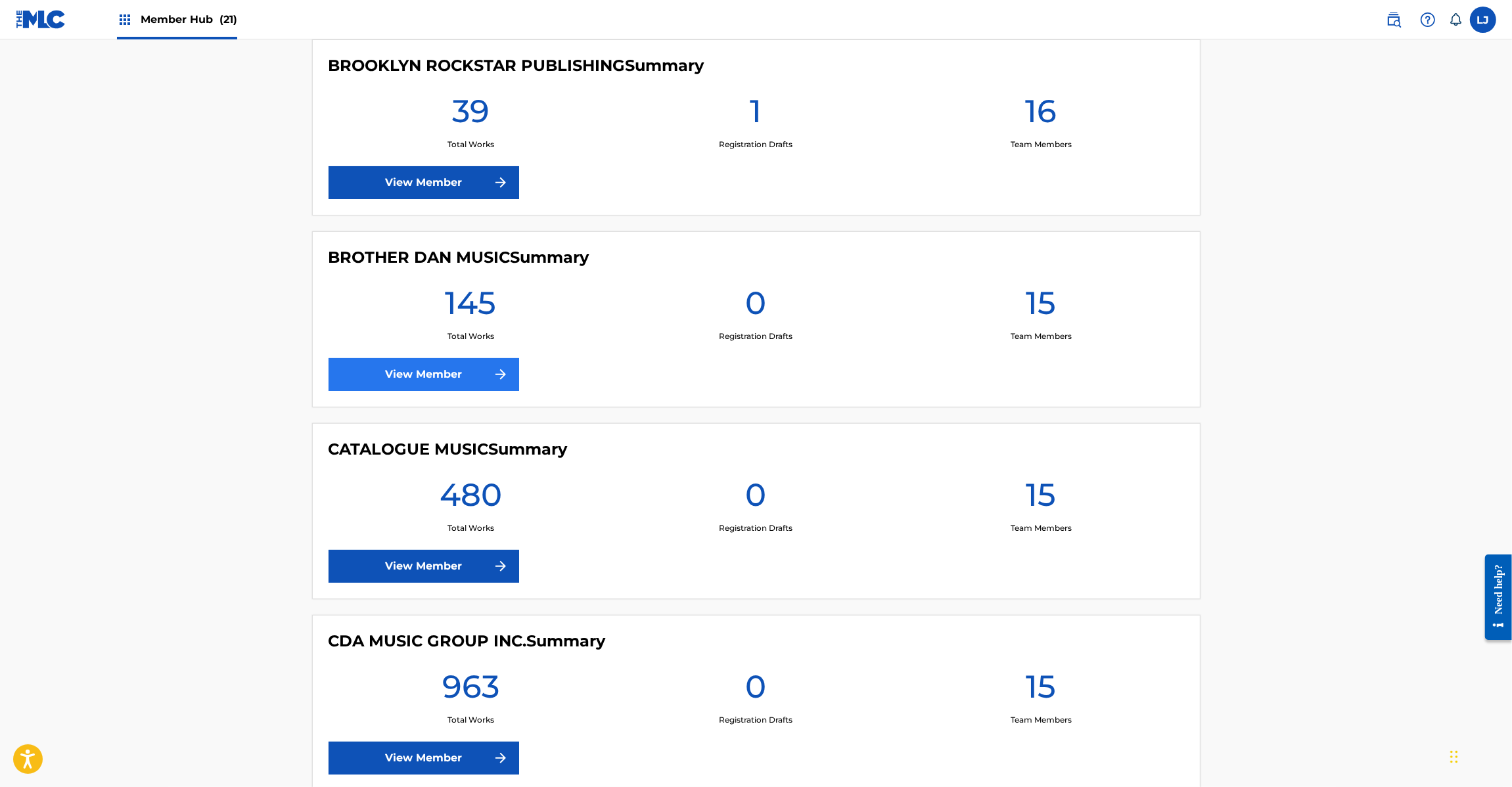
scroll to position [1970, 0]
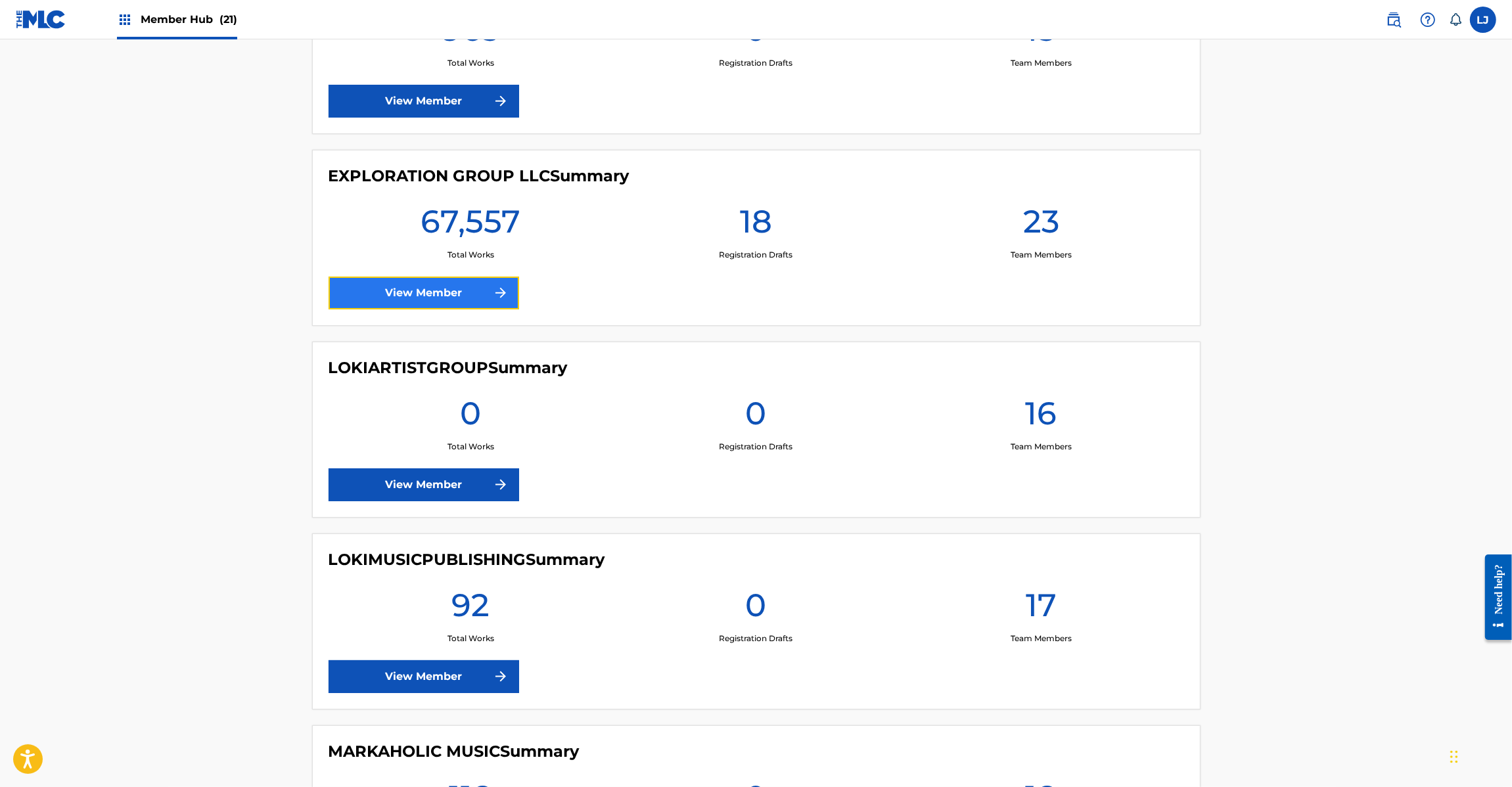
click at [372, 292] on link "View Member" at bounding box center [423, 293] width 191 height 33
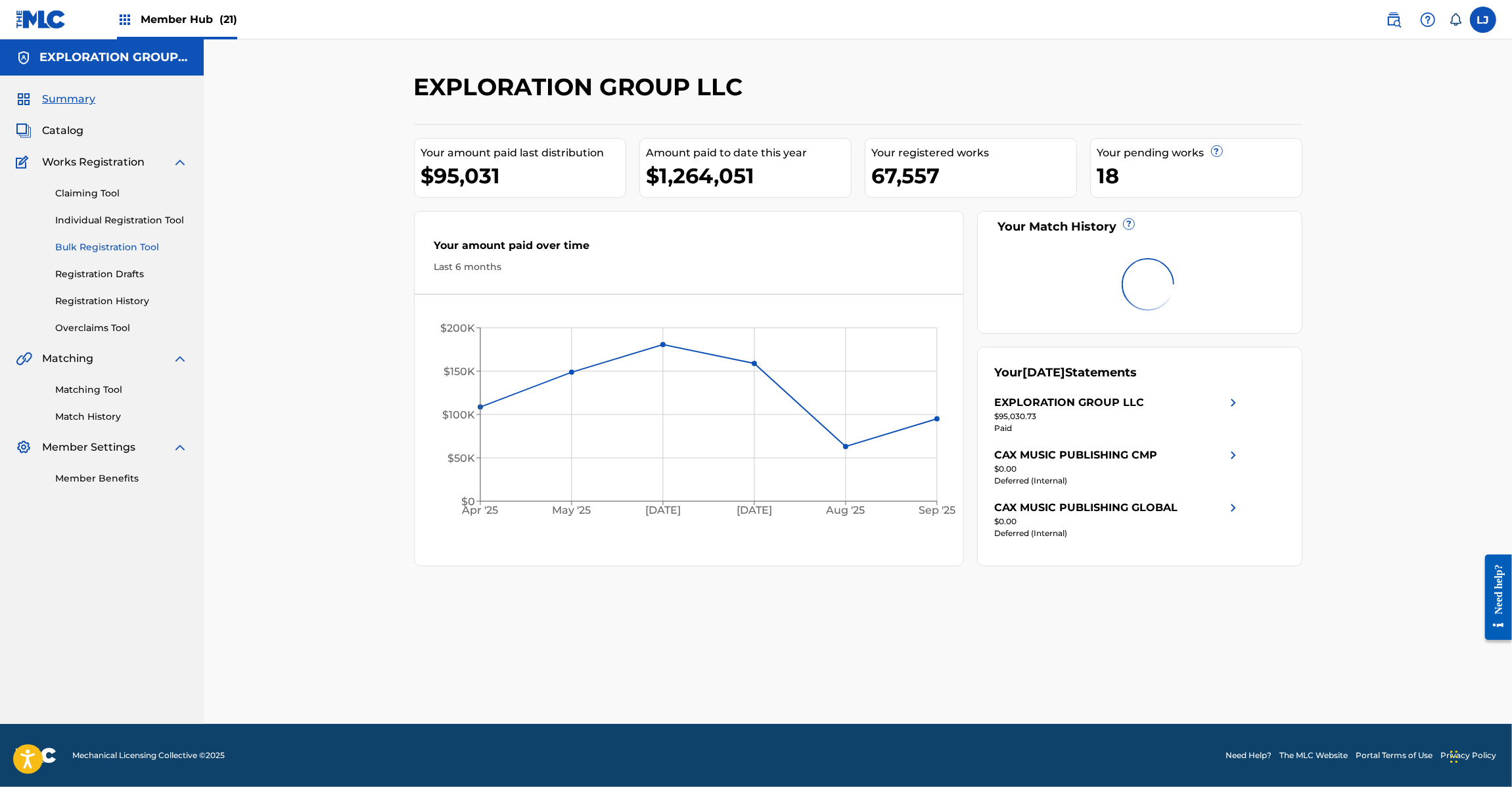
click at [96, 247] on link "Bulk Registration Tool" at bounding box center [121, 247] width 132 height 13
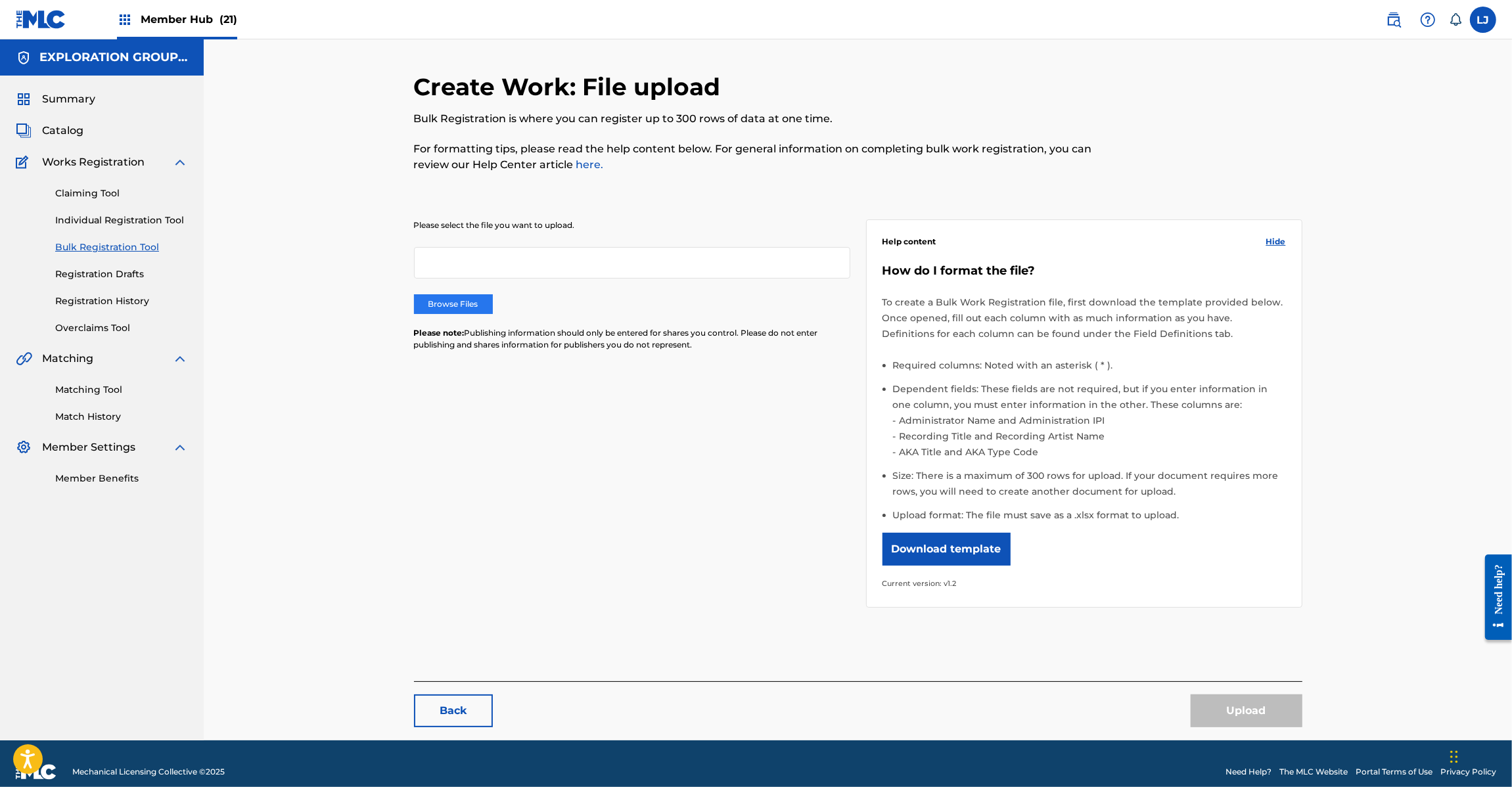
click at [452, 306] on label "Browse Files" at bounding box center [453, 304] width 79 height 19
click at [0, 0] on input "Browse Files" at bounding box center [0, 0] width 0 height 0
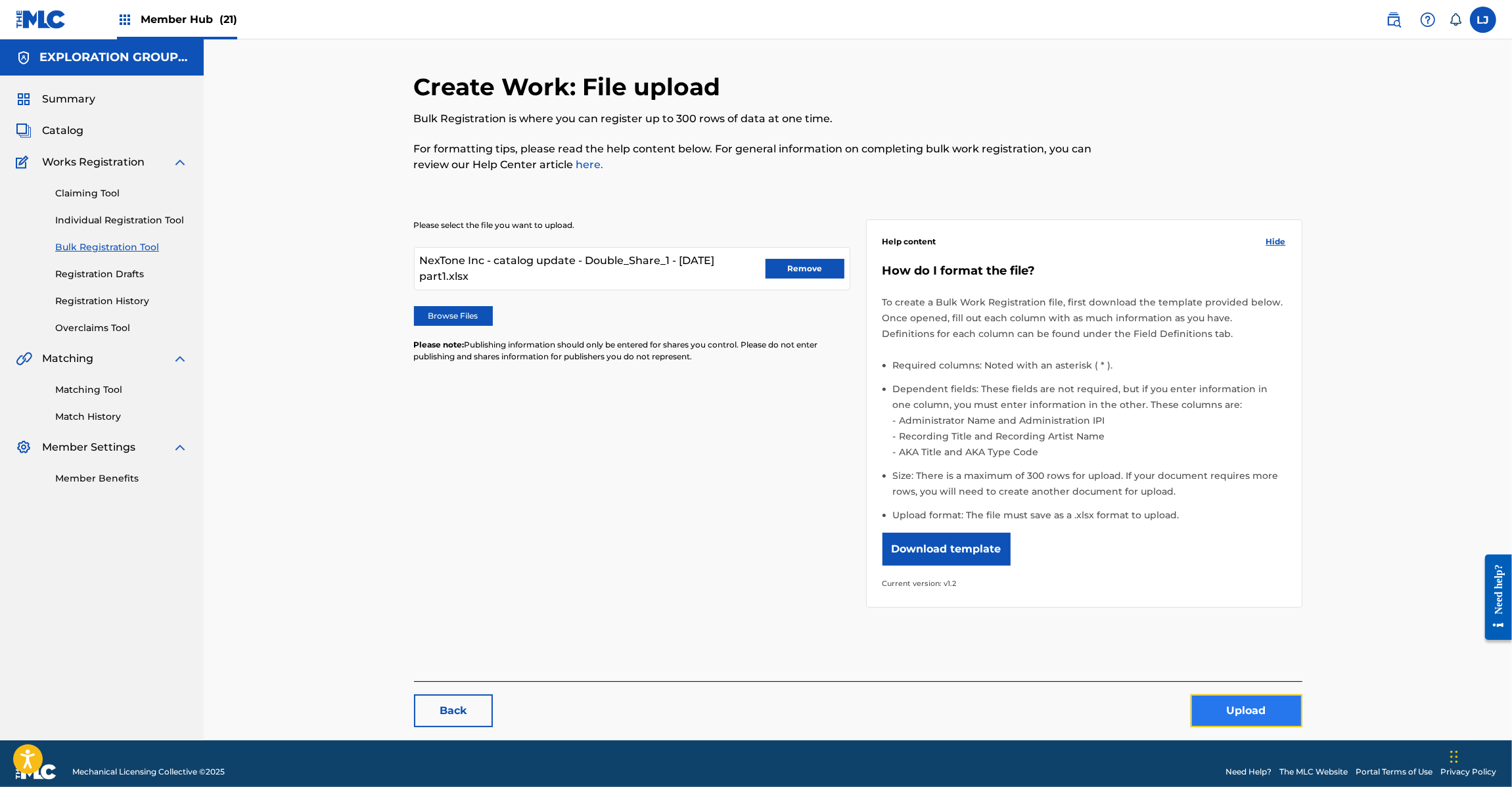
click at [1264, 720] on button "Upload" at bounding box center [1246, 711] width 111 height 33
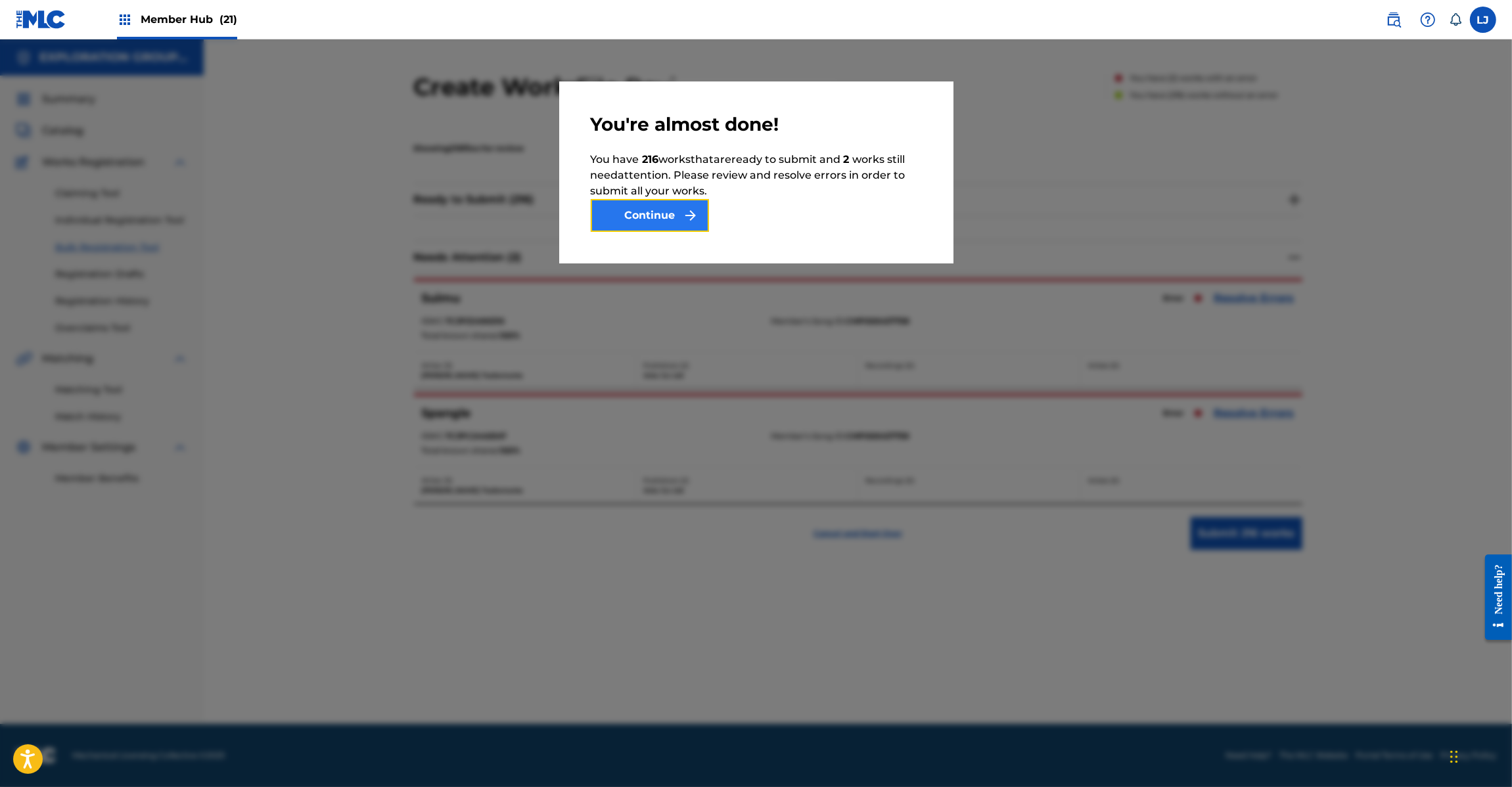
click at [646, 221] on button "Continue" at bounding box center [650, 215] width 118 height 33
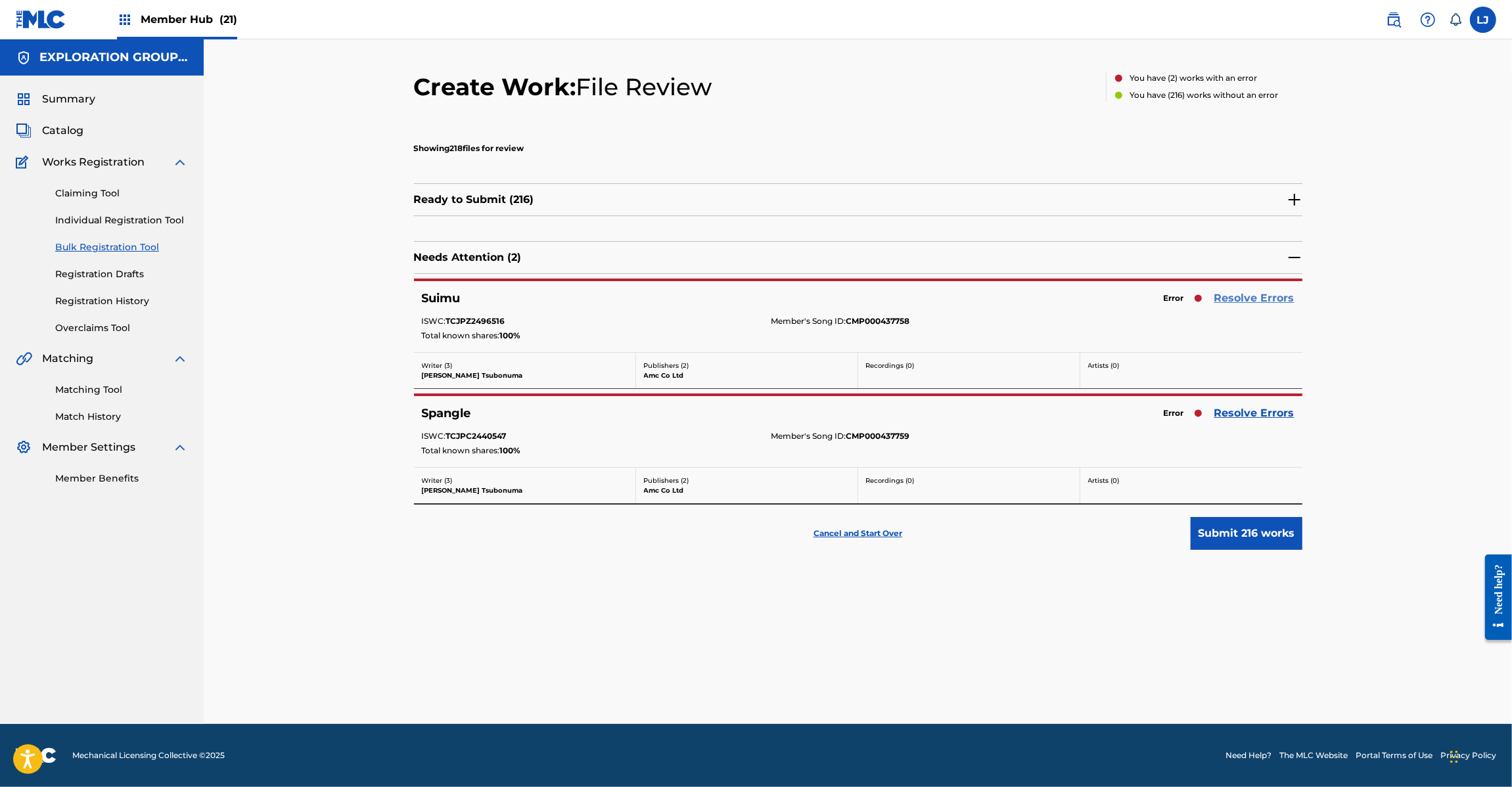
click at [1245, 299] on link "Resolve Errors" at bounding box center [1254, 297] width 80 height 16
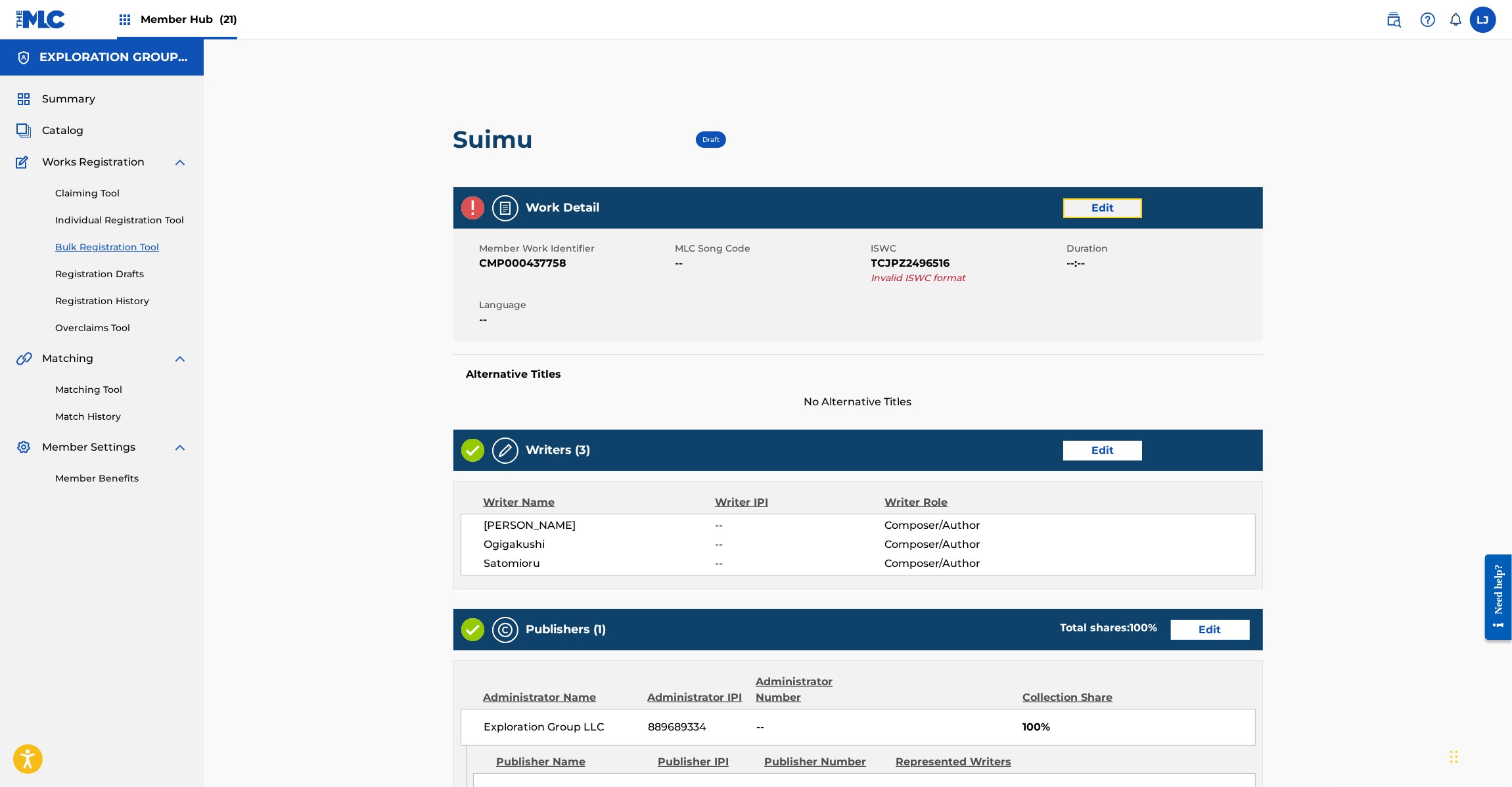
click at [1094, 204] on link "Edit" at bounding box center [1102, 208] width 79 height 19
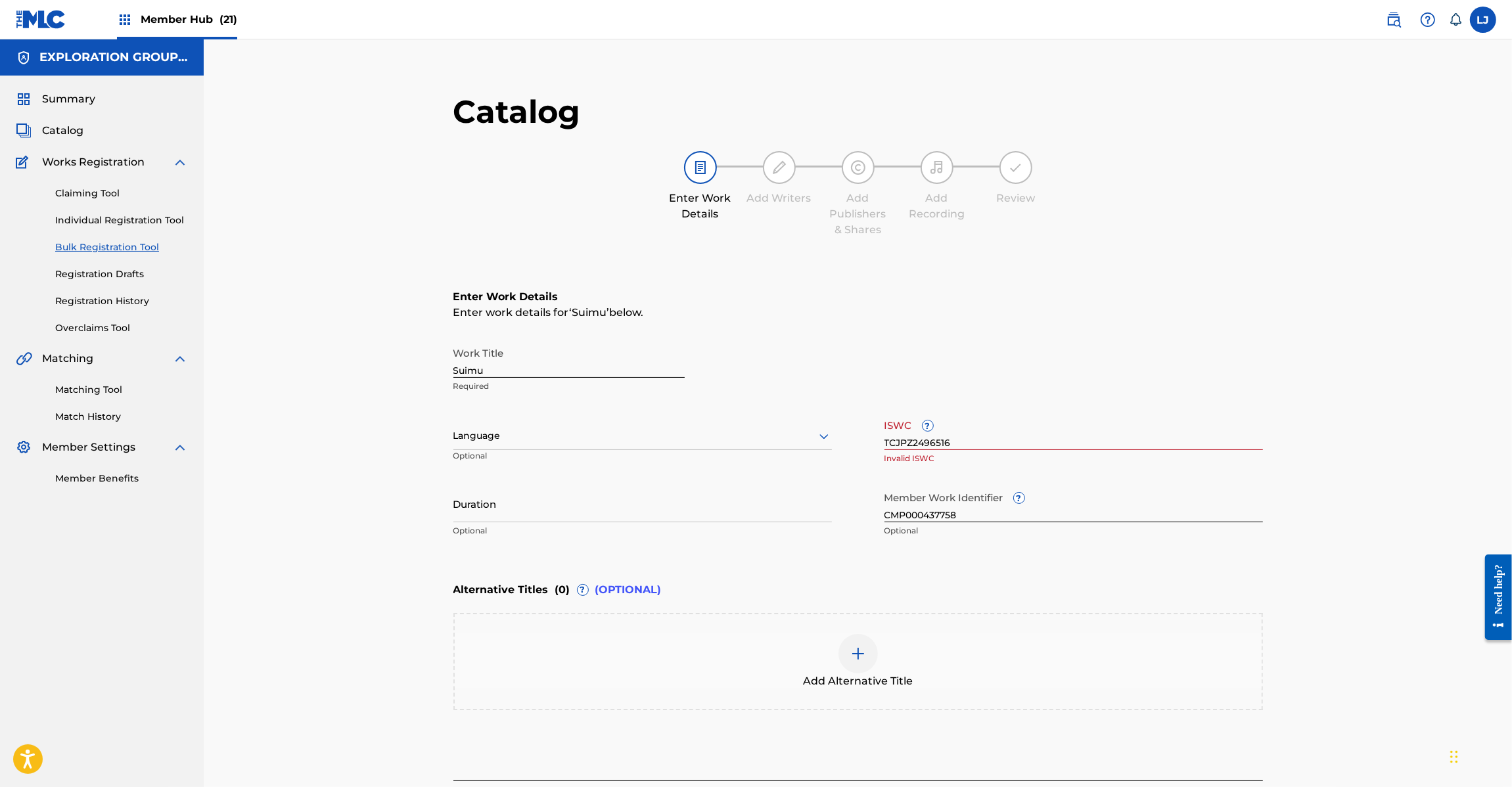
click at [940, 444] on input "TCJPZ2496516" at bounding box center [1074, 431] width 378 height 37
click at [918, 444] on input "TCJPZ2496516" at bounding box center [1074, 431] width 378 height 37
click at [917, 444] on input "TCJPZ2496516" at bounding box center [1074, 431] width 378 height 37
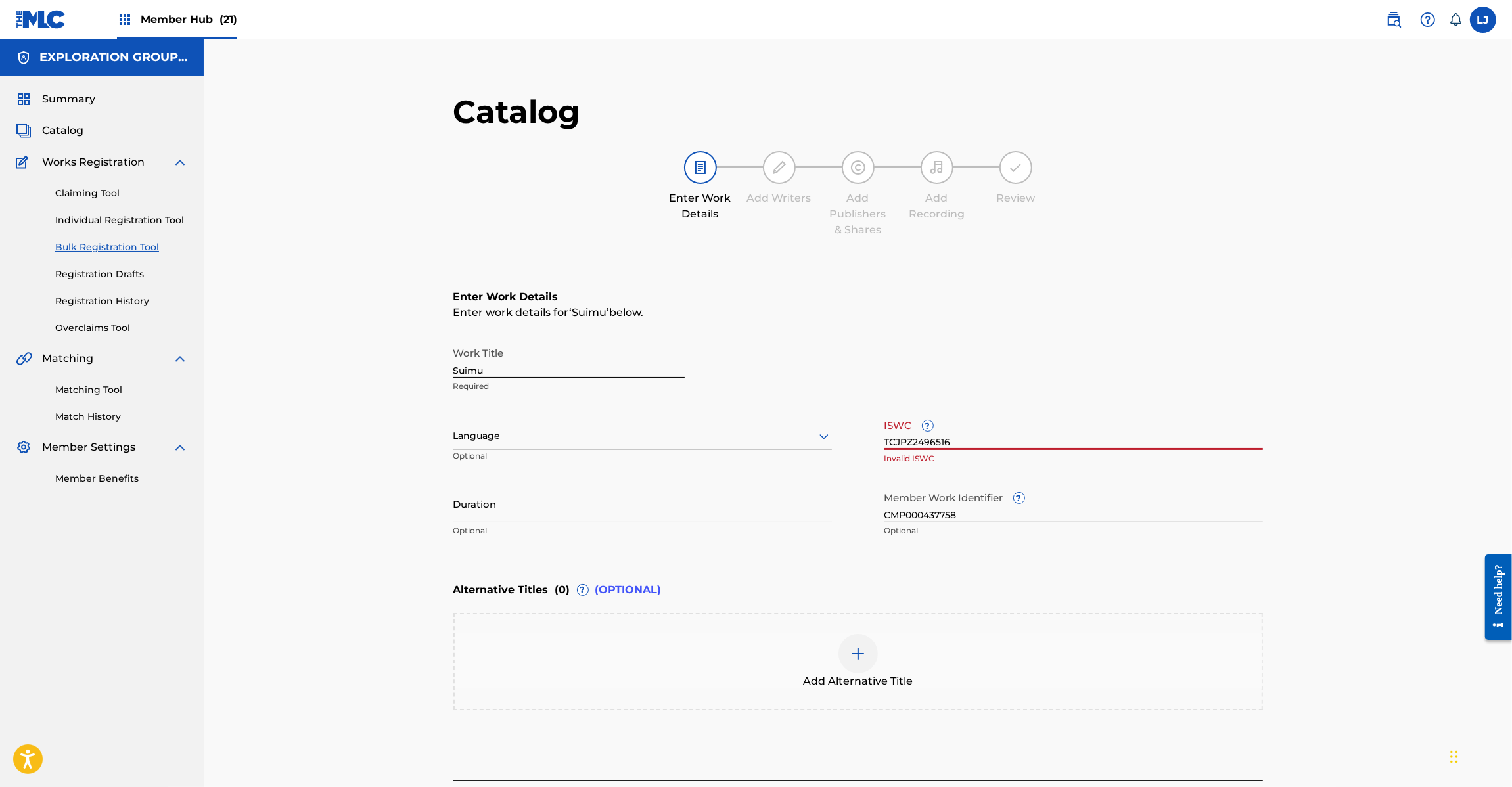
click at [917, 444] on input "TCJPZ2496516" at bounding box center [1074, 431] width 378 height 37
click at [918, 444] on input "TCJPZ2496516" at bounding box center [1074, 431] width 378 height 37
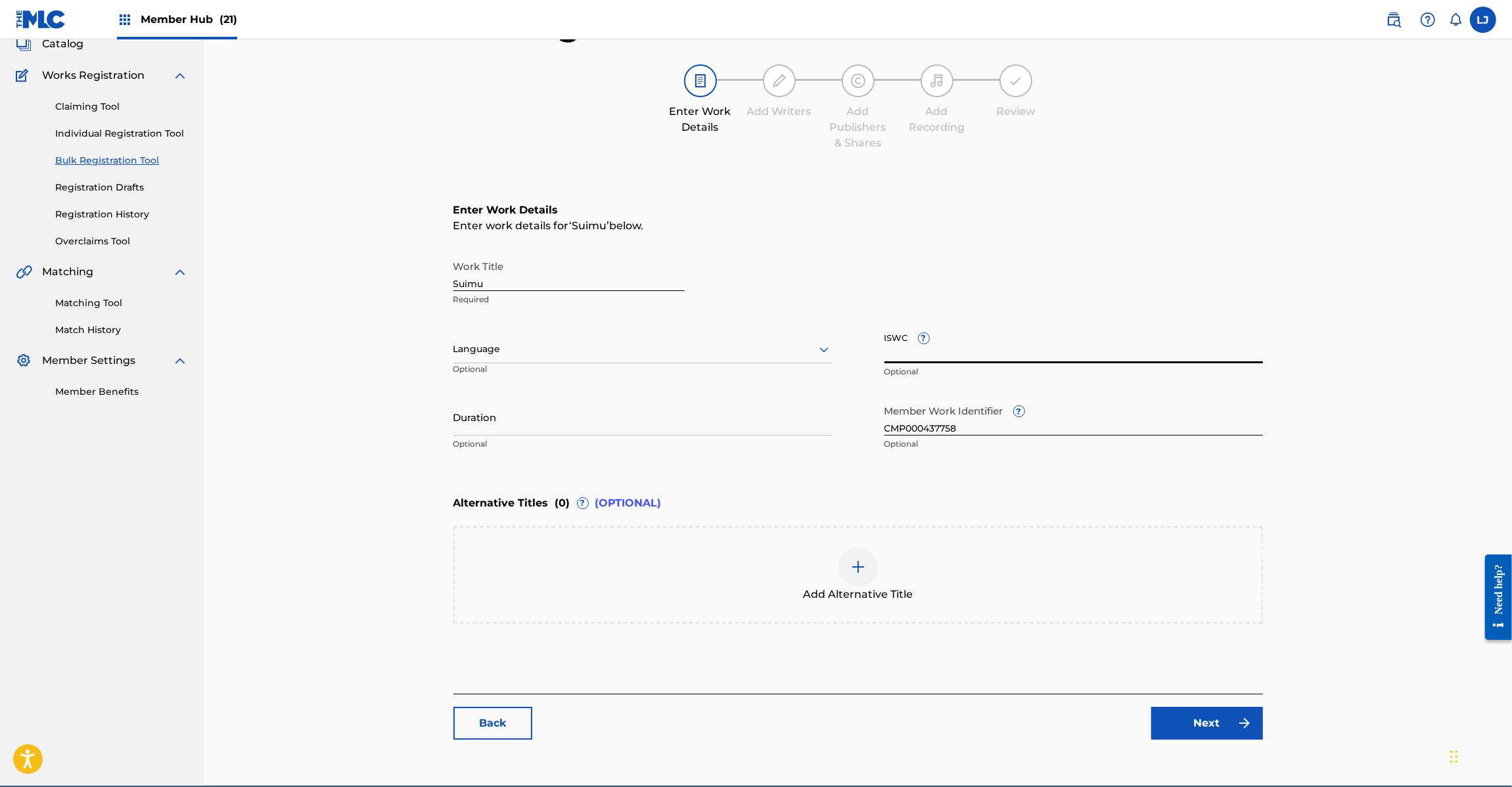
scroll to position [149, 0]
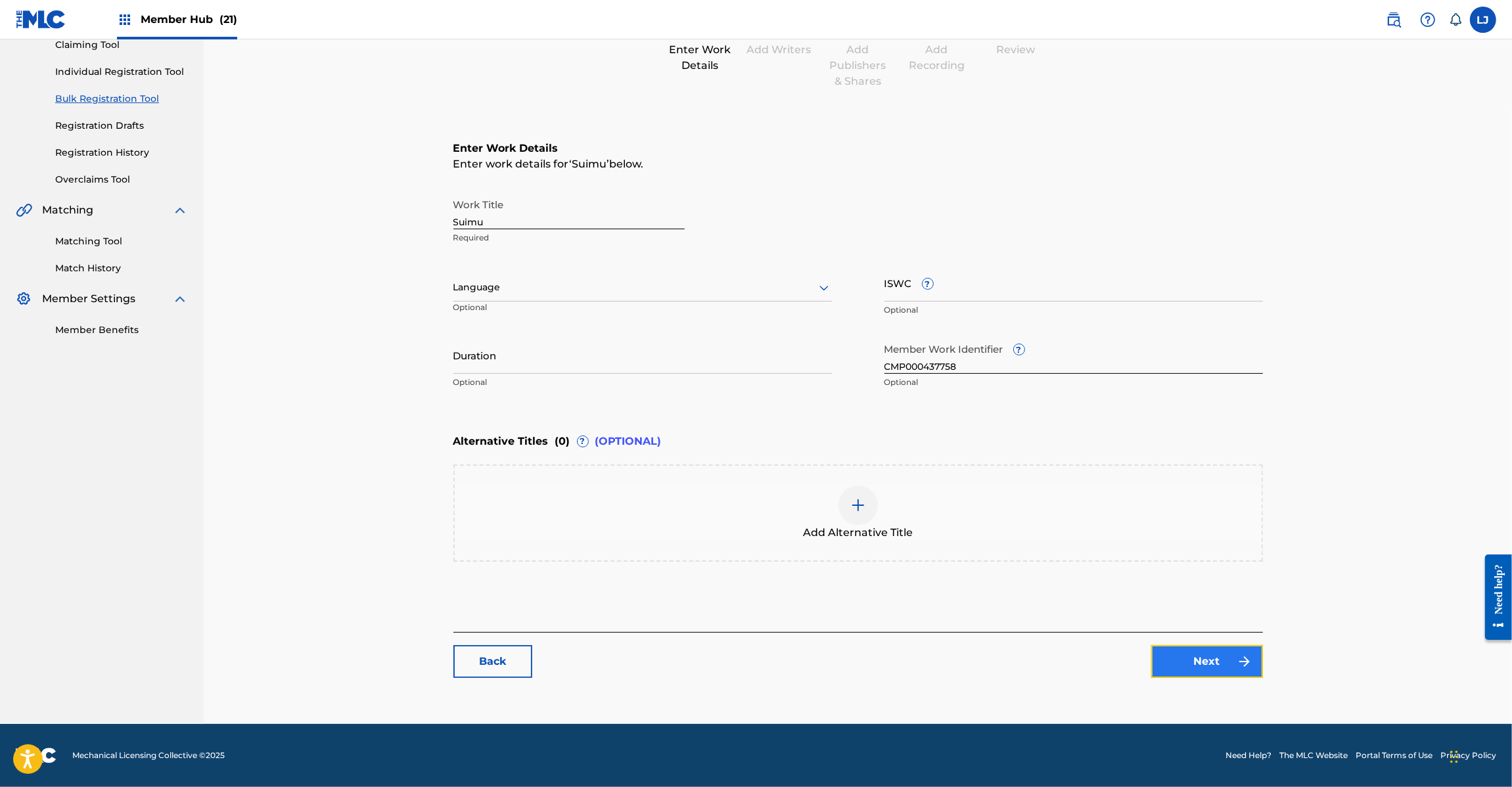
click at [1224, 654] on link "Next" at bounding box center [1206, 661] width 111 height 33
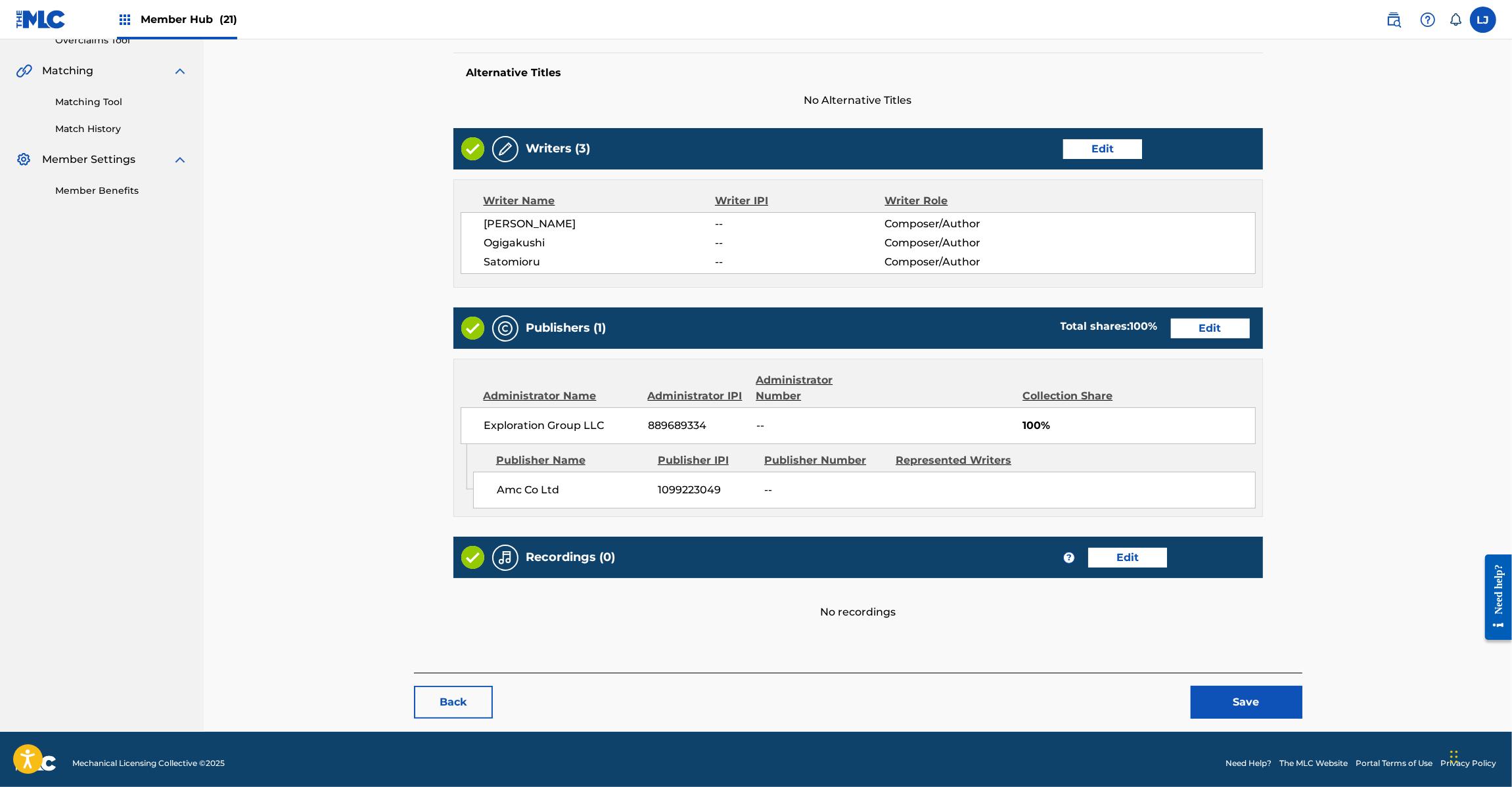
scroll to position [296, 0]
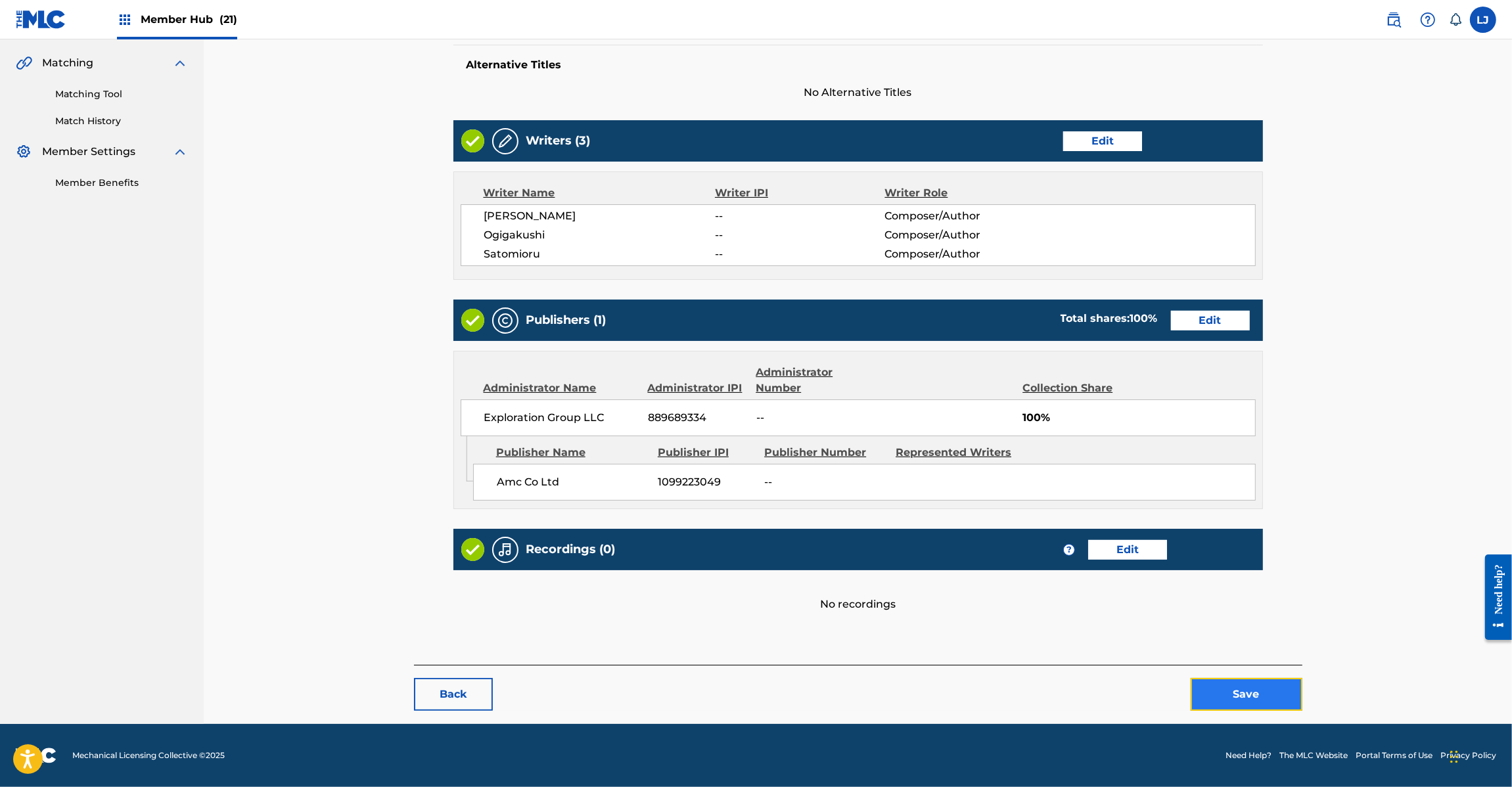
click at [1259, 703] on button "Save" at bounding box center [1246, 694] width 111 height 33
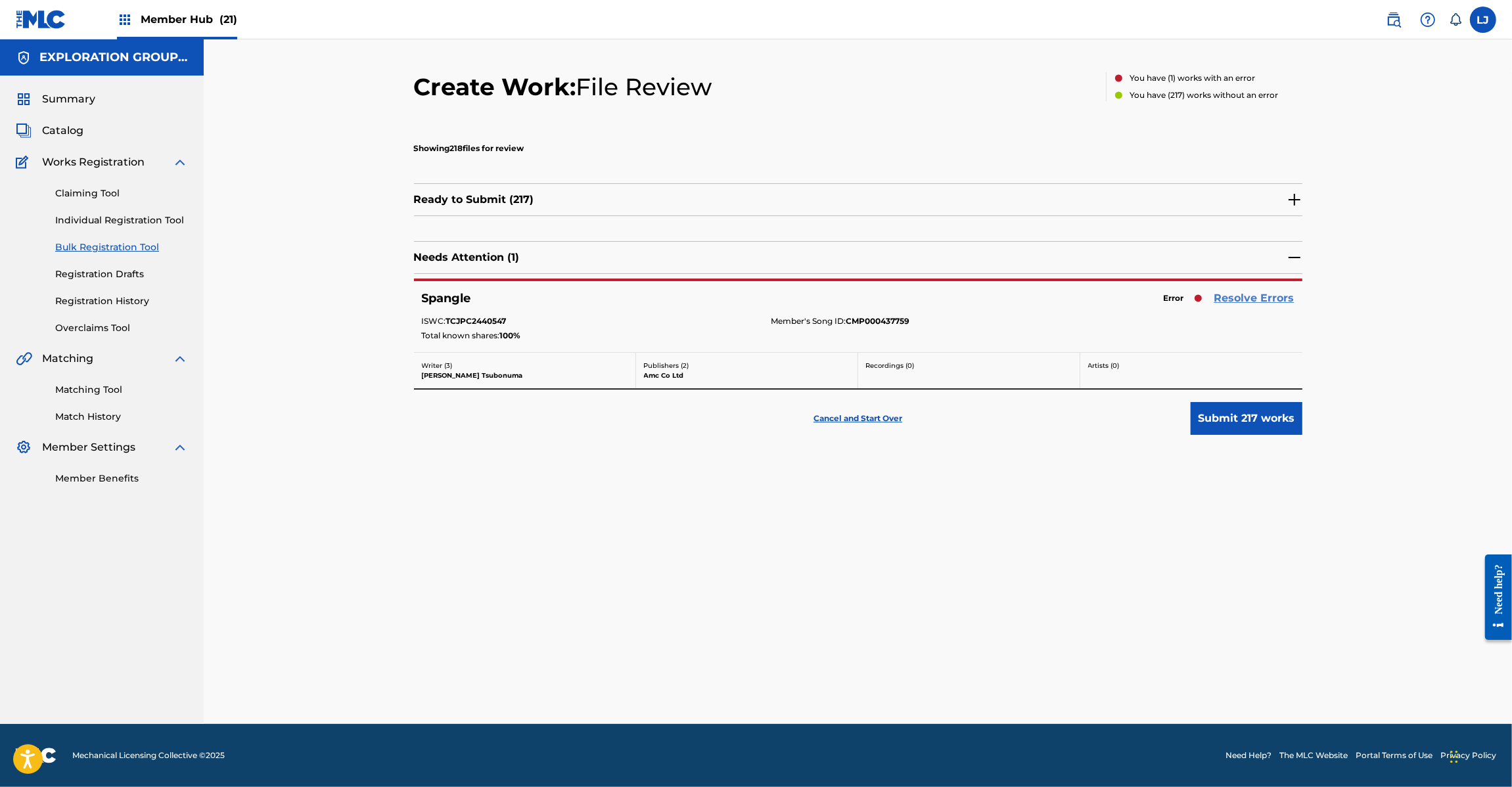
click at [1231, 297] on link "Resolve Errors" at bounding box center [1254, 297] width 80 height 16
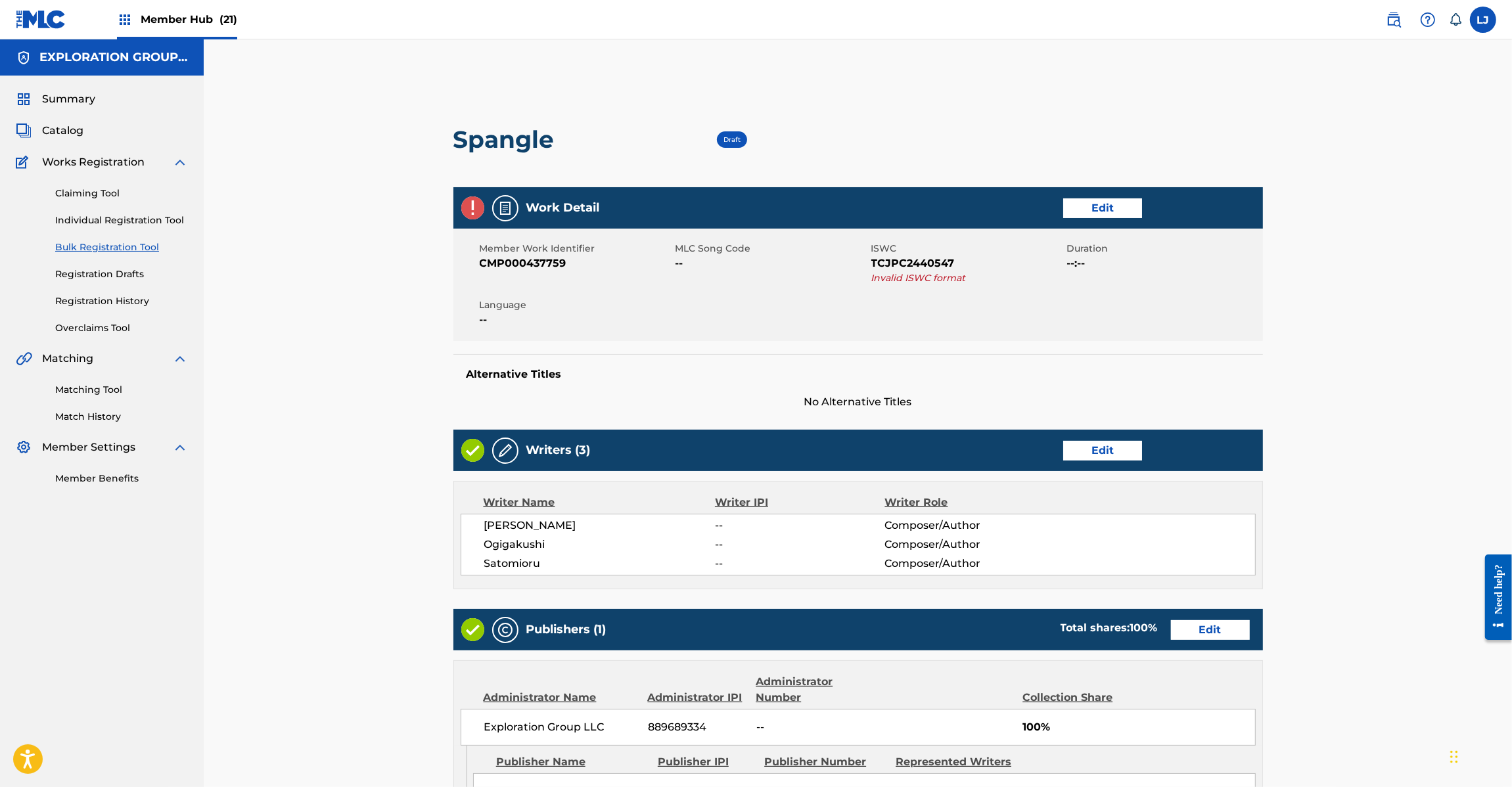
click at [904, 256] on span "TCJPC2440547" at bounding box center [967, 263] width 192 height 16
copy span "TCJPC2440547"
click at [915, 267] on span "TCJPC2440547" at bounding box center [967, 263] width 192 height 16
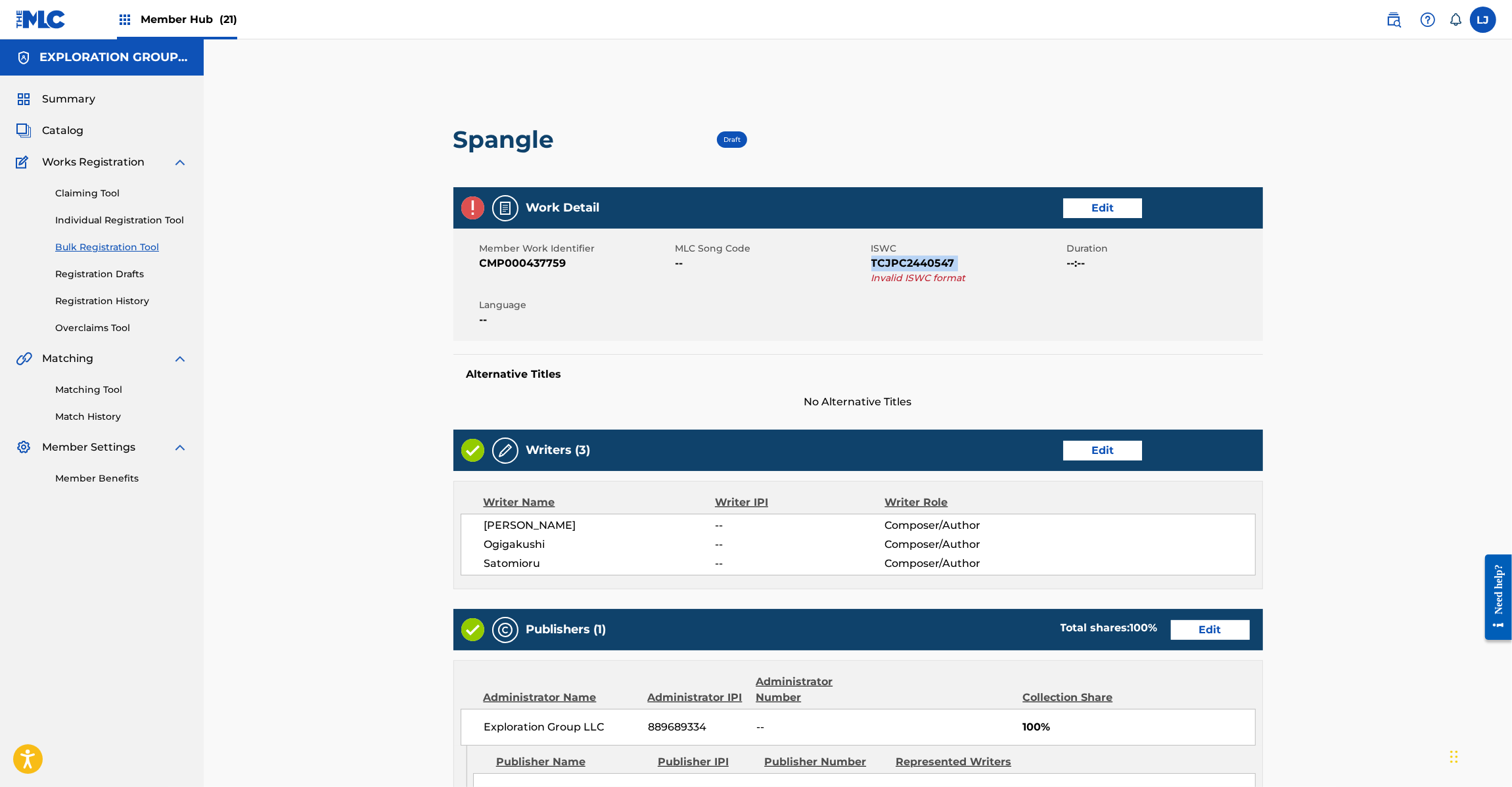
click at [915, 267] on span "TCJPC2440547" at bounding box center [967, 263] width 192 height 16
click at [1113, 212] on link "Edit" at bounding box center [1102, 208] width 79 height 19
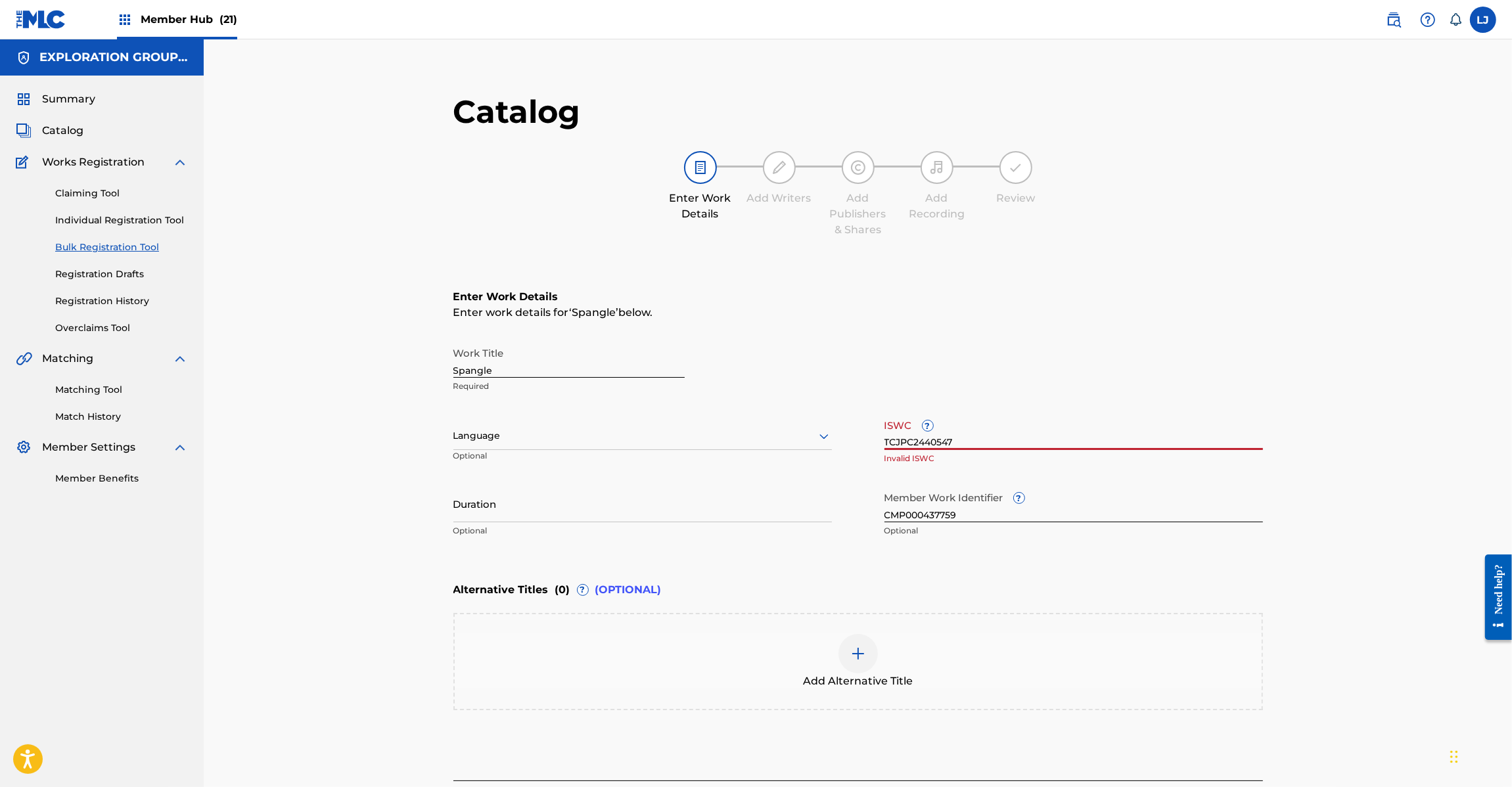
drag, startPoint x: 955, startPoint y: 447, endPoint x: 836, endPoint y: 443, distance: 119.1
click at [836, 444] on div "Work Title Spangle Required Language Optional ISWC ? TCJPC2440547 Invalid ISWC …" at bounding box center [858, 442] width 810 height 203
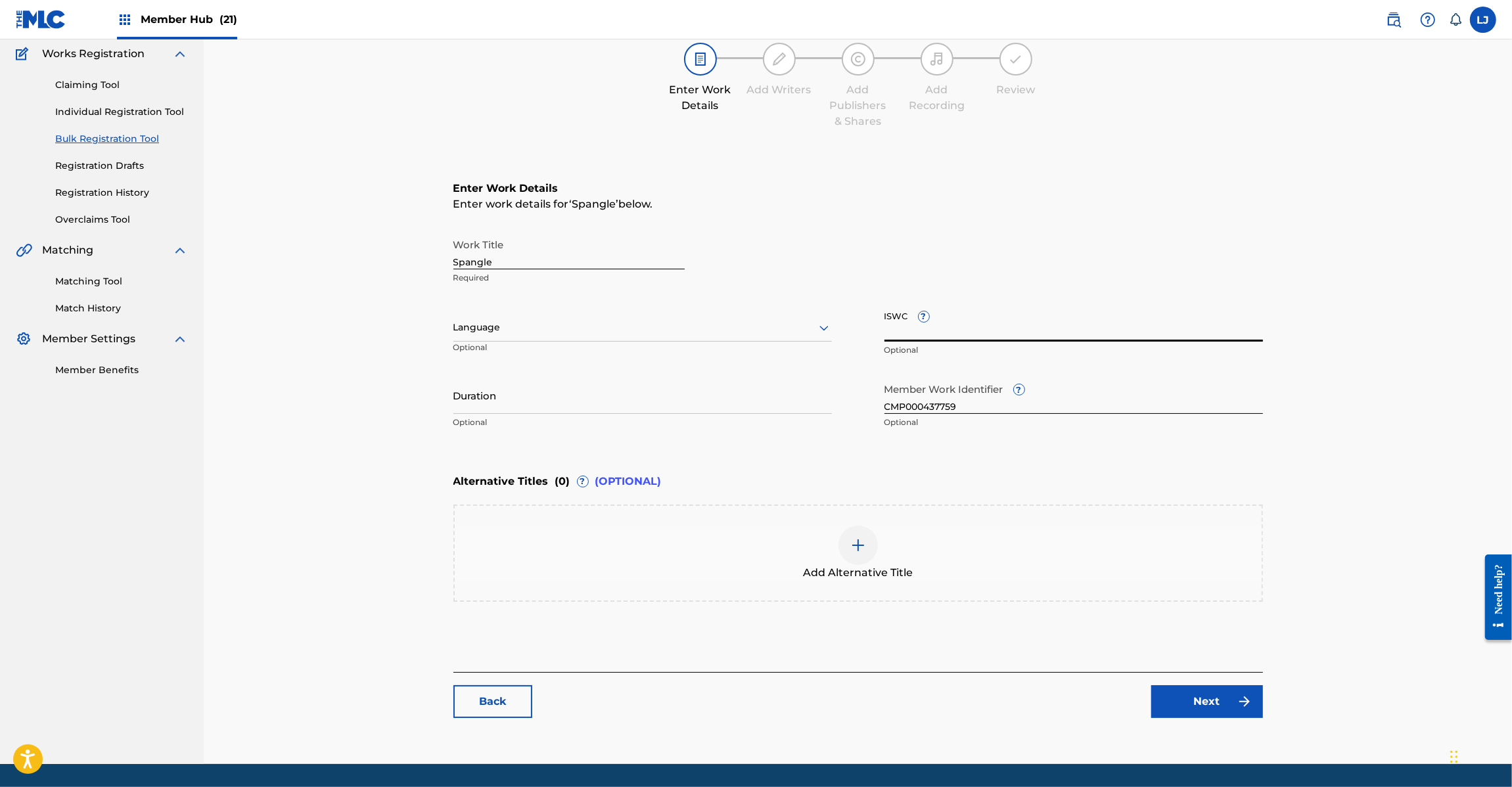
scroll to position [149, 0]
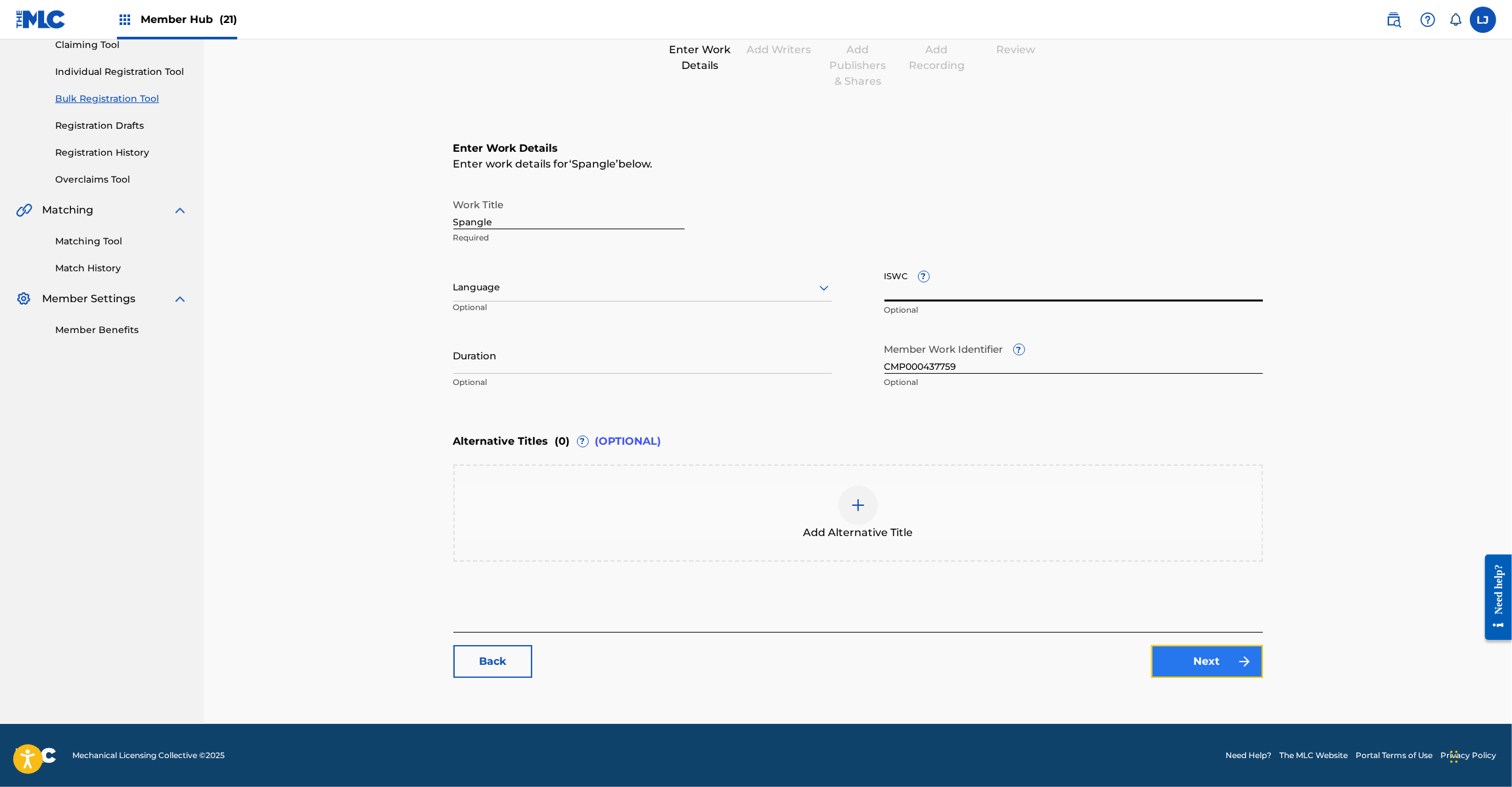
click at [1201, 647] on link "Next" at bounding box center [1206, 661] width 111 height 33
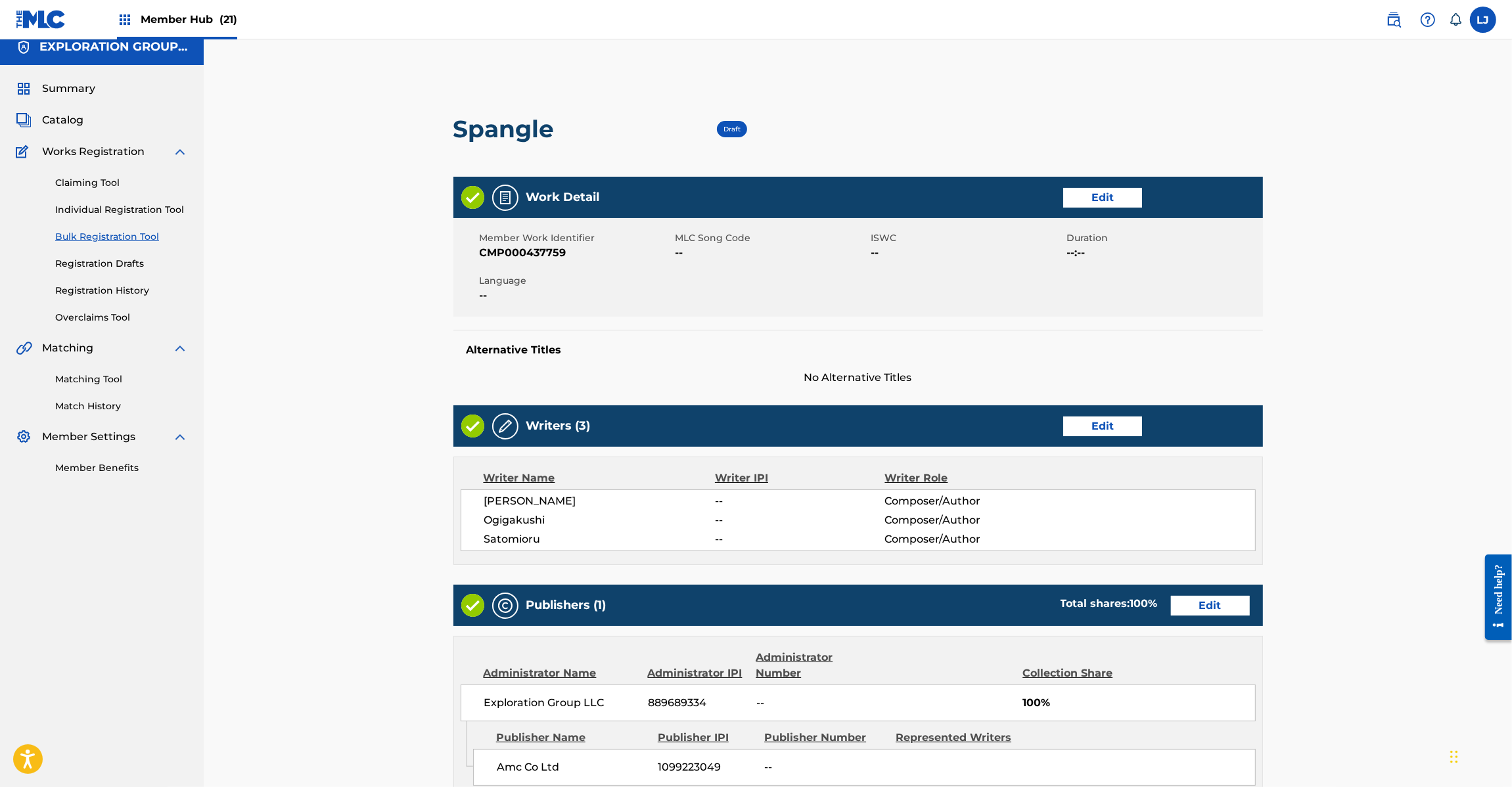
scroll to position [296, 0]
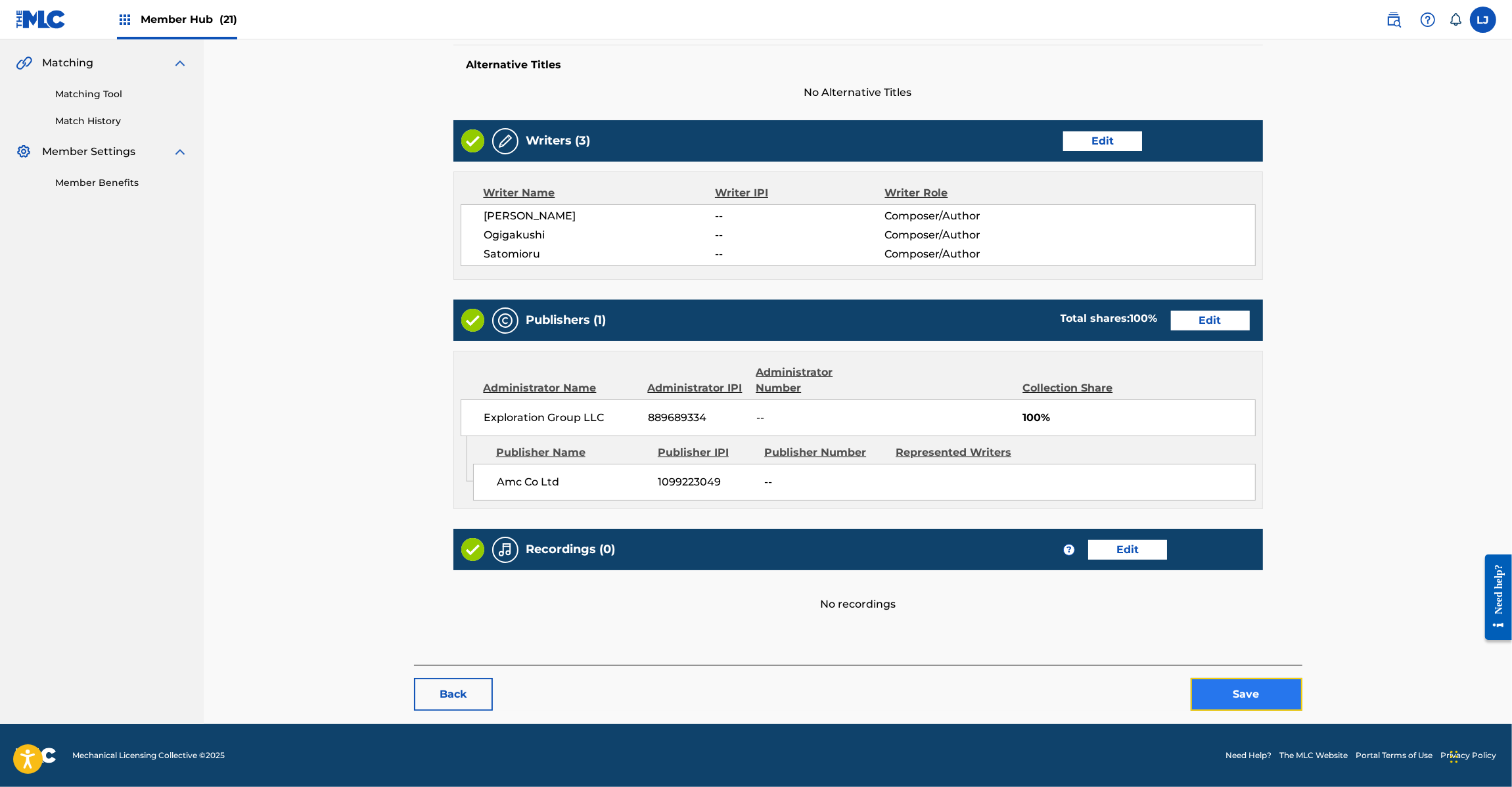
click at [1259, 695] on button "Save" at bounding box center [1246, 694] width 111 height 33
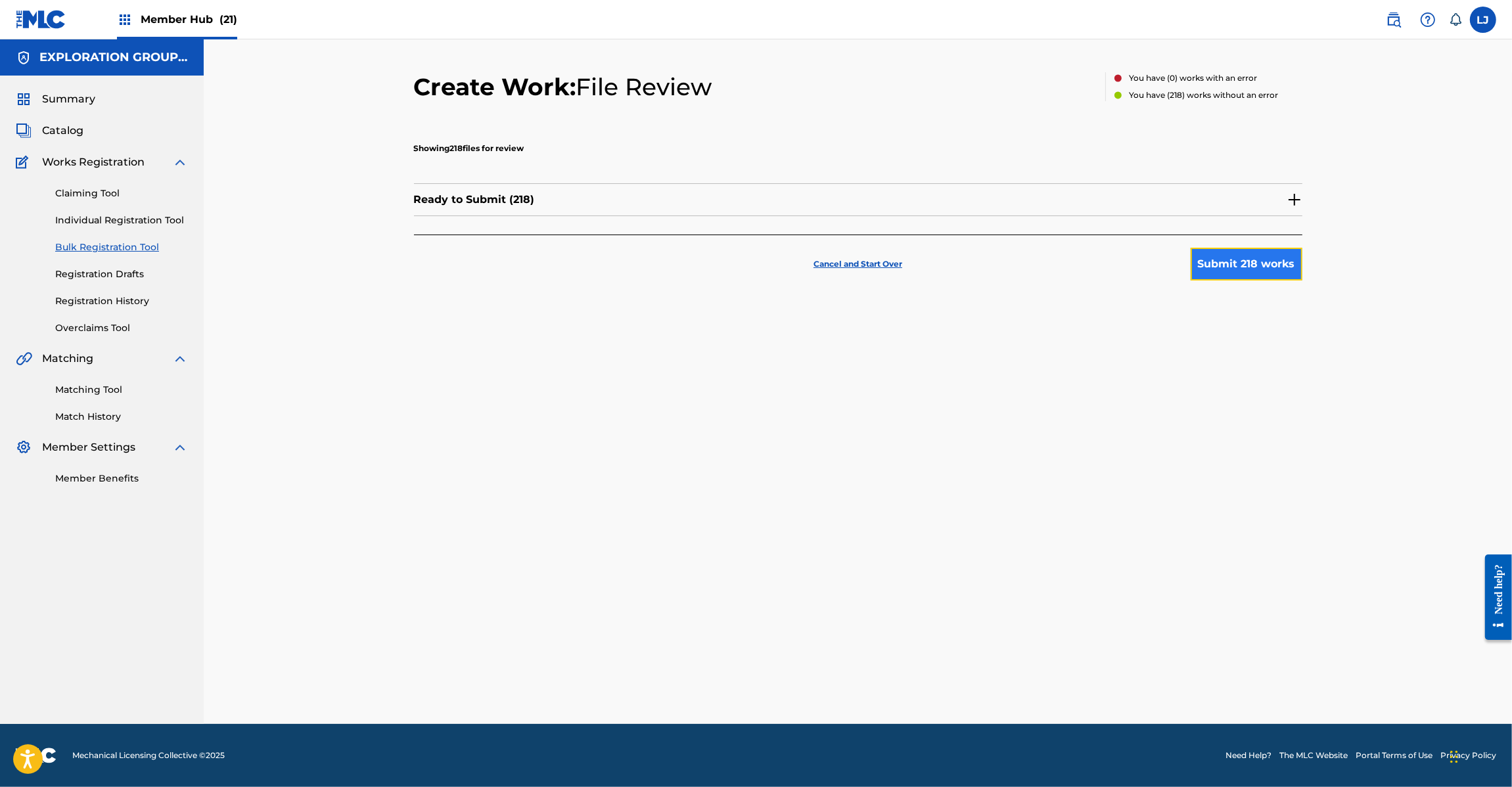
click at [1226, 266] on button "Submit 218 works" at bounding box center [1246, 264] width 111 height 33
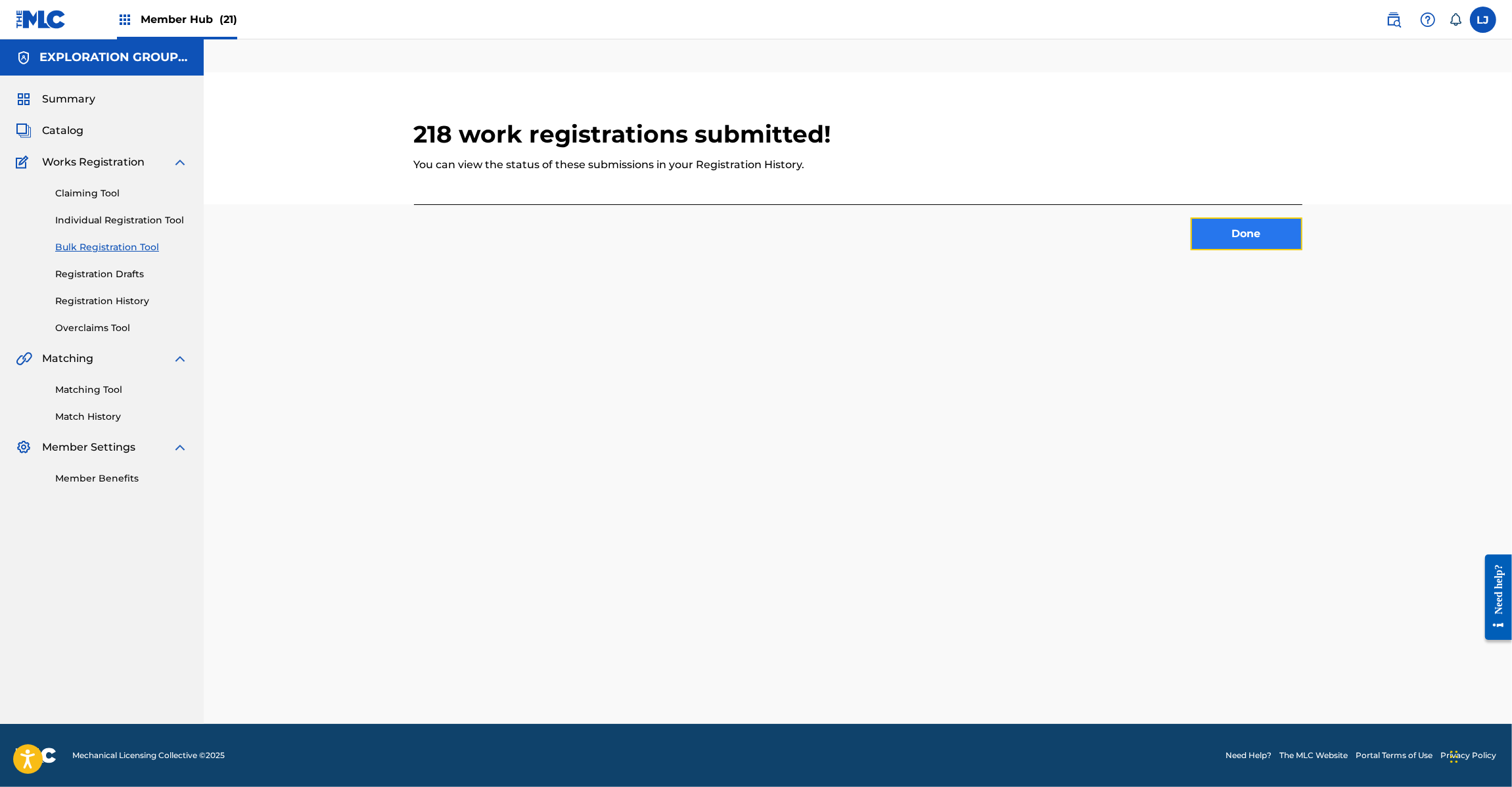
click at [1222, 232] on button "Done" at bounding box center [1246, 234] width 111 height 33
